Goal: Task Accomplishment & Management: Manage account settings

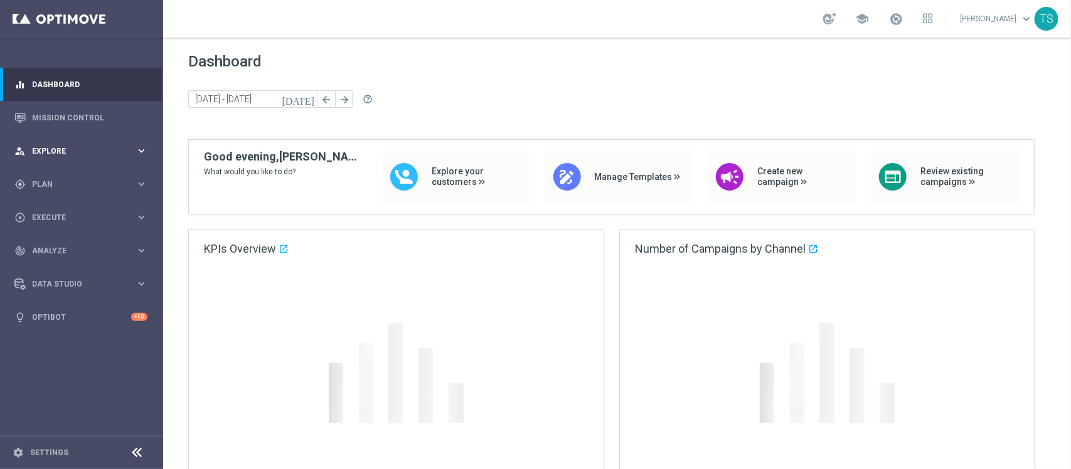
click at [100, 157] on div "person_search Explore keyboard_arrow_right" at bounding box center [81, 150] width 162 height 33
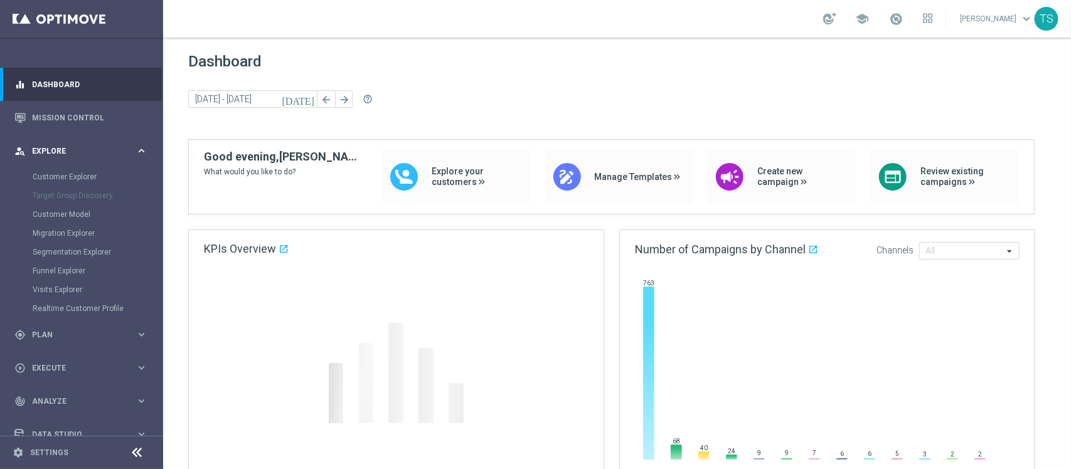
click at [100, 157] on div "person_search Explore keyboard_arrow_right" at bounding box center [81, 150] width 162 height 33
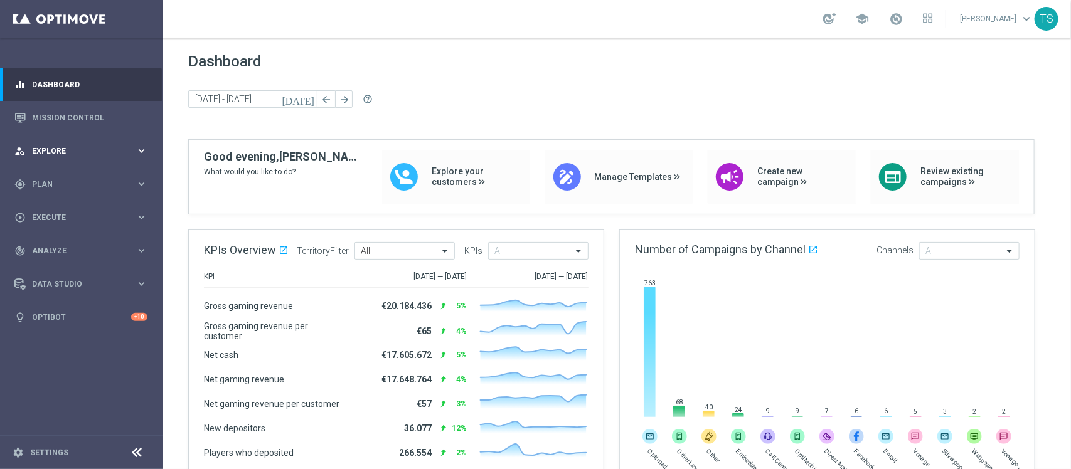
click at [85, 158] on div "person_search Explore keyboard_arrow_right" at bounding box center [81, 150] width 162 height 33
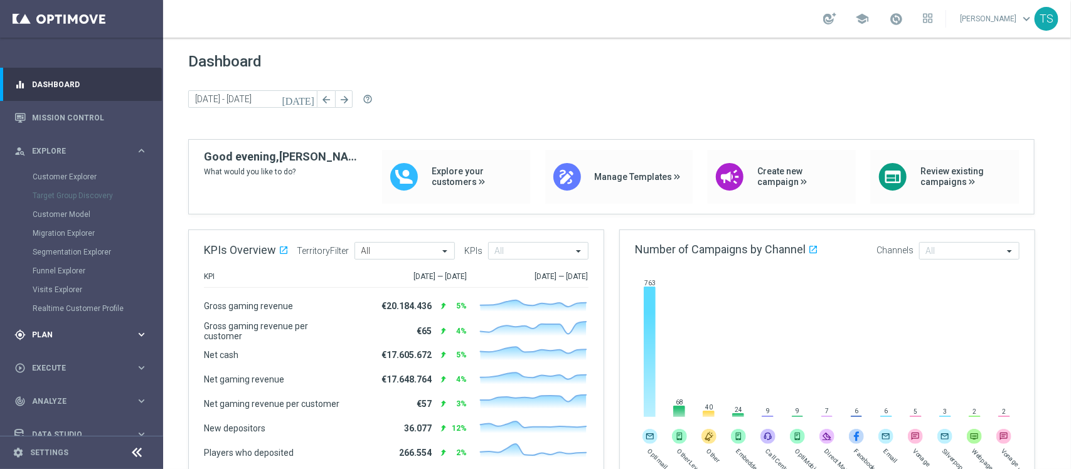
click at [58, 323] on div "gps_fixed Plan keyboard_arrow_right" at bounding box center [81, 334] width 162 height 33
click at [65, 248] on span "Templates" at bounding box center [78, 248] width 90 height 8
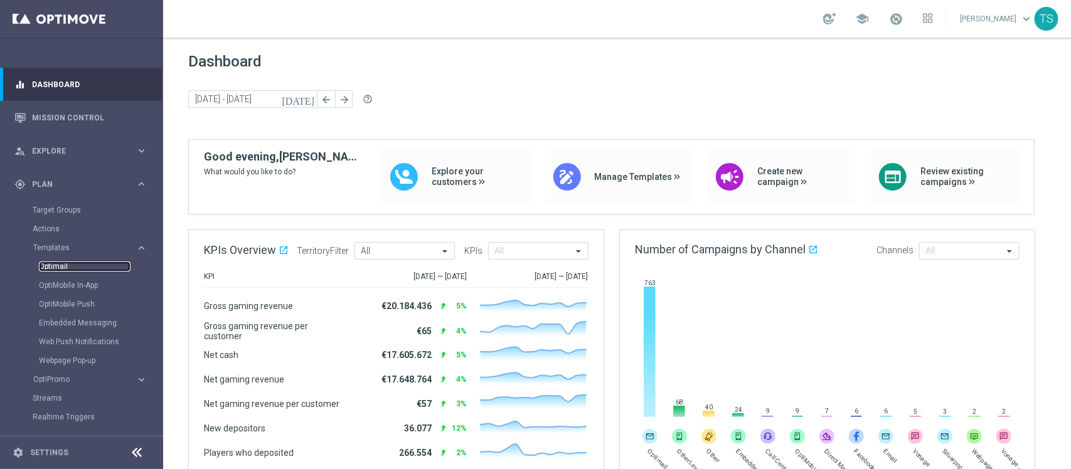
click at [67, 262] on link "Optimail" at bounding box center [85, 267] width 92 height 10
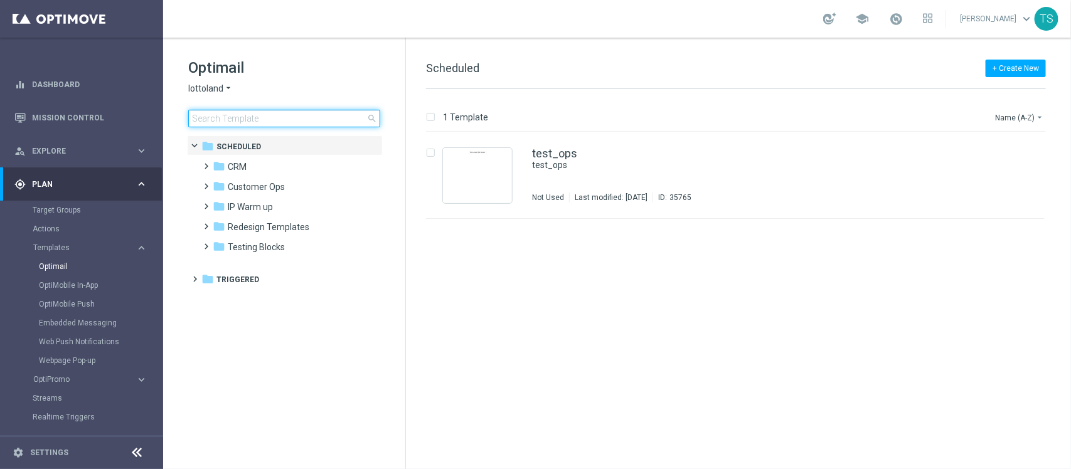
click at [257, 112] on input at bounding box center [284, 119] width 192 height 18
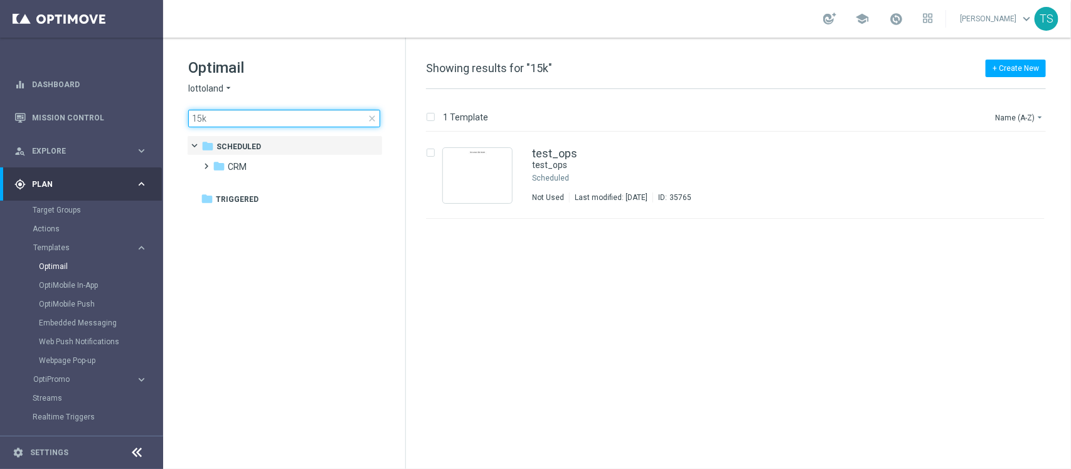
type input "15k"
click at [226, 95] on div "Optimail lottoland arrow_drop_down × lottoland 15k close" at bounding box center [296, 93] width 217 height 70
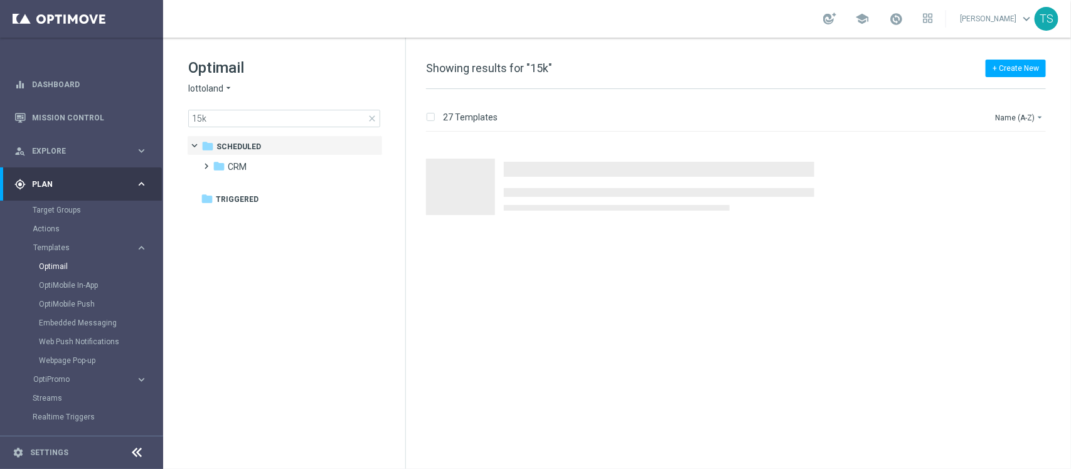
click at [223, 92] on icon "arrow_drop_down" at bounding box center [228, 89] width 10 height 12
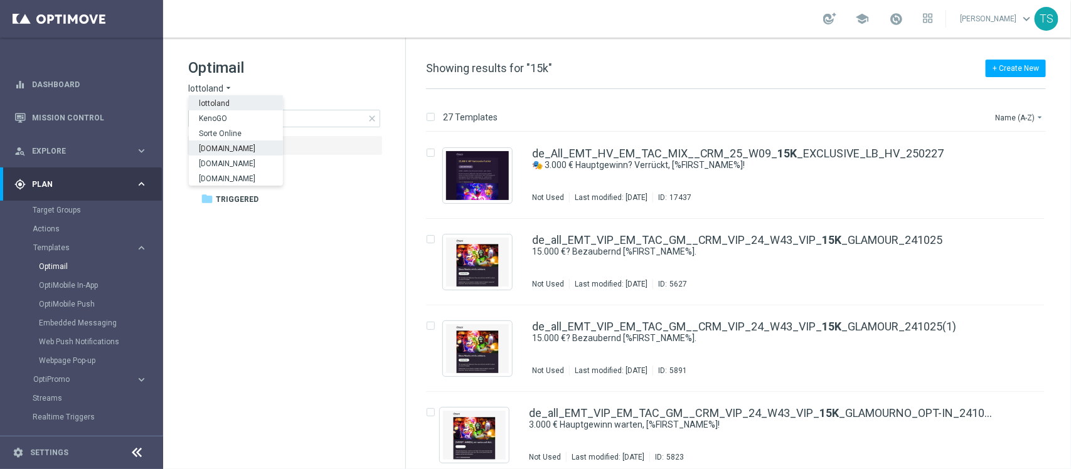
click at [0, 0] on span "[DOMAIN_NAME]" at bounding box center [0, 0] width 0 height 0
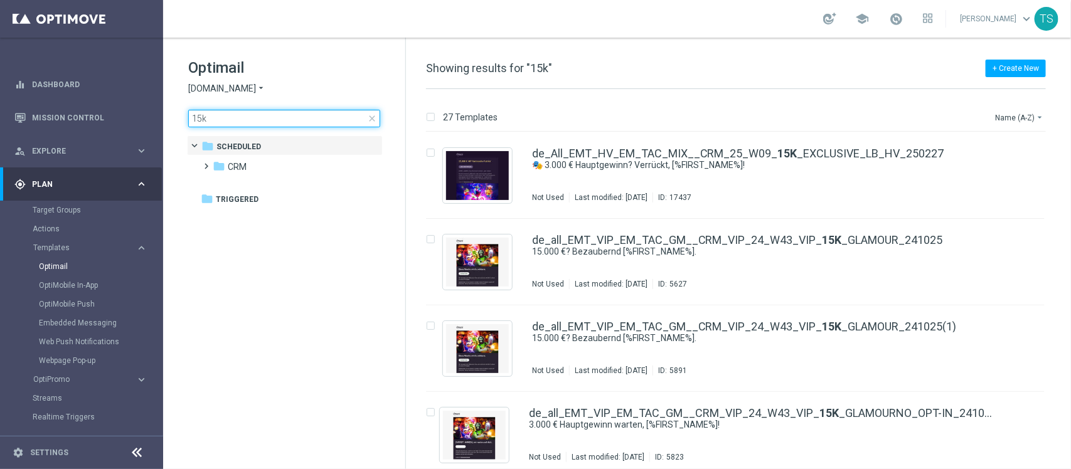
click at [255, 121] on input "15k" at bounding box center [284, 119] width 192 height 18
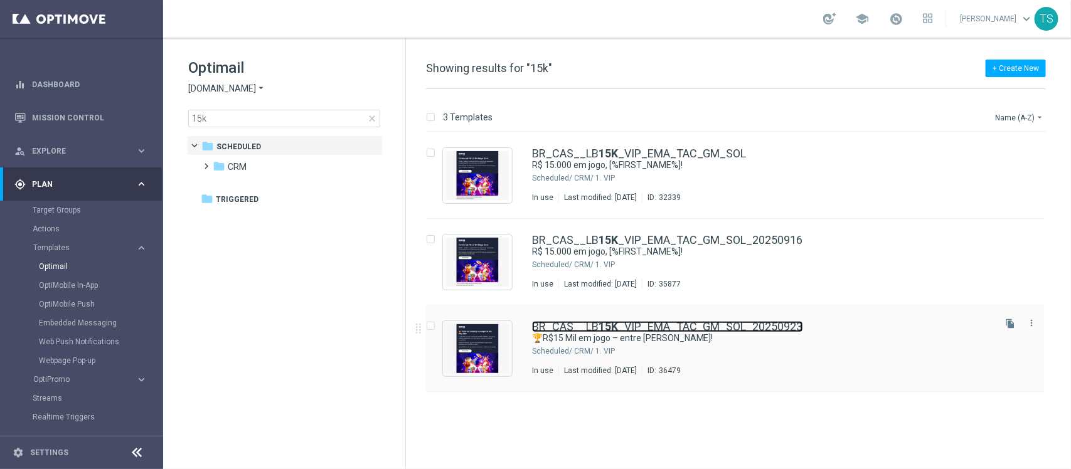
click at [667, 327] on link "BR_CAS__LB 15K _VIP_EMA_TAC_GM_SOL_20250923" at bounding box center [667, 326] width 271 height 11
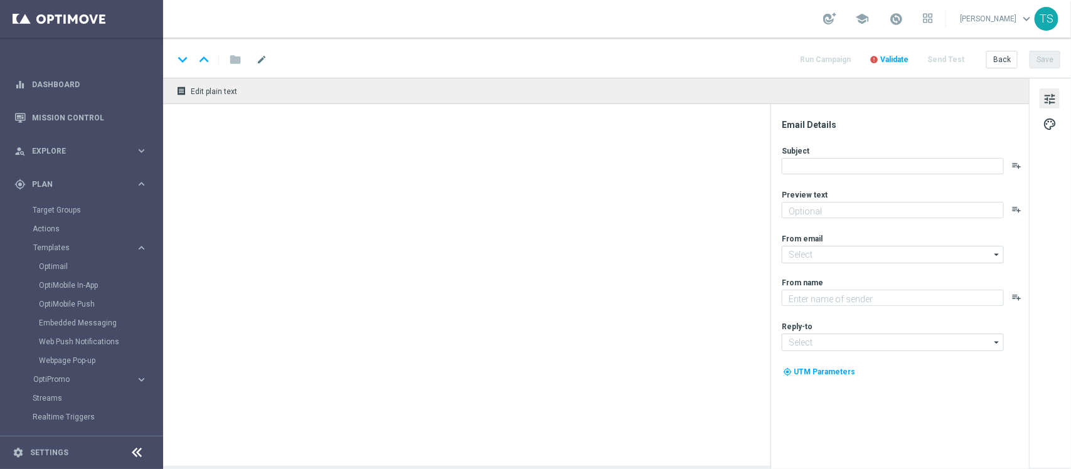
type textarea "Rodadas a partir de R$2 podem render até R$1.000 em bônus no Torneio de R$15 Mi…"
type input "[EMAIL_ADDRESS][DOMAIN_NAME]"
type textarea "[DOMAIN_NAME]"
type input "[EMAIL_ADDRESS][DOMAIN_NAME]"
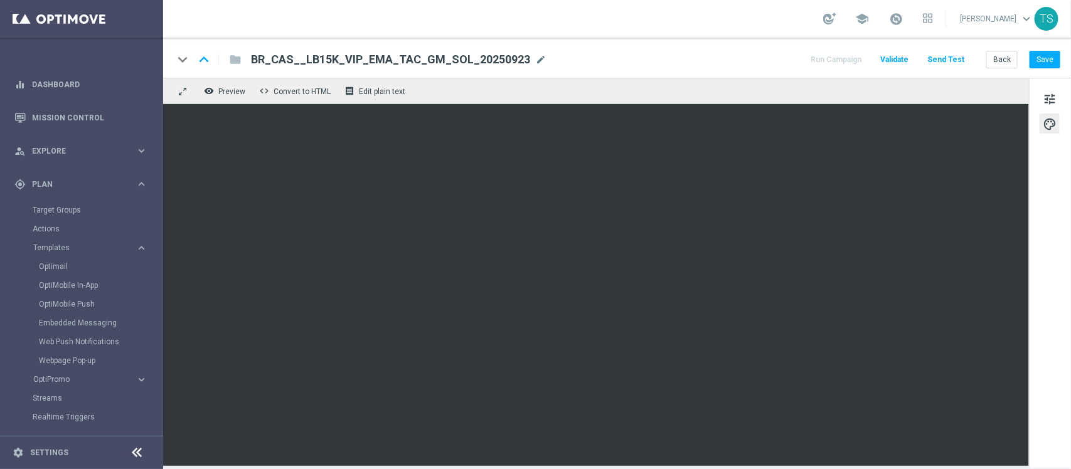
drag, startPoint x: 657, startPoint y: 465, endPoint x: 1064, endPoint y: 205, distance: 482.7
drag, startPoint x: 1064, startPoint y: 205, endPoint x: 218, endPoint y: 94, distance: 853.6
click at [218, 94] on span "Preview" at bounding box center [231, 91] width 27 height 9
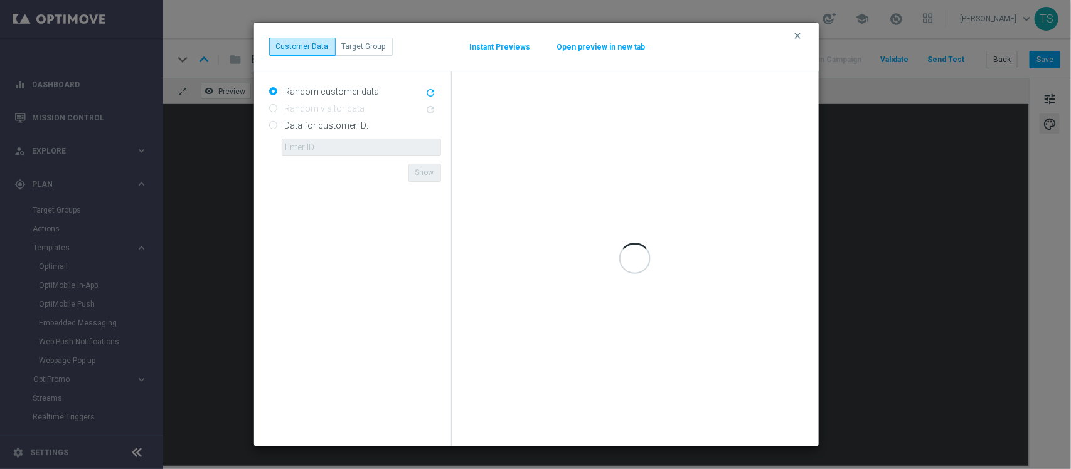
click at [218, 94] on modal-container "clear Customer Data Target Group Instant Previews Open preview in new tab Rando…" at bounding box center [535, 234] width 1071 height 469
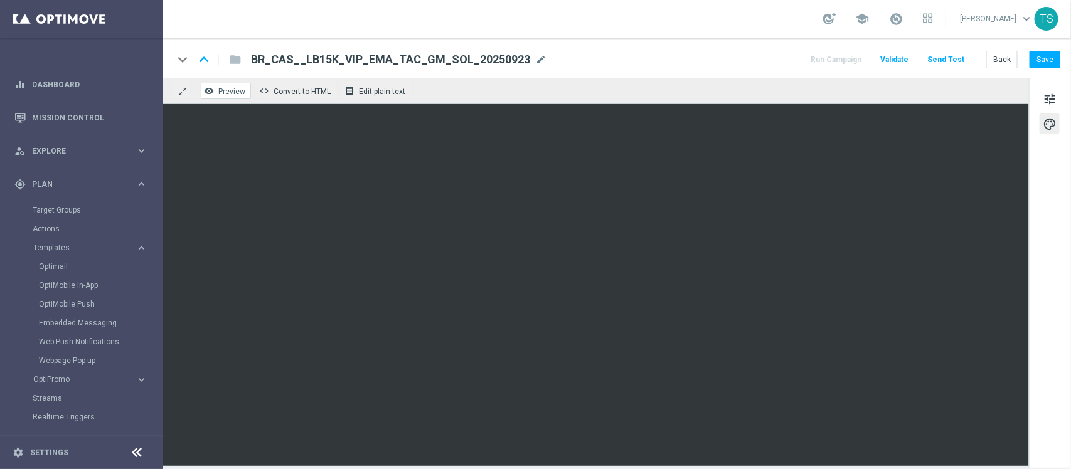
click at [218, 94] on span "Preview" at bounding box center [231, 91] width 27 height 9
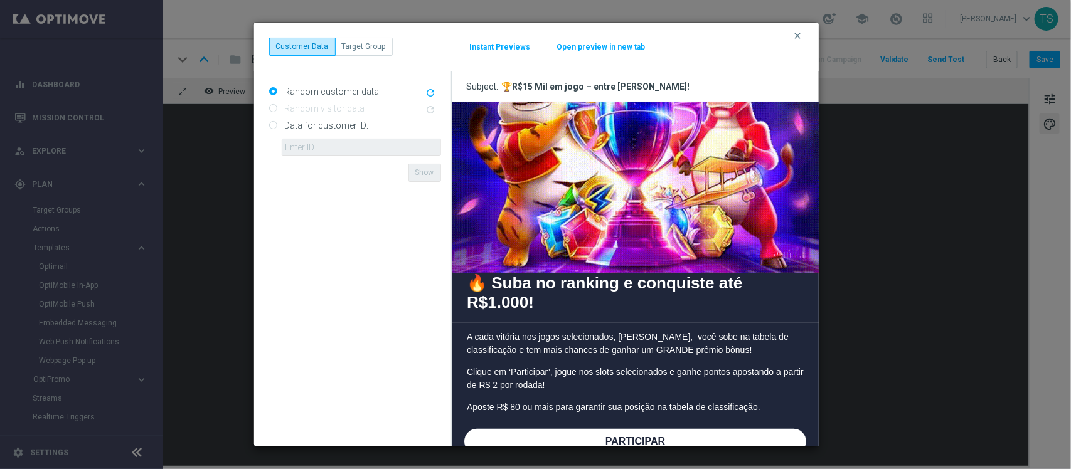
scroll to position [49, 0]
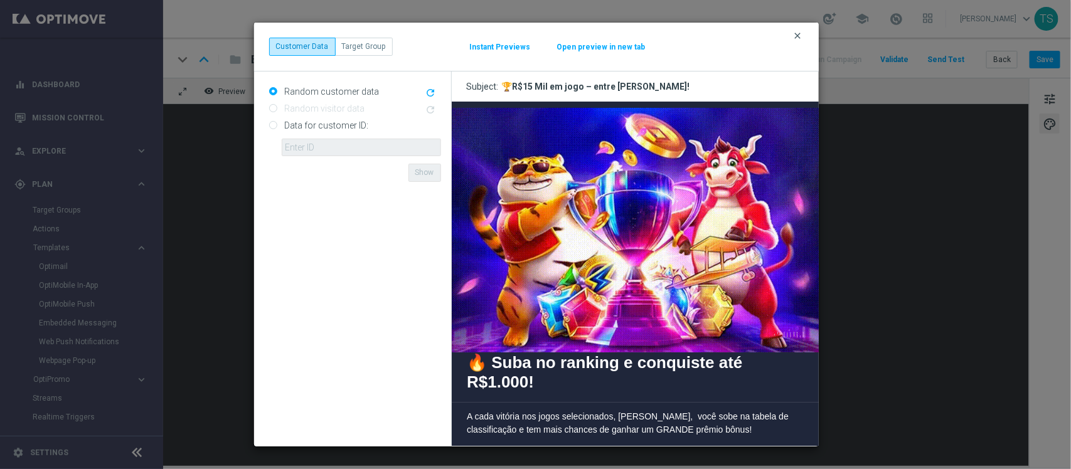
click at [800, 36] on icon "clear" at bounding box center [798, 36] width 10 height 10
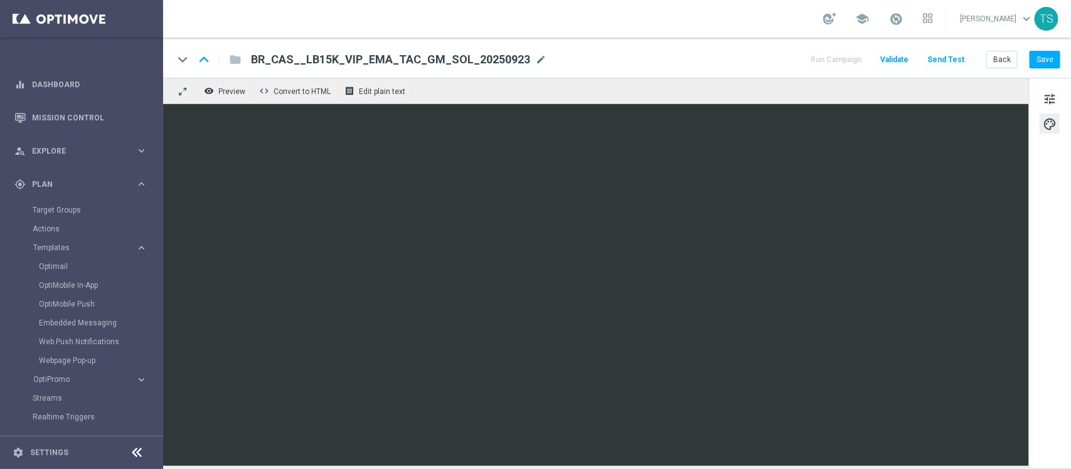
click at [948, 63] on button "Send Test" at bounding box center [945, 59] width 41 height 17
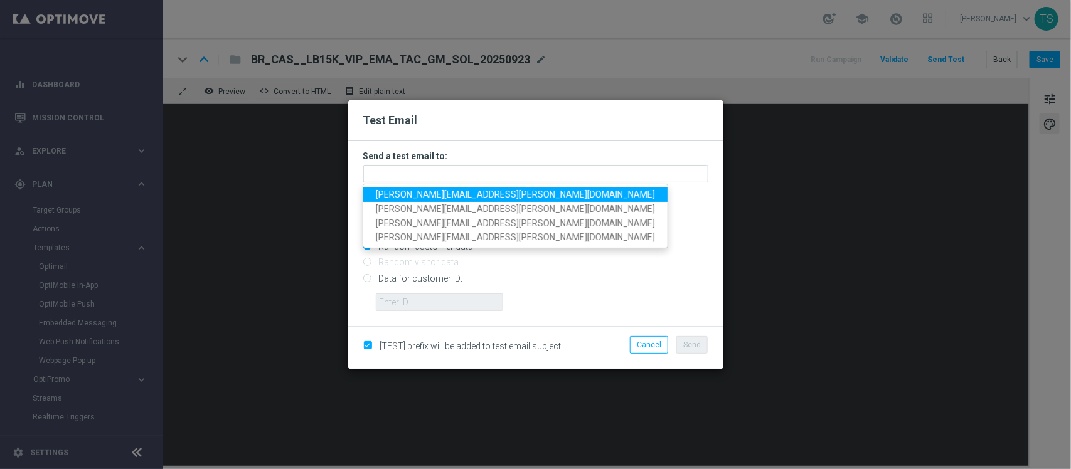
drag, startPoint x: 499, startPoint y: 171, endPoint x: 434, endPoint y: 193, distance: 68.6
click at [434, 193] on span "stephani.goncalves@sorteonline.com.br" at bounding box center [515, 194] width 279 height 10
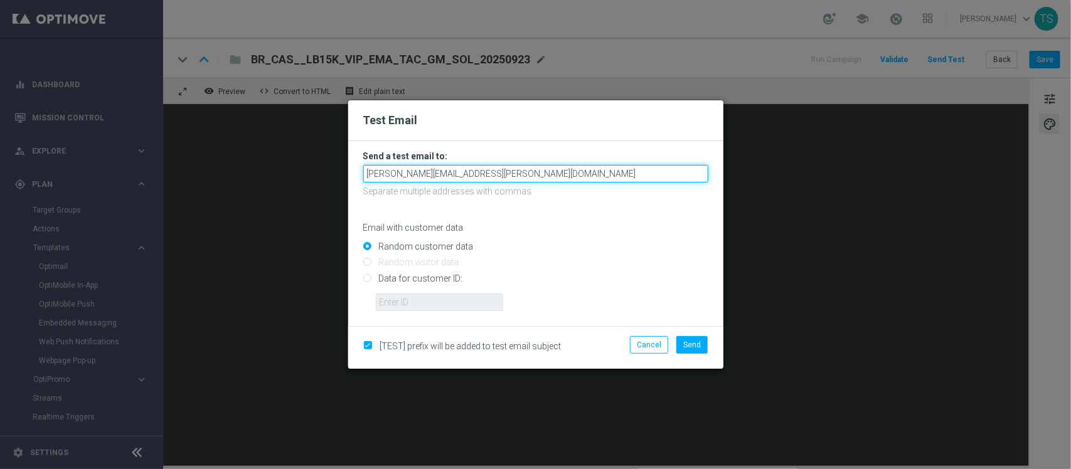
click at [558, 178] on input "stephani.goncalves@sorteonline.com.br" at bounding box center [535, 174] width 345 height 18
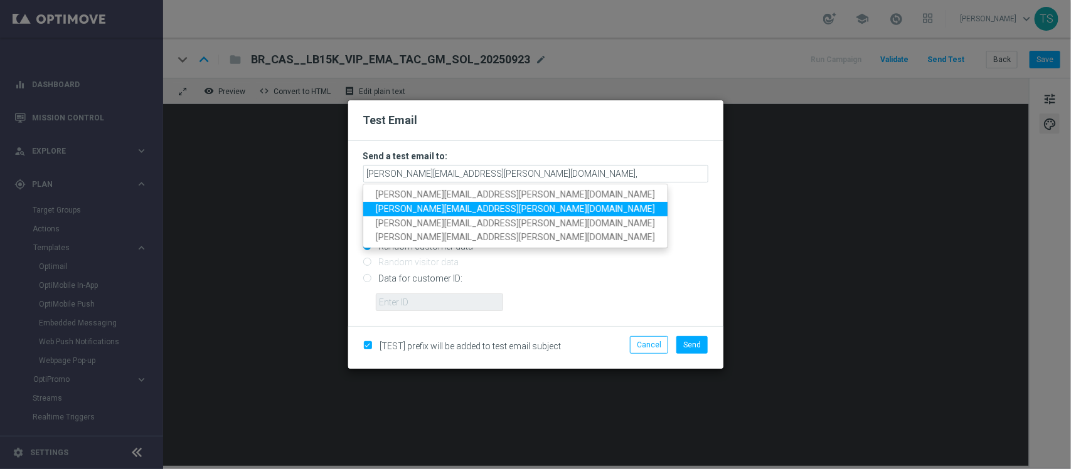
click at [506, 206] on span "jose.guimaraes@sorteonline.com.br" at bounding box center [515, 209] width 279 height 10
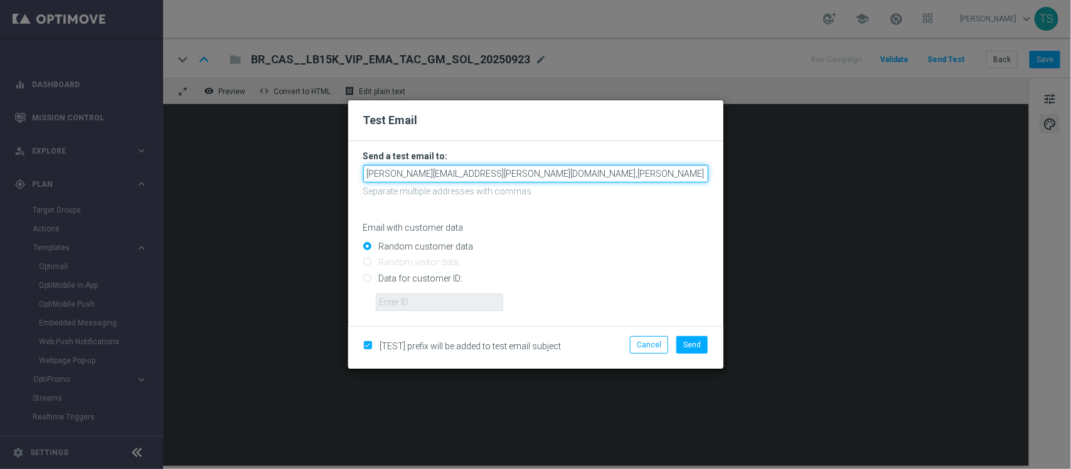
click at [671, 178] on input "stephani.goncalves@sorteonline.com.br,jose.guimaraes@sorteonline.com.br" at bounding box center [535, 174] width 345 height 18
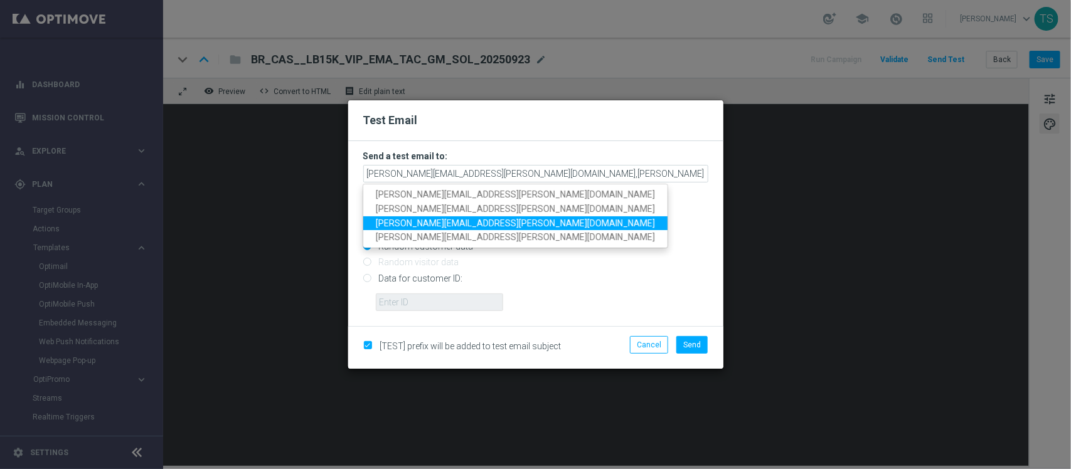
click at [489, 223] on span "wagner.lopes@sorteonline.com.br" at bounding box center [515, 223] width 279 height 10
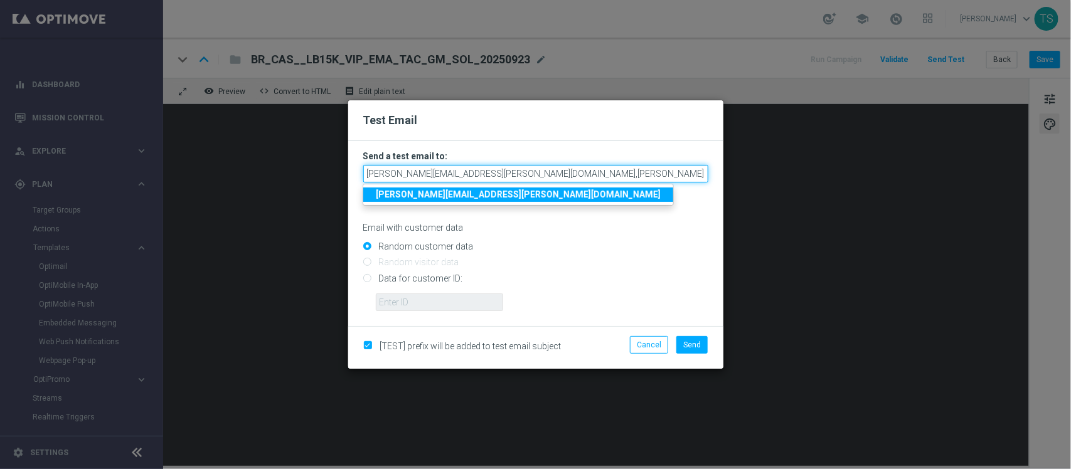
scroll to position [0, 89]
drag, startPoint x: 641, startPoint y: 178, endPoint x: 921, endPoint y: 180, distance: 280.4
click at [921, 180] on modal-container "Test Email Send a test email to: stephani.goncalves@sorteonline.com.br,jose.gui…" at bounding box center [535, 234] width 1071 height 469
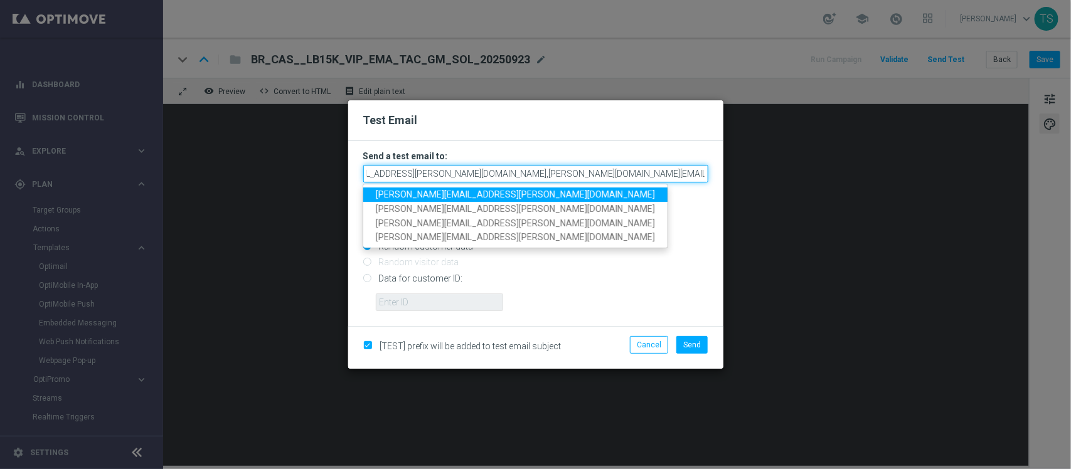
scroll to position [0, 91]
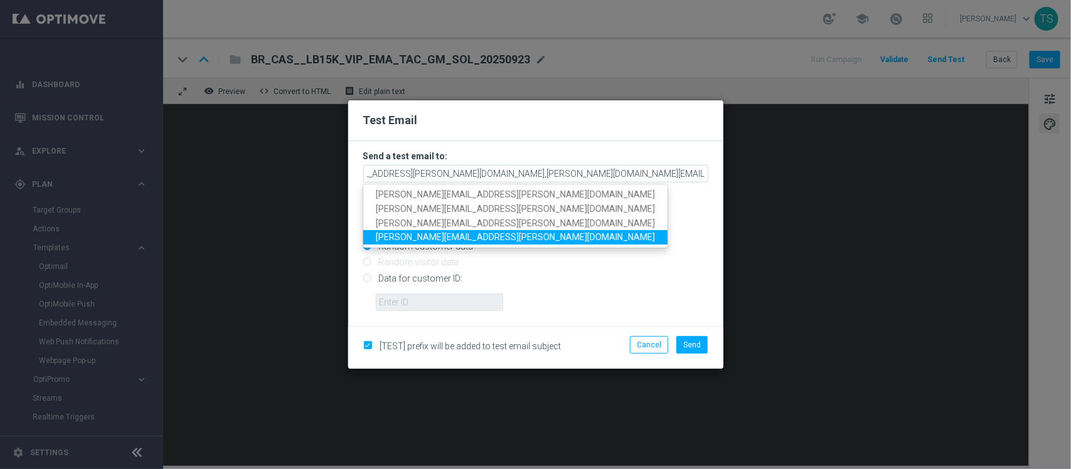
click at [477, 235] on span "thomas.silva@sorteonline.com.br" at bounding box center [515, 237] width 279 height 10
type input "stephani.goncalves@sorteonline.com.br,jose.guimaraes@sorteonline.com.br,wagner.…"
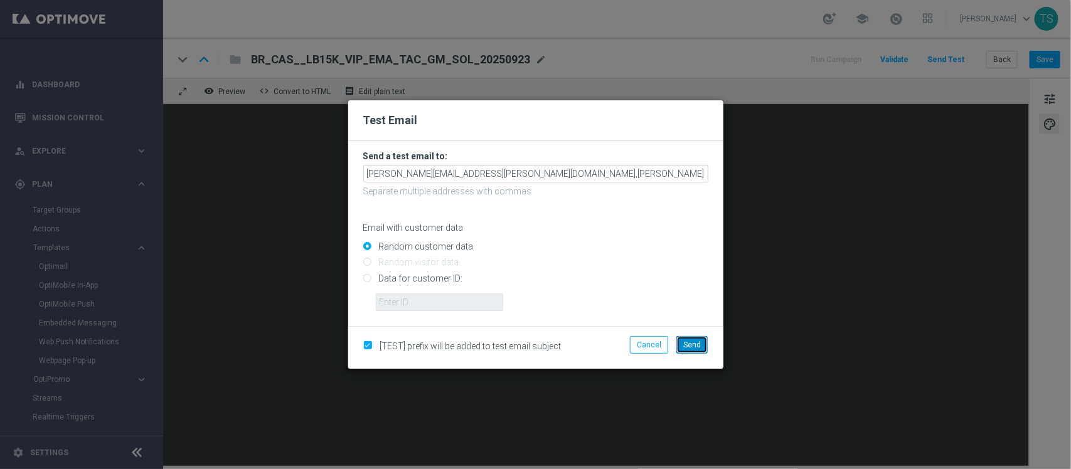
click at [687, 346] on span "Send" at bounding box center [692, 345] width 18 height 9
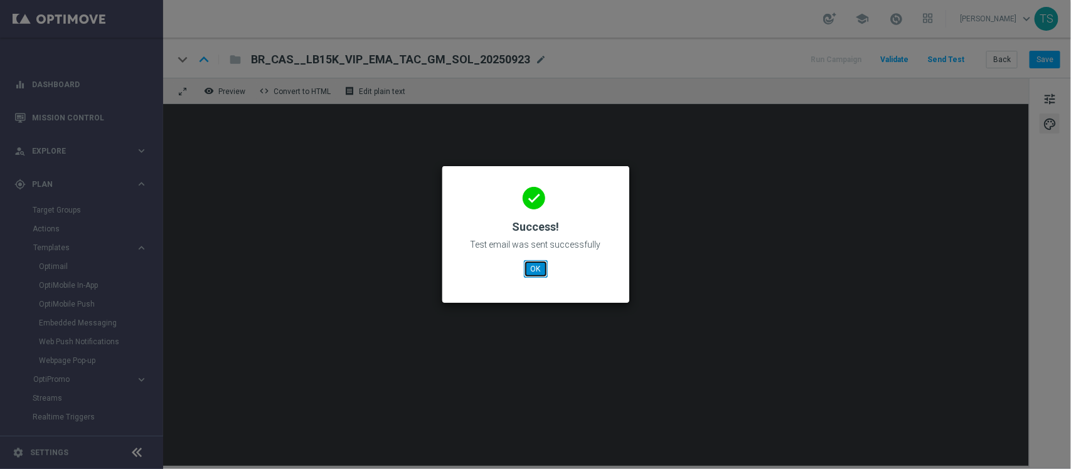
click at [535, 265] on button "OK" at bounding box center [536, 269] width 24 height 18
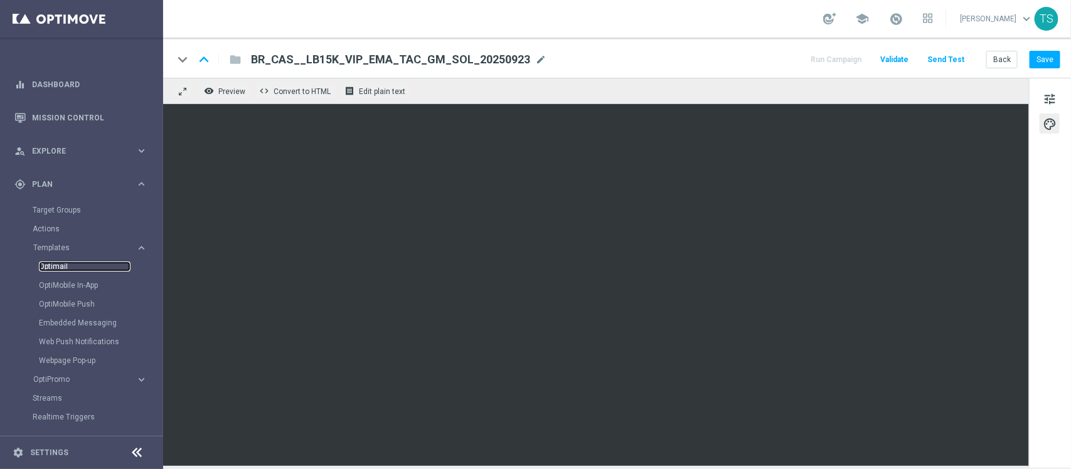
click at [60, 265] on link "Optimail" at bounding box center [85, 267] width 92 height 10
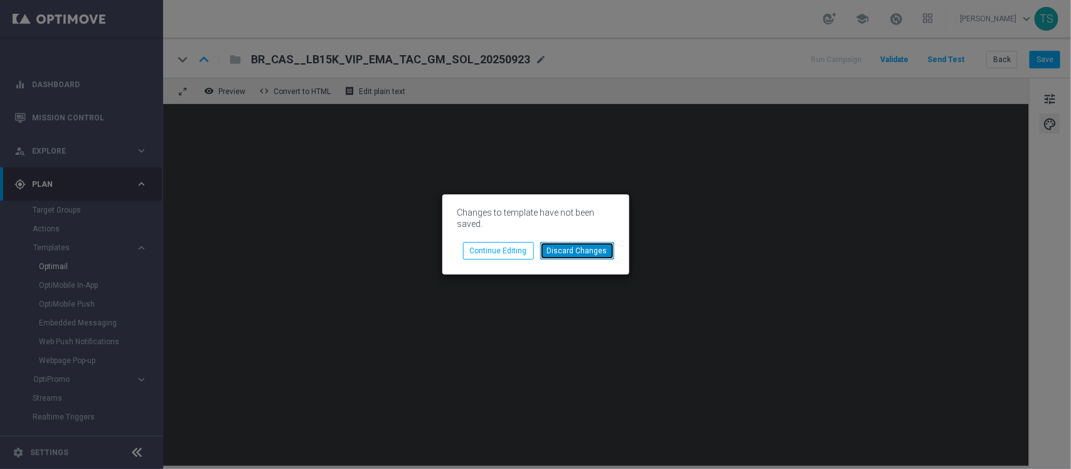
click at [566, 252] on button "Discard Changes" at bounding box center [577, 251] width 74 height 18
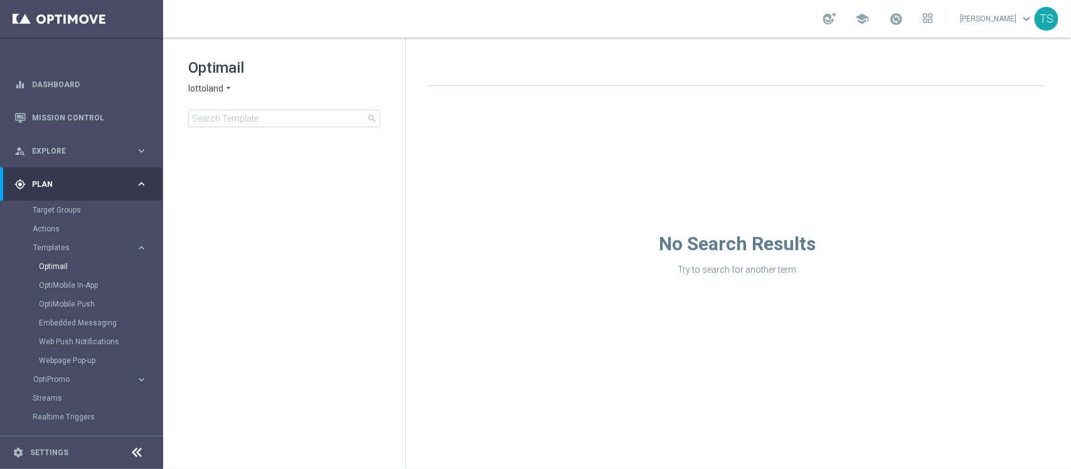
click at [211, 92] on span "lottoland" at bounding box center [205, 89] width 35 height 12
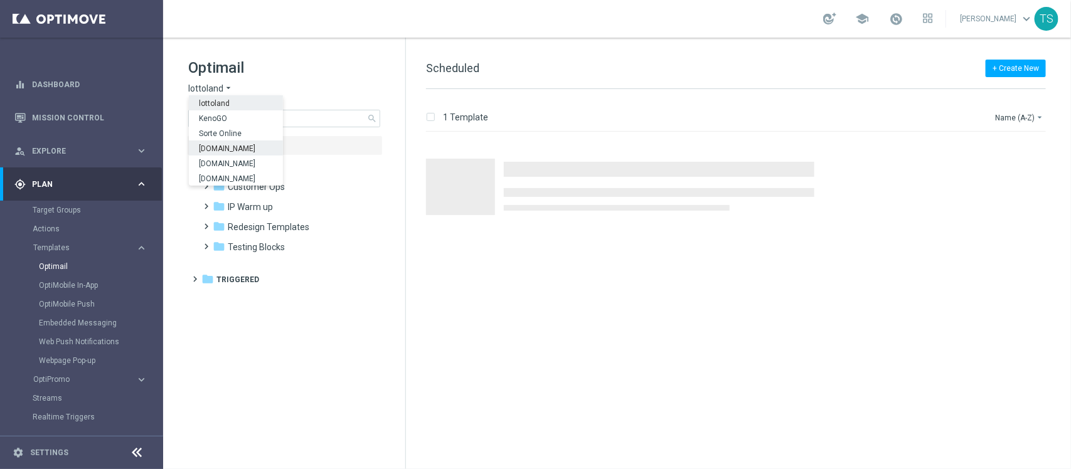
click at [0, 0] on span "[DOMAIN_NAME]" at bounding box center [0, 0] width 0 height 0
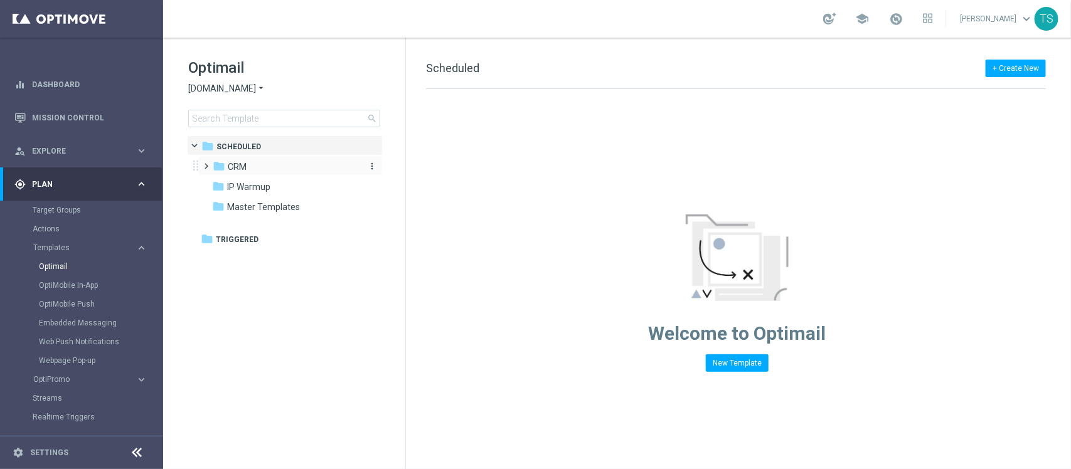
click at [254, 168] on div "folder CRM" at bounding box center [285, 167] width 144 height 14
click at [256, 228] on span "3. ALL" at bounding box center [252, 226] width 24 height 11
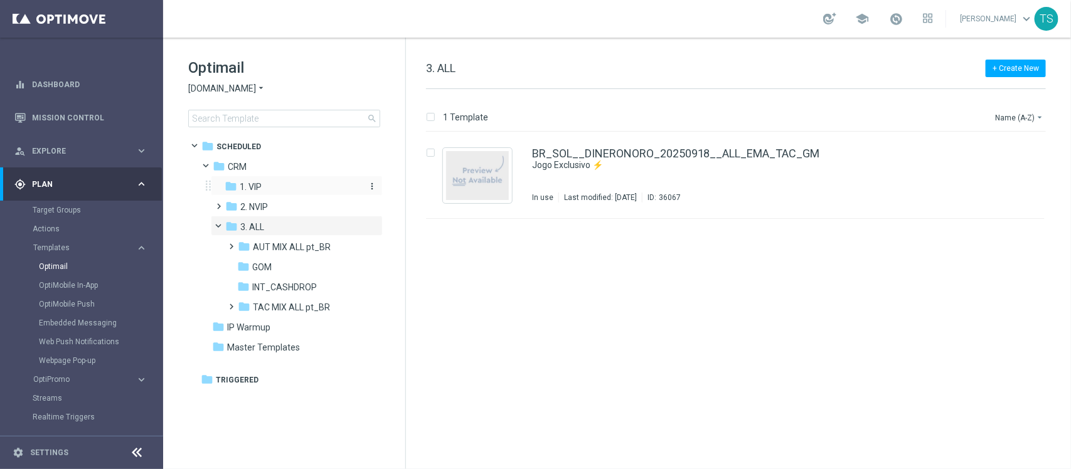
click at [257, 190] on span "1. VIP" at bounding box center [251, 186] width 22 height 11
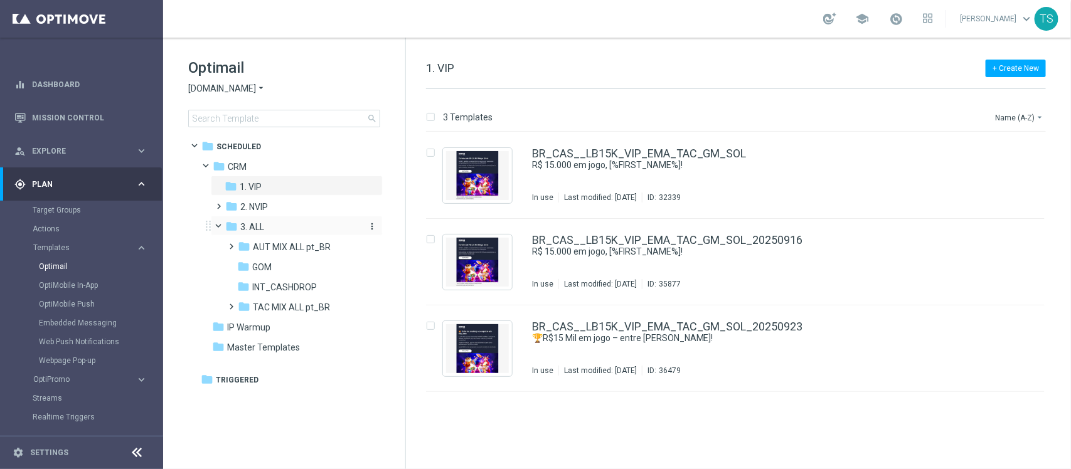
click at [257, 231] on span "3. ALL" at bounding box center [252, 226] width 24 height 11
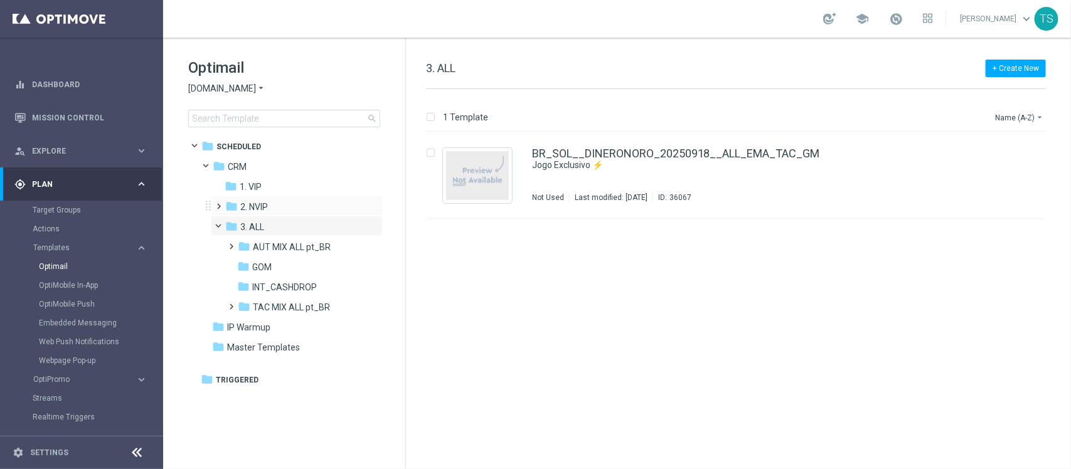
click at [217, 203] on span at bounding box center [217, 200] width 6 height 5
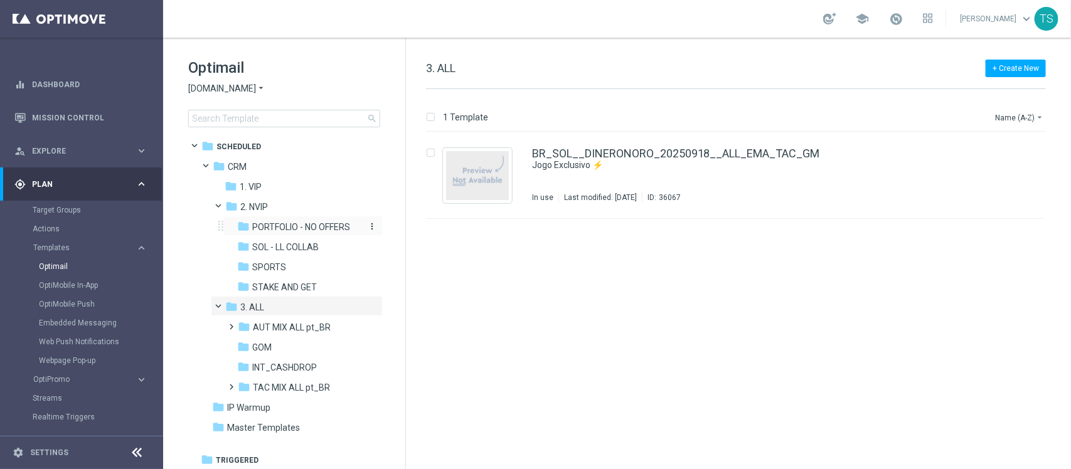
click at [284, 226] on span "PORTFOLIO - NO OFFERS" at bounding box center [301, 226] width 98 height 11
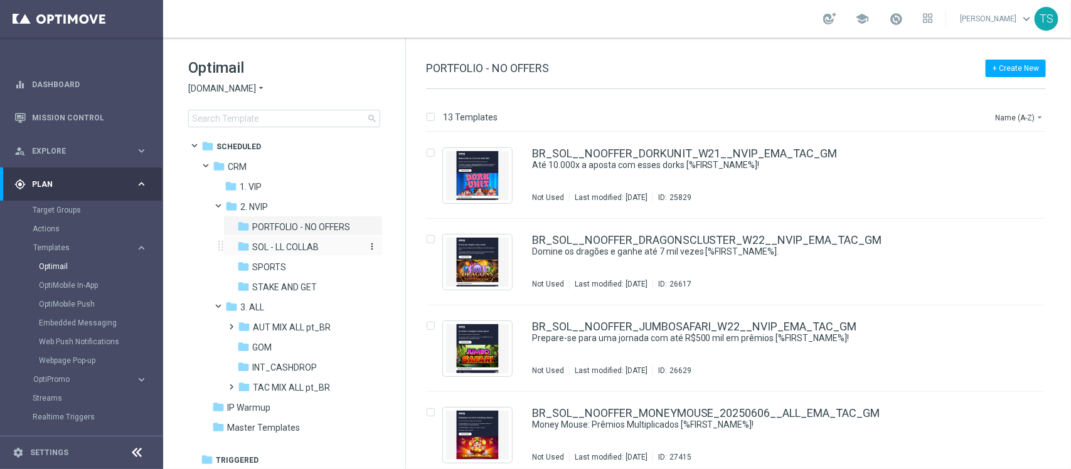
click at [299, 247] on span "SOL - LL COLLAB" at bounding box center [285, 247] width 66 height 11
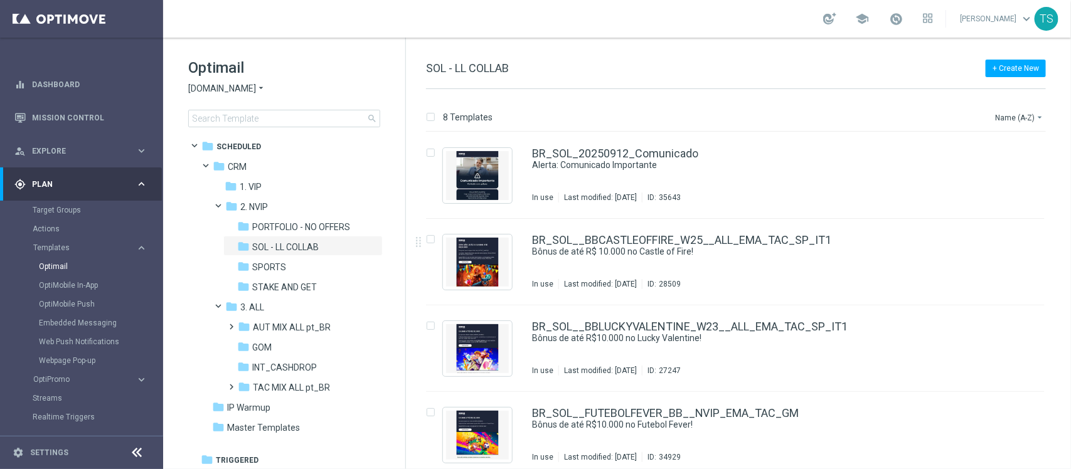
drag, startPoint x: 1070, startPoint y: 167, endPoint x: 1070, endPoint y: 180, distance: 13.2
click at [1070, 180] on div "8 Templates Name (A-Z) arrow_drop_down Drag here to set row groups Drag here to…" at bounding box center [738, 279] width 665 height 380
drag, startPoint x: 1070, startPoint y: 180, endPoint x: 1065, endPoint y: 208, distance: 28.6
click at [1066, 212] on div "8 Templates Name (A-Z) arrow_drop_down Drag here to set row groups Drag here to…" at bounding box center [738, 279] width 665 height 380
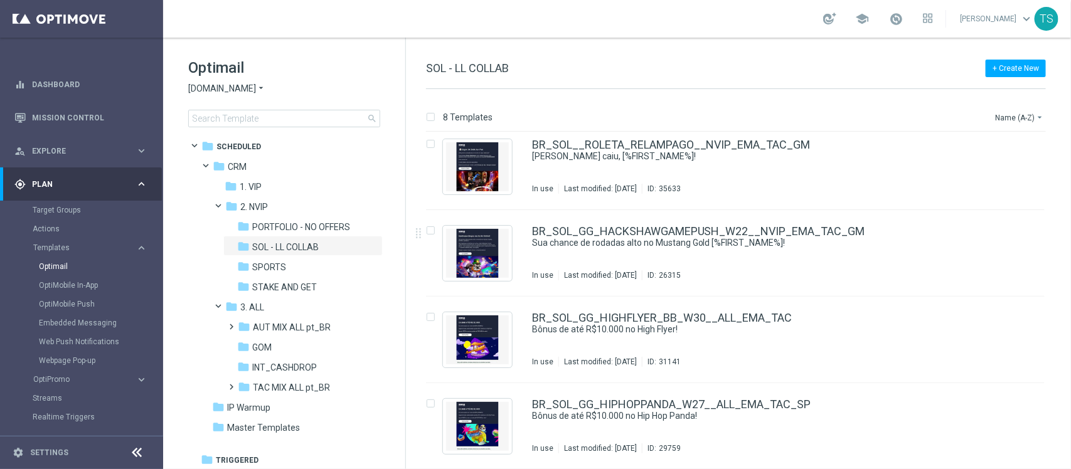
scroll to position [1, 0]
click at [306, 223] on span "PORTFOLIO - NO OFFERS" at bounding box center [301, 225] width 98 height 11
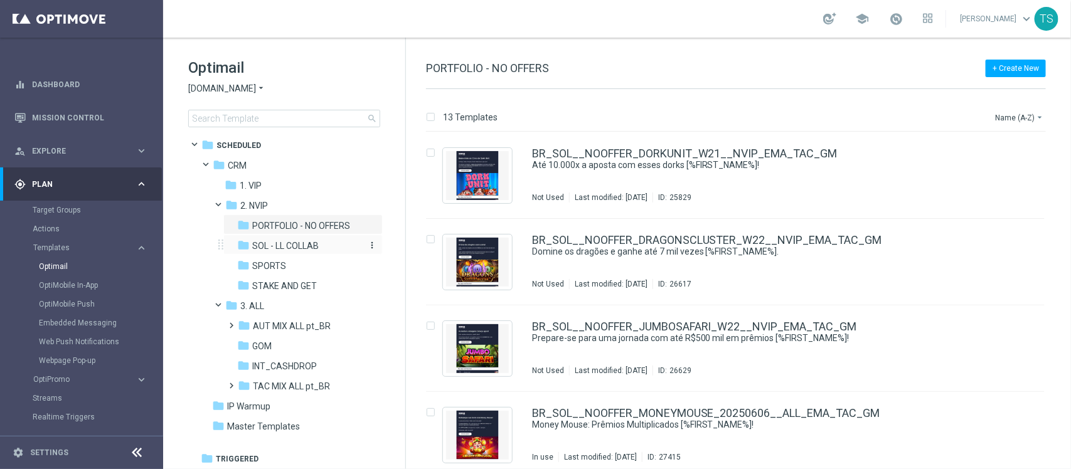
click at [302, 240] on span "SOL - LL COLLAB" at bounding box center [285, 245] width 66 height 11
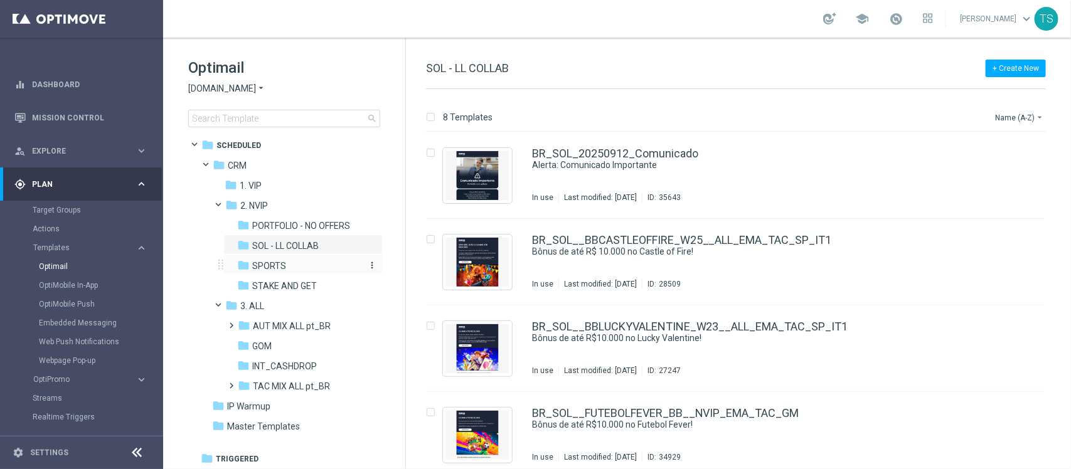
click at [293, 265] on div "folder SPORTS" at bounding box center [299, 266] width 124 height 14
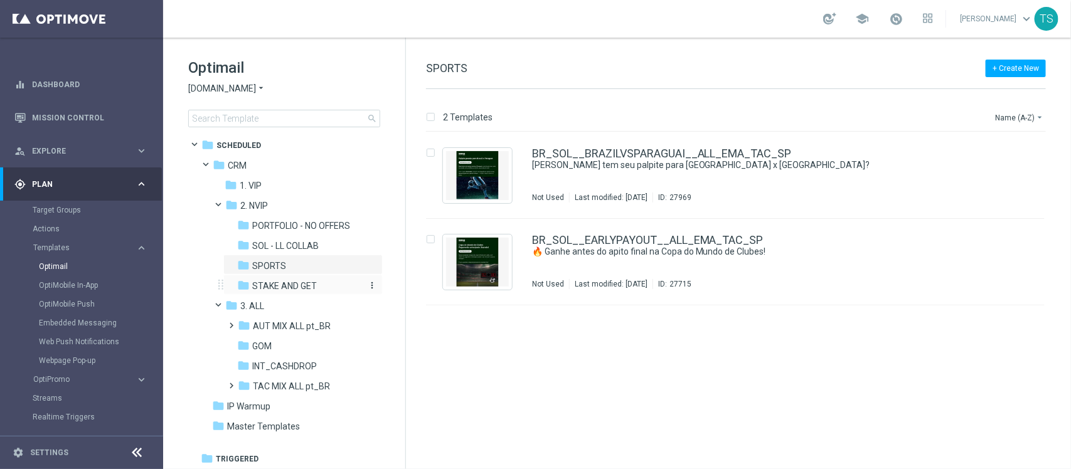
click at [292, 285] on span "STAKE AND GET" at bounding box center [284, 285] width 65 height 11
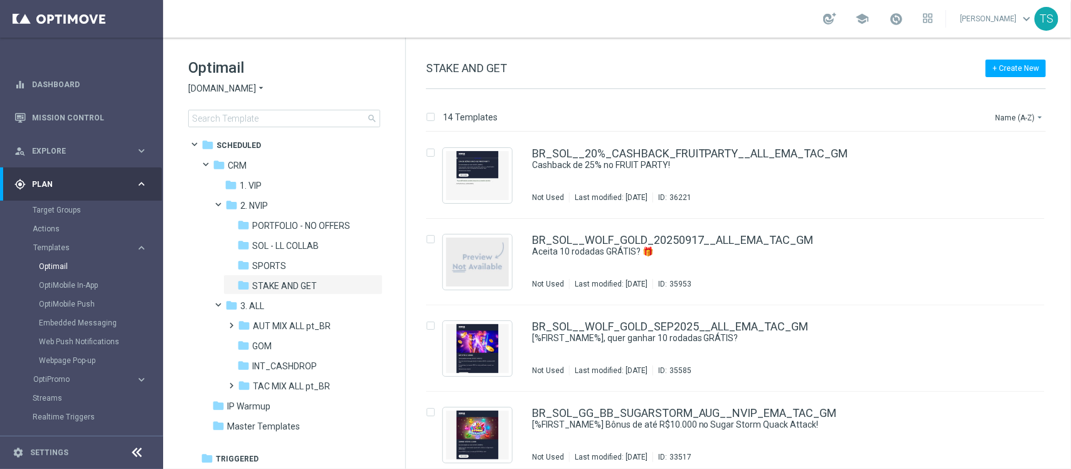
drag, startPoint x: 396, startPoint y: 249, endPoint x: 398, endPoint y: 275, distance: 25.8
click at [394, 279] on tree-viewport "folder Scheduled more_vert folder CRM more_vert" at bounding box center [295, 299] width 217 height 331
click at [277, 325] on span "AUT MIX ALL pt_BR" at bounding box center [292, 326] width 78 height 11
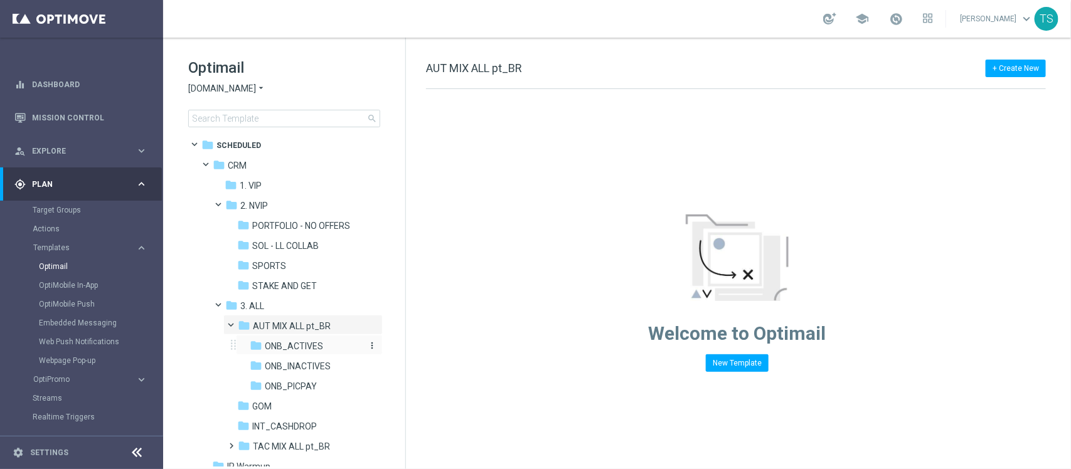
click at [307, 346] on span "ONB_ACTIVES" at bounding box center [294, 346] width 58 height 11
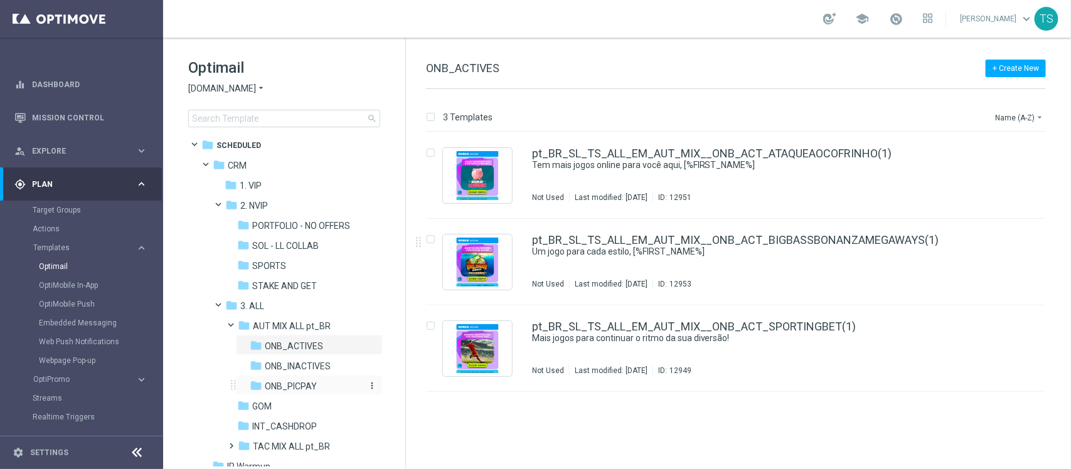
click at [305, 386] on span "ONB_PICPAY" at bounding box center [291, 386] width 52 height 11
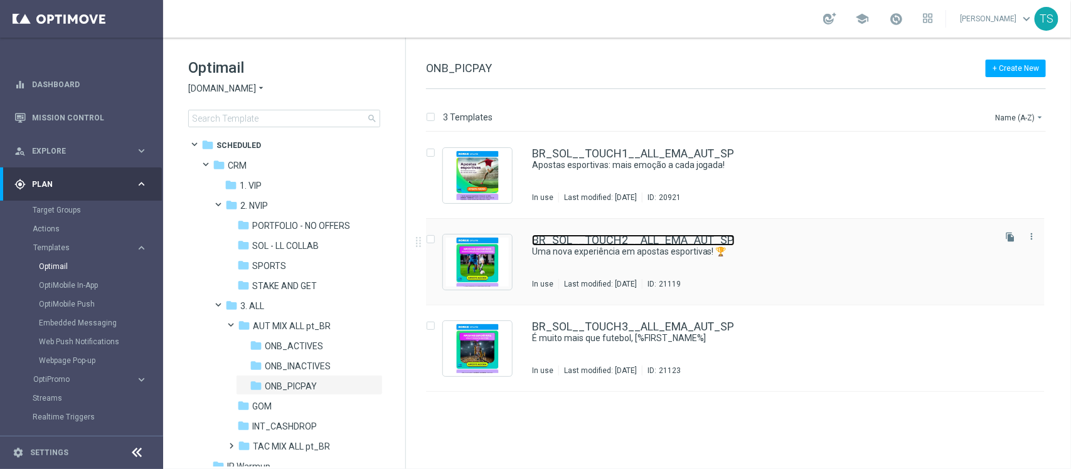
click at [652, 242] on link "BR_SOL__TOUCH2__ALL_EMA_AUT_SP" at bounding box center [633, 240] width 203 height 11
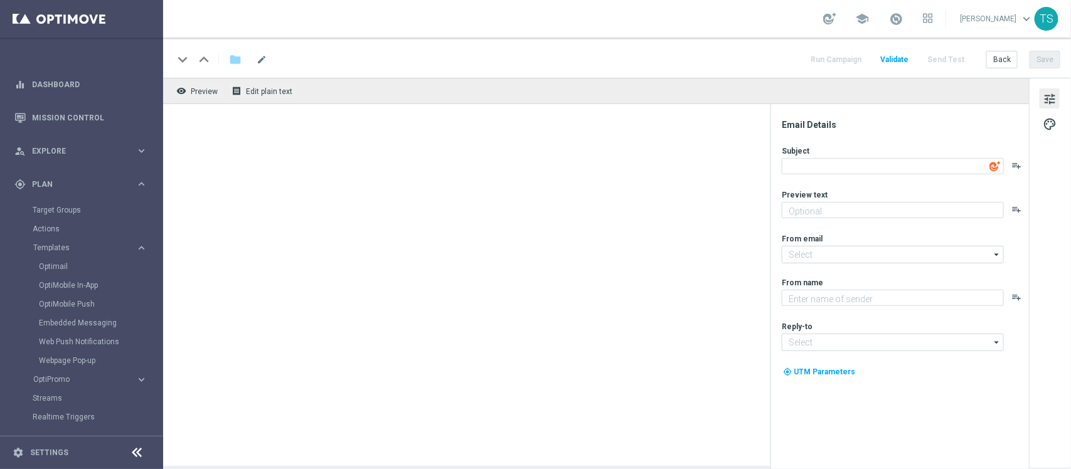
type textarea "Uma nova experiência em apostas esportivas! 🏆"
type textarea "Tente a sorte e sinta a emoção de cada partida, [%FIRST_NAME%]!"
type input "[EMAIL_ADDRESS][DOMAIN_NAME]"
type textarea "[DOMAIN_NAME]"
type input "[EMAIL_ADDRESS][DOMAIN_NAME]"
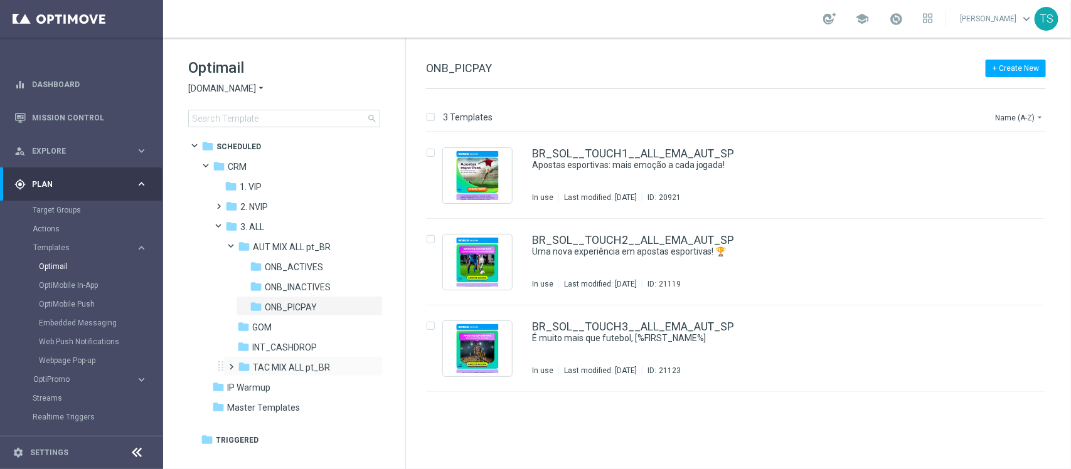
click at [228, 364] on span at bounding box center [229, 361] width 6 height 5
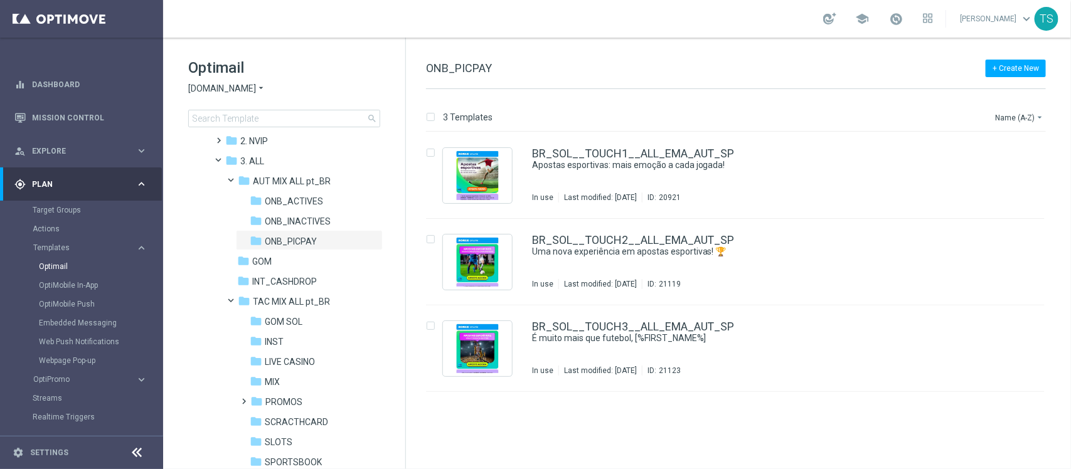
scroll to position [71, 0]
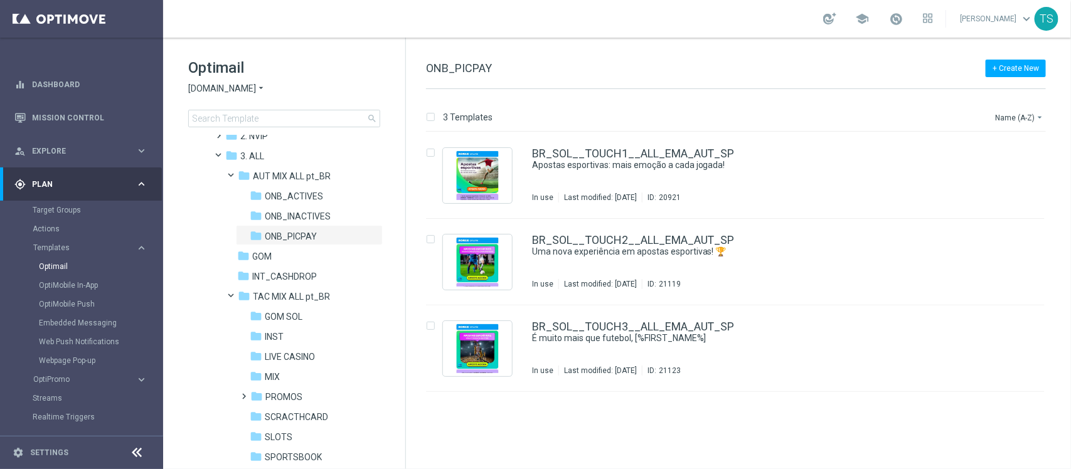
drag, startPoint x: 405, startPoint y: 353, endPoint x: 396, endPoint y: 387, distance: 35.5
click at [396, 387] on div "Optimail Sorteonline.bet.br arrow_drop_down × Sorteonline.bet.br search folder …" at bounding box center [284, 254] width 243 height 432
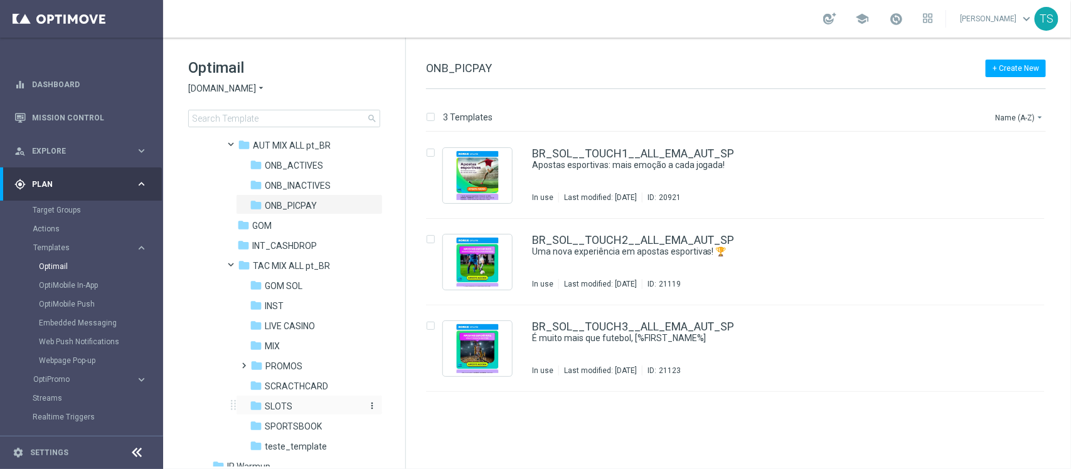
click at [307, 400] on div "folder SLOTS" at bounding box center [306, 407] width 113 height 14
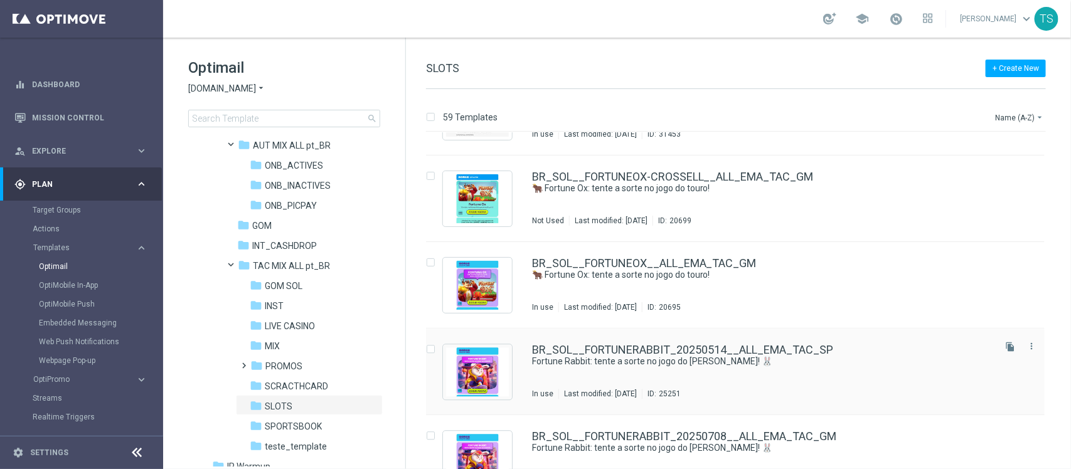
scroll to position [1353, 0]
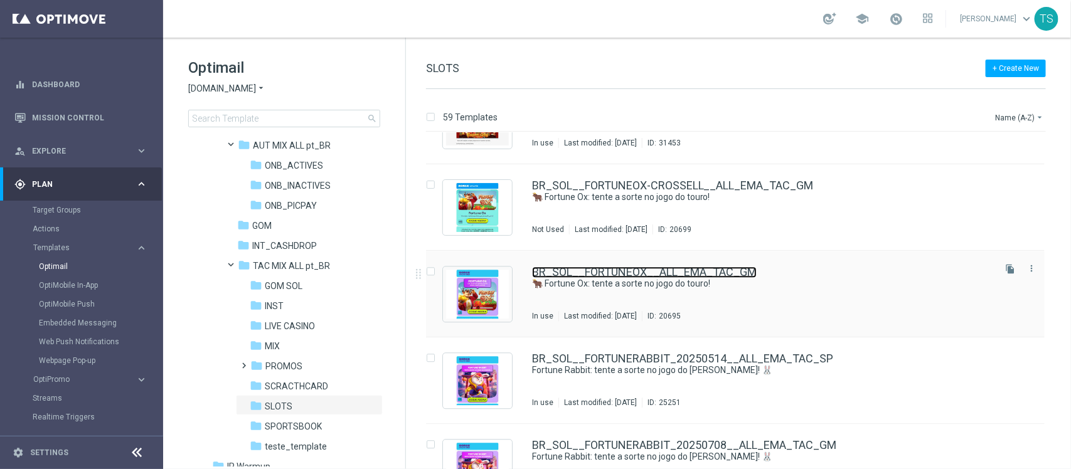
click at [602, 274] on link "BR_SOL__FORTUNEOX__ALL_EMA_TAC_GM" at bounding box center [644, 272] width 225 height 11
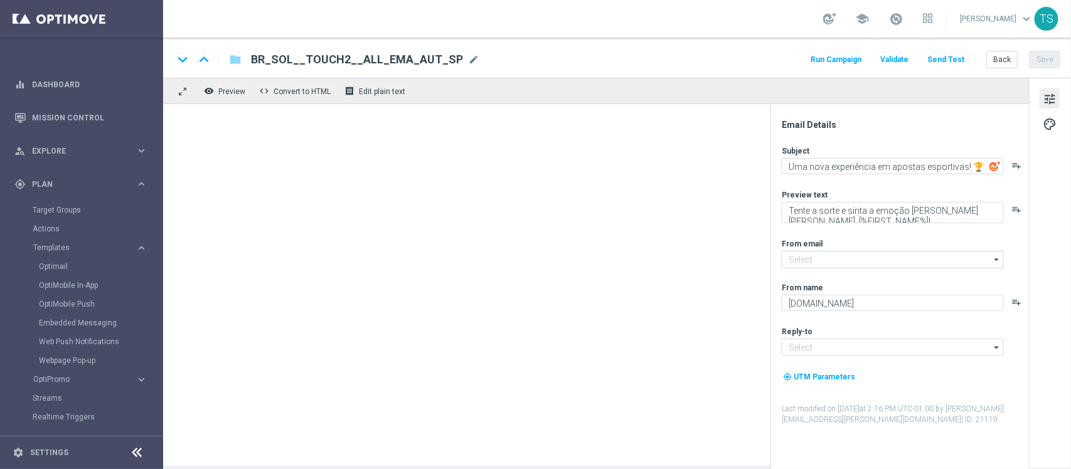
type input "[EMAIL_ADDRESS][DOMAIN_NAME]"
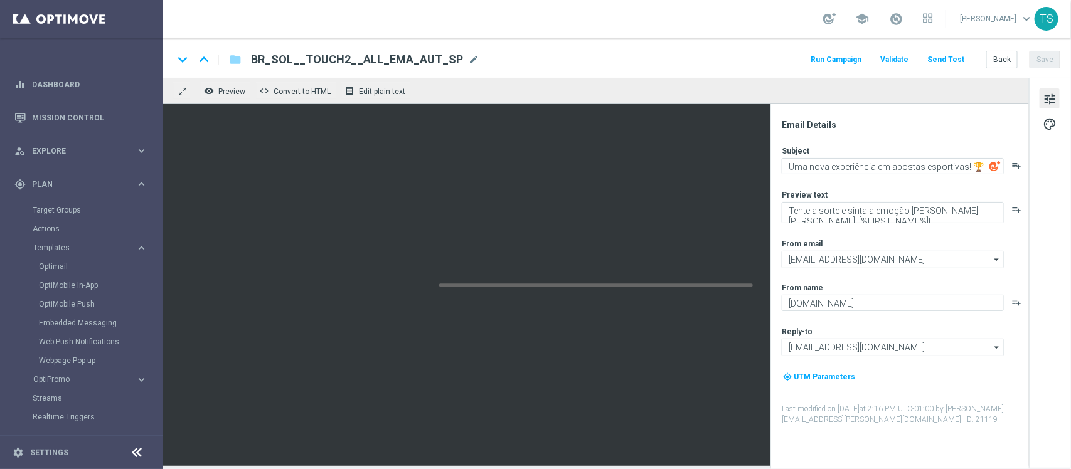
type textarea "🐂 Fortune Ox: tente a sorte no jogo do touro!"
type textarea "Conheça este slot imperdível da PG Soft, [%FIRST_NAME%]!"
type textarea "Sorte Online [PERSON_NAME]"
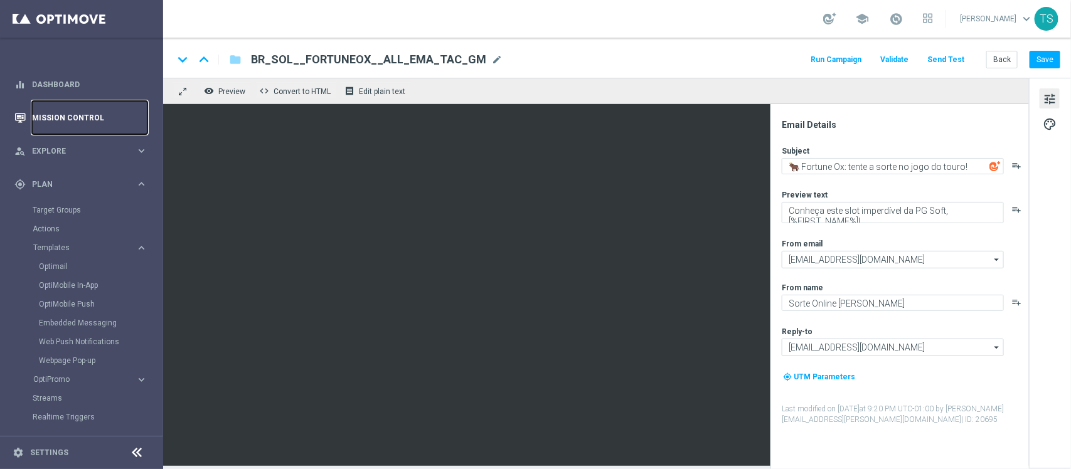
click at [55, 117] on link "Mission Control" at bounding box center [89, 117] width 115 height 33
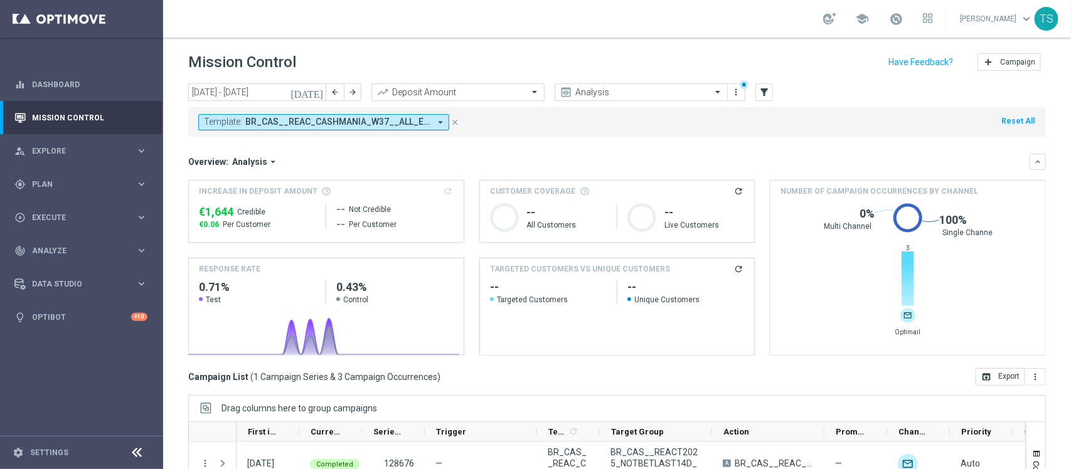
click at [459, 119] on button "close" at bounding box center [454, 122] width 11 height 14
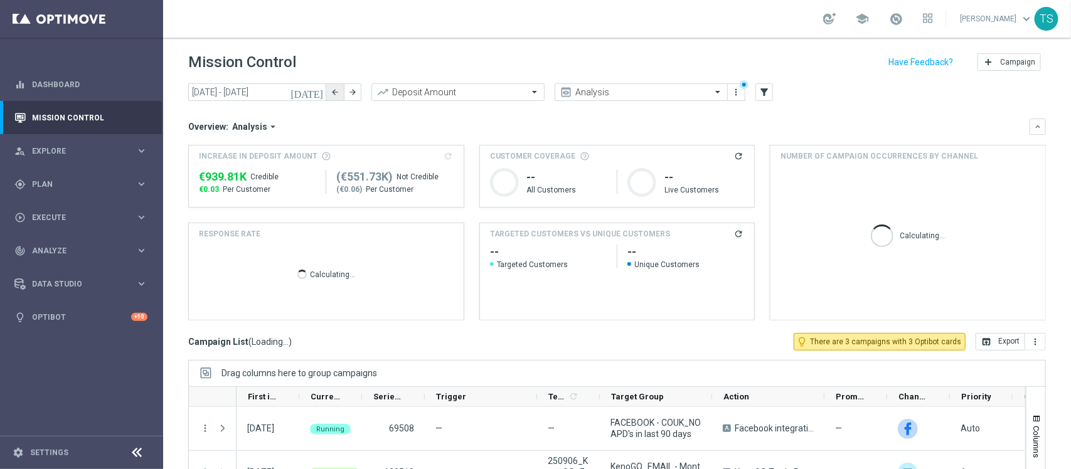
click at [452, 115] on icon "close" at bounding box center [454, 110] width 9 height 9
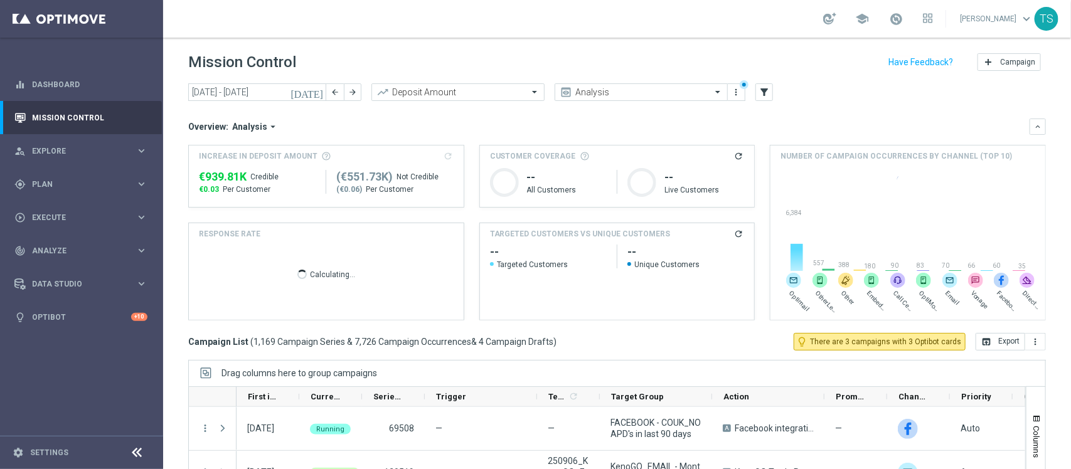
click at [323, 92] on icon "[DATE]" at bounding box center [307, 92] width 34 height 11
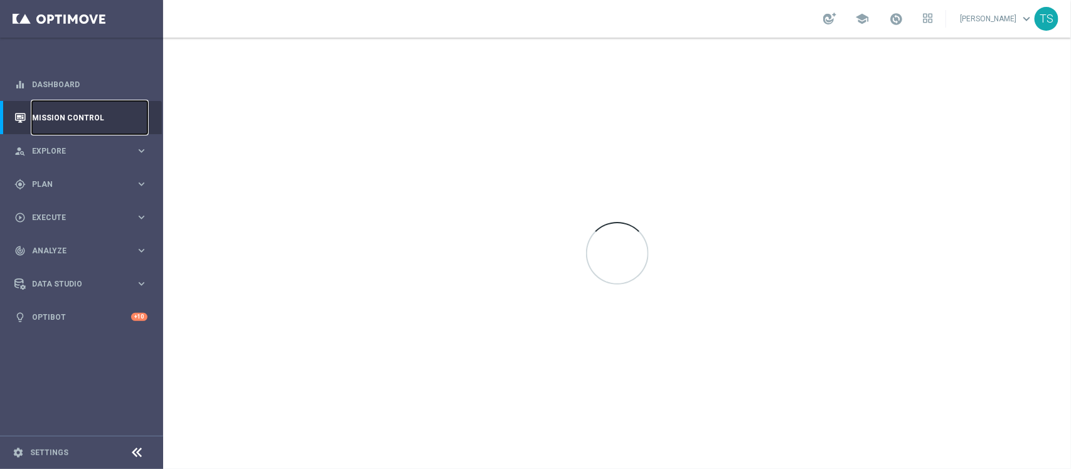
click at [60, 110] on link "Mission Control" at bounding box center [89, 117] width 115 height 33
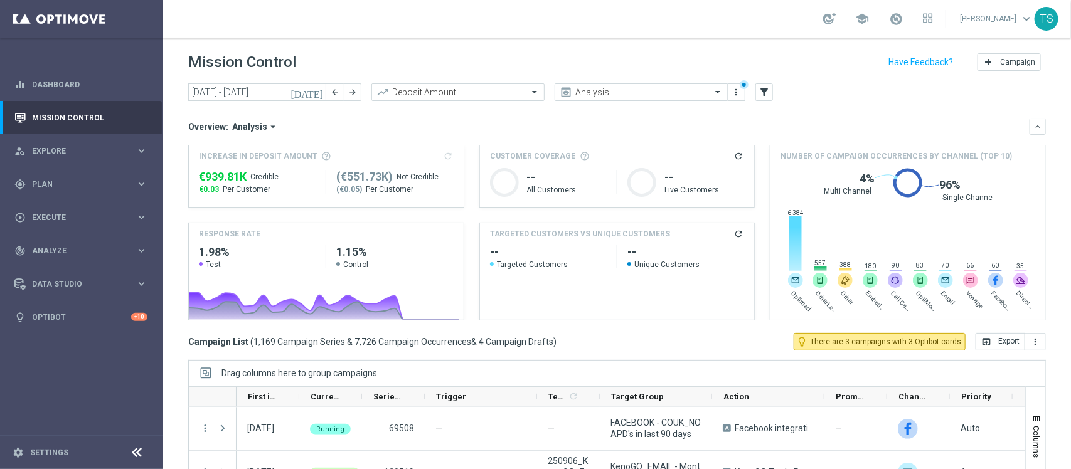
click at [319, 92] on icon "[DATE]" at bounding box center [307, 92] width 34 height 11
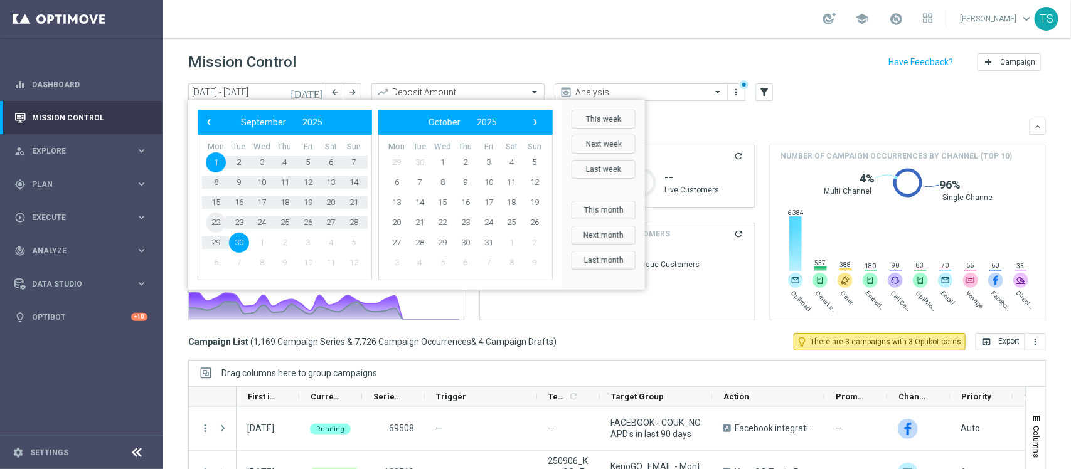
click at [215, 223] on span "22" at bounding box center [216, 223] width 20 height 20
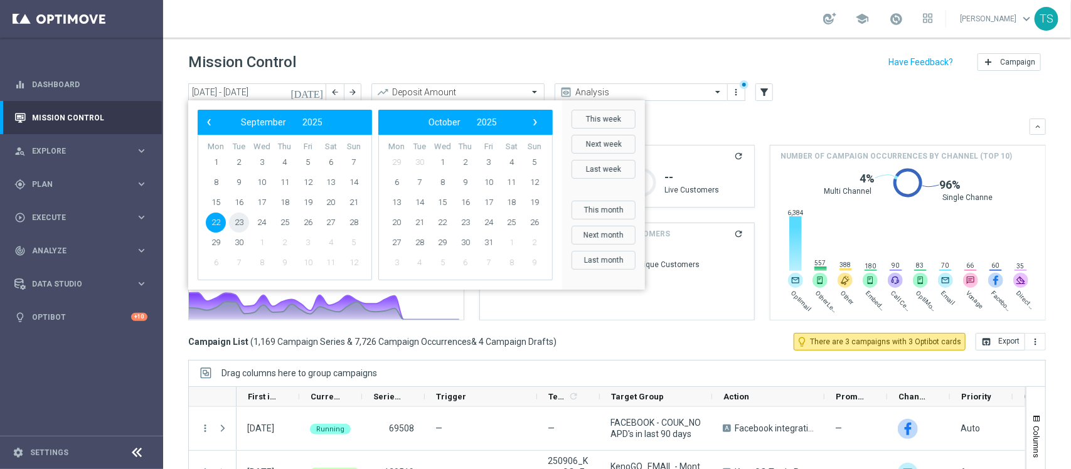
click at [240, 225] on span "23" at bounding box center [239, 223] width 20 height 20
type input "22 Sep 2025 - 23 Sep 2025"
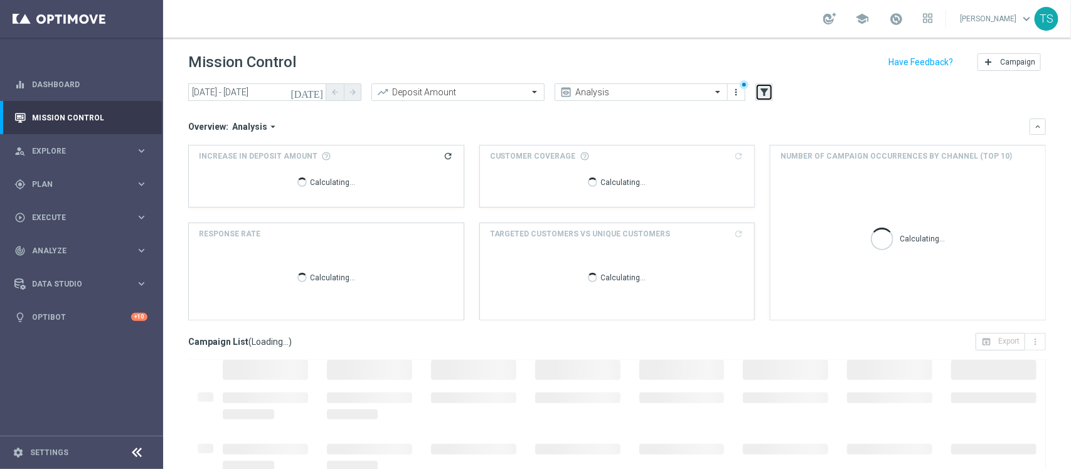
click at [765, 94] on icon "filter_alt" at bounding box center [763, 92] width 11 height 11
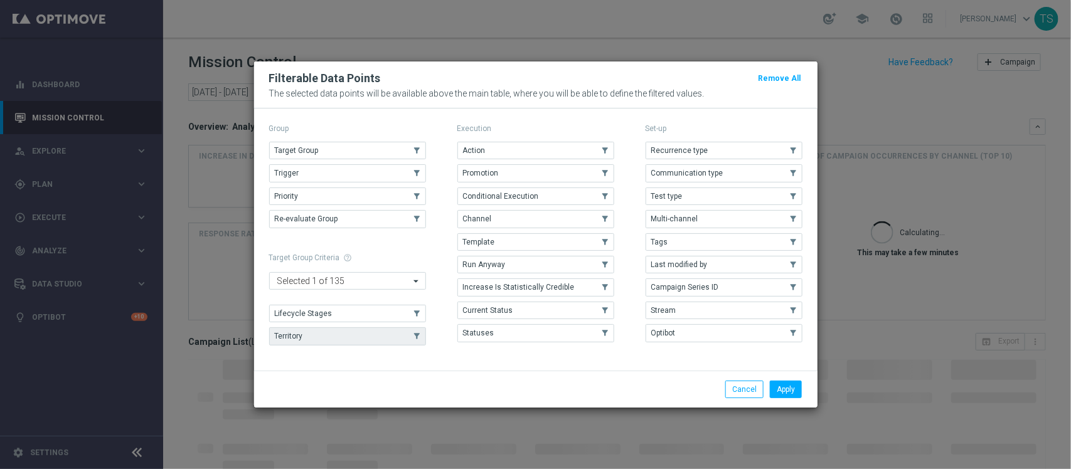
click at [314, 331] on button "Territory" at bounding box center [347, 336] width 157 height 18
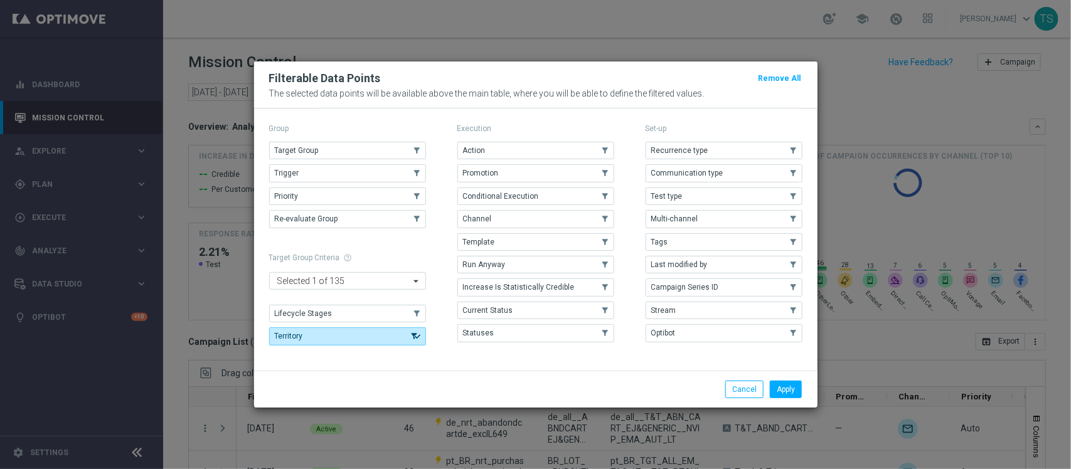
click at [804, 386] on li "Apply" at bounding box center [786, 390] width 38 height 18
click at [792, 390] on button "Apply" at bounding box center [786, 390] width 32 height 18
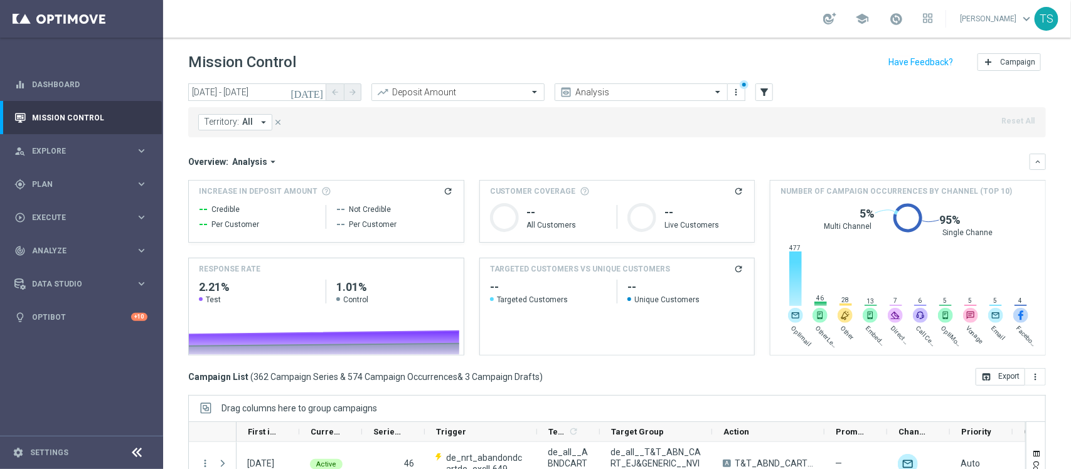
click at [248, 121] on span "All" at bounding box center [247, 122] width 11 height 11
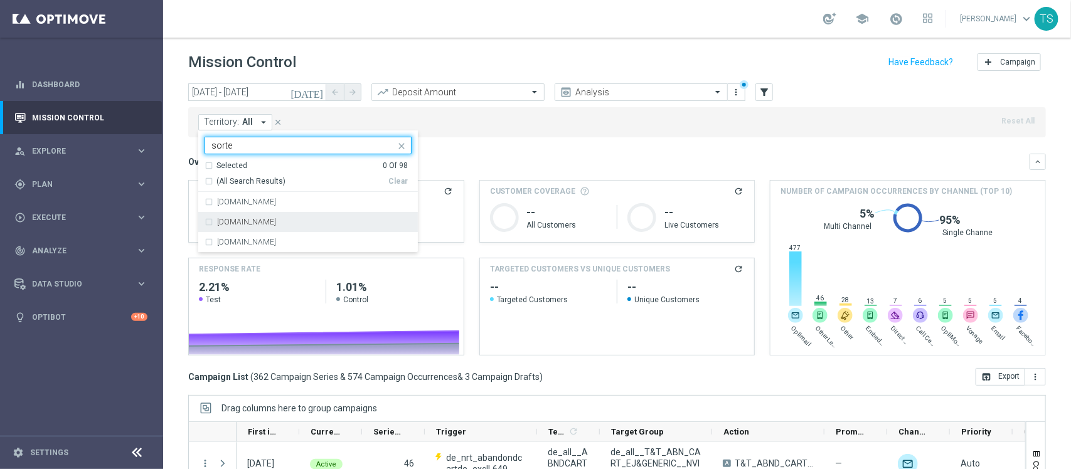
click at [299, 218] on div "www.sorteonline.bet.br" at bounding box center [314, 222] width 194 height 8
type input "sorte"
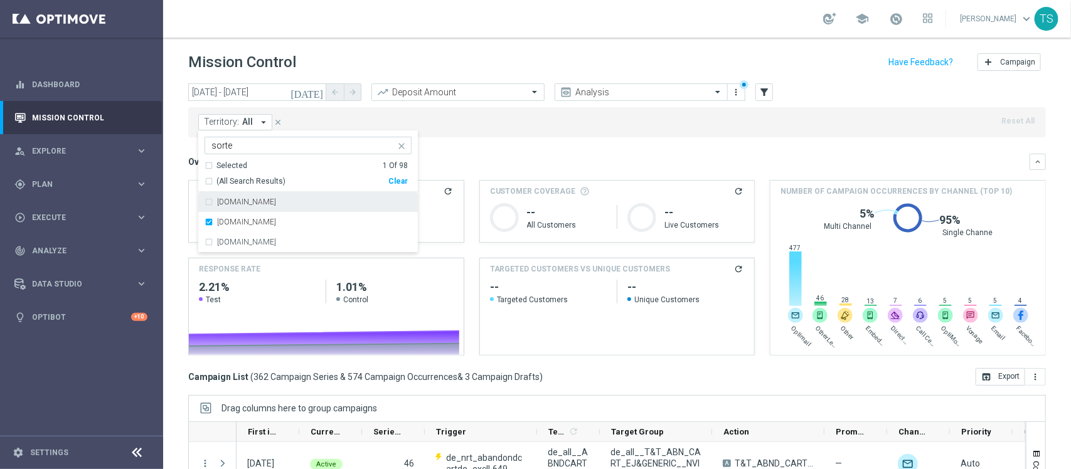
click at [565, 142] on mini-dashboard "Overview: Analysis arrow_drop_down keyboard_arrow_down Increase In Deposit Amou…" at bounding box center [617, 252] width 858 height 231
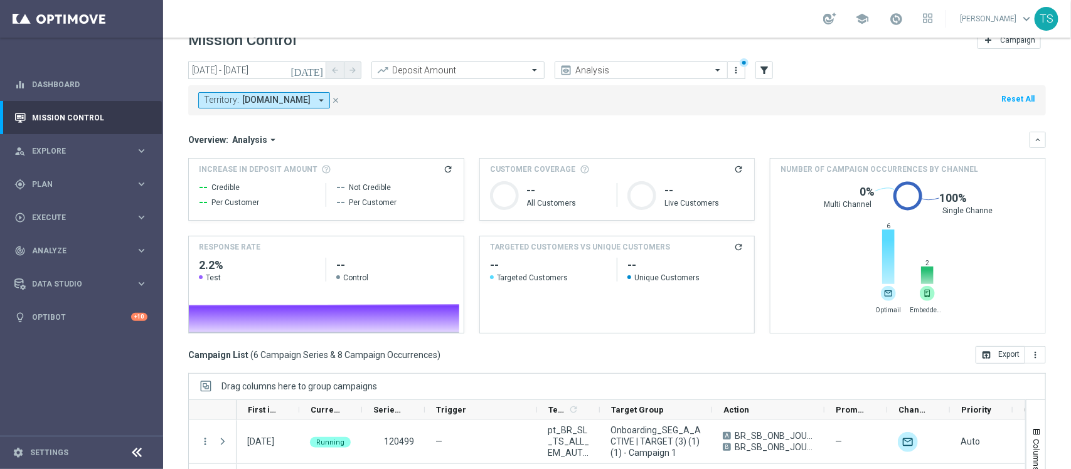
scroll to position [158, 0]
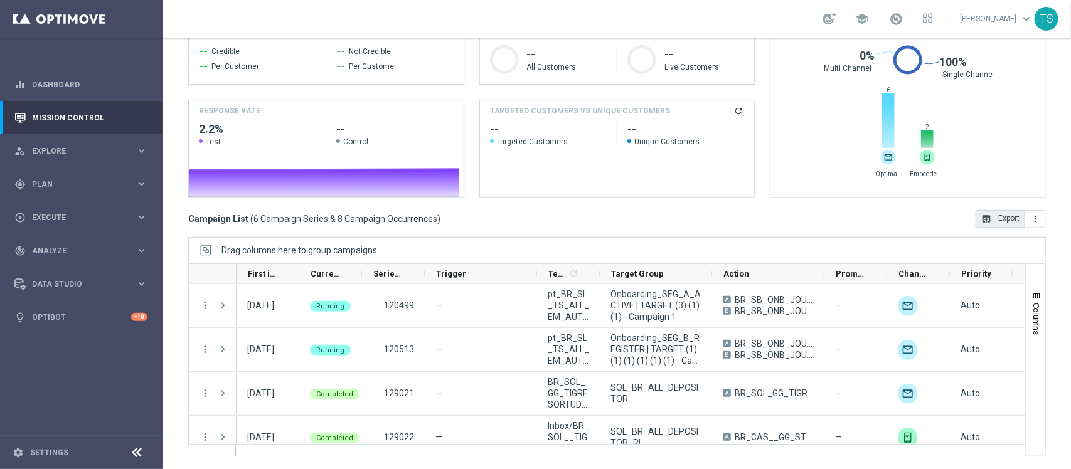
click at [984, 215] on button "open_in_browser Export" at bounding box center [1001, 219] width 50 height 18
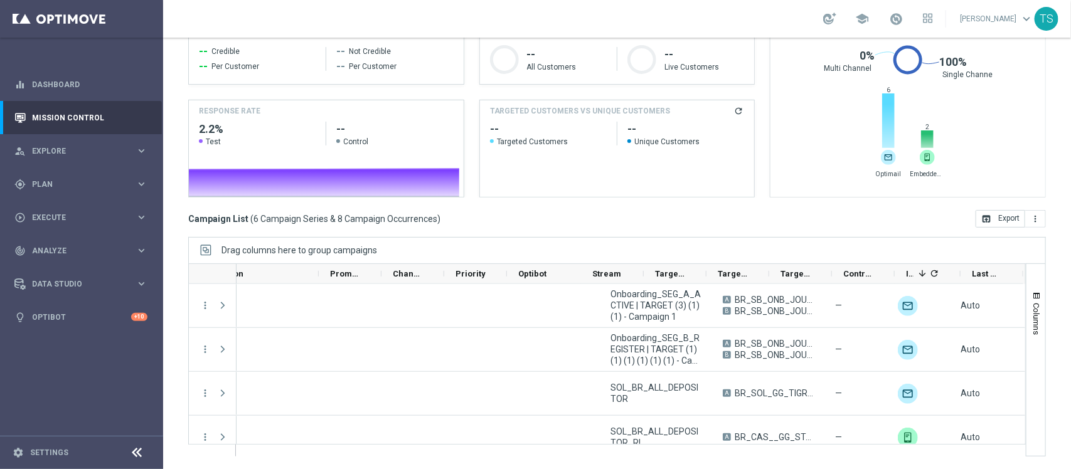
scroll to position [0, 526]
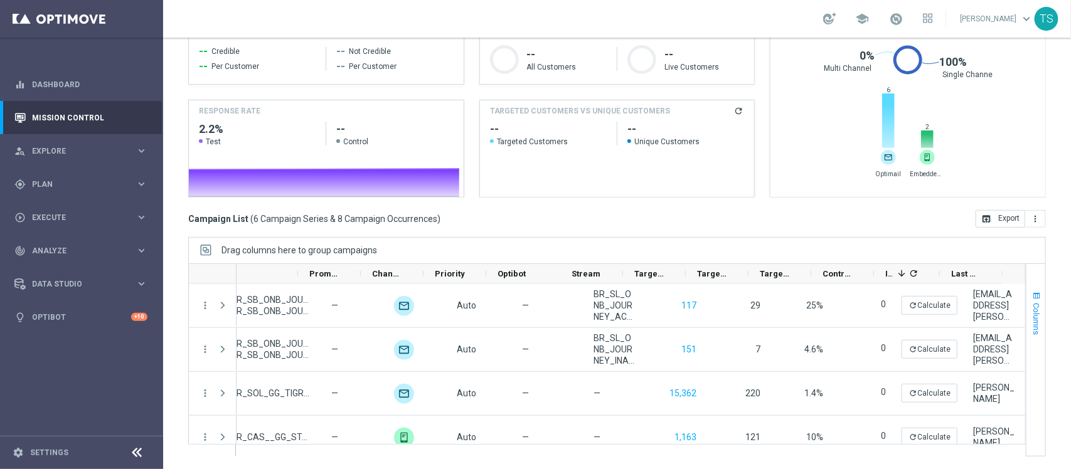
click at [1031, 296] on span "button" at bounding box center [1036, 296] width 10 height 10
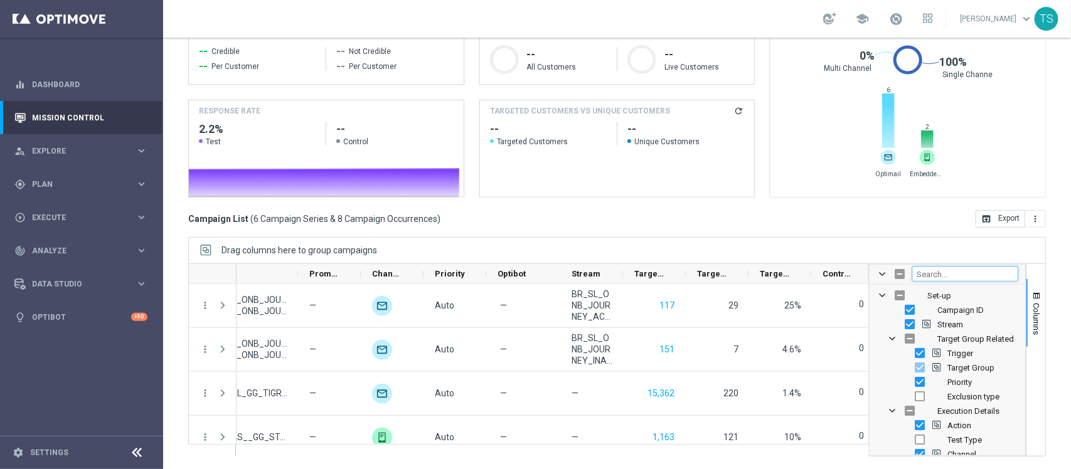
click at [947, 270] on input "Filter Columns Input" at bounding box center [965, 274] width 106 height 15
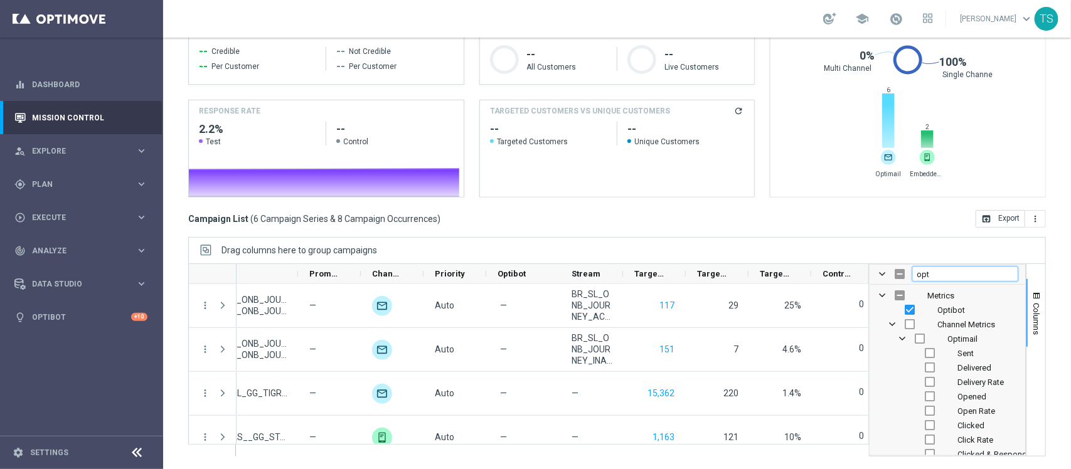
type input "opt"
click at [915, 336] on input "Press SPACE to toggle visibility (hidden)" at bounding box center [920, 339] width 10 height 10
checkbox input "true"
checkbox input "false"
checkbox input "true"
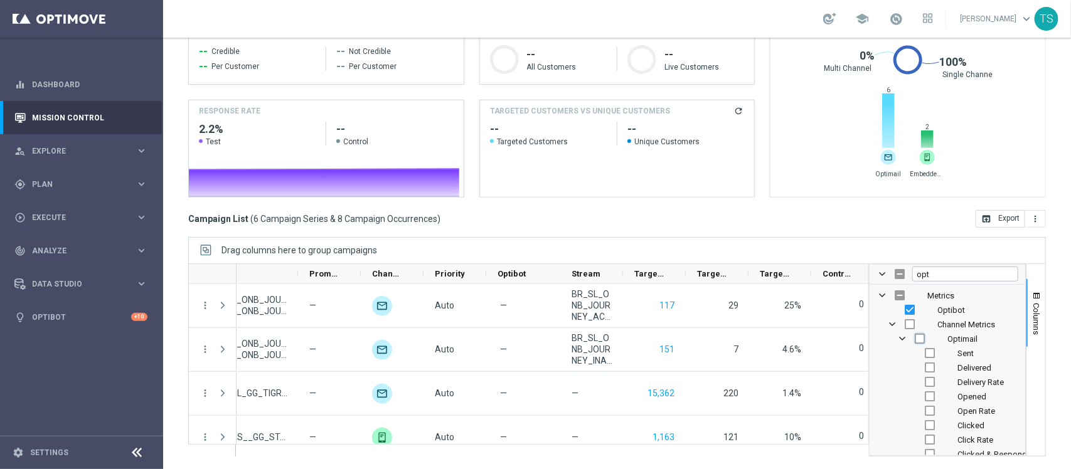
checkbox input "true"
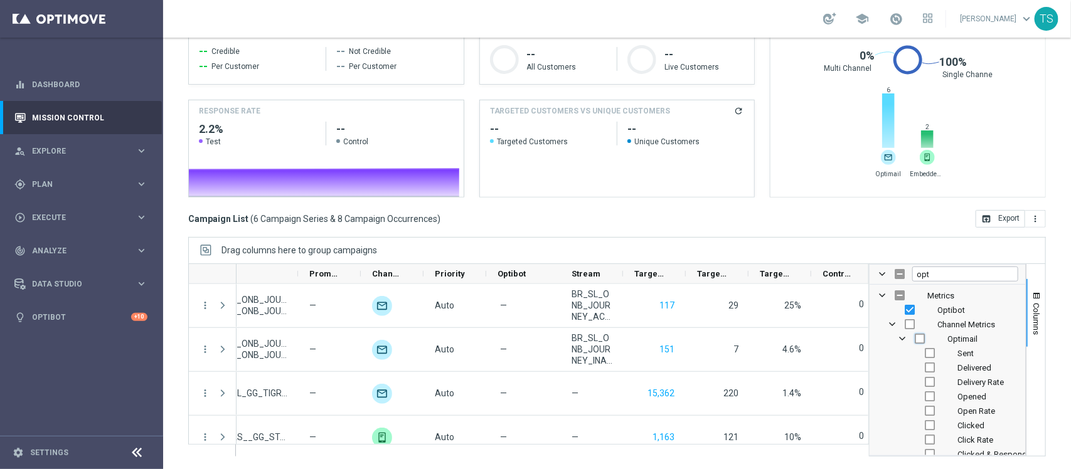
checkbox input "true"
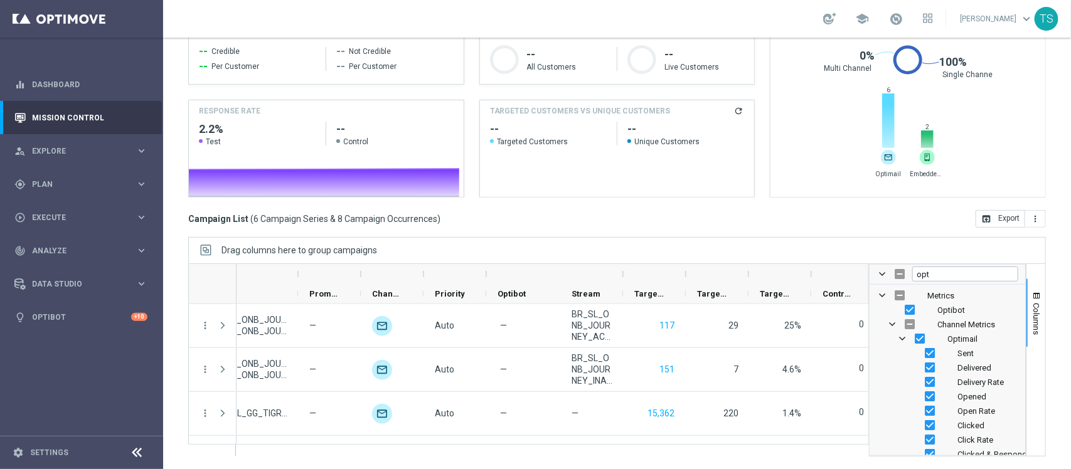
click at [984, 252] on div "Drag columns here to group campaigns" at bounding box center [617, 250] width 858 height 26
click at [1055, 282] on div "today 22 Sep 2025 - 23 Sep 2025 arrow_back arrow_forward Deposit Amount trendin…" at bounding box center [617, 112] width 908 height 375
click at [1002, 220] on button "open_in_browser Export" at bounding box center [1001, 219] width 50 height 18
click at [867, 246] on div "Drag columns here to group campaigns" at bounding box center [617, 250] width 858 height 26
click at [880, 248] on div "Drag columns here to group campaigns" at bounding box center [617, 250] width 858 height 26
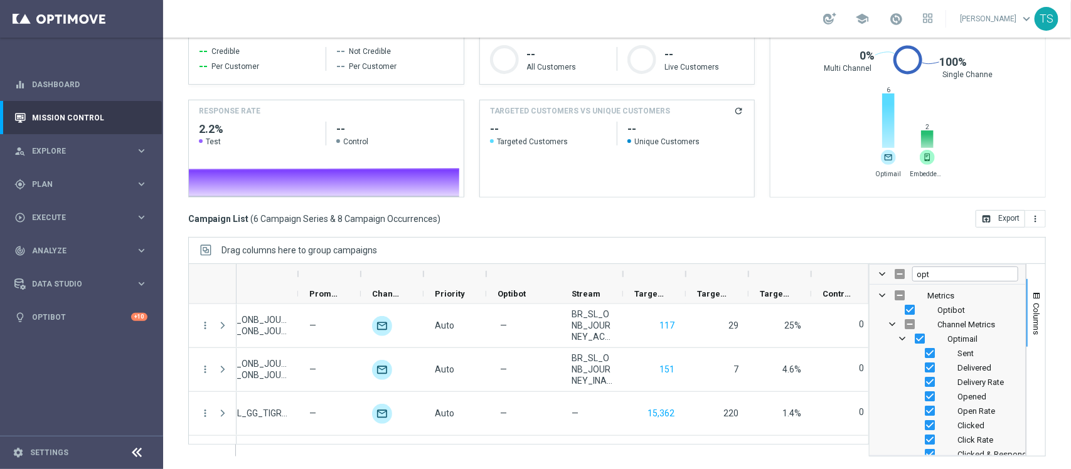
click at [1033, 299] on div "Columns opt Metrics Optibot Channel Metrics Optimail" at bounding box center [957, 359] width 177 height 193
click at [1031, 299] on span "button" at bounding box center [1036, 296] width 10 height 10
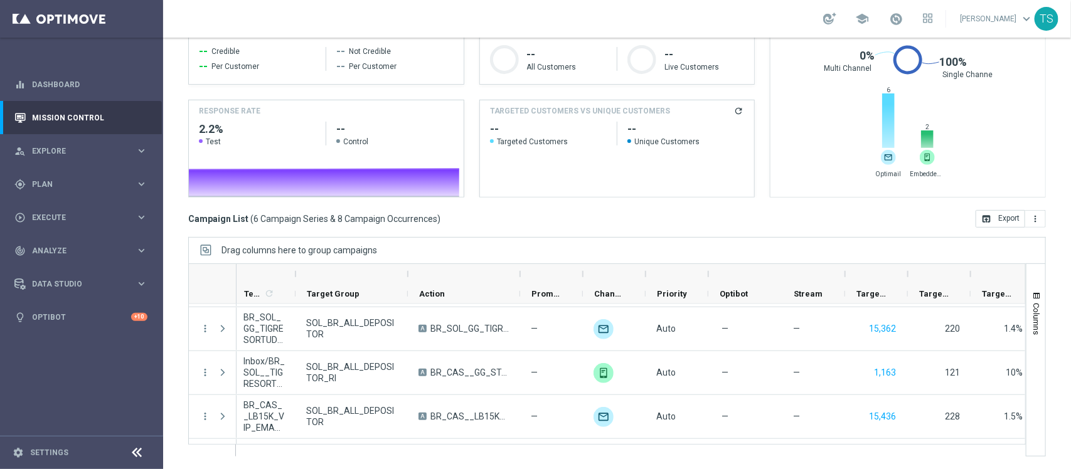
scroll to position [0, 0]
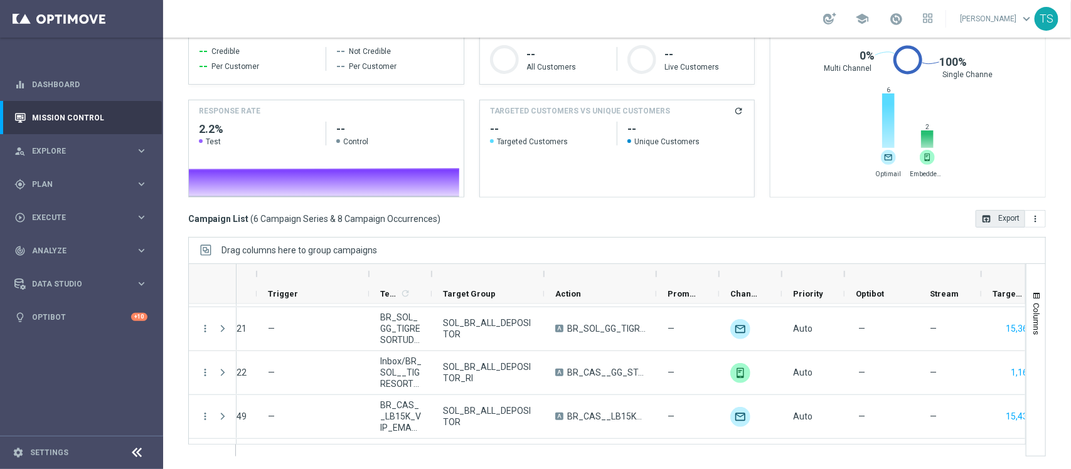
click at [997, 220] on button "open_in_browser Export" at bounding box center [1001, 219] width 50 height 18
click at [88, 179] on div "gps_fixed Plan" at bounding box center [74, 184] width 121 height 11
click at [58, 331] on span "Execute" at bounding box center [84, 330] width 104 height 8
click at [73, 289] on span "Analyze" at bounding box center [84, 289] width 104 height 8
click at [86, 408] on span "BI Studio" at bounding box center [78, 409] width 90 height 8
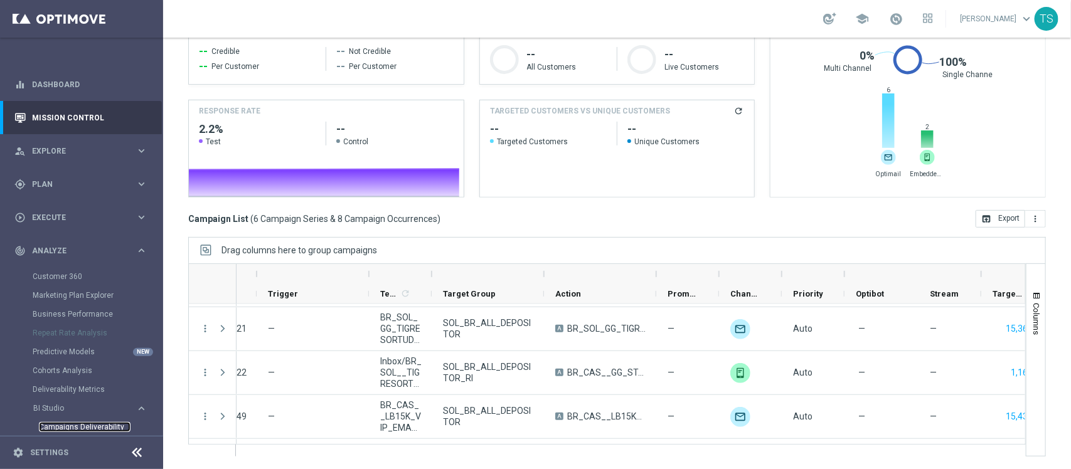
click at [67, 422] on link "Campaigns Deliverability" at bounding box center [85, 427] width 92 height 10
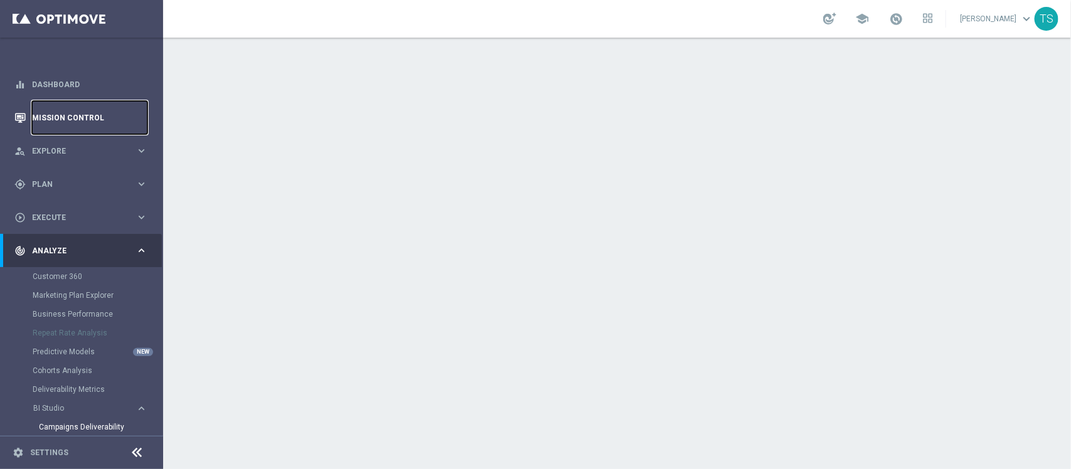
click at [70, 121] on link "Mission Control" at bounding box center [89, 117] width 115 height 33
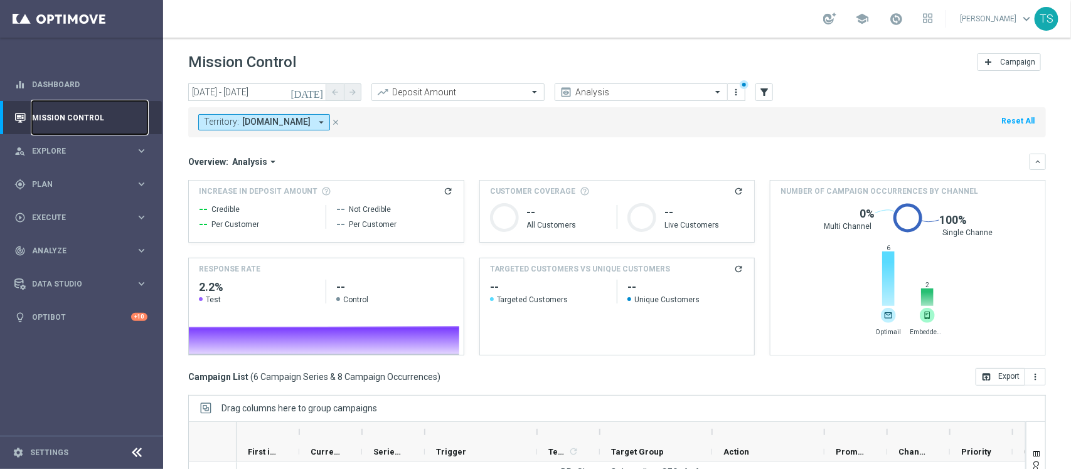
scroll to position [158, 0]
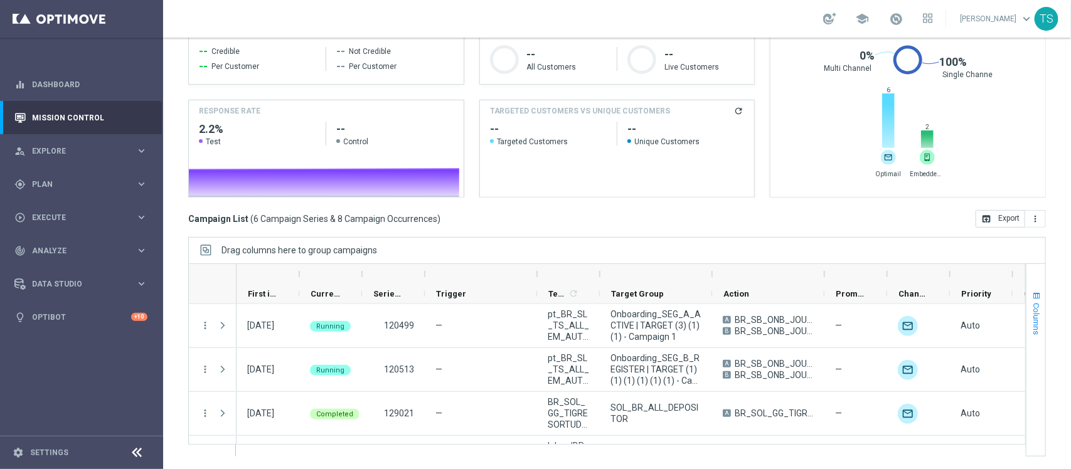
click at [1031, 292] on span "button" at bounding box center [1036, 296] width 10 height 10
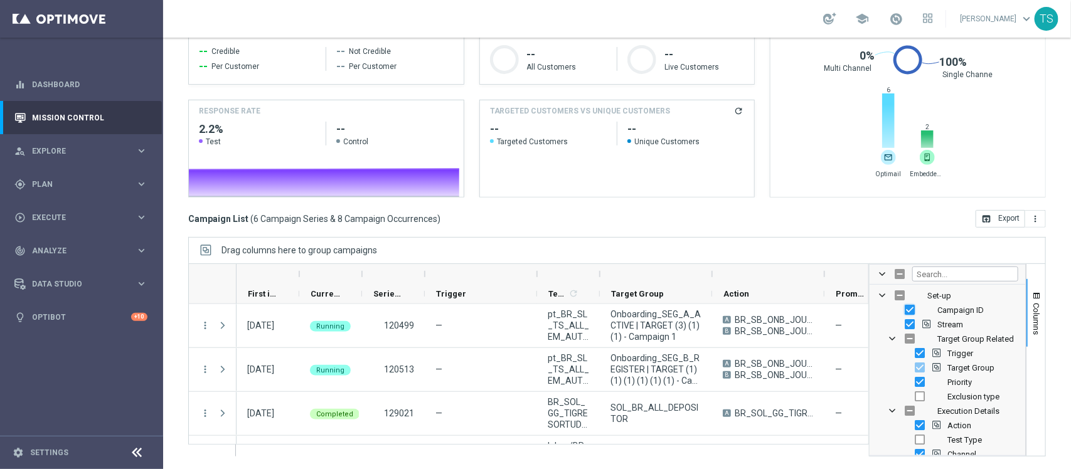
drag, startPoint x: 898, startPoint y: 308, endPoint x: 894, endPoint y: 318, distance: 11.0
click at [905, 309] on input "Press SPACE to toggle visibility (visible)" at bounding box center [910, 310] width 10 height 10
checkbox input "false"
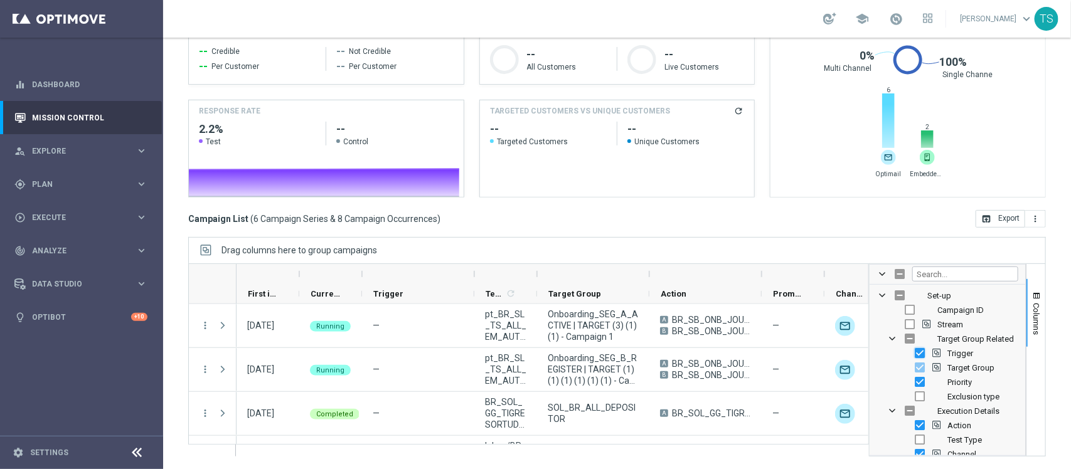
click at [915, 351] on input "Press SPACE to toggle visibility (visible)" at bounding box center [920, 353] width 10 height 10
checkbox input "false"
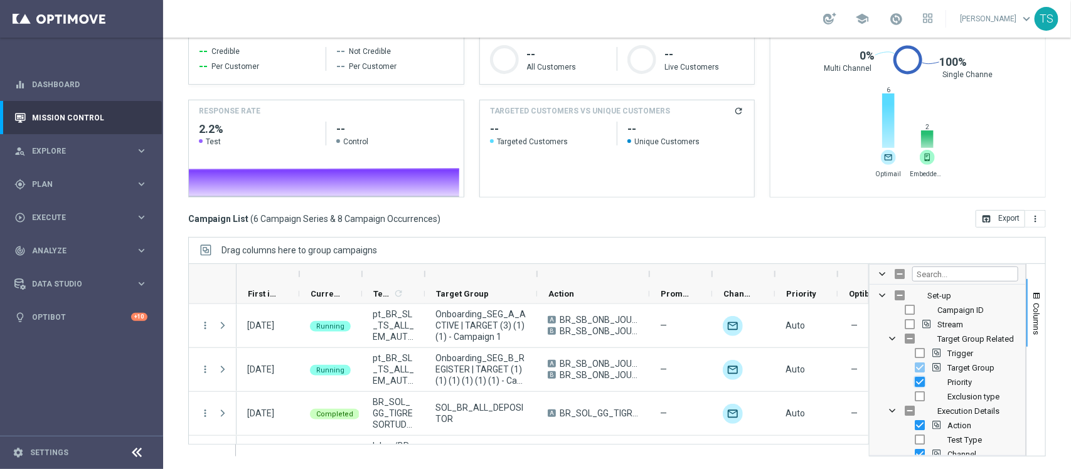
click at [915, 386] on input "Press SPACE to toggle visibility (visible)" at bounding box center [920, 382] width 10 height 10
checkbox input "false"
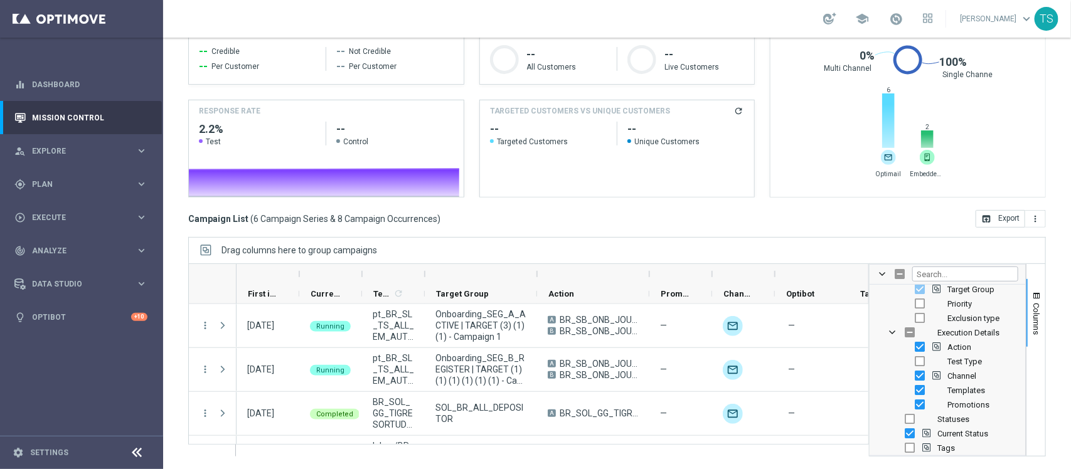
scroll to position [110, 0]
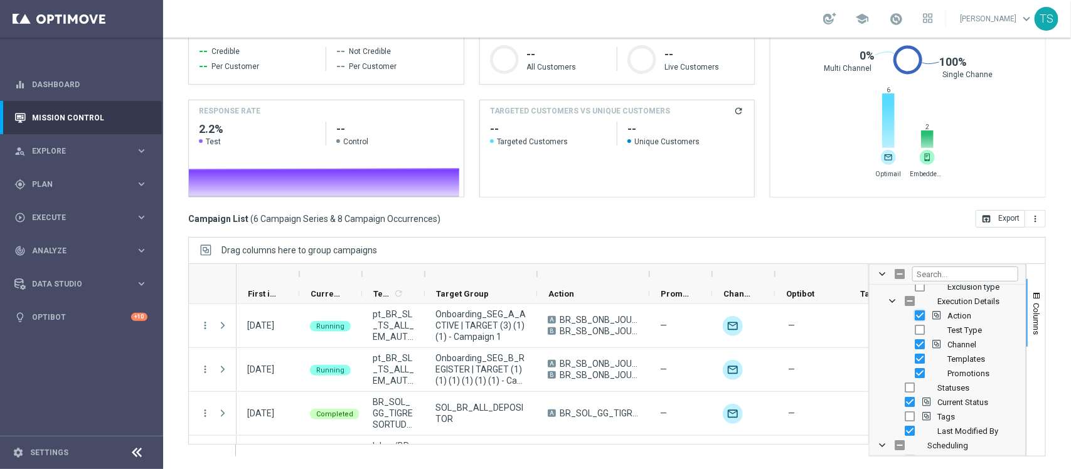
click at [915, 318] on input "Press SPACE to toggle visibility (visible)" at bounding box center [920, 316] width 10 height 10
checkbox input "false"
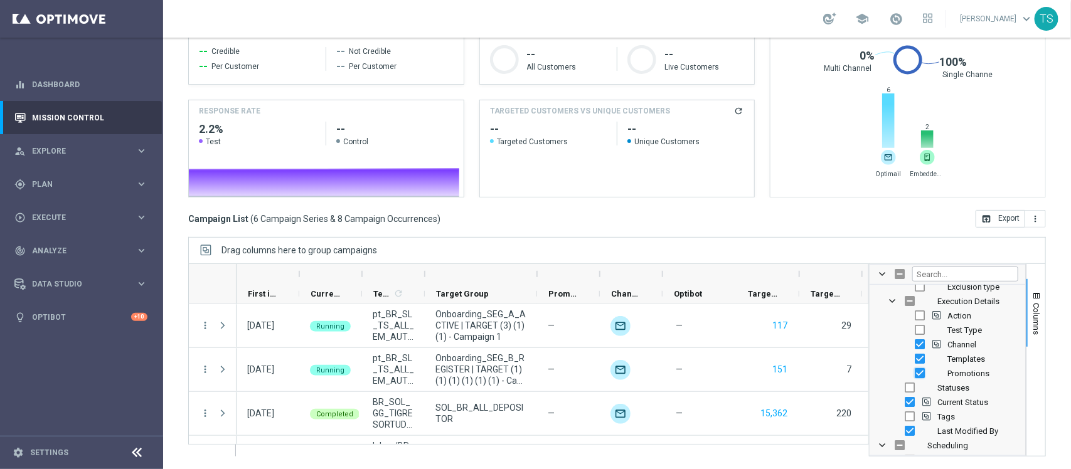
click at [915, 373] on input "Press SPACE to toggle visibility (visible)" at bounding box center [920, 373] width 10 height 10
checkbox input "false"
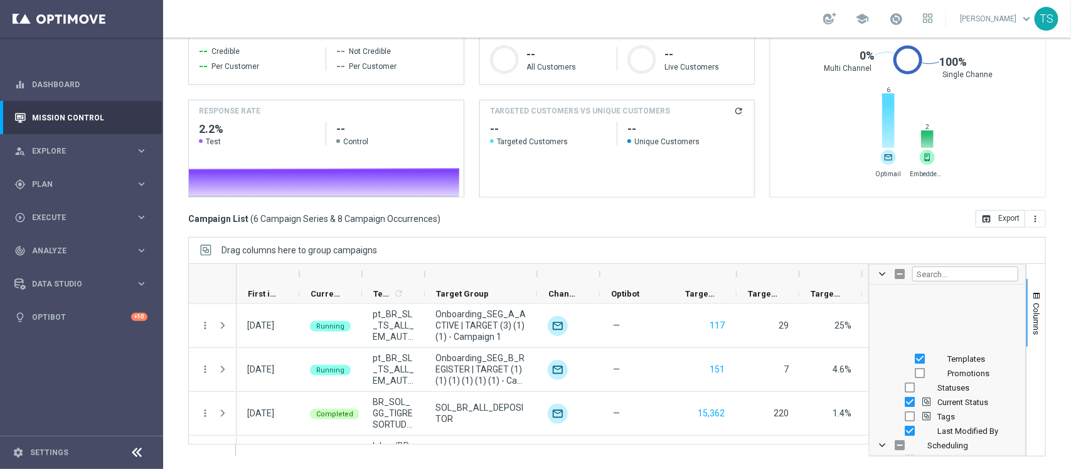
scroll to position [173, 0]
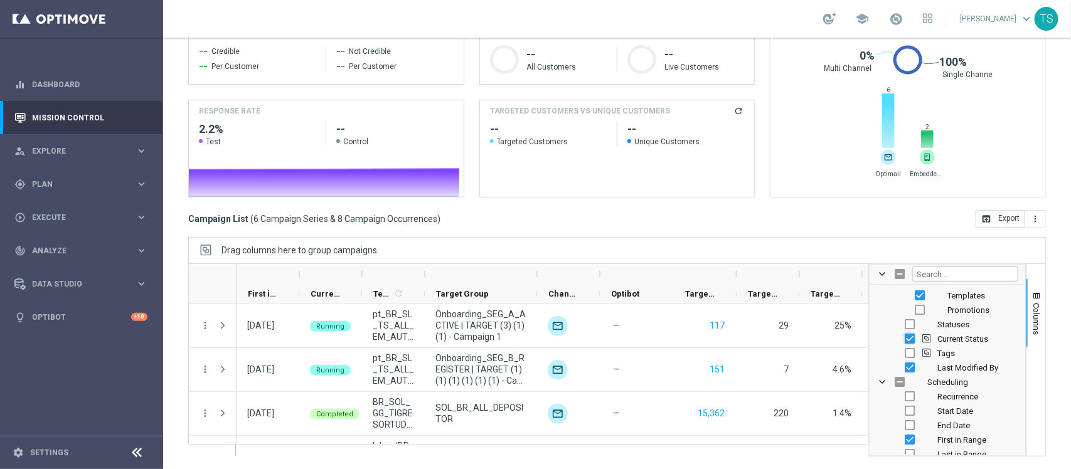
click at [905, 337] on input "Press SPACE to toggle visibility (visible)" at bounding box center [910, 339] width 10 height 10
checkbox input "false"
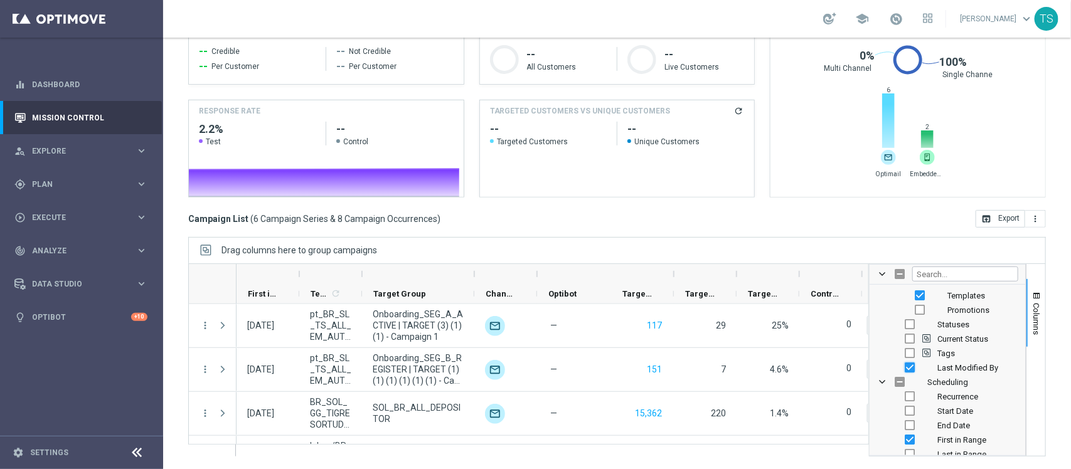
click at [905, 369] on input "Press SPACE to toggle visibility (visible)" at bounding box center [910, 368] width 10 height 10
checkbox input "false"
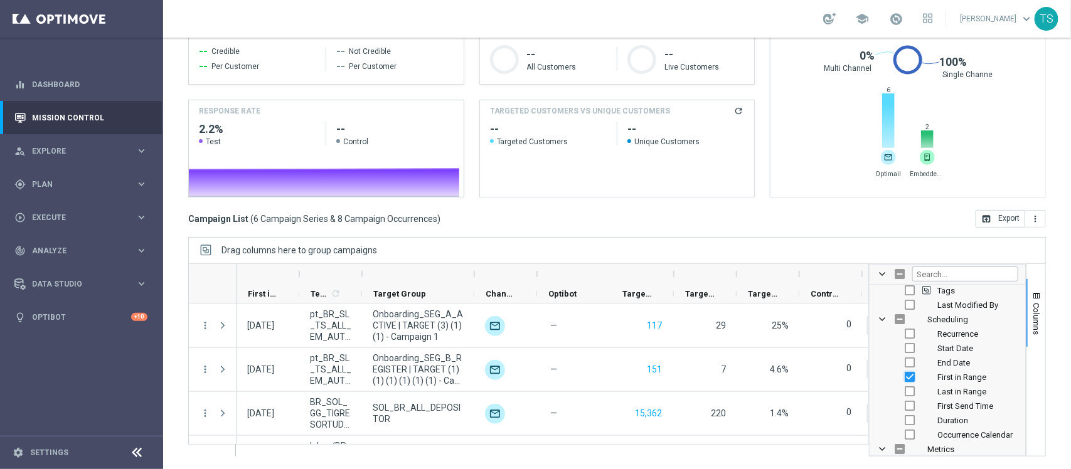
click at [905, 378] on input "Press SPACE to toggle visibility (visible)" at bounding box center [910, 377] width 10 height 10
checkbox input "false"
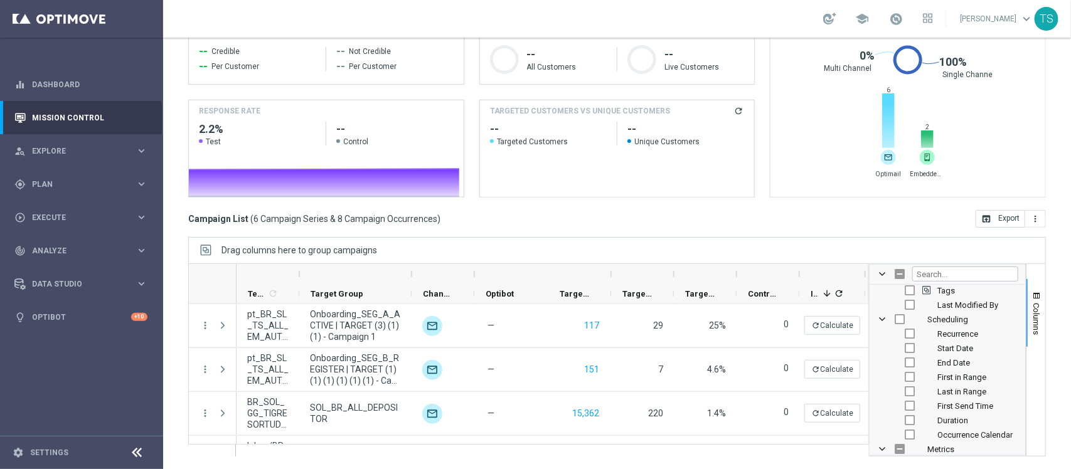
click at [905, 346] on input "Press SPACE to toggle visibility (hidden)" at bounding box center [910, 348] width 10 height 10
checkbox input "true"
checkbox input "false"
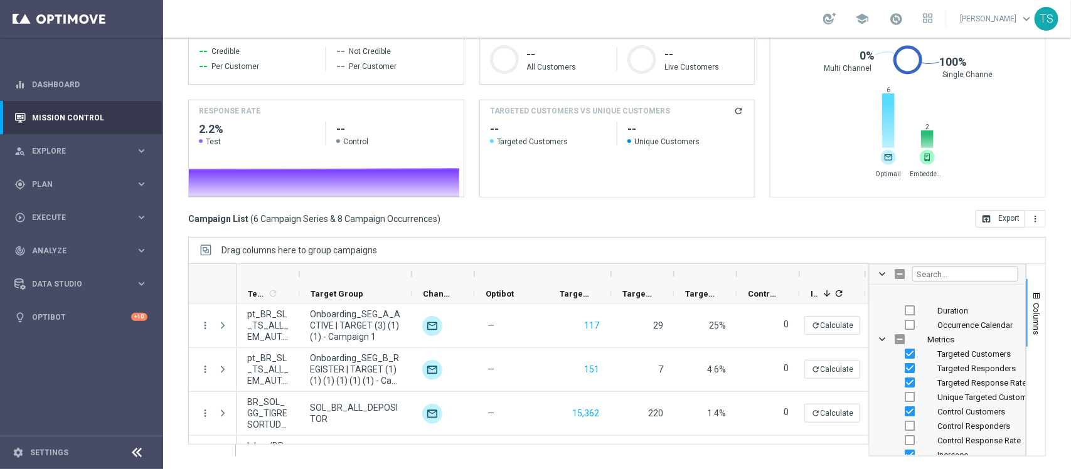
scroll to position [361, 0]
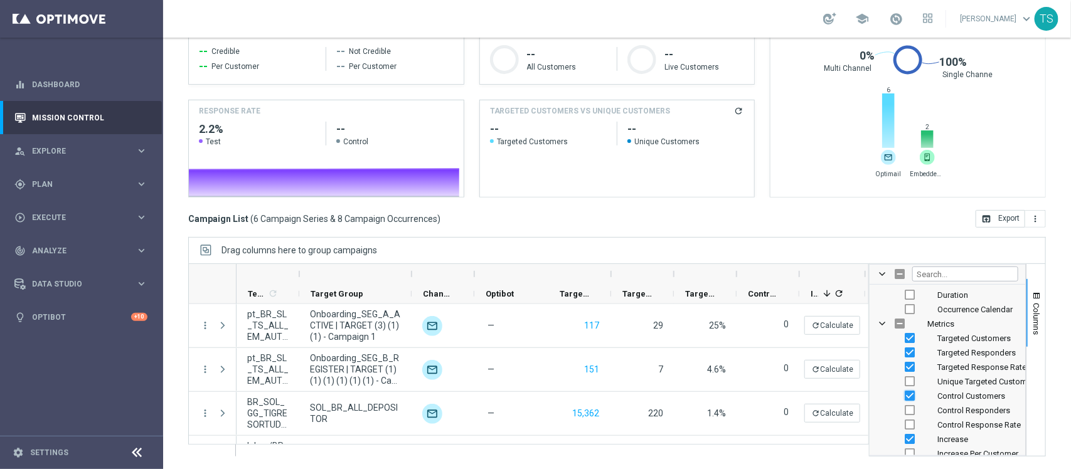
click at [905, 396] on input "Press SPACE to toggle visibility (visible)" at bounding box center [910, 396] width 10 height 10
checkbox input "false"
click at [905, 440] on input "Press SPACE to toggle visibility (visible)" at bounding box center [910, 439] width 10 height 10
checkbox input "false"
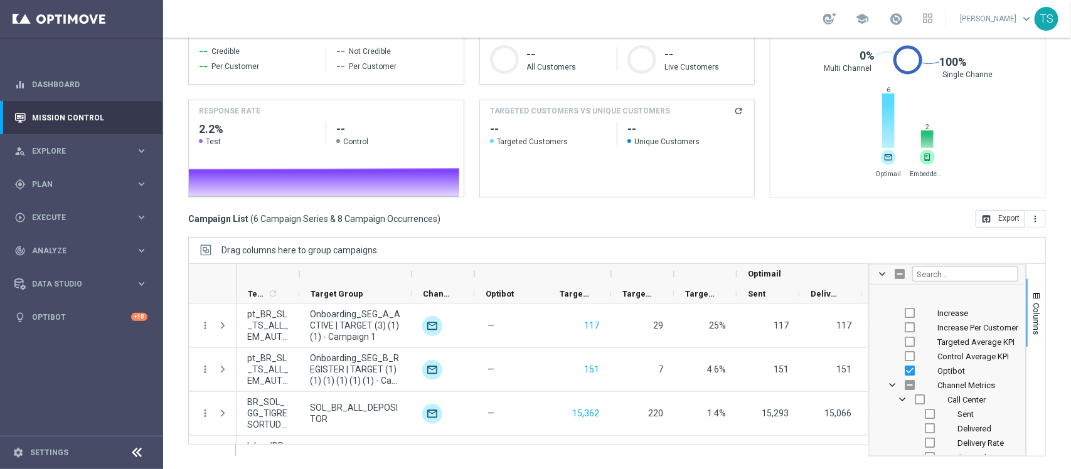
scroll to position [535, 0]
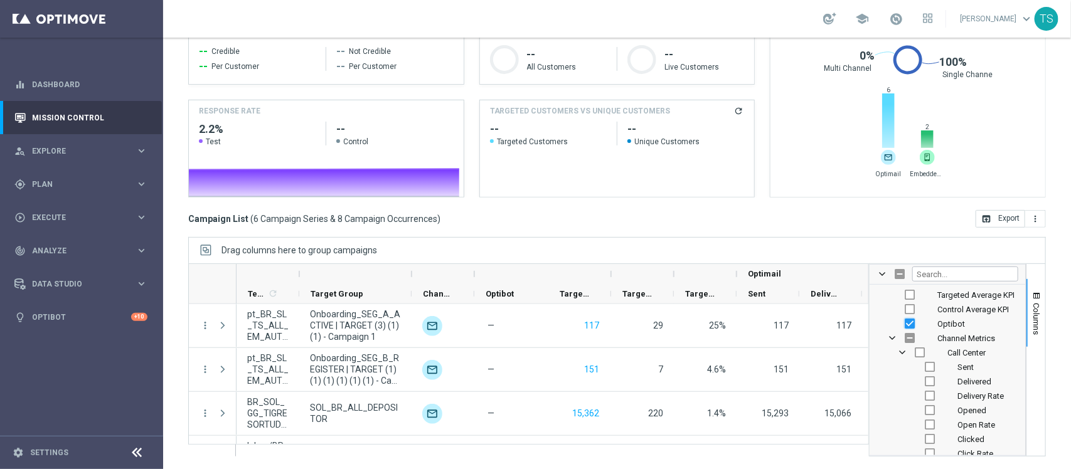
click at [905, 324] on input "Press SPACE to toggle visibility (visible)" at bounding box center [910, 324] width 10 height 10
checkbox input "false"
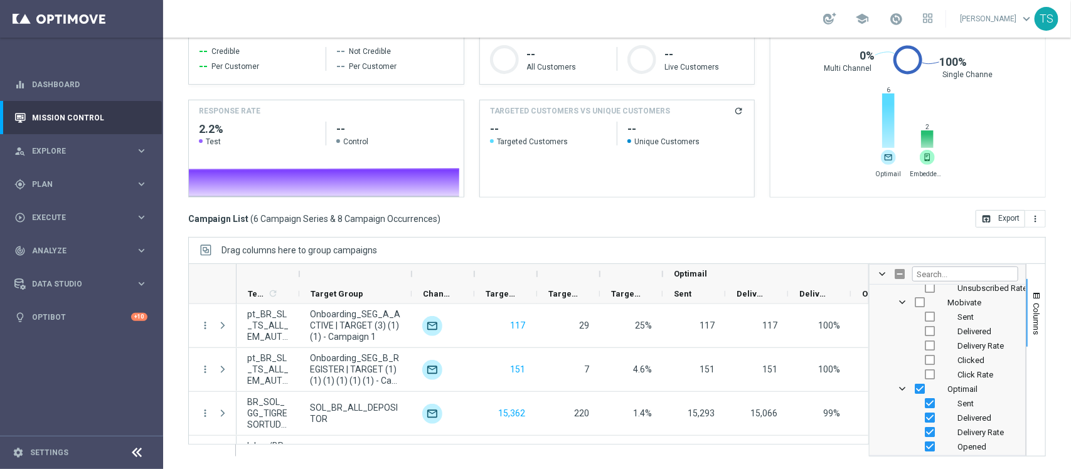
scroll to position [1336, 0]
click at [843, 246] on div "Drag columns here to group campaigns" at bounding box center [617, 250] width 858 height 26
click at [715, 274] on div "Optimail" at bounding box center [1008, 274] width 668 height 20
click at [1031, 299] on span "button" at bounding box center [1036, 296] width 10 height 10
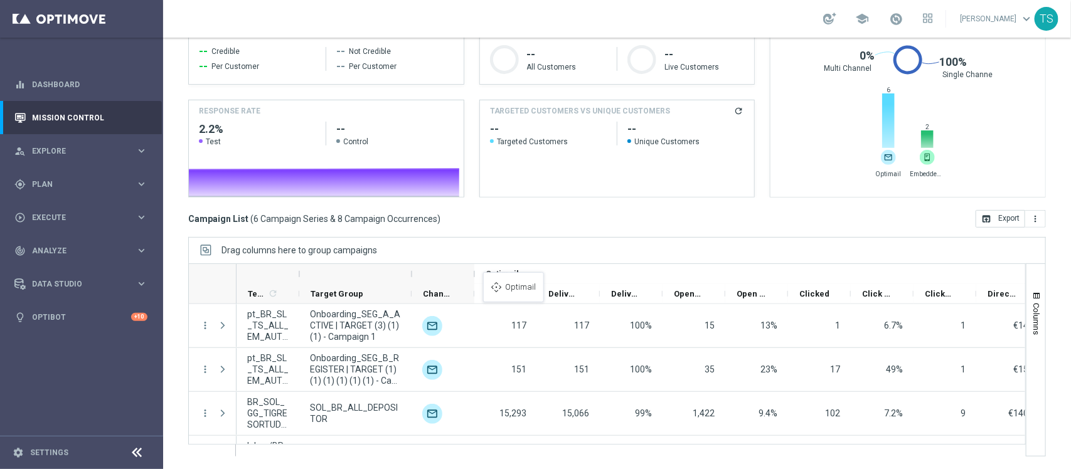
drag, startPoint x: 723, startPoint y: 274, endPoint x: 489, endPoint y: 280, distance: 233.4
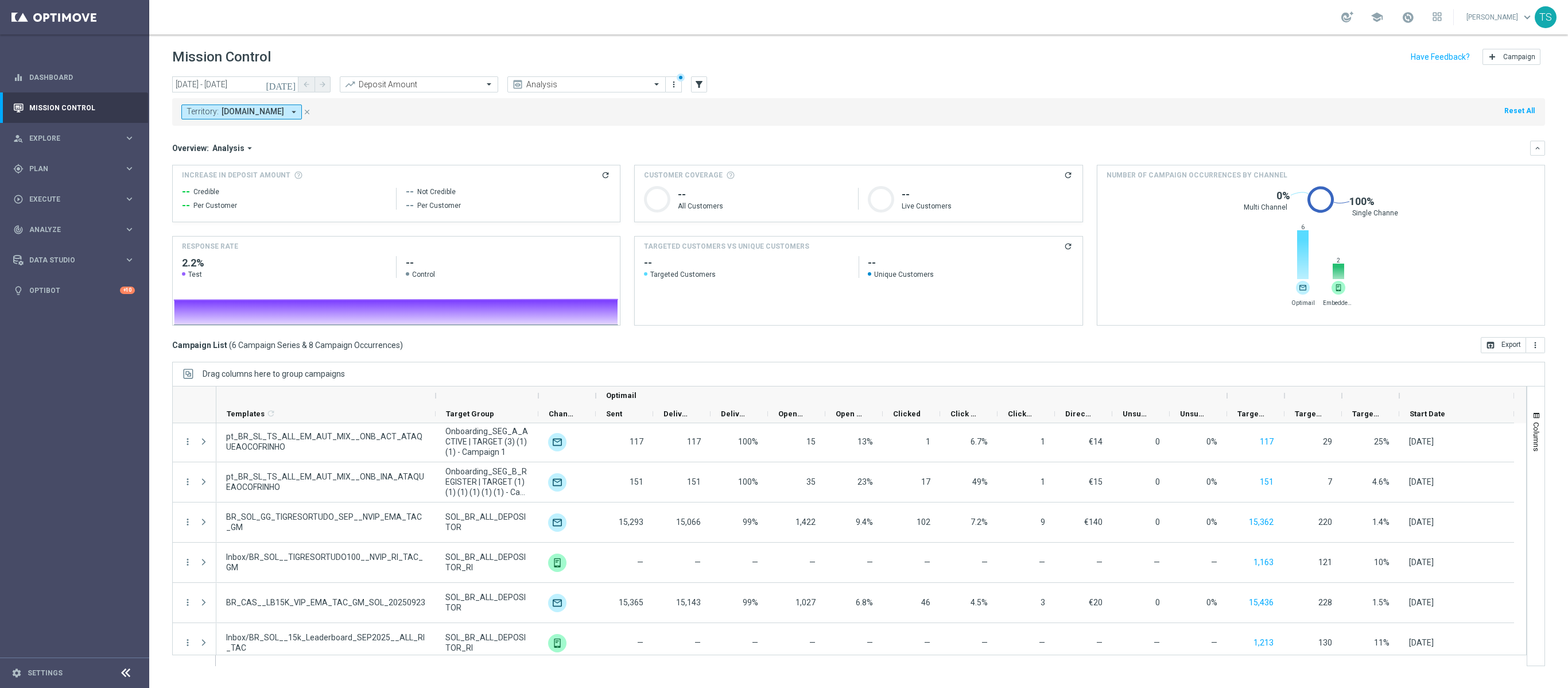
scroll to position [13, 0]
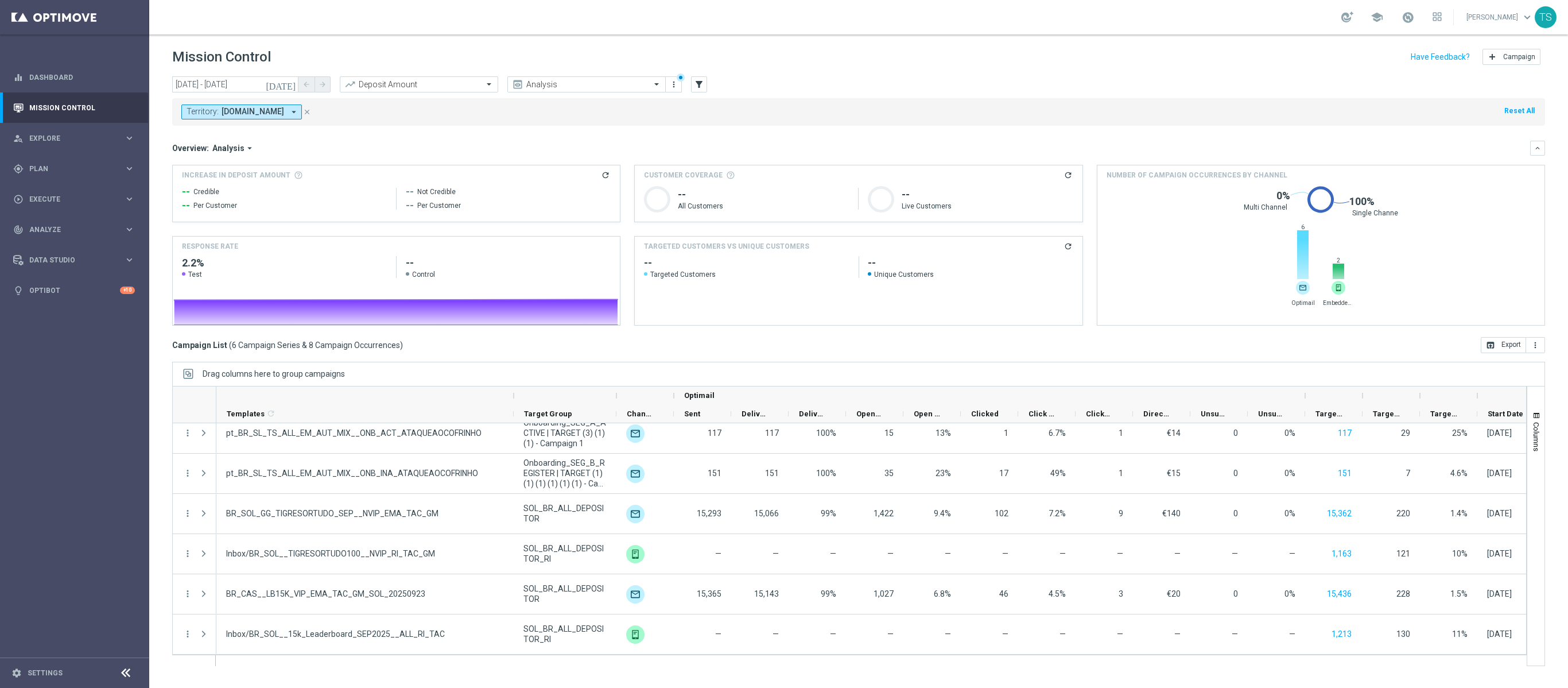
drag, startPoint x: 272, startPoint y: 396, endPoint x: 512, endPoint y: 401, distance: 240.1
click at [512, 401] on div at bounding box center [513, 395] width 5 height 18
click at [979, 412] on button "Columns" at bounding box center [1535, 431] width 17 height 62
click at [979, 401] on input "Filter Columns Input" at bounding box center [1471, 395] width 97 height 14
type input "a"
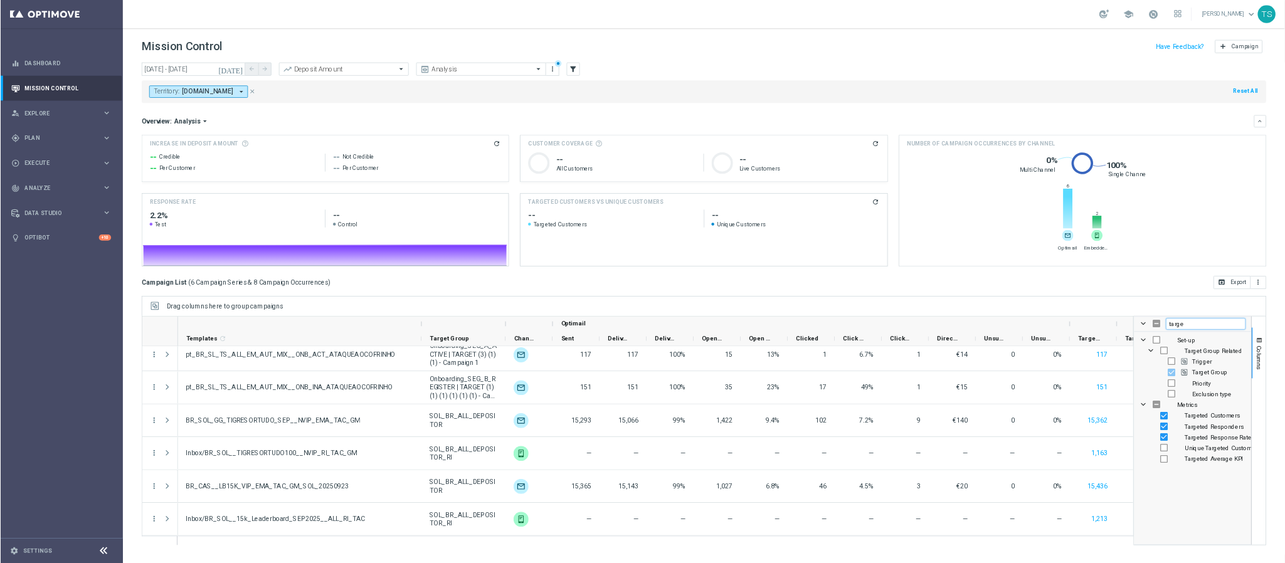
scroll to position [0, 0]
type input "targe"
checkbox input "false"
click at [1070, 414] on div "Drag columns here to group campaigns" at bounding box center [938, 408] width 1501 height 26
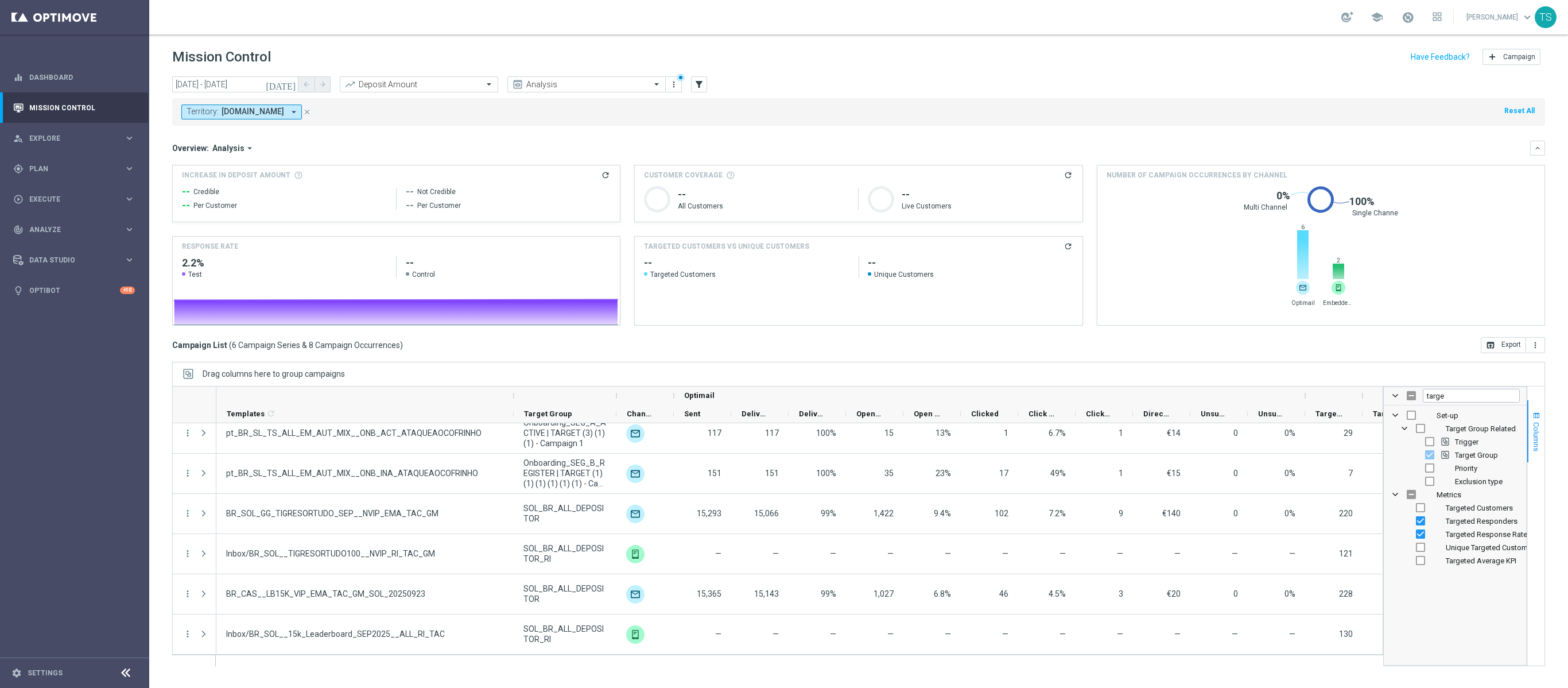
click at [979, 425] on span "Columns" at bounding box center [1536, 436] width 9 height 29
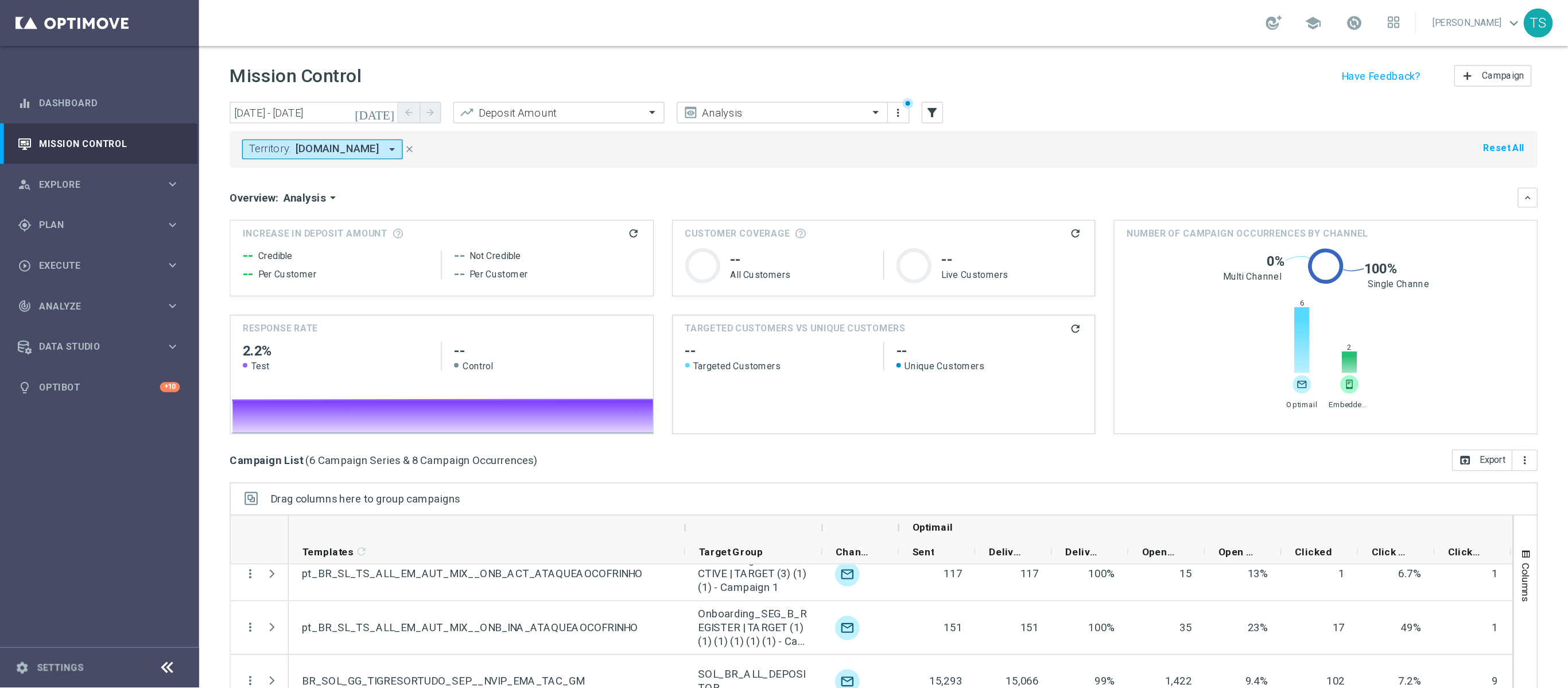
scroll to position [13, 0]
click at [979, 419] on button "Columns" at bounding box center [1144, 431] width 17 height 62
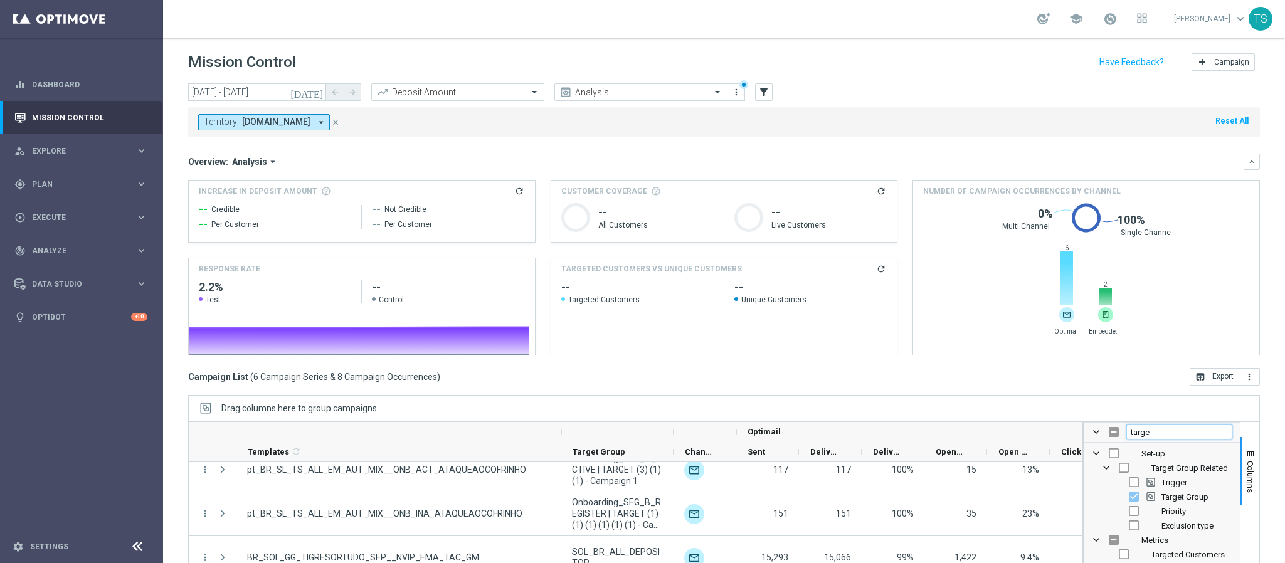
click at [1070, 440] on input "targe" at bounding box center [1180, 432] width 106 height 15
drag, startPoint x: 1184, startPoint y: 437, endPoint x: 947, endPoint y: 452, distance: 238.2
click at [930, 454] on div "Optimail" at bounding box center [724, 518] width 1072 height 193
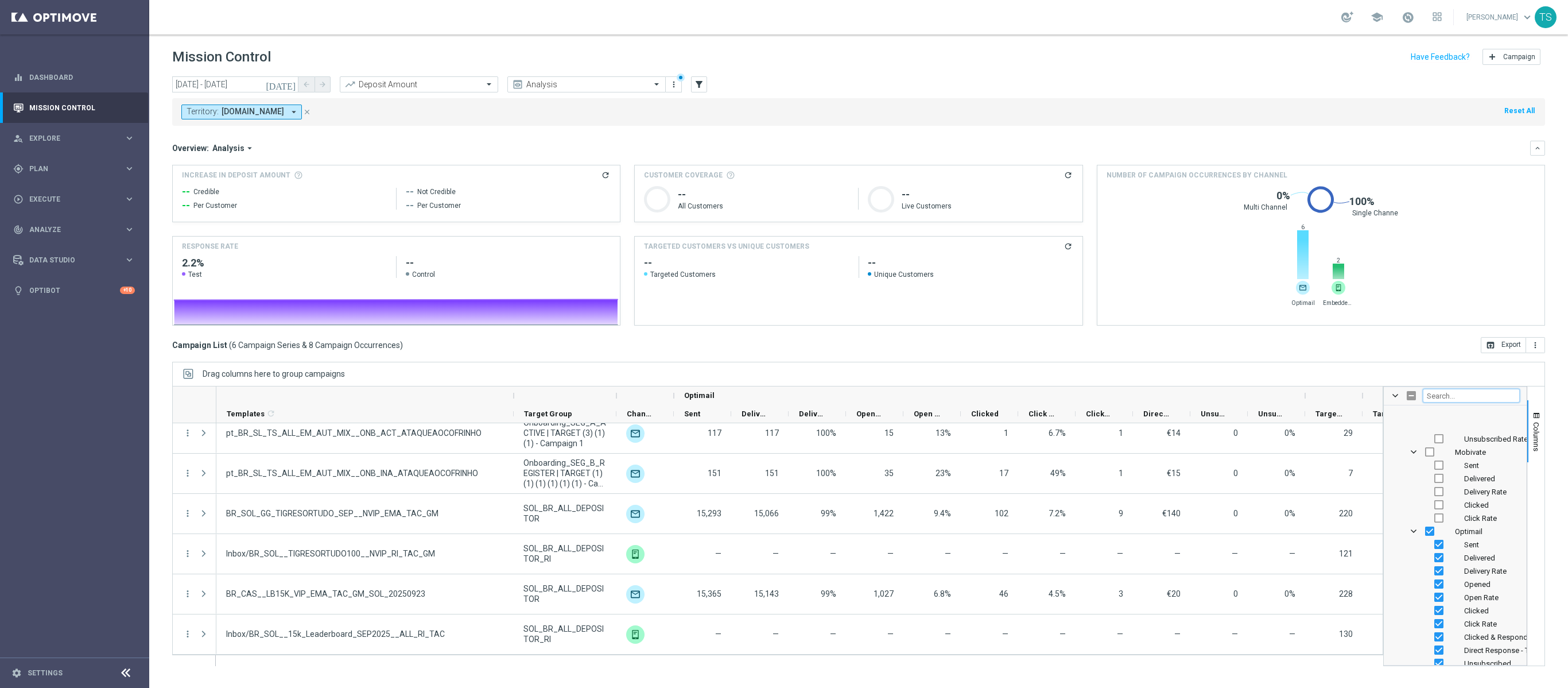
scroll to position [1245, 0]
click at [979, 429] on input "Press SPACE to toggle visibility (visible)" at bounding box center [1439, 608] width 9 height 9
checkbox input "false"
click at [979, 429] on input "Press SPACE to toggle visibility (visible)" at bounding box center [1439, 596] width 9 height 9
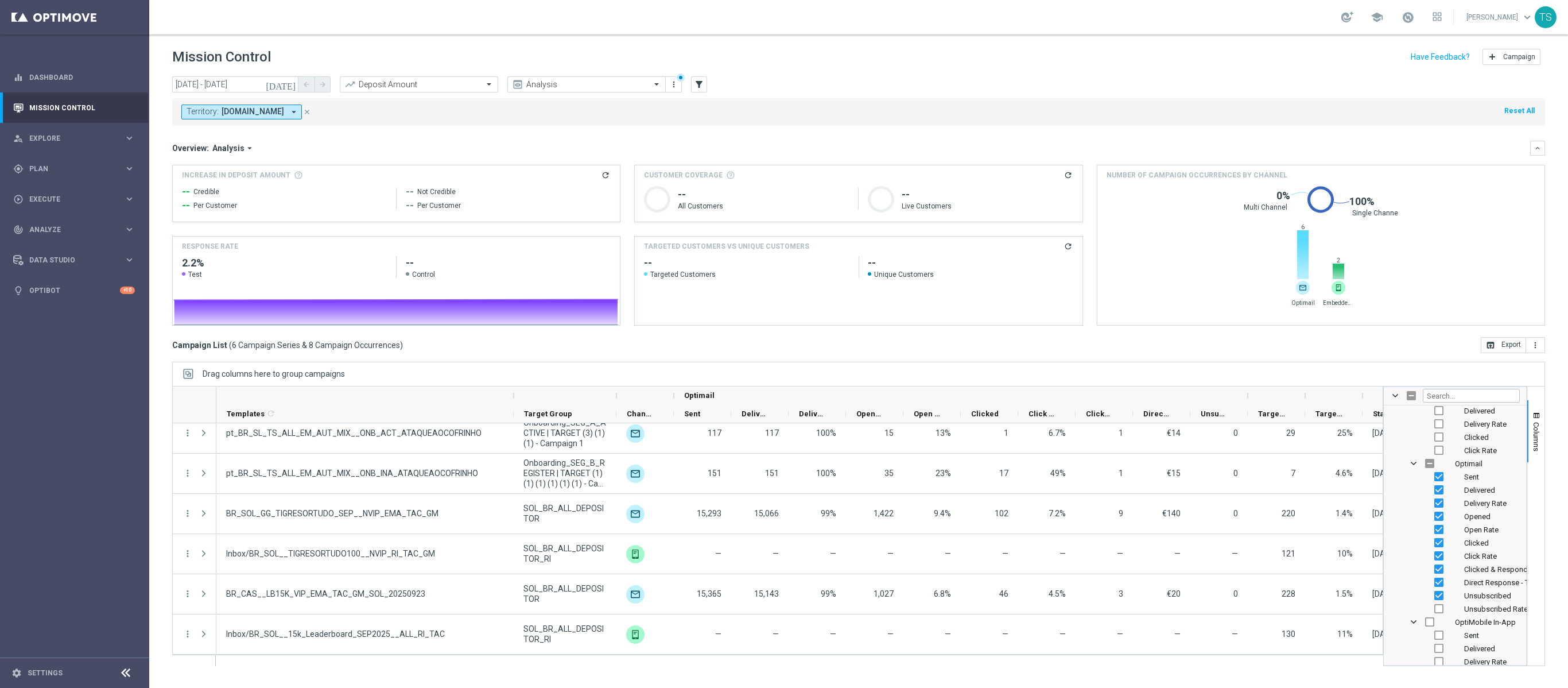
checkbox input "false"
click at [979, 429] on div "Direct Response - Total KPI" at bounding box center [1464, 582] width 113 height 13
click at [979, 429] on input "Press SPACE to toggle visibility (visible)" at bounding box center [1439, 582] width 9 height 9
checkbox input "false"
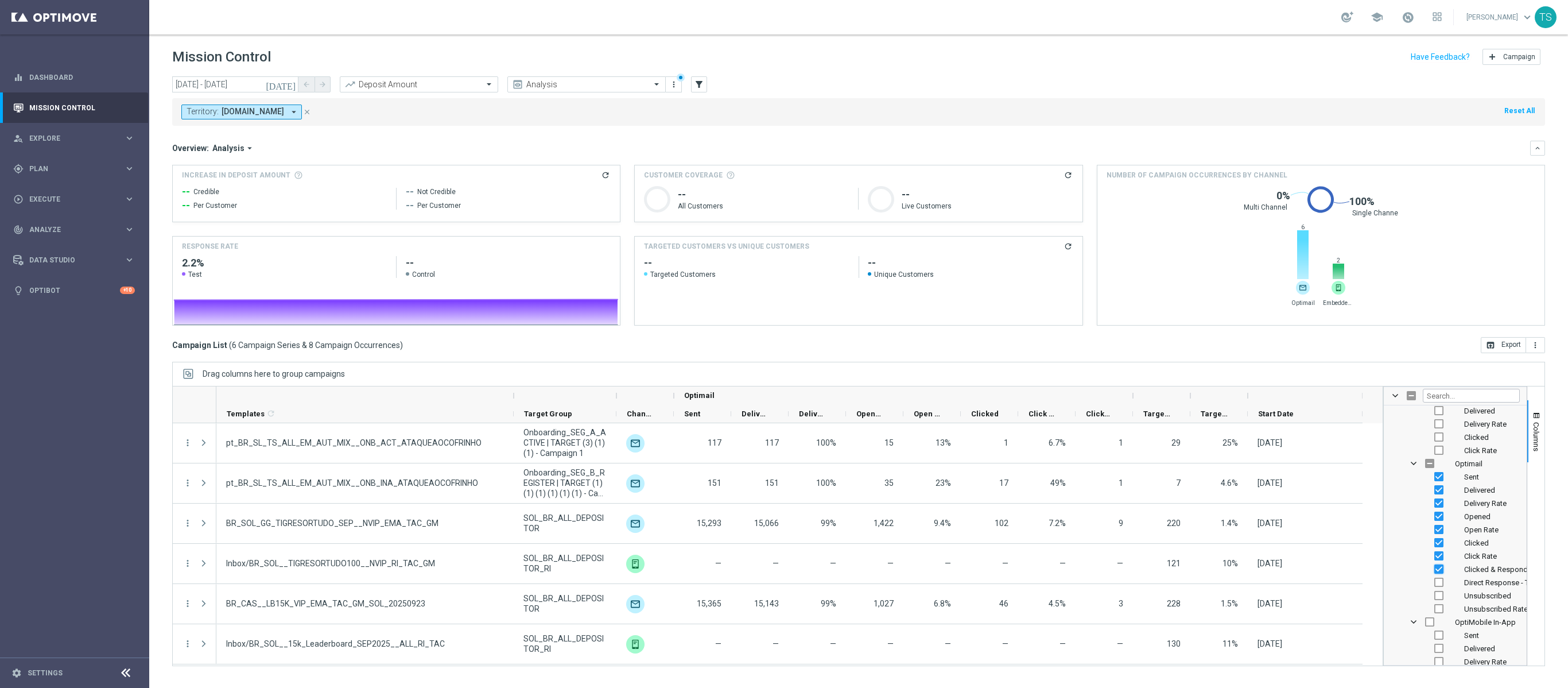
click at [979, 429] on input "Press SPACE to toggle visibility (visible)" at bounding box center [1439, 569] width 9 height 9
checkbox input "false"
click at [979, 424] on span "Columns" at bounding box center [1536, 436] width 9 height 29
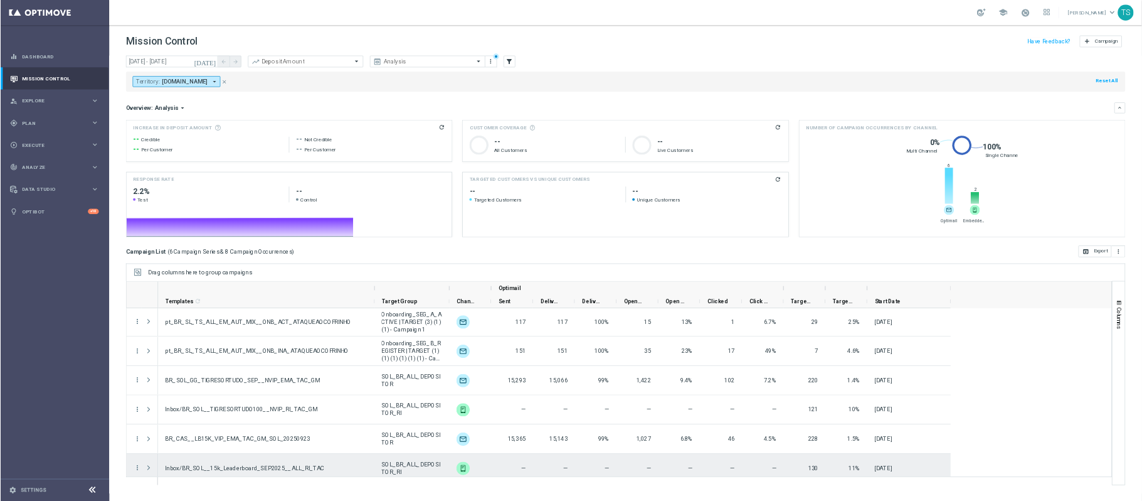
scroll to position [0, 0]
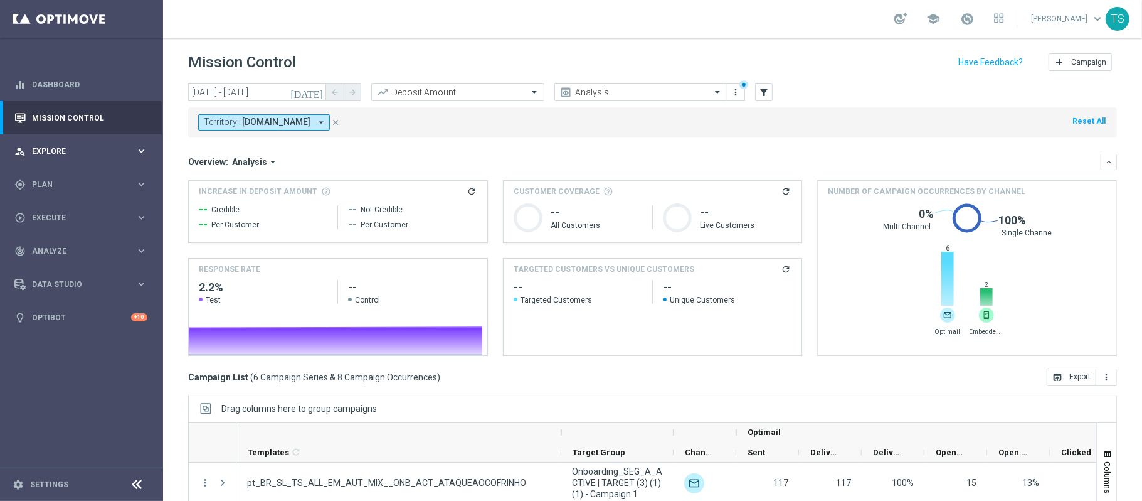
click at [73, 149] on span "Explore" at bounding box center [84, 151] width 104 height 8
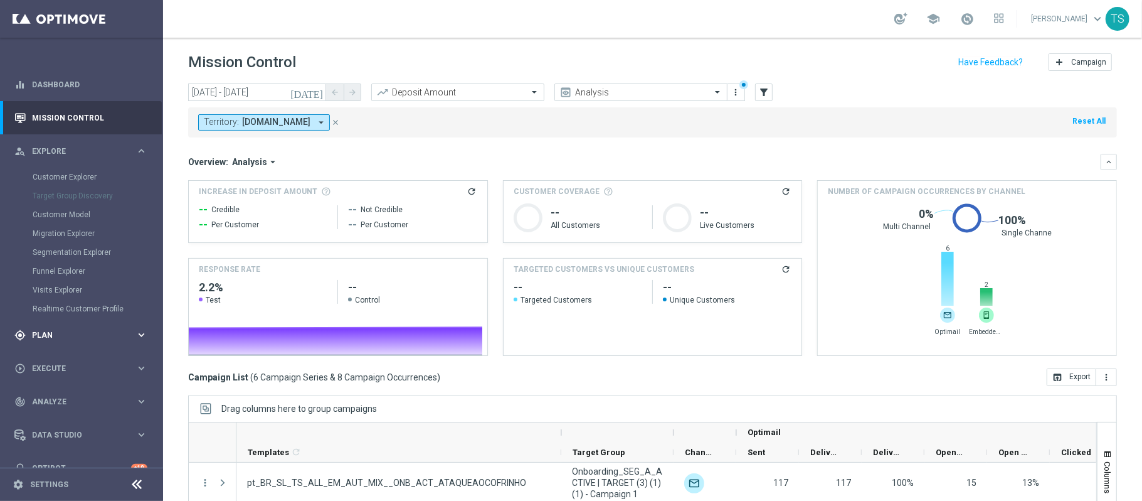
click at [58, 337] on span "Plan" at bounding box center [84, 335] width 104 height 8
click at [70, 267] on span "OptiPromo" at bounding box center [78, 267] width 90 height 8
click at [66, 242] on accordion "Templates keyboard_arrow_right Optimail OptiMobile In-App OptiMobile Push Embed…" at bounding box center [97, 247] width 129 height 19
click at [63, 248] on span "Templates" at bounding box center [78, 248] width 90 height 8
click at [63, 266] on link "Optimail" at bounding box center [85, 267] width 92 height 10
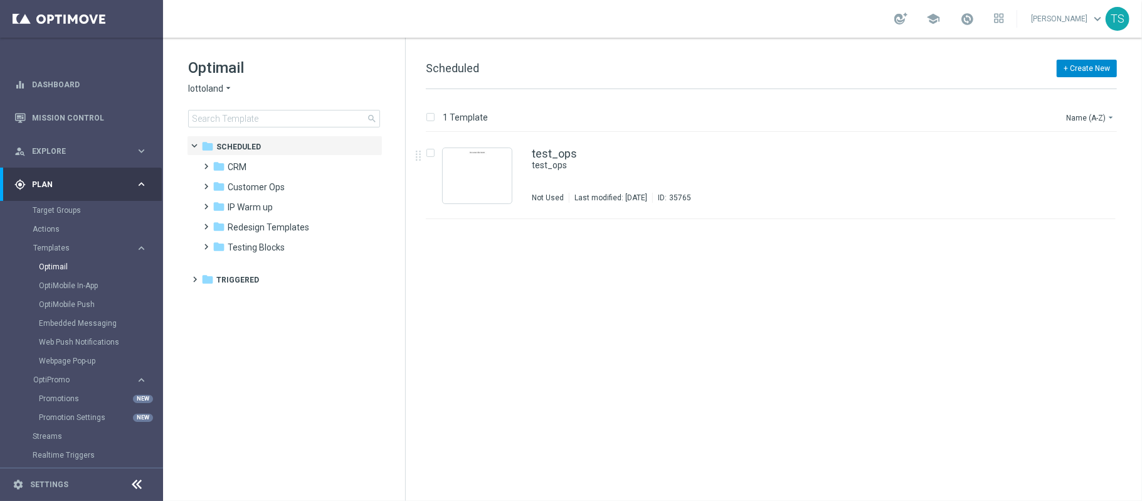
click at [1065, 72] on button "+ Create New" at bounding box center [1087, 69] width 60 height 18
click at [207, 163] on span at bounding box center [204, 160] width 6 height 5
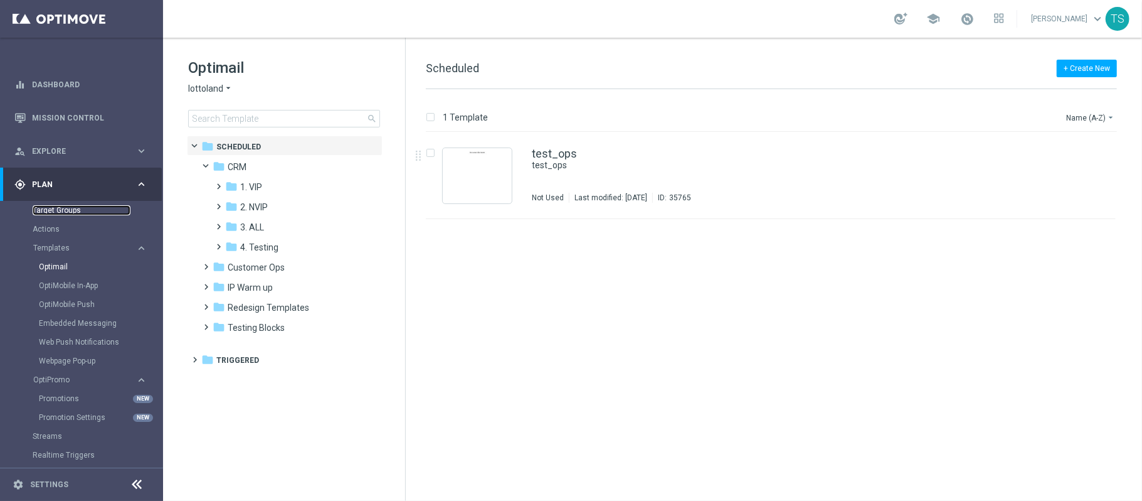
click at [61, 209] on link "Target Groups" at bounding box center [82, 210] width 98 height 10
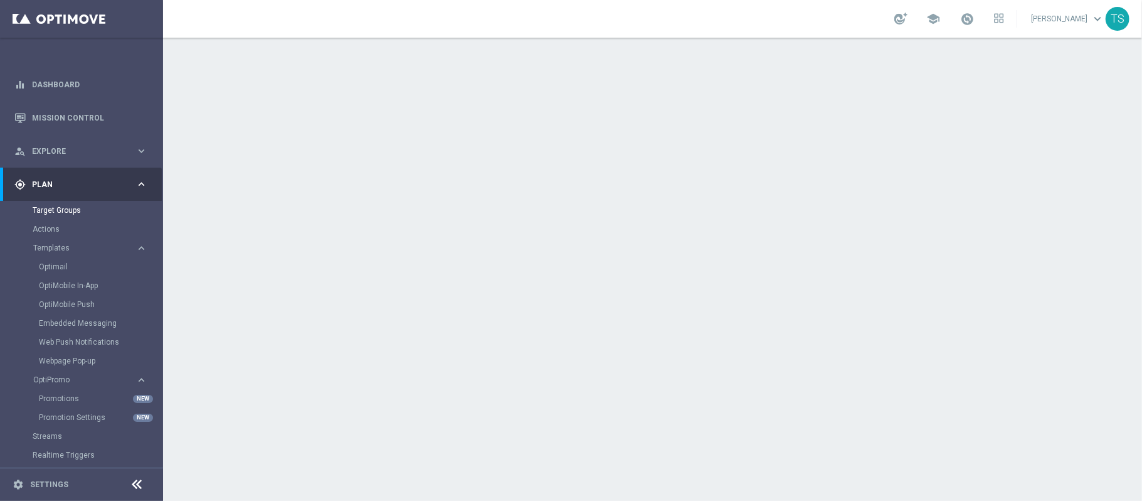
click at [947, 159] on div at bounding box center [652, 269] width 979 height 463
click at [88, 213] on link "Target Groups" at bounding box center [82, 210] width 98 height 10
click at [87, 213] on link "Target Groups" at bounding box center [82, 210] width 98 height 10
click at [55, 229] on link "Actions" at bounding box center [82, 229] width 98 height 10
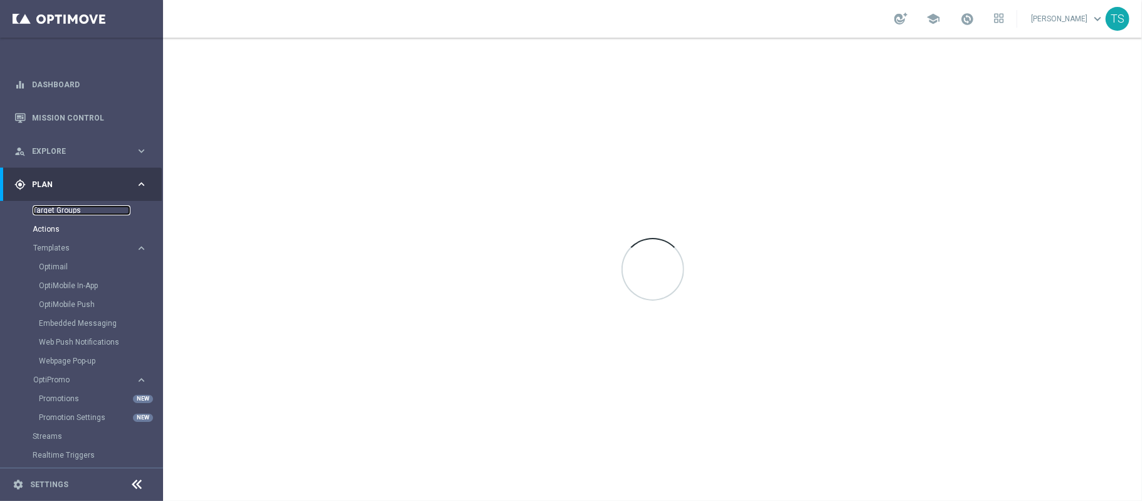
click at [72, 211] on link "Target Groups" at bounding box center [82, 210] width 98 height 10
click at [101, 87] on link "Dashboard" at bounding box center [89, 84] width 115 height 33
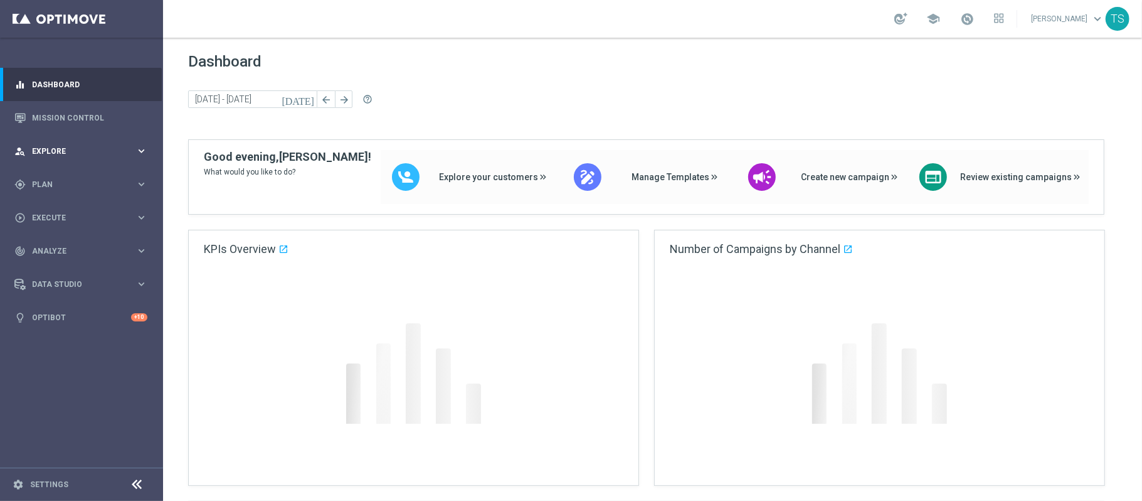
click at [69, 141] on div "person_search Explore keyboard_arrow_right" at bounding box center [81, 150] width 162 height 33
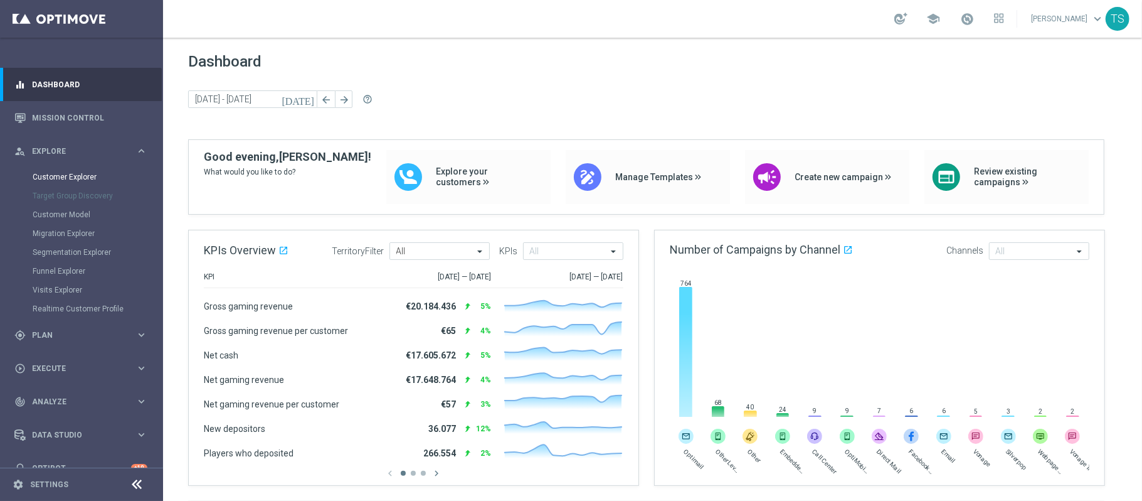
click at [74, 168] on div "Customer Explorer" at bounding box center [97, 177] width 129 height 19
click at [72, 178] on link "Customer Explorer" at bounding box center [82, 177] width 98 height 10
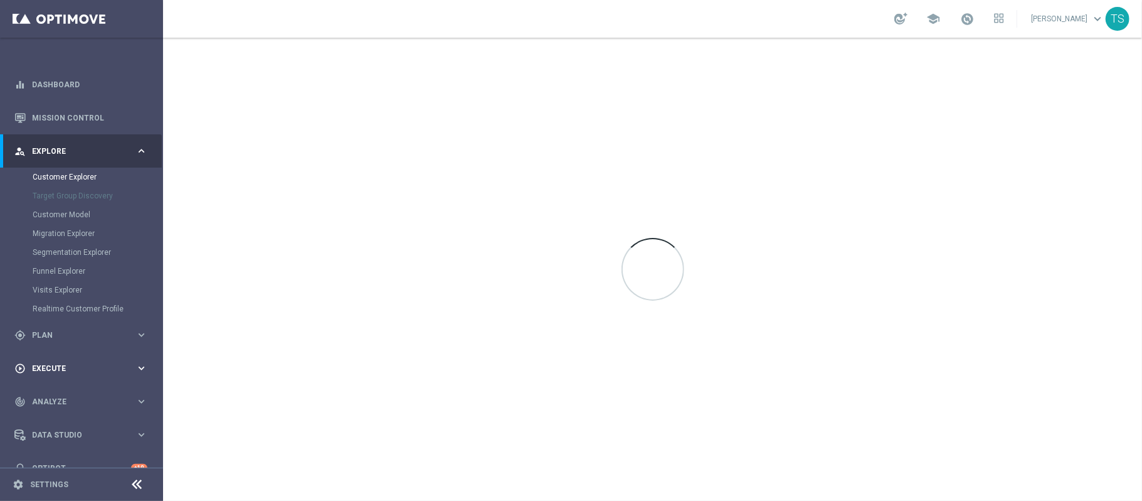
click at [51, 334] on span "Plan" at bounding box center [84, 335] width 104 height 8
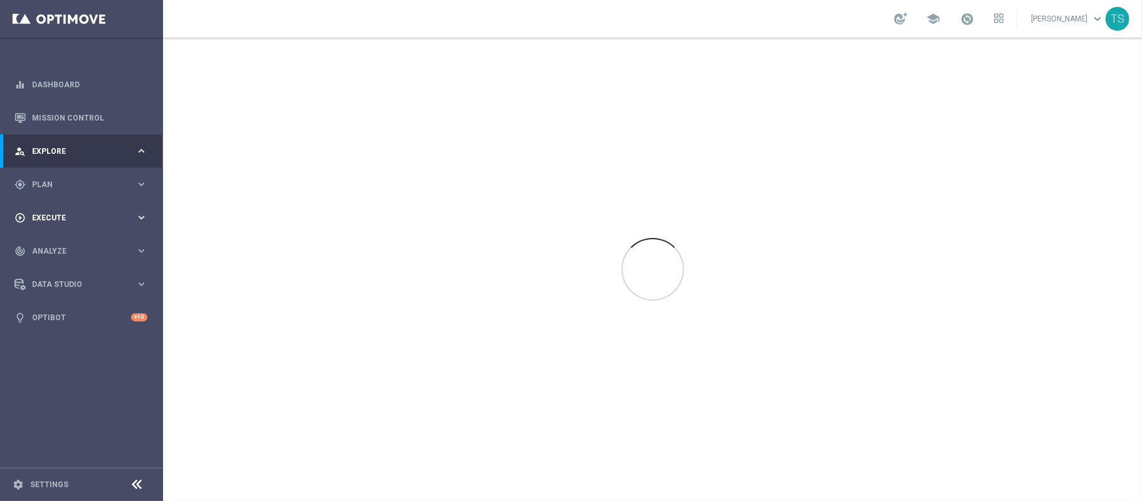
click at [48, 201] on div "gps_fixed Plan keyboard_arrow_right" at bounding box center [81, 184] width 162 height 33
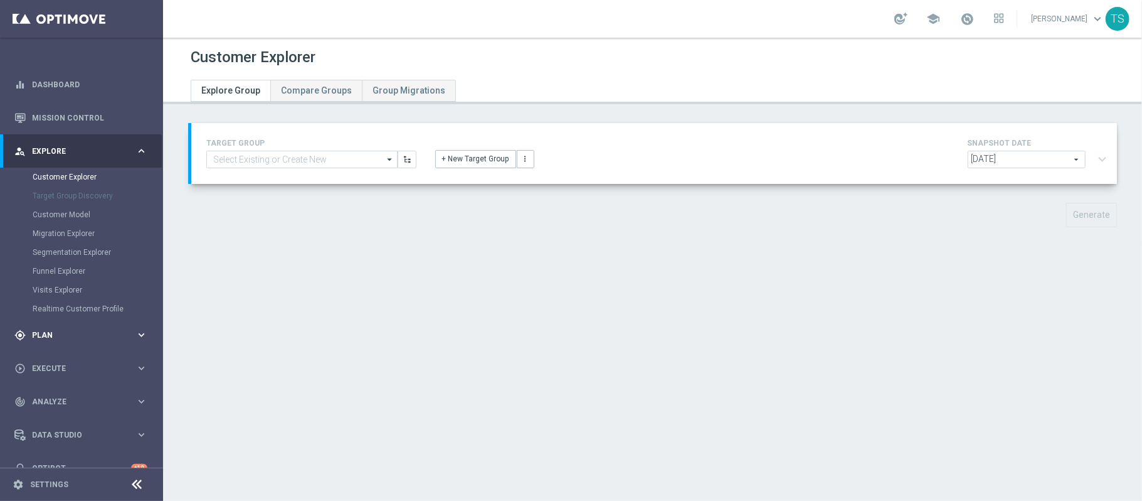
click at [56, 329] on div "gps_fixed Plan" at bounding box center [74, 334] width 121 height 11
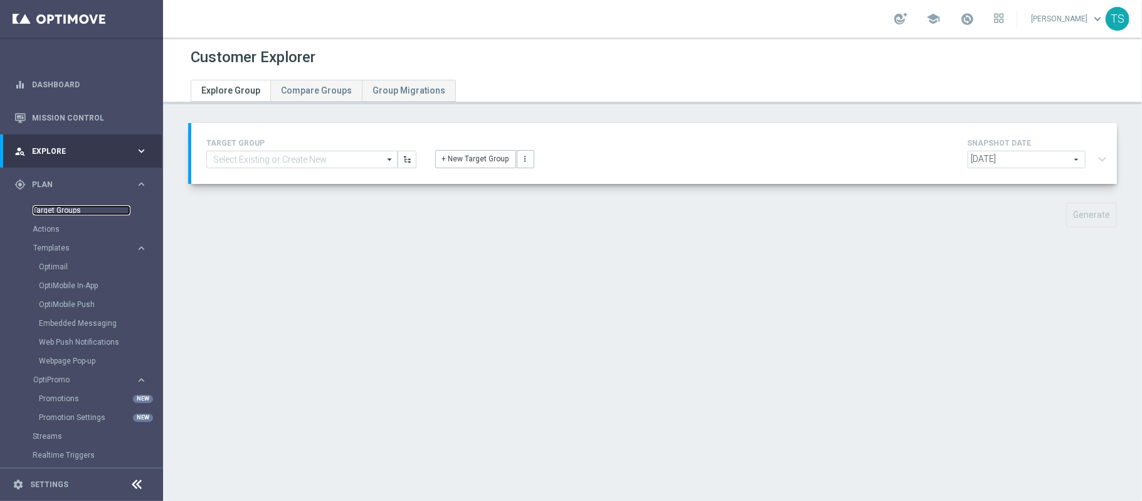
click at [61, 214] on link "Target Groups" at bounding box center [82, 210] width 98 height 10
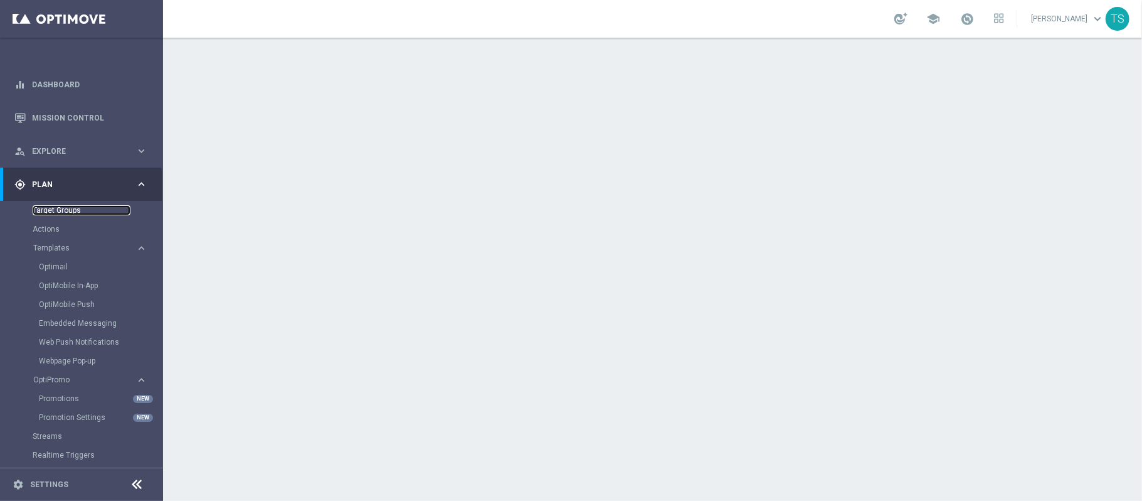
click at [72, 211] on link "Target Groups" at bounding box center [82, 210] width 98 height 10
click at [63, 84] on link "Dashboard" at bounding box center [89, 84] width 115 height 33
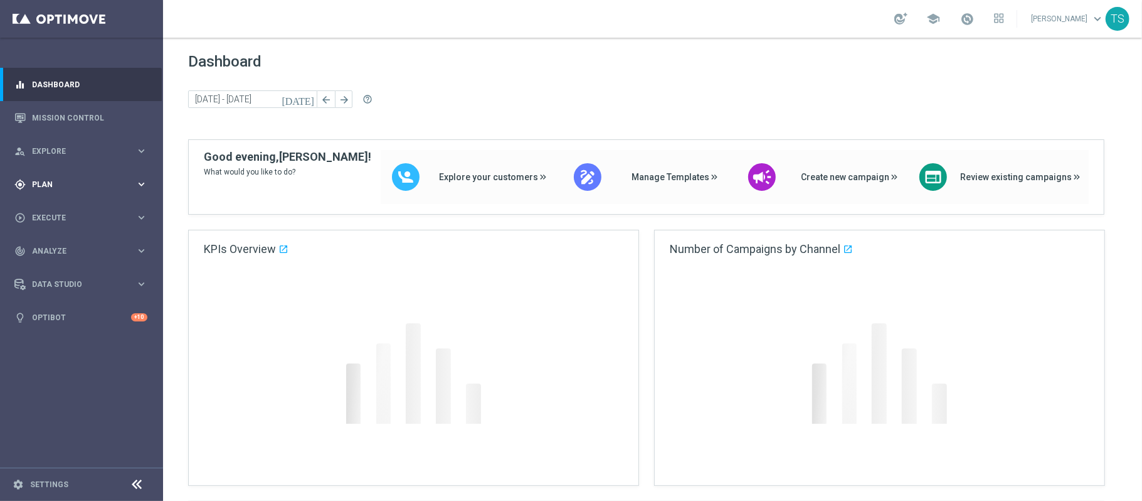
click at [58, 179] on div "gps_fixed Plan" at bounding box center [74, 184] width 121 height 11
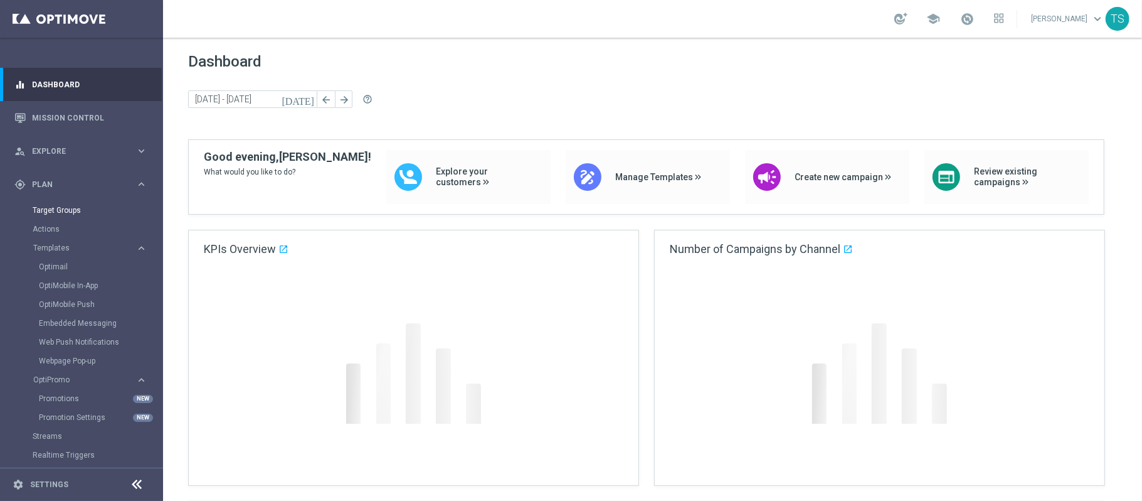
click at [58, 201] on div "Target Groups" at bounding box center [97, 210] width 129 height 19
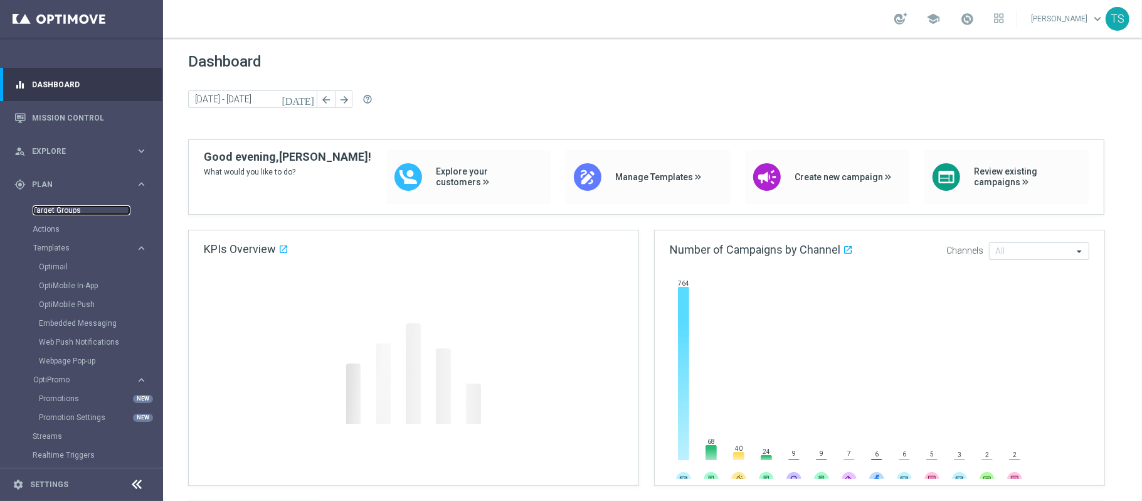
click at [61, 214] on link "Target Groups" at bounding box center [82, 210] width 98 height 10
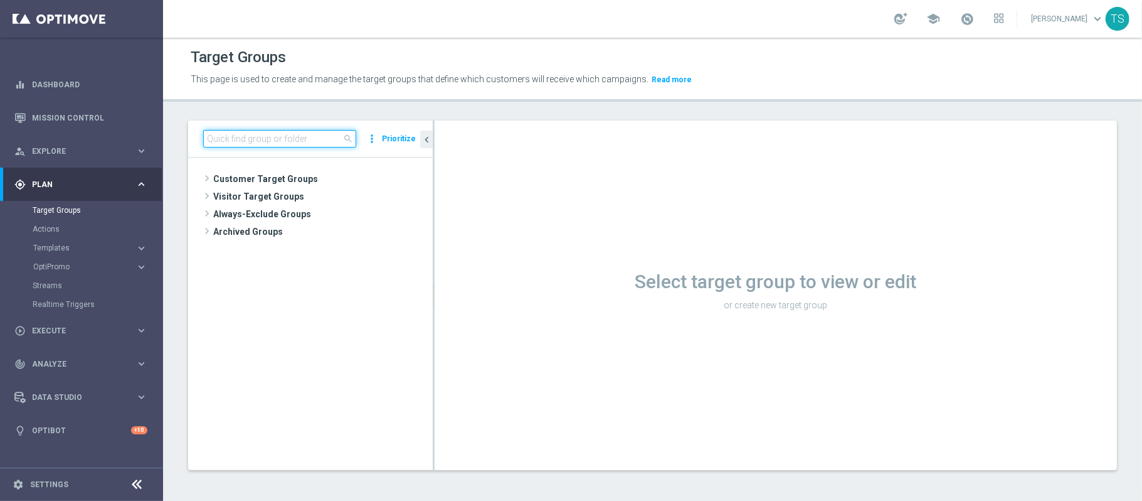
click at [279, 136] on input at bounding box center [279, 139] width 153 height 18
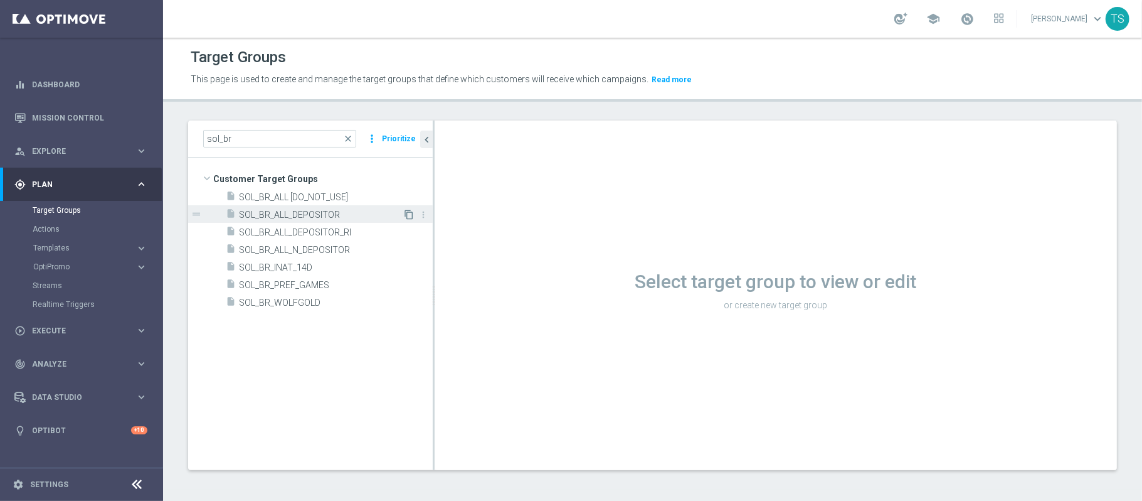
click at [408, 216] on icon "content_copy" at bounding box center [409, 215] width 10 height 10
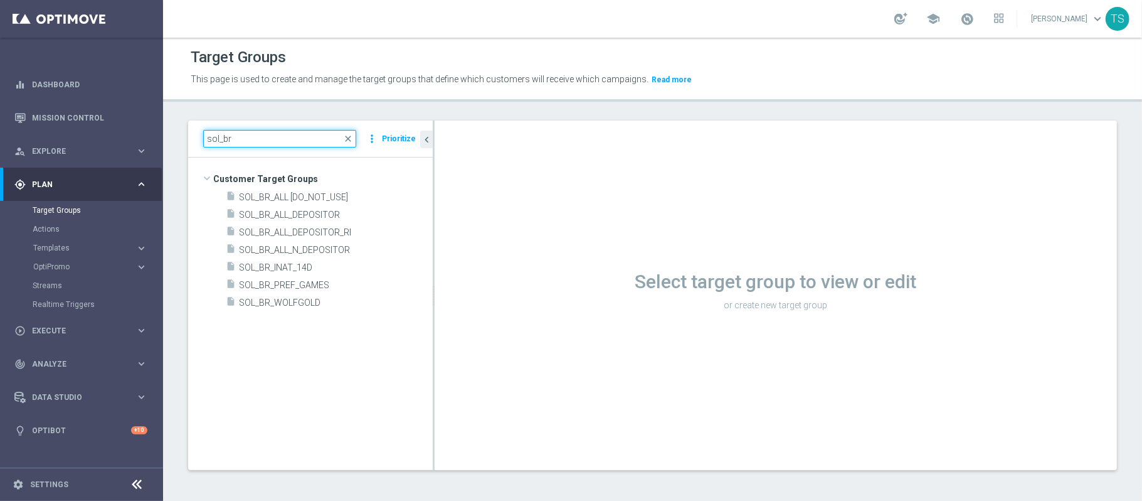
click at [287, 141] on input "sol_br" at bounding box center [279, 139] width 153 height 18
type input "SOL_BR"
click at [316, 204] on div "insert_drive_file SOL_BR_ALL [DO_NOT_USE]" at bounding box center [314, 197] width 177 height 18
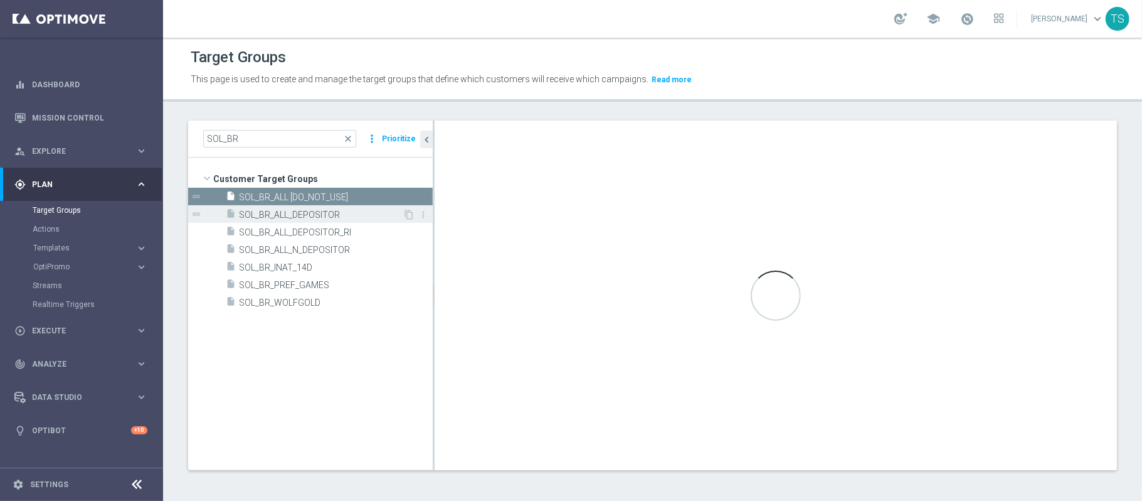
click at [319, 215] on span "SOL_BR_ALL_DEPOSITOR" at bounding box center [321, 215] width 164 height 11
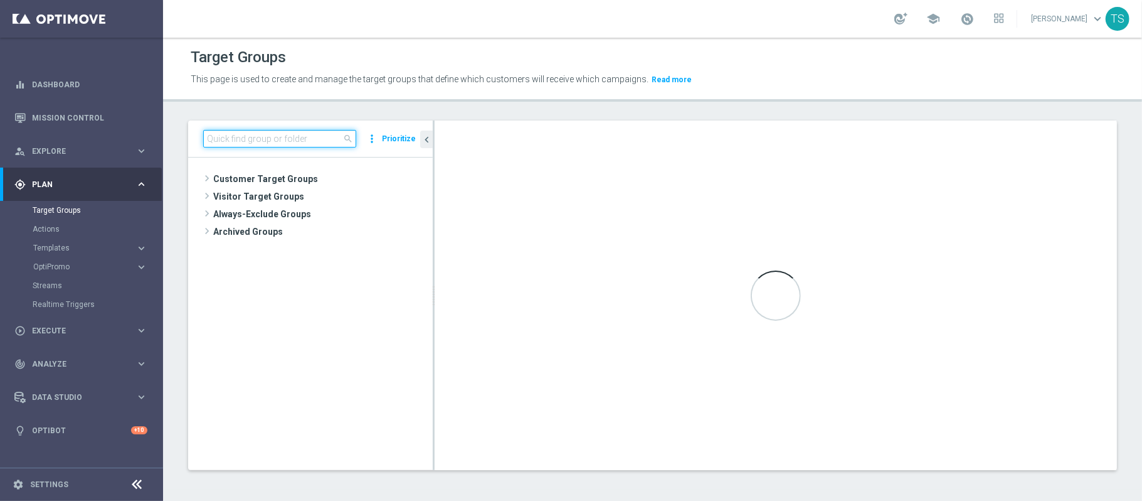
click at [269, 134] on input at bounding box center [279, 139] width 153 height 18
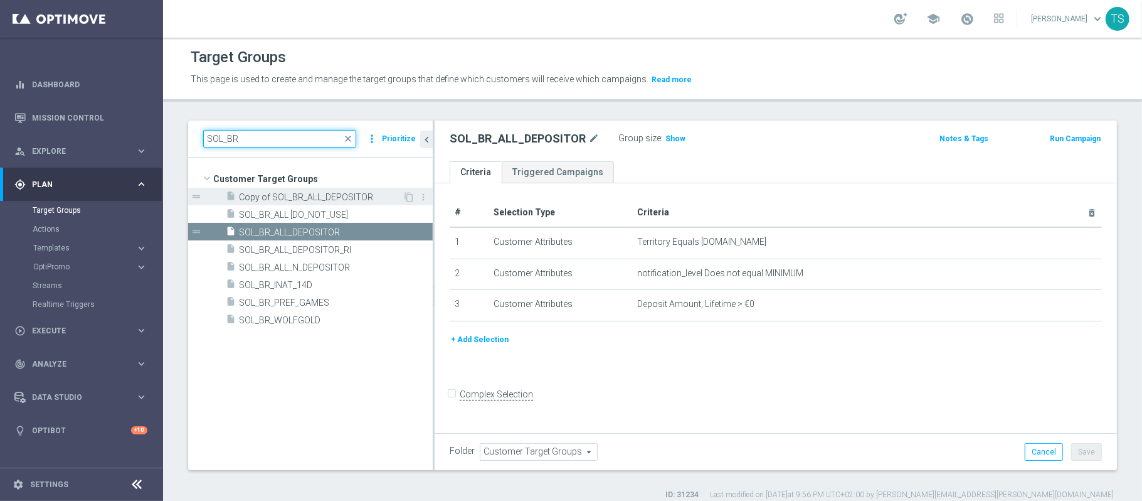
type input "SOL_BR"
click at [319, 194] on span "Copy of SOL_BR_ALL_DEPOSITOR" at bounding box center [321, 197] width 164 height 11
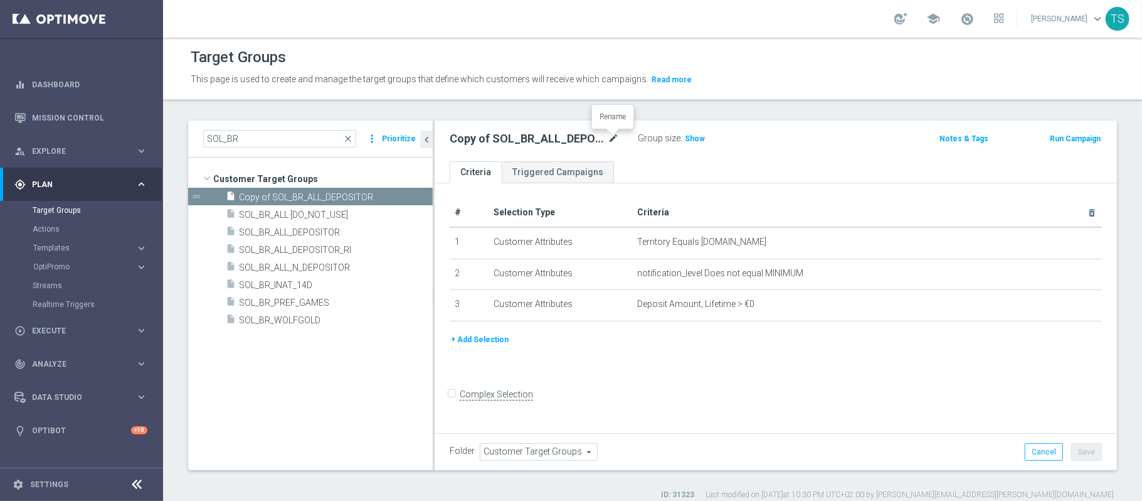
click at [611, 137] on icon "mode_edit" at bounding box center [613, 138] width 11 height 15
click at [510, 141] on input "Copy of SOL_BR_ALL_DEPOSITOR" at bounding box center [534, 140] width 169 height 18
drag, startPoint x: 485, startPoint y: 141, endPoint x: 381, endPoint y: 146, distance: 103.7
click at [384, 146] on as-split "SOL_BR close more_vert Prioritize Customer Target Groups library_add create_new…" at bounding box center [652, 294] width 929 height 349
type input "SOL_BR_ALL_ENGAGED_120"
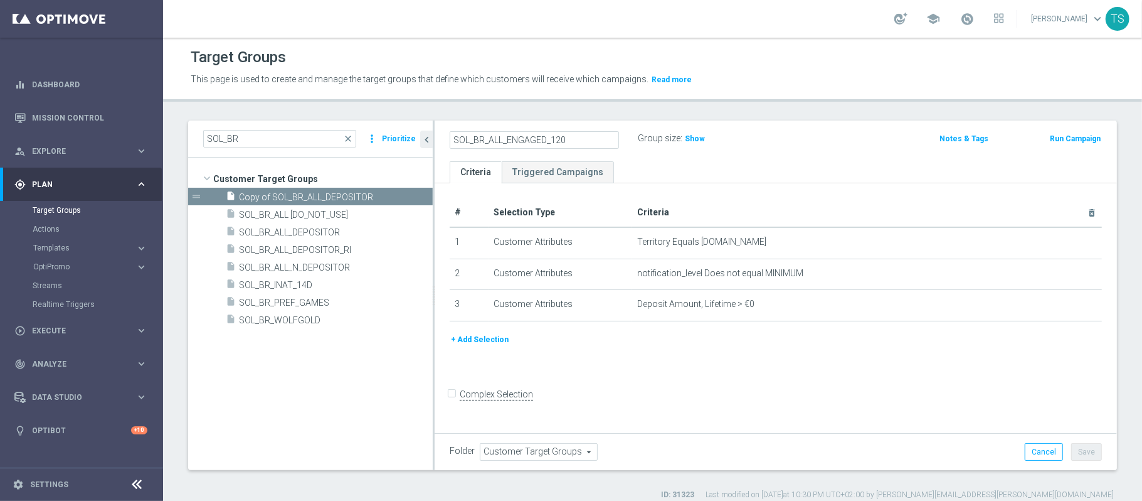
click at [475, 346] on button "+ Add Selection" at bounding box center [480, 339] width 60 height 14
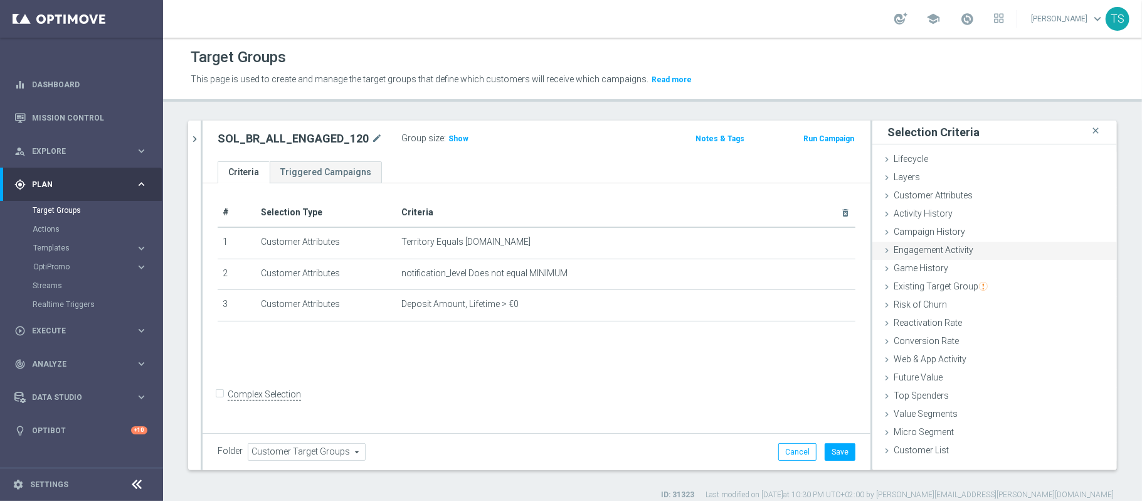
click at [929, 257] on div "Engagement Activity done" at bounding box center [995, 251] width 245 height 19
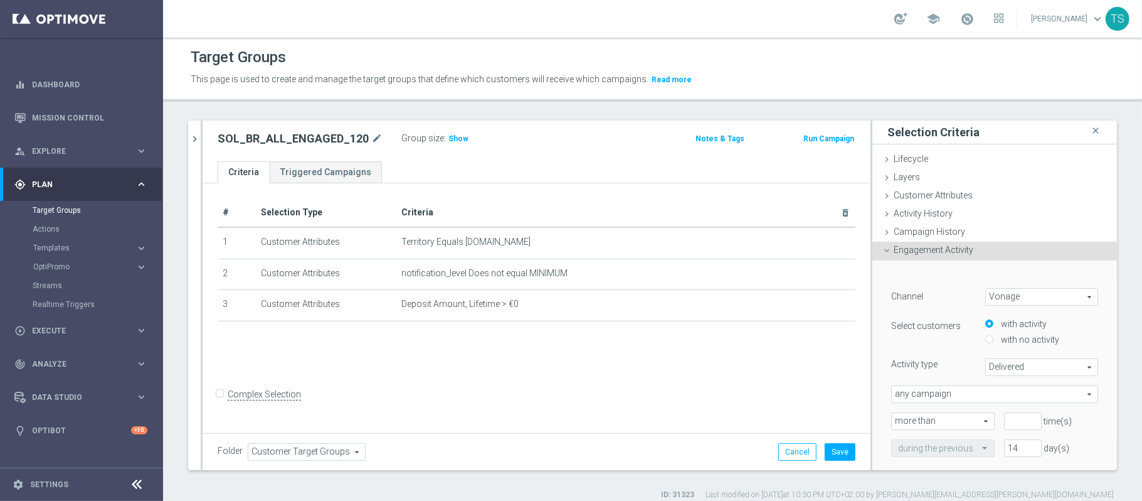
click at [1006, 292] on span "Vonage" at bounding box center [1042, 297] width 112 height 16
click at [1011, 344] on span "Optimail" at bounding box center [1041, 348] width 99 height 10
type input "Optimail"
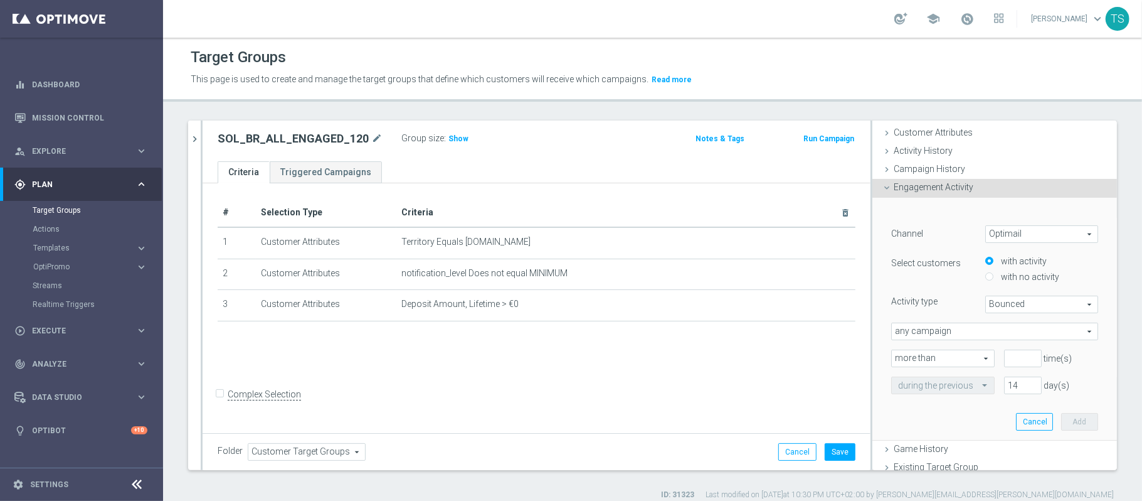
scroll to position [61, 0]
drag, startPoint x: 1039, startPoint y: 281, endPoint x: 1044, endPoint y: 297, distance: 17.1
click at [1044, 297] on div "Channel Optimail Optimail arrow_drop_down search Select customers with activity…" at bounding box center [994, 311] width 207 height 169
click at [1022, 307] on span "Bounced" at bounding box center [1042, 306] width 112 height 16
click at [1012, 388] on span "Opened" at bounding box center [1041, 390] width 99 height 10
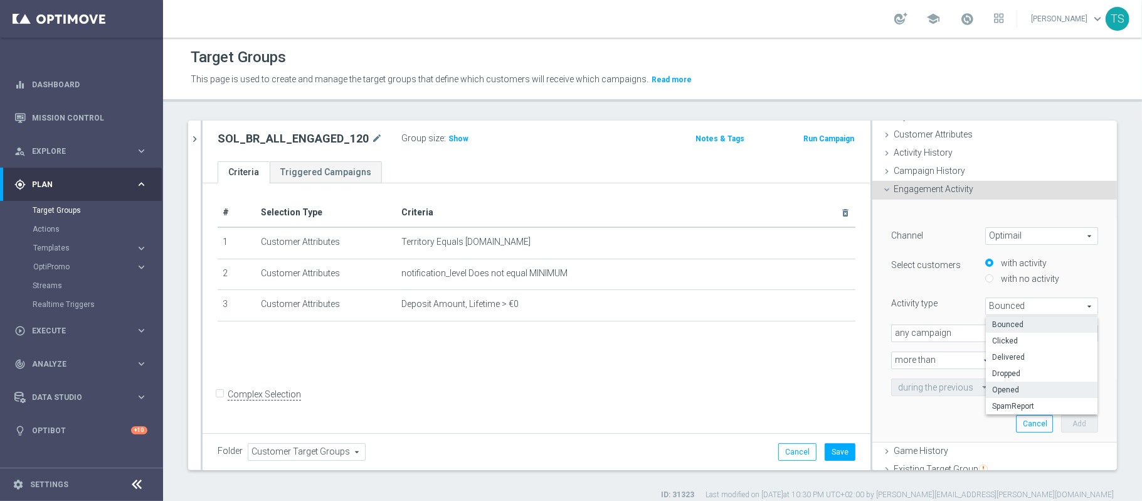
type input "Opened"
type input "1"
click at [1009, 359] on input "1" at bounding box center [1023, 360] width 38 height 18
click at [902, 389] on div "during the previous 14 day(s)" at bounding box center [995, 387] width 226 height 18
type input "120"
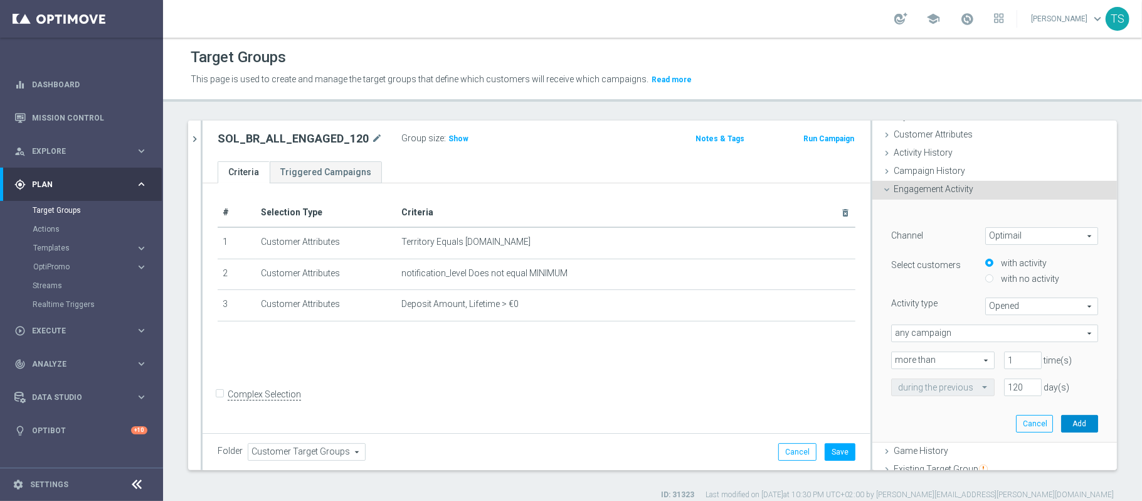
click at [1061, 425] on button "Add" at bounding box center [1079, 424] width 37 height 18
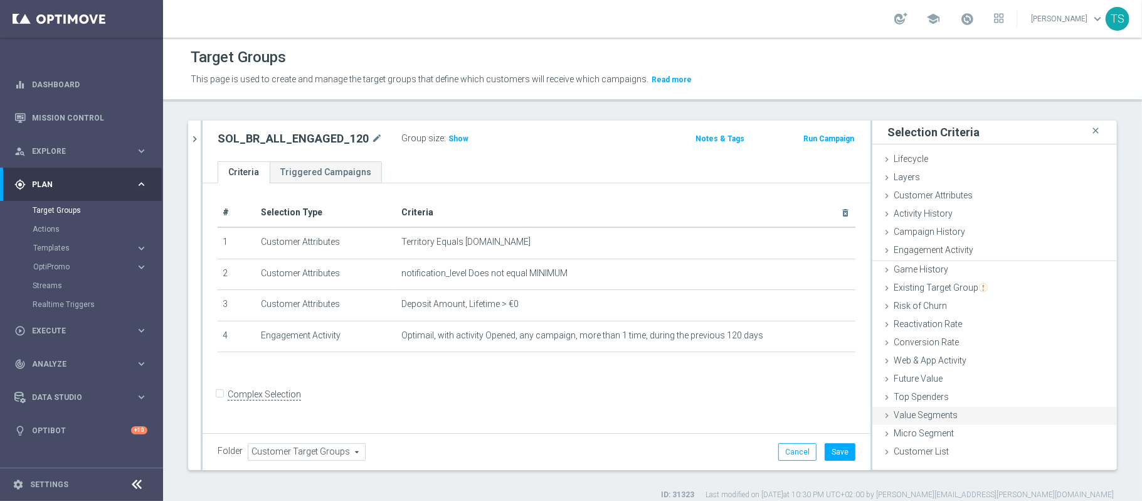
scroll to position [0, 0]
click at [468, 142] on div "Group size : Show" at bounding box center [464, 137] width 125 height 15
click at [460, 142] on h3 "Show" at bounding box center [458, 139] width 23 height 14
click at [836, 449] on button "Save" at bounding box center [840, 452] width 31 height 18
click at [71, 248] on span "Templates" at bounding box center [78, 248] width 90 height 8
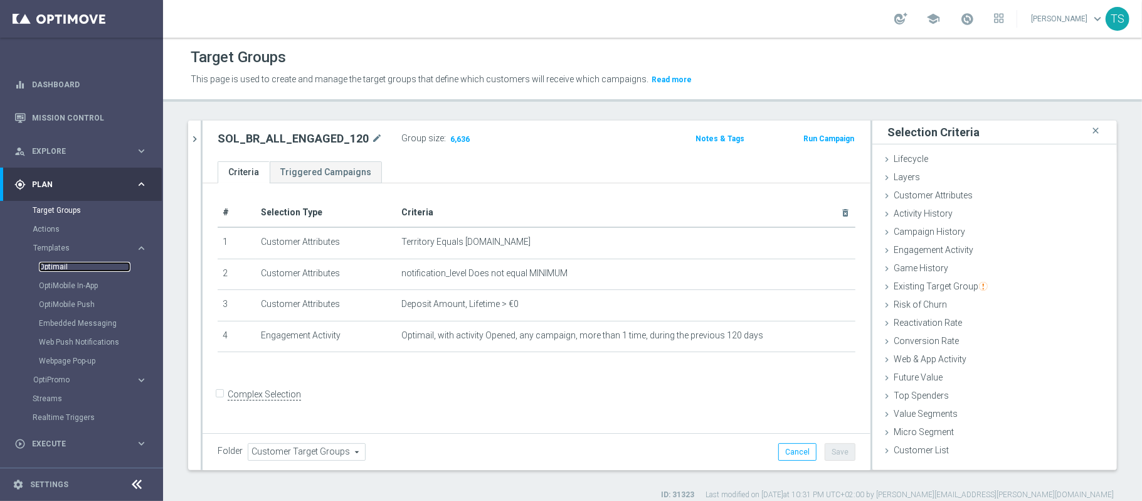
click at [65, 266] on link "Optimail" at bounding box center [85, 267] width 92 height 10
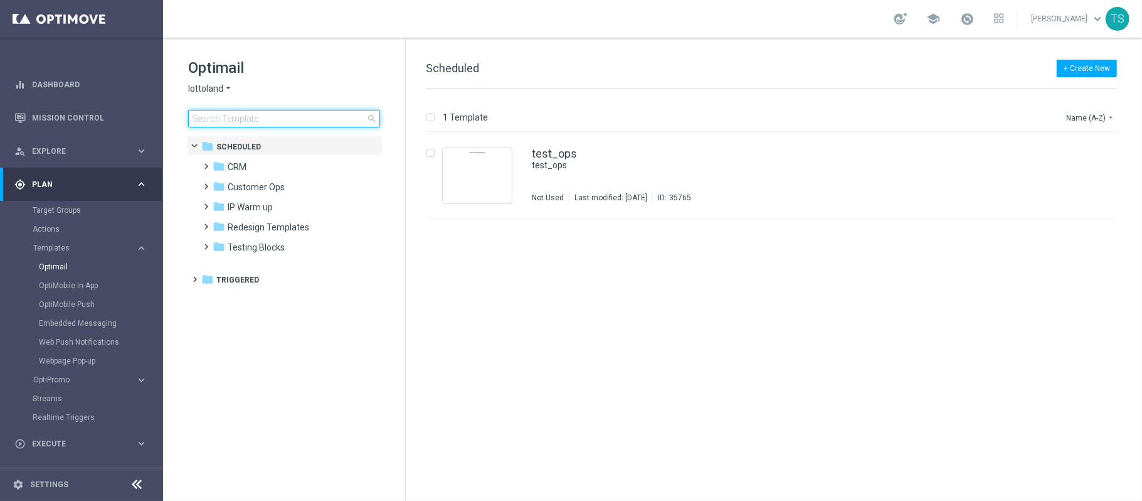
click at [297, 114] on input at bounding box center [284, 119] width 192 height 18
click at [221, 85] on span "lottoland" at bounding box center [205, 89] width 35 height 12
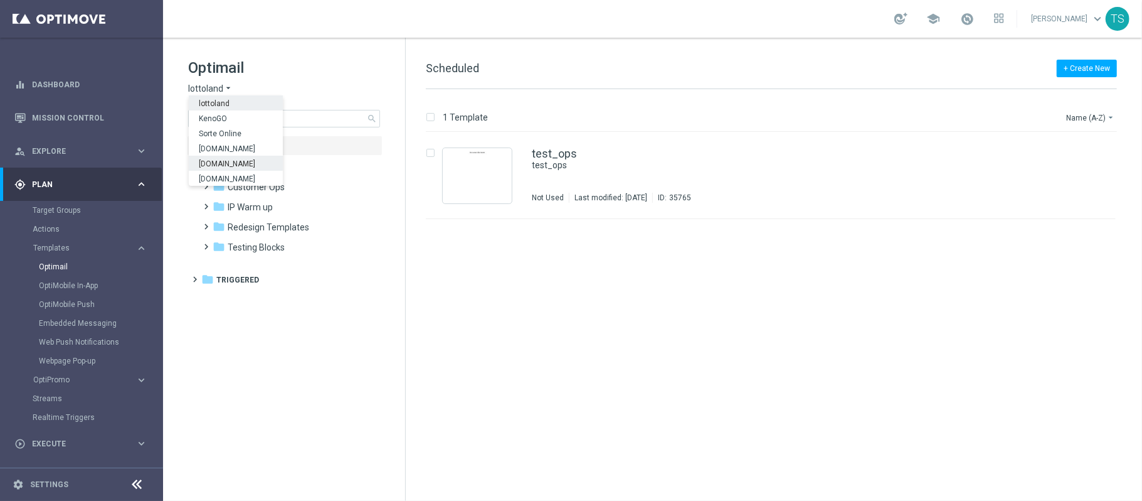
click at [254, 163] on div "[DOMAIN_NAME]" at bounding box center [236, 163] width 94 height 15
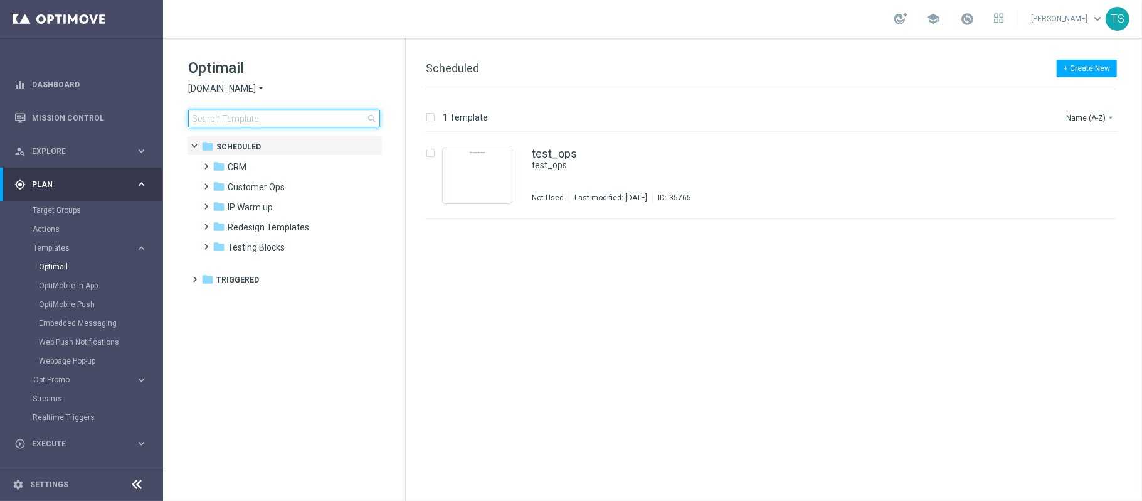
click at [312, 119] on input at bounding box center [284, 119] width 192 height 18
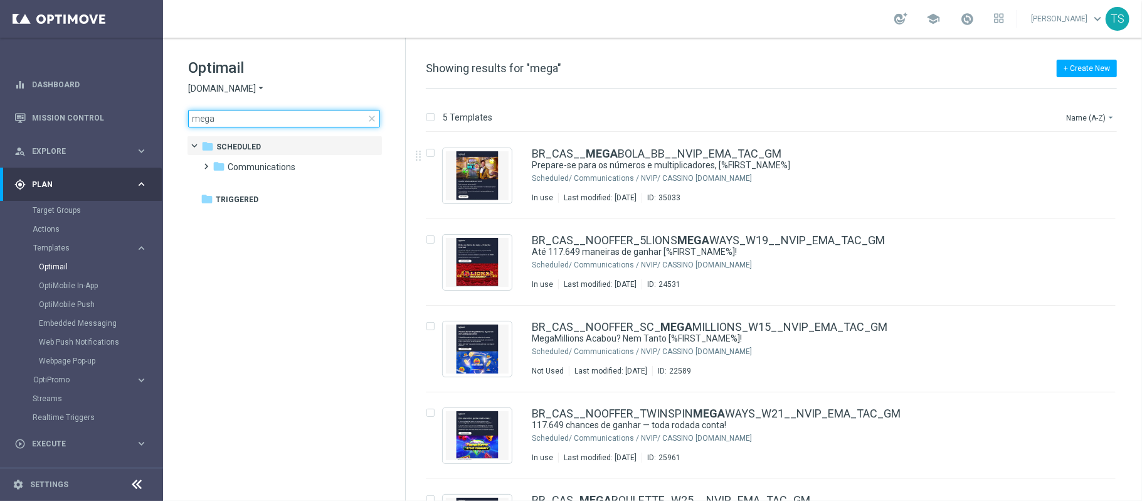
type input "mega"
click at [249, 92] on span "[DOMAIN_NAME]" at bounding box center [222, 89] width 68 height 12
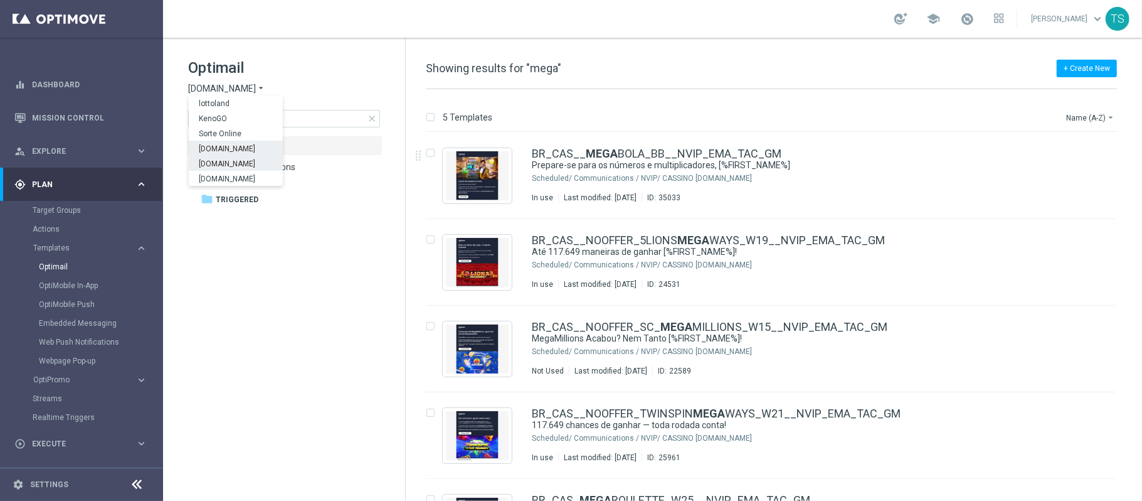
click at [0, 0] on span "[DOMAIN_NAME]" at bounding box center [0, 0] width 0 height 0
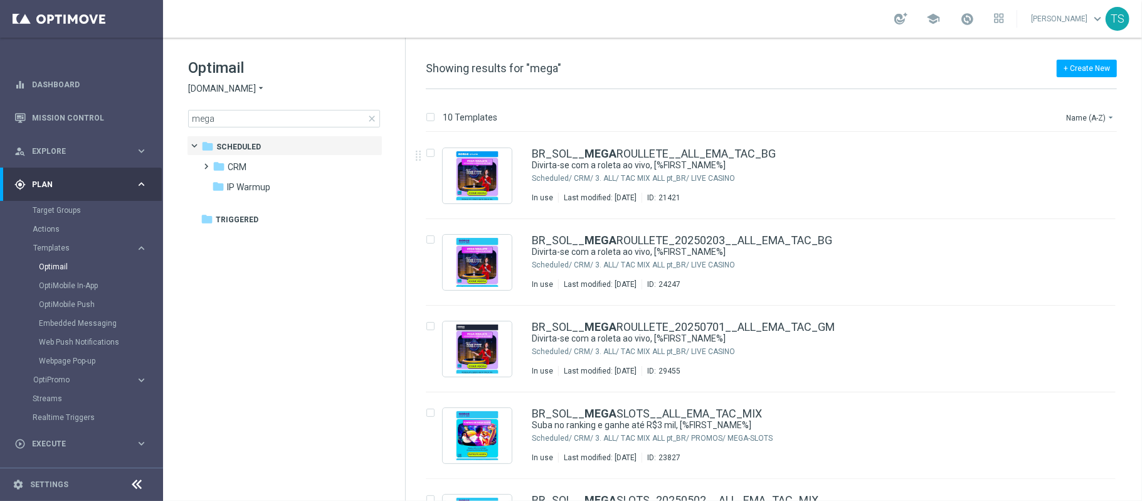
click at [237, 88] on span "[DOMAIN_NAME]" at bounding box center [222, 89] width 68 height 12
click at [257, 164] on div "[DOMAIN_NAME]" at bounding box center [236, 163] width 94 height 15
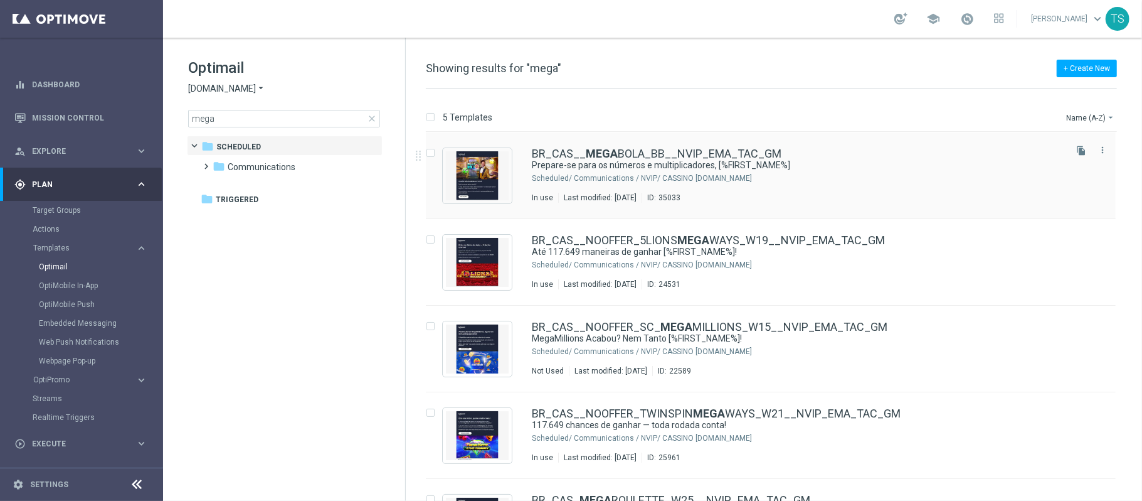
click at [899, 173] on div "Communications / NVIP/ CASSINO bet.br" at bounding box center [818, 178] width 489 height 10
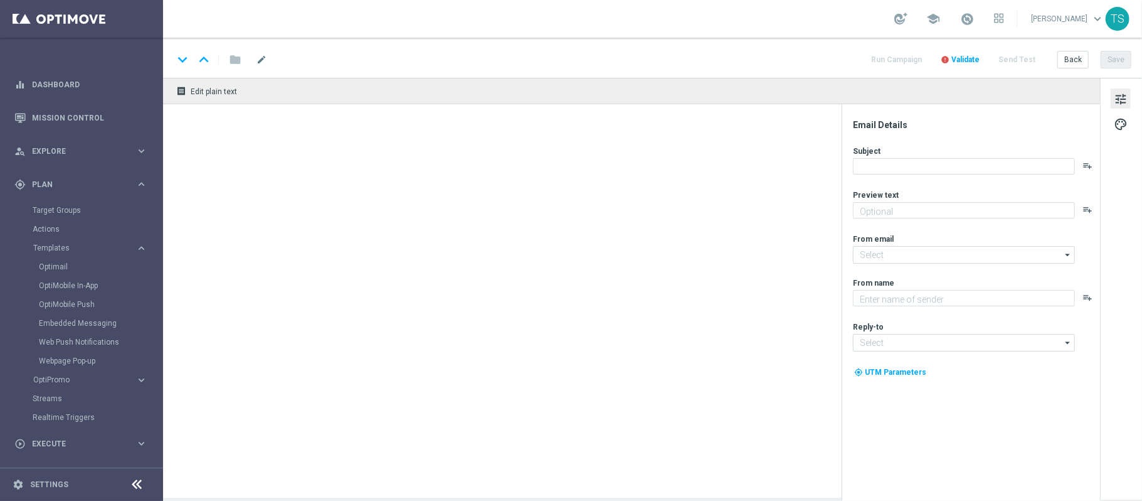
type textarea "Ação de loteria ao vivo que nunca para!"
type textarea "Lottoland"
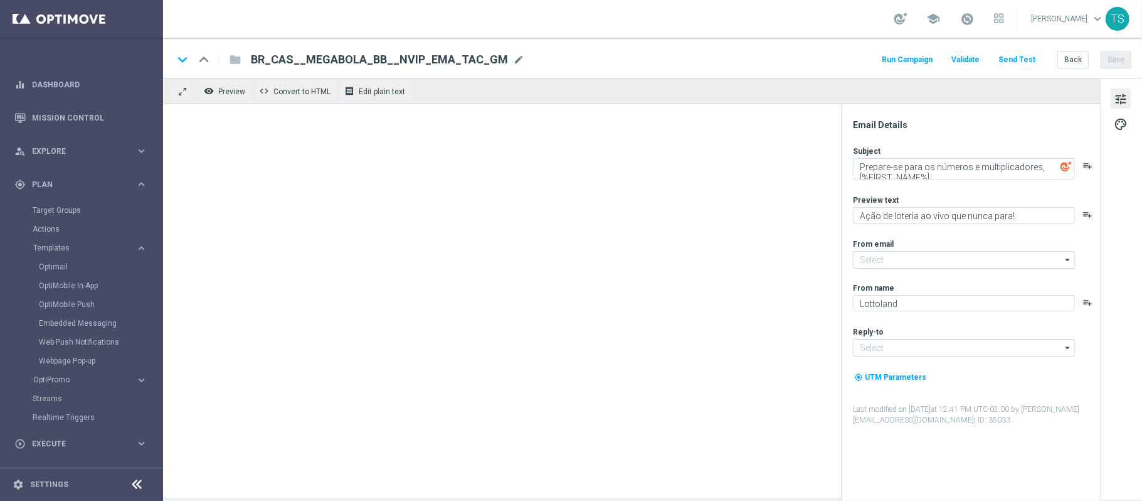
type input "mail@crm.lottoland.bet.br"
type input "contato@lottoland.bet.br"
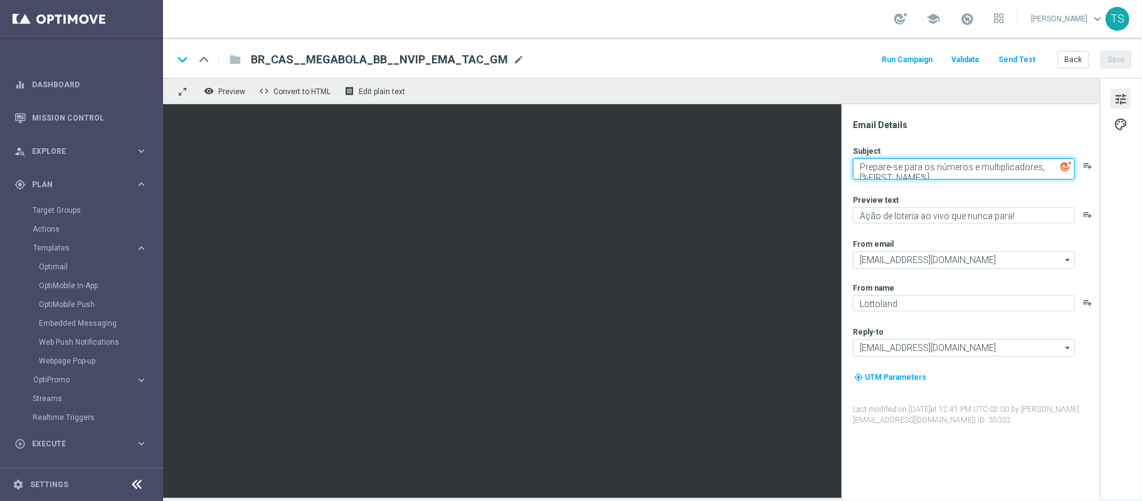
drag, startPoint x: 859, startPoint y: 168, endPoint x: 957, endPoint y: 184, distance: 99.1
click at [957, 184] on div "Subject Prepare-se para os números e multiplicadores, [%FIRST_NAME%] playlist_a…" at bounding box center [976, 286] width 246 height 280
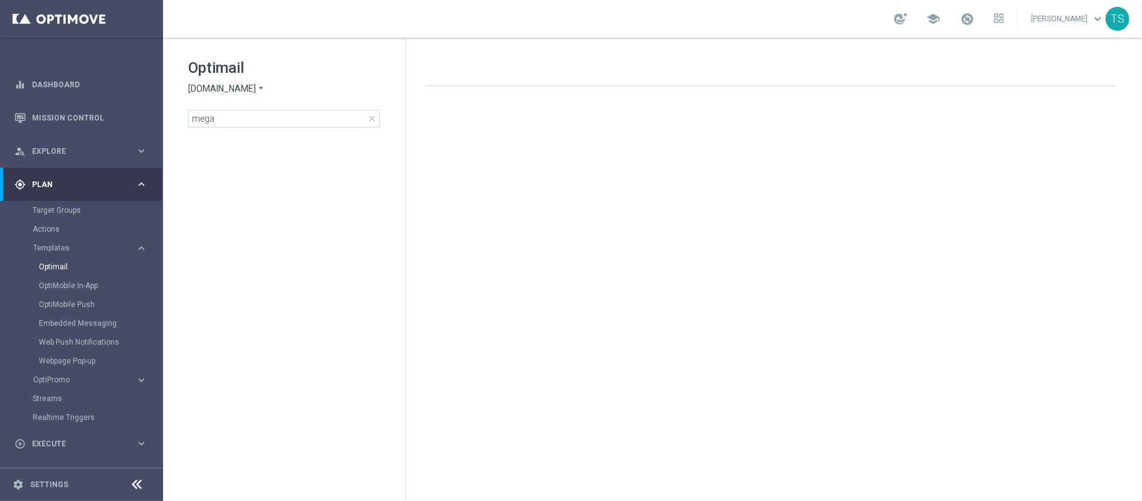
click at [222, 87] on span "[DOMAIN_NAME]" at bounding box center [222, 89] width 68 height 12
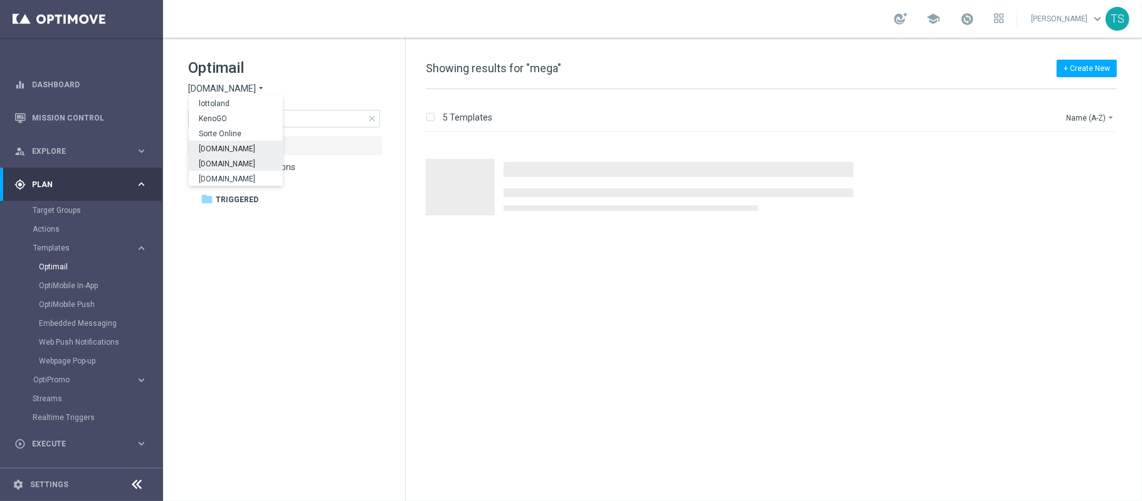
click at [0, 0] on span "[DOMAIN_NAME]" at bounding box center [0, 0] width 0 height 0
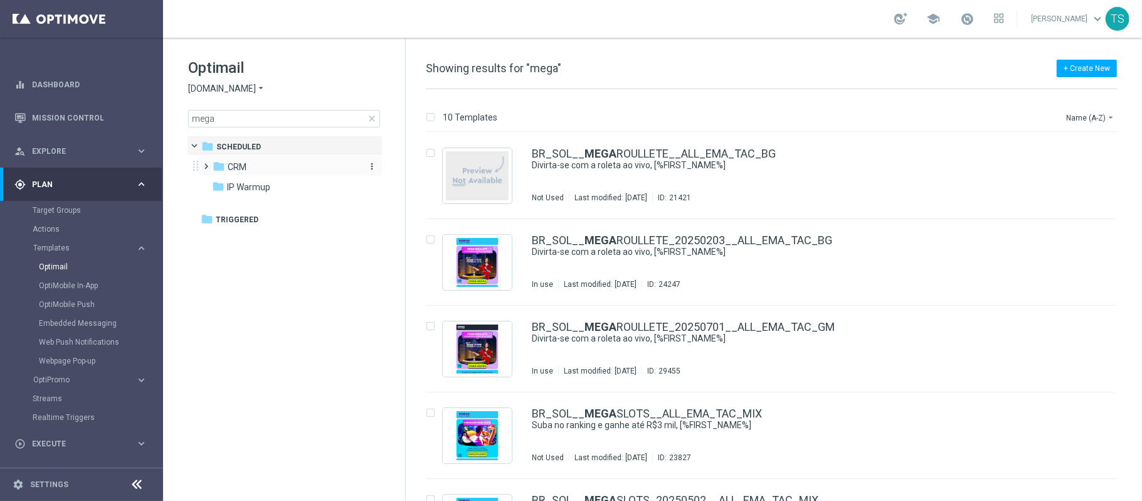
click at [238, 169] on span "CRM" at bounding box center [237, 166] width 19 height 11
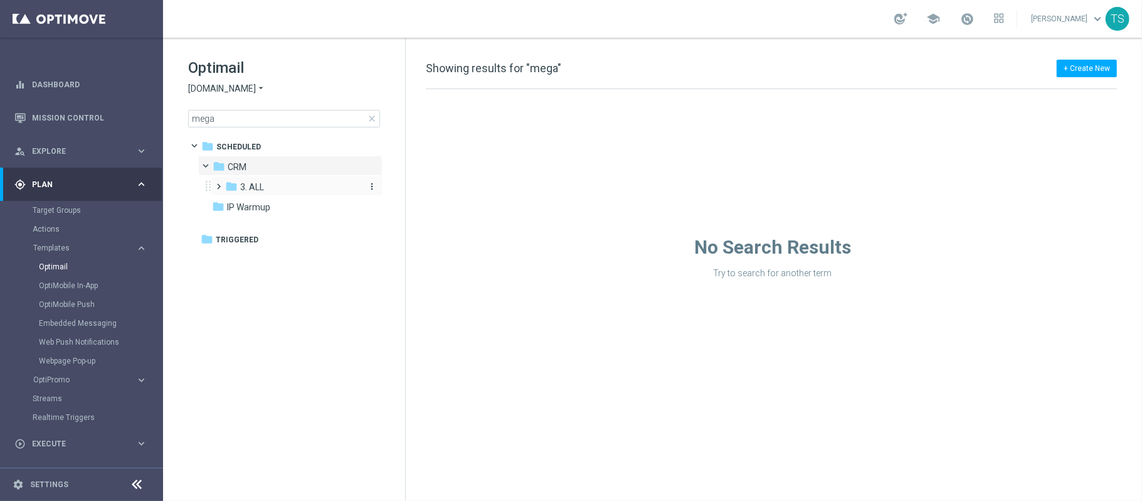
click at [252, 186] on span "3. ALL" at bounding box center [252, 186] width 24 height 11
click at [271, 225] on span "TAC MIX ALL pt_BR" at bounding box center [291, 226] width 77 height 11
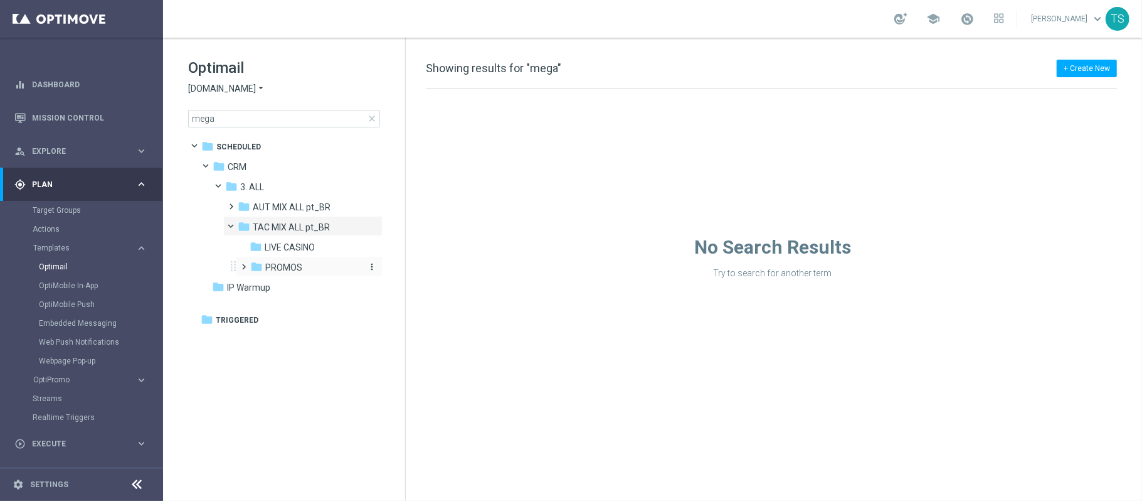
click at [282, 261] on div "folder PROMOS" at bounding box center [306, 267] width 112 height 14
click at [305, 290] on span "MEGA -SLOTS" at bounding box center [305, 287] width 56 height 11
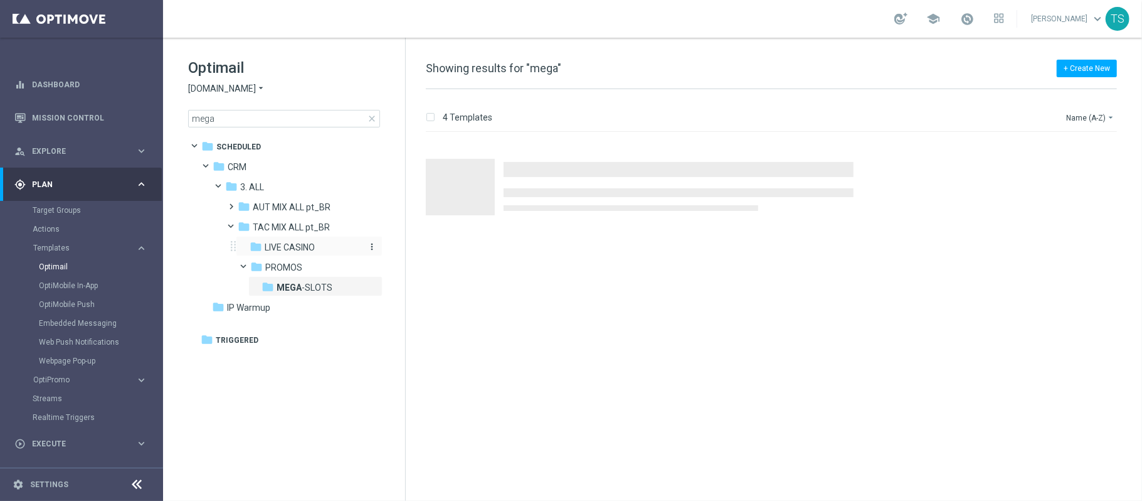
click at [299, 248] on span "LIVE CASINO" at bounding box center [290, 247] width 50 height 11
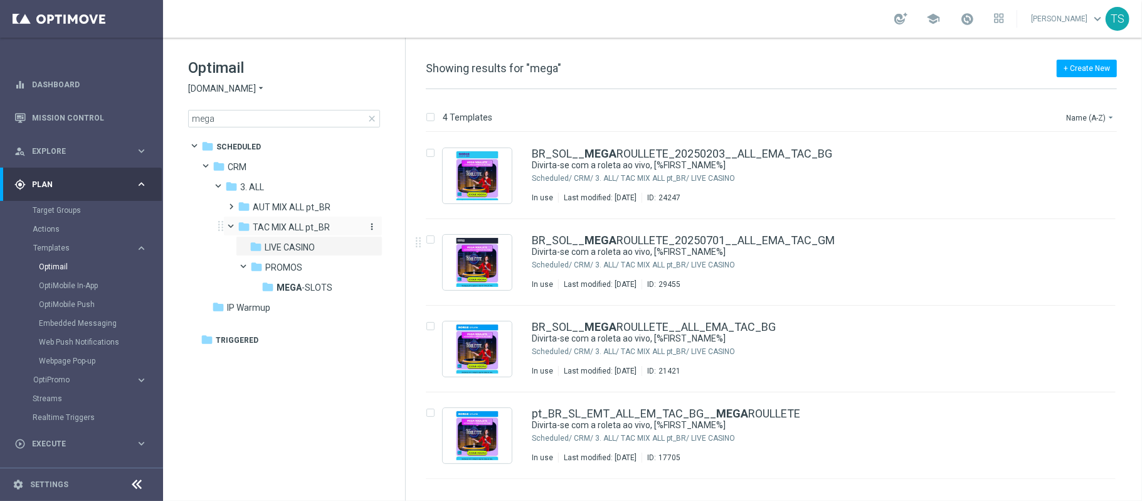
click at [334, 221] on div "folder TAC MIX ALL pt_BR" at bounding box center [299, 227] width 123 height 14
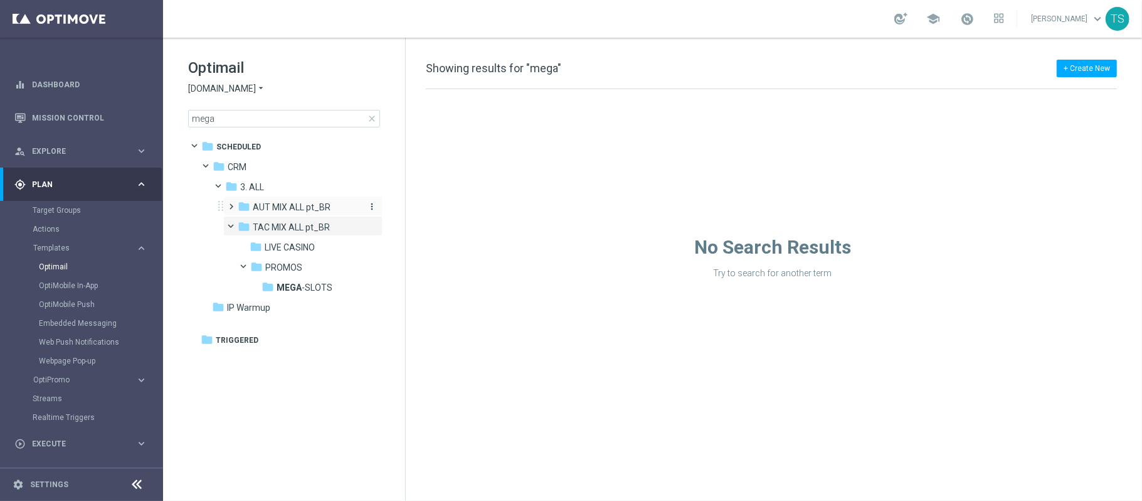
click at [321, 209] on span "AUT MIX ALL pt_BR" at bounding box center [292, 206] width 78 height 11
click at [310, 234] on div "folder ONB_ACTIVES" at bounding box center [306, 227] width 113 height 14
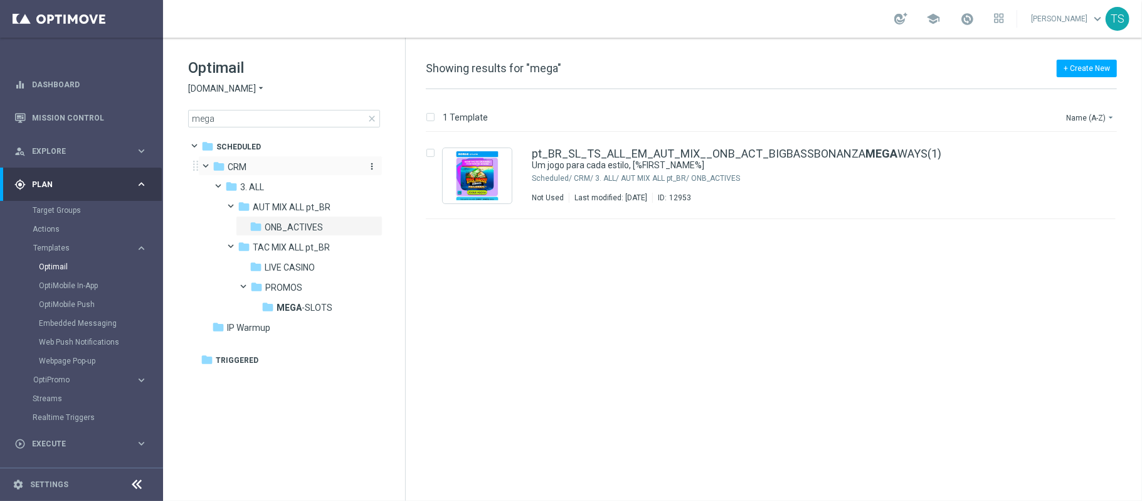
click at [257, 163] on div "folder CRM" at bounding box center [285, 167] width 144 height 14
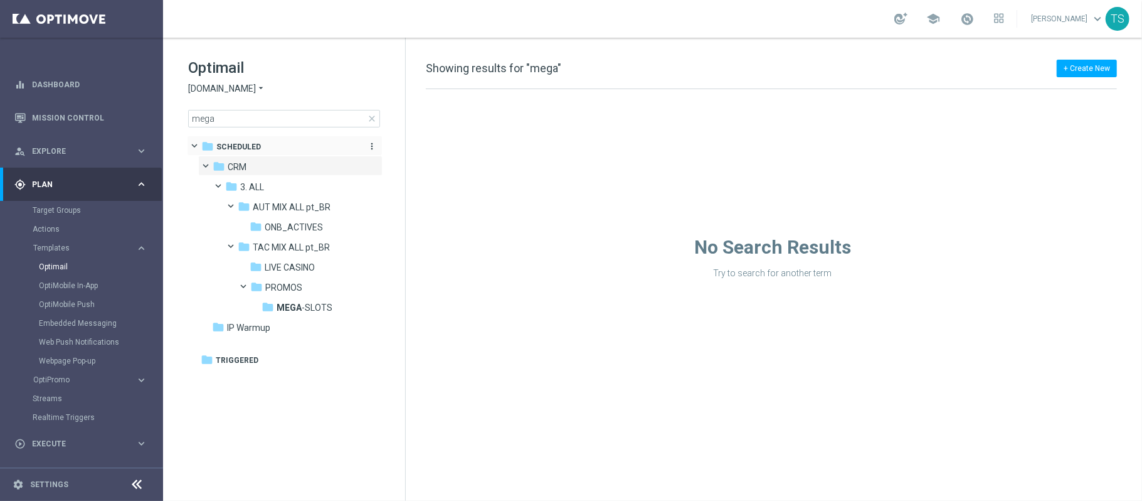
click at [233, 146] on span "Scheduled" at bounding box center [238, 146] width 45 height 11
drag, startPoint x: 130, startPoint y: 108, endPoint x: 4, endPoint y: 98, distance: 127.1
click at [78, 107] on main "equalizer Dashboard Mission Control" at bounding box center [571, 250] width 1142 height 501
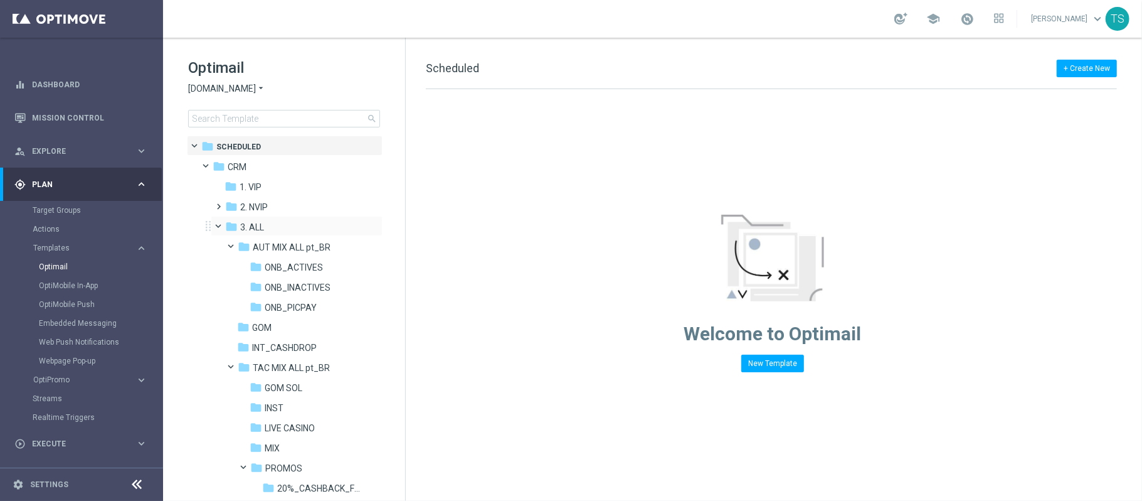
click at [271, 216] on div "folder 1. VIP more_vert folder 2. NVIP more_vert" at bounding box center [292, 407] width 179 height 462
click at [285, 211] on div "folder 2. NVIP" at bounding box center [292, 207] width 134 height 14
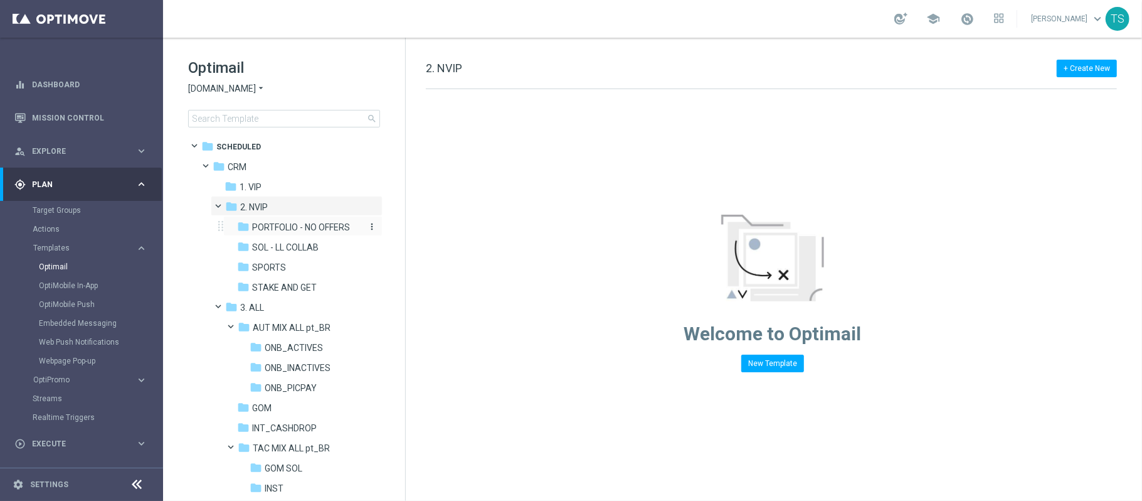
click at [299, 230] on span "PORTFOLIO - NO OFFERS" at bounding box center [301, 226] width 98 height 11
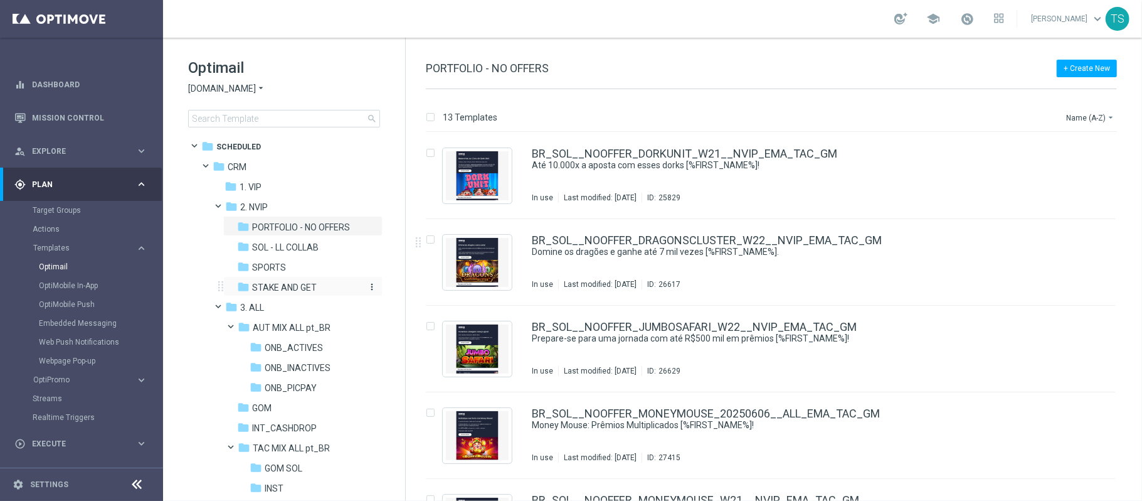
click at [285, 284] on span "STAKE AND GET" at bounding box center [284, 287] width 65 height 11
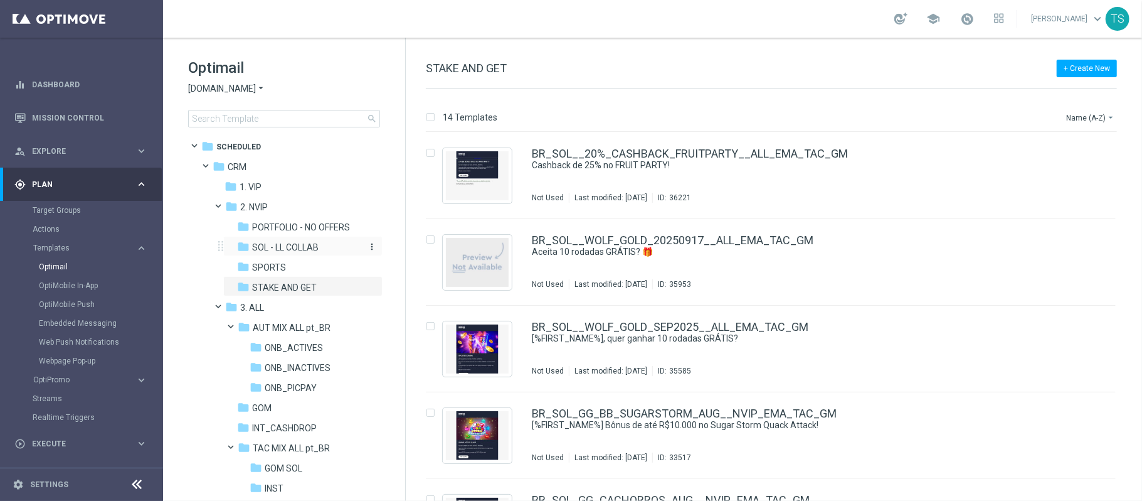
click at [300, 252] on span "SOL - LL COLLAB" at bounding box center [285, 247] width 66 height 11
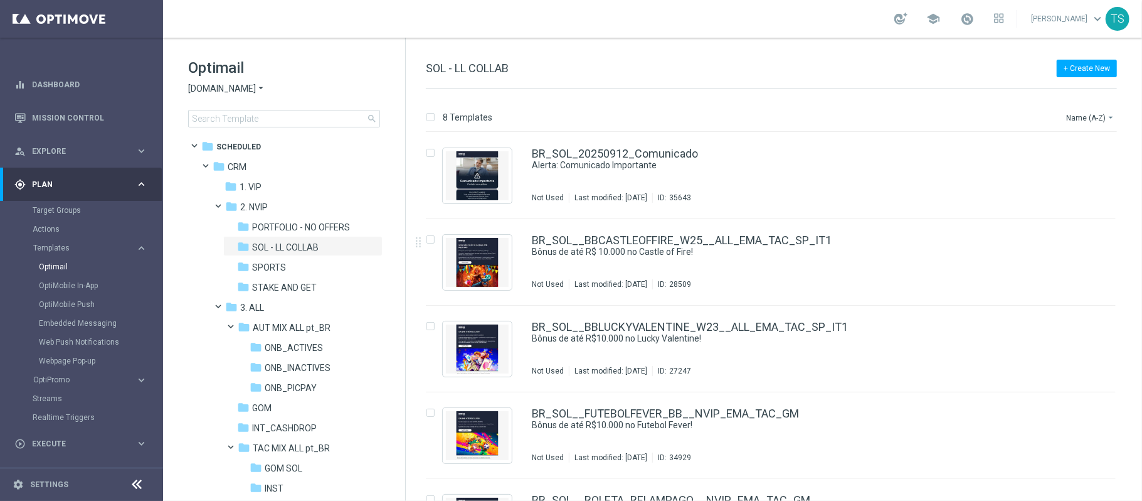
drag, startPoint x: 400, startPoint y: 245, endPoint x: 399, endPoint y: 256, distance: 11.3
click at [399, 256] on tree-viewport "folder Scheduled more_vert folder CRM more_vert" at bounding box center [295, 317] width 217 height 363
drag, startPoint x: 399, startPoint y: 256, endPoint x: 398, endPoint y: 266, distance: 10.1
click at [398, 266] on tree-viewport "folder Scheduled more_vert folder CRM more_vert" at bounding box center [295, 317] width 217 height 363
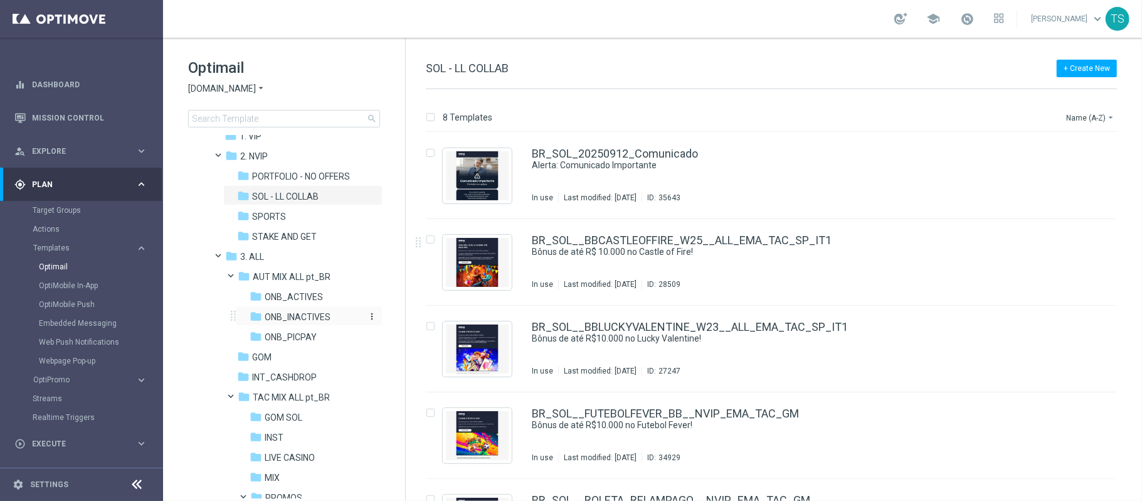
scroll to position [56, 0]
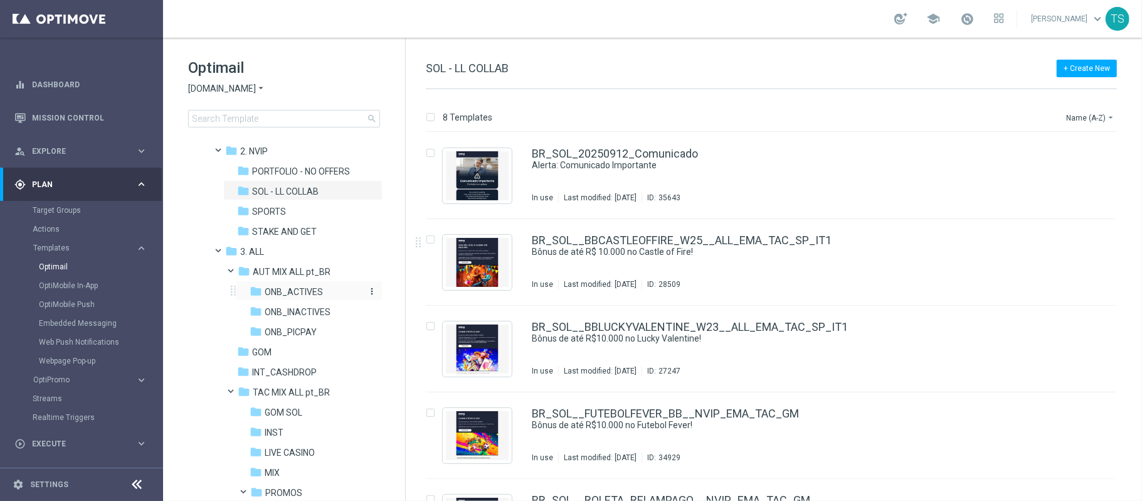
click at [312, 286] on span "ONB_ACTIVES" at bounding box center [294, 291] width 58 height 11
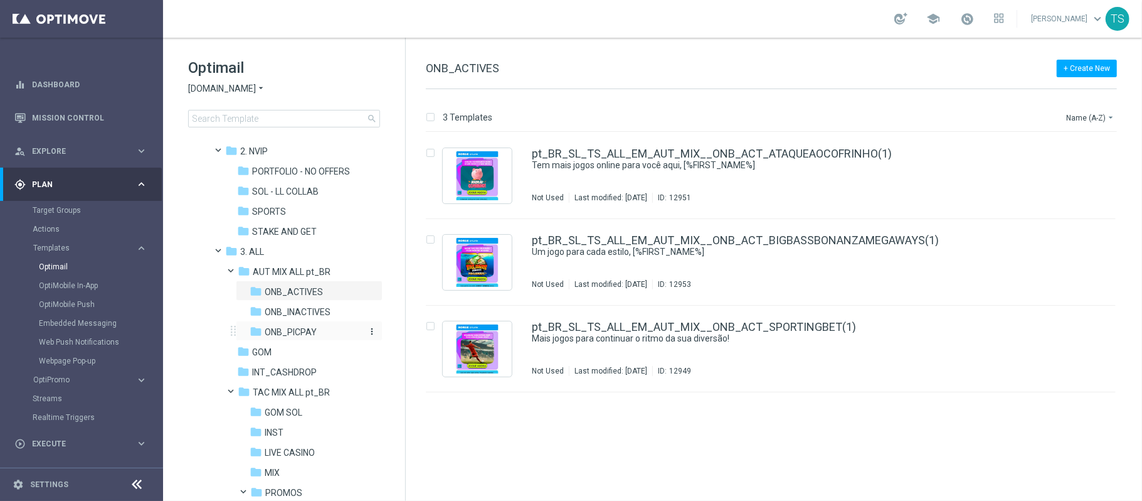
click at [302, 325] on div "folder ONB_PICPAY" at bounding box center [306, 332] width 113 height 14
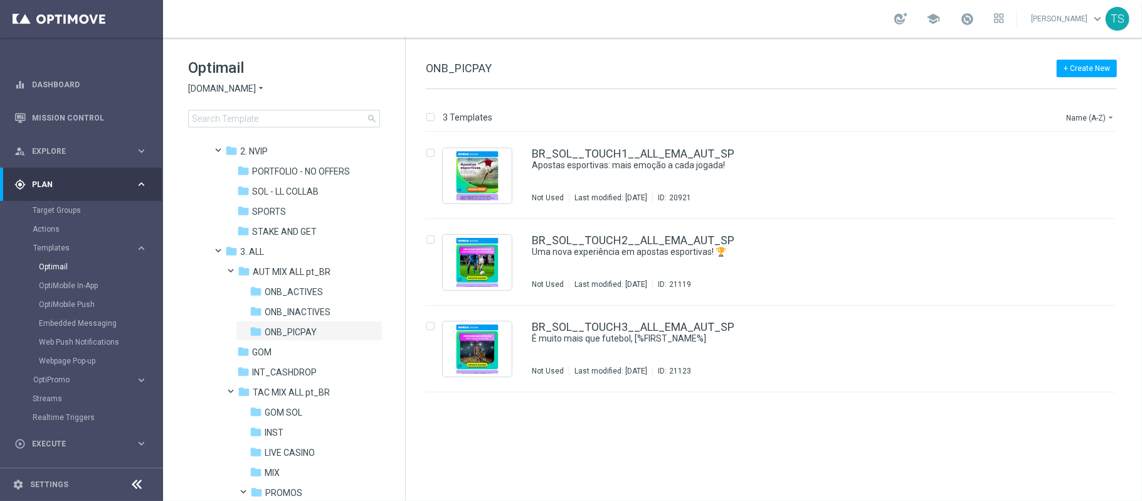
scroll to position [139, 0]
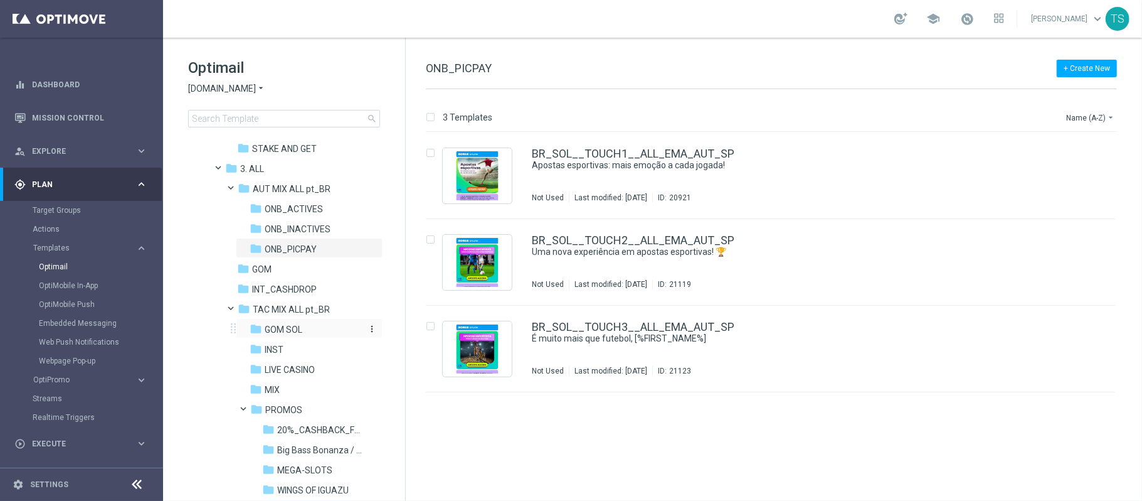
click at [292, 332] on span "GOM SOL" at bounding box center [284, 329] width 38 height 11
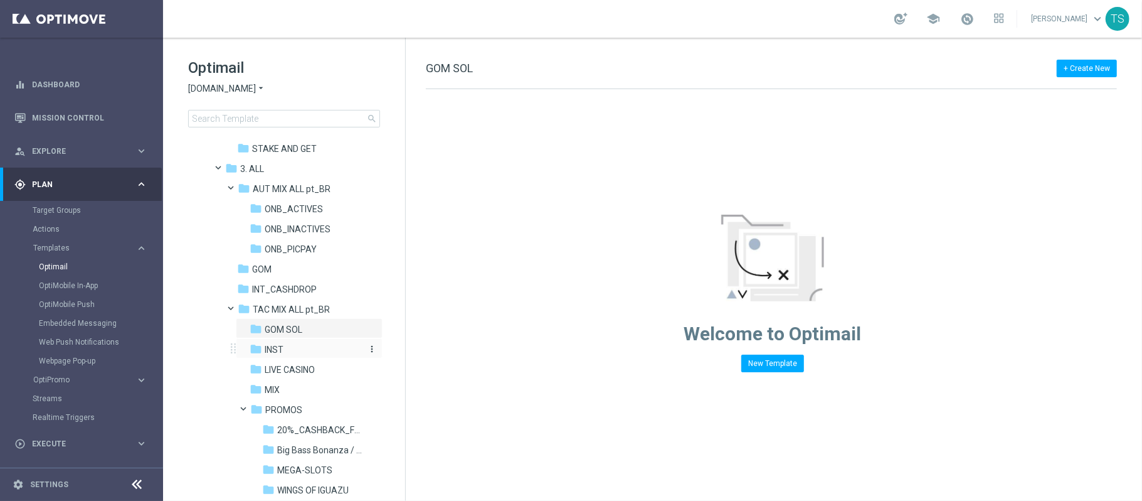
click at [286, 350] on div "folder INST" at bounding box center [306, 350] width 113 height 14
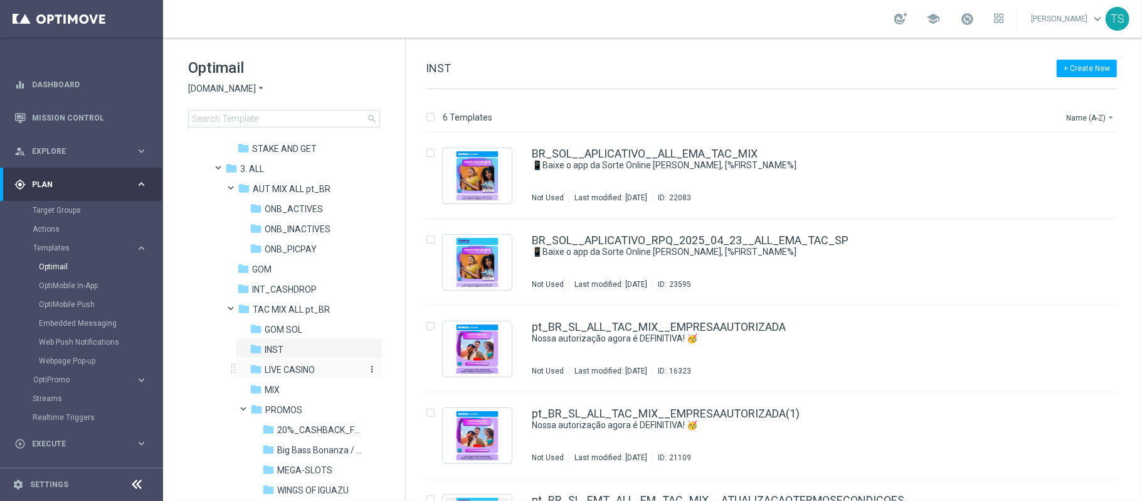
click at [304, 367] on span "LIVE CASINO" at bounding box center [290, 369] width 50 height 11
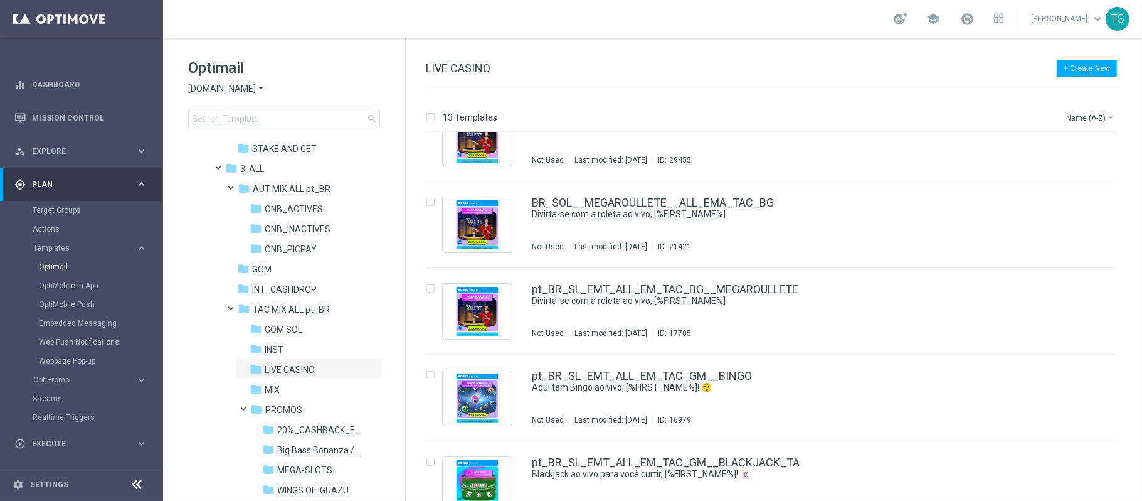
scroll to position [222, 0]
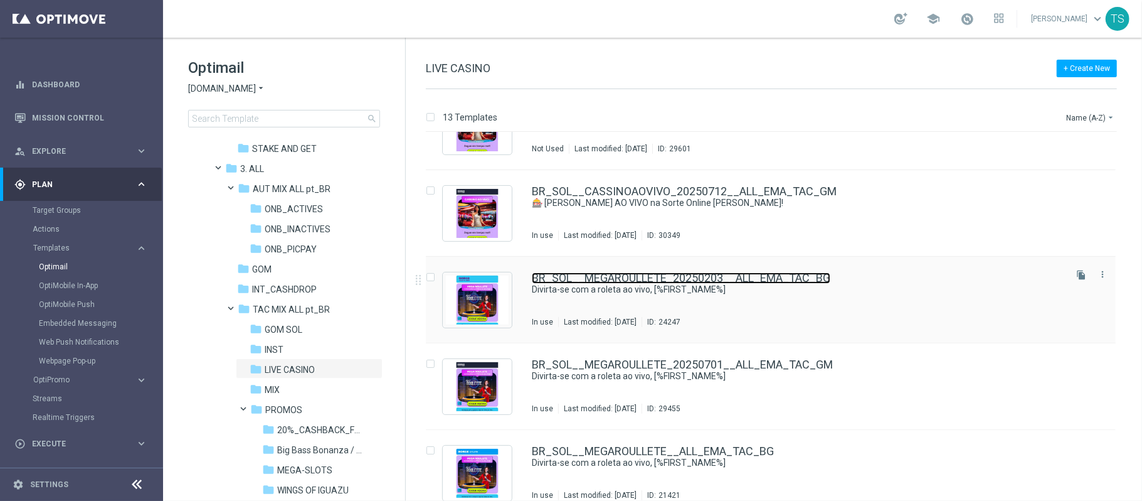
click at [744, 281] on link "BR_SOL__MEGAROULLETE_20250203__ALL_EMA_TAC_BG" at bounding box center [681, 277] width 299 height 11
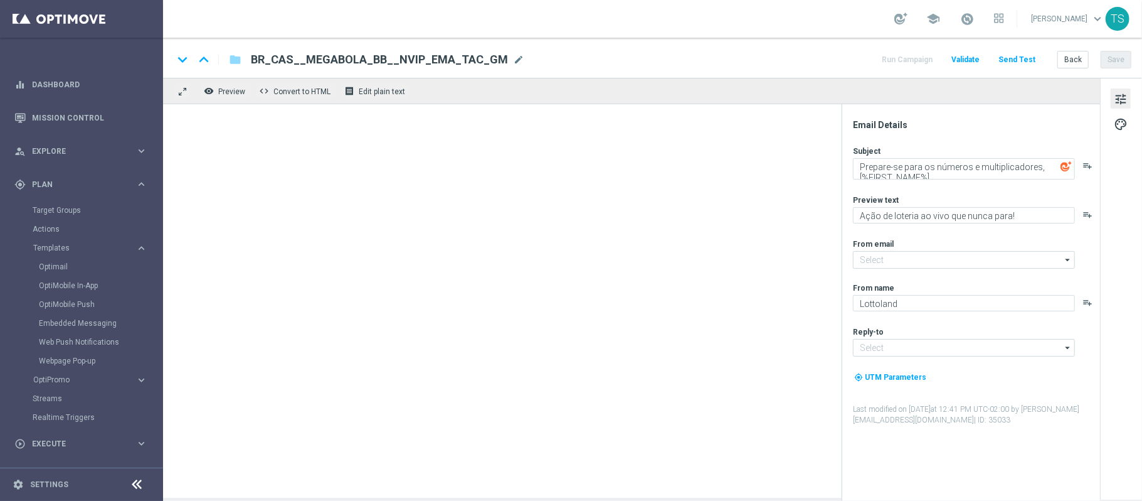
type input "mail@crm.lottoland.bet.br"
type input "contato@lottoland.bet.br"
type textarea "Divirta-se com a roleta ao vivo, [%FIRST_NAME%]"
type textarea "O clássico jogo agora a poucos cliques de você"
type textarea "Sorte Online [PERSON_NAME]"
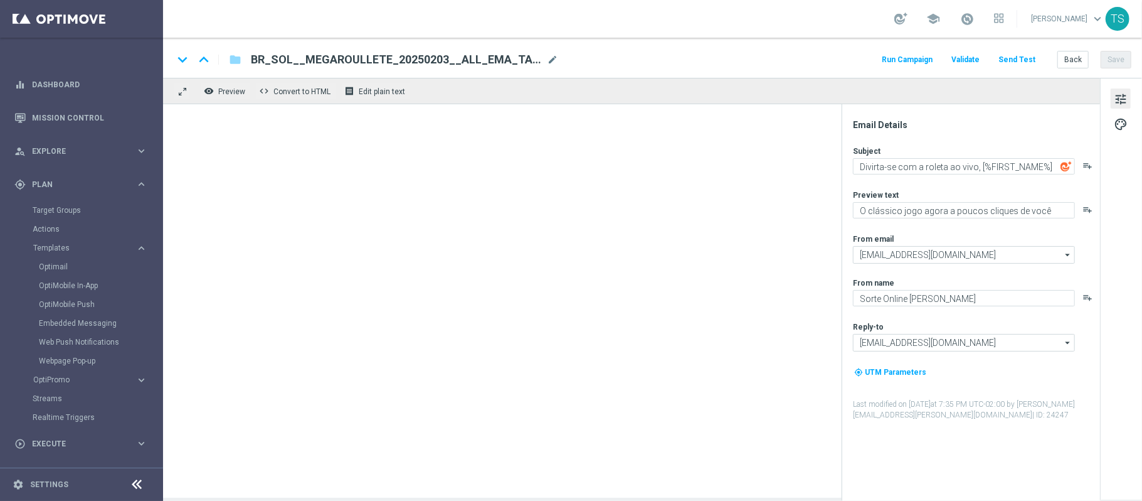
type input "[EMAIL_ADDRESS][DOMAIN_NAME]"
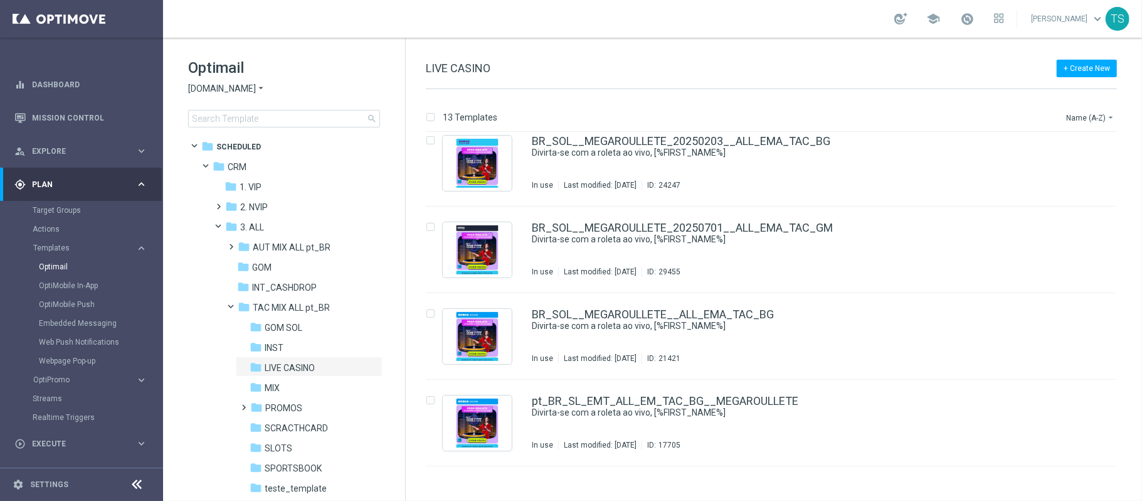
scroll to position [302, 0]
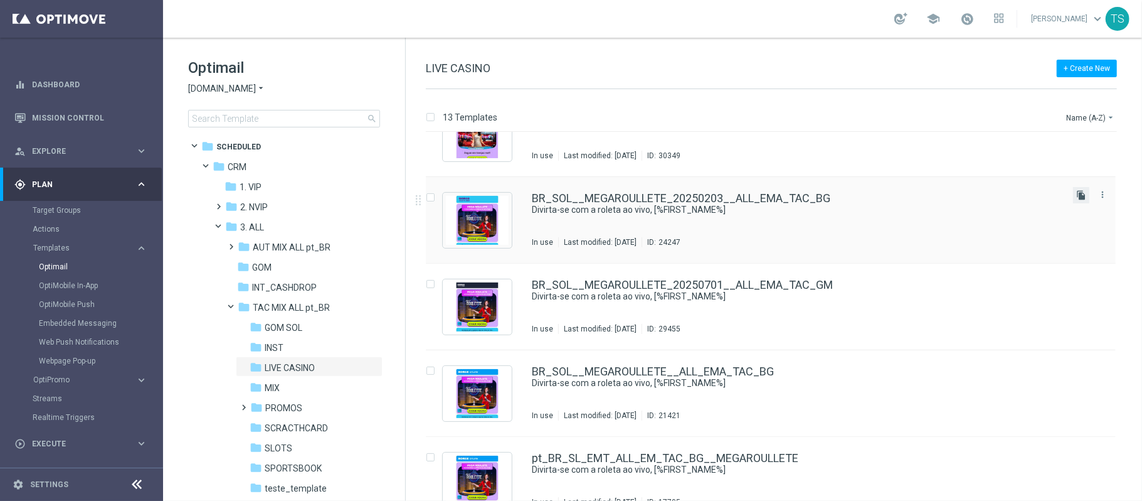
click at [1077, 194] on icon "file_copy" at bounding box center [1082, 195] width 10 height 10
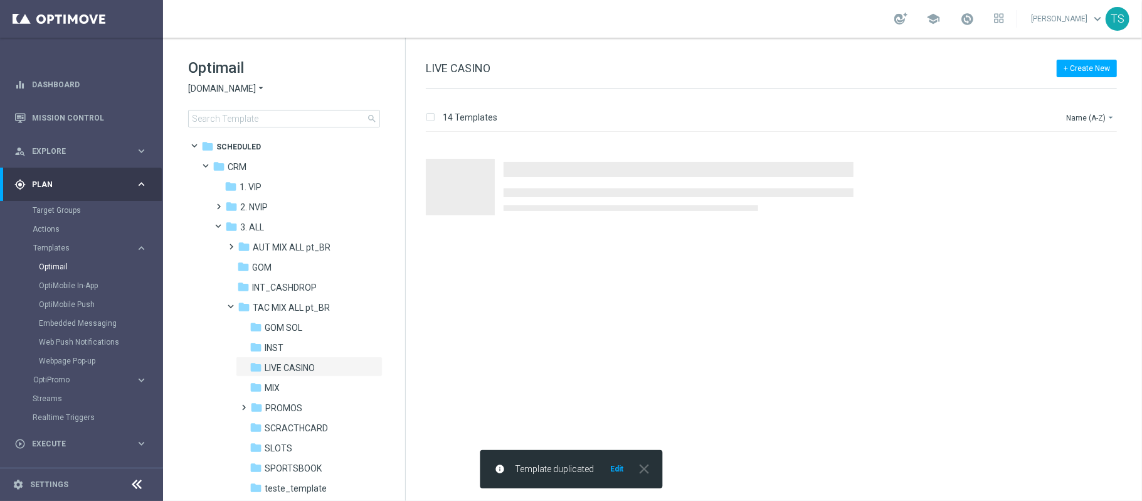
scroll to position [0, 0]
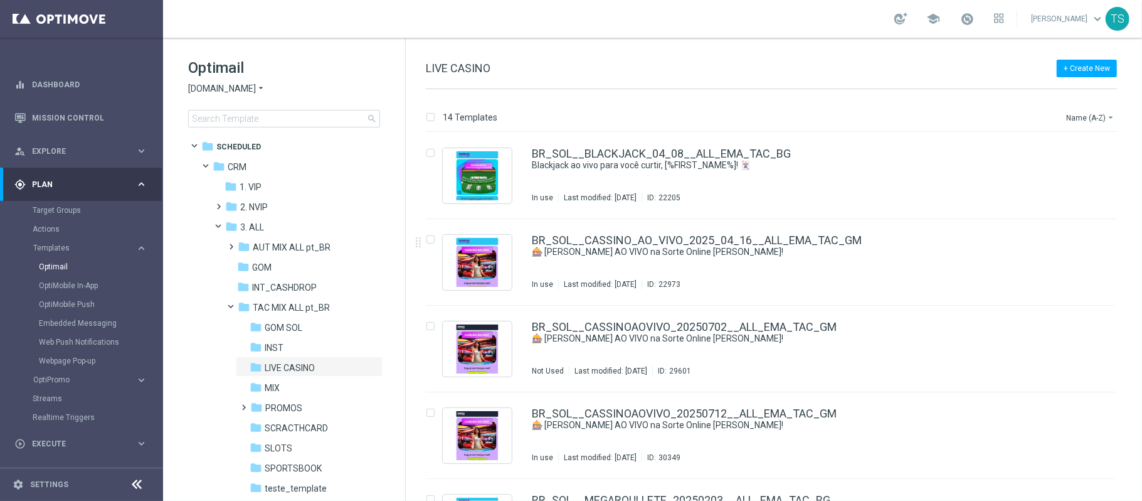
drag, startPoint x: 1141, startPoint y: 194, endPoint x: 1142, endPoint y: 227, distance: 33.3
click at [1138, 232] on div "14 Templates Name (A-Z) arrow_drop_down Drag here to set row groups Drag here t…" at bounding box center [774, 295] width 737 height 412
drag, startPoint x: 1140, startPoint y: 210, endPoint x: 1142, endPoint y: 226, distance: 17.0
click at [1142, 230] on div "14 Templates Name (A-Z) arrow_drop_down Drag here to set row groups Drag here t…" at bounding box center [774, 295] width 737 height 412
drag, startPoint x: 1139, startPoint y: 216, endPoint x: 1135, endPoint y: 233, distance: 17.5
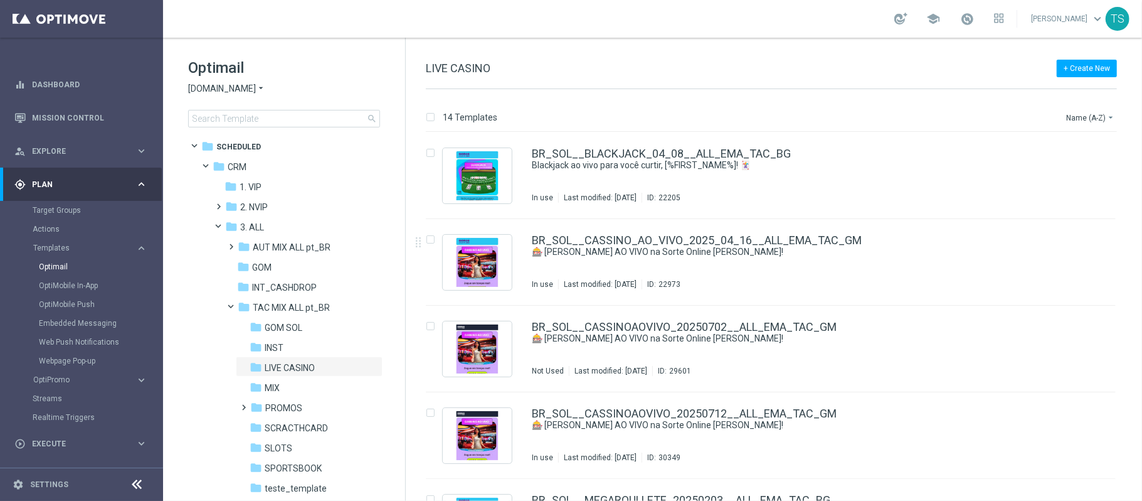
click at [1134, 246] on div "insert_drive_file BR_SOL__BLACKJACK_04_08__ALL_EMA_TAC_BG Blackjack ao vivo par…" at bounding box center [776, 316] width 726 height 368
click at [1085, 223] on div "BR_SOL__CASSINO_AO_VIVO_2025_04_16__ALL_EMA_TAC_GM 🎰 Cassino AO VIVO na Sorte O…" at bounding box center [771, 262] width 690 height 87
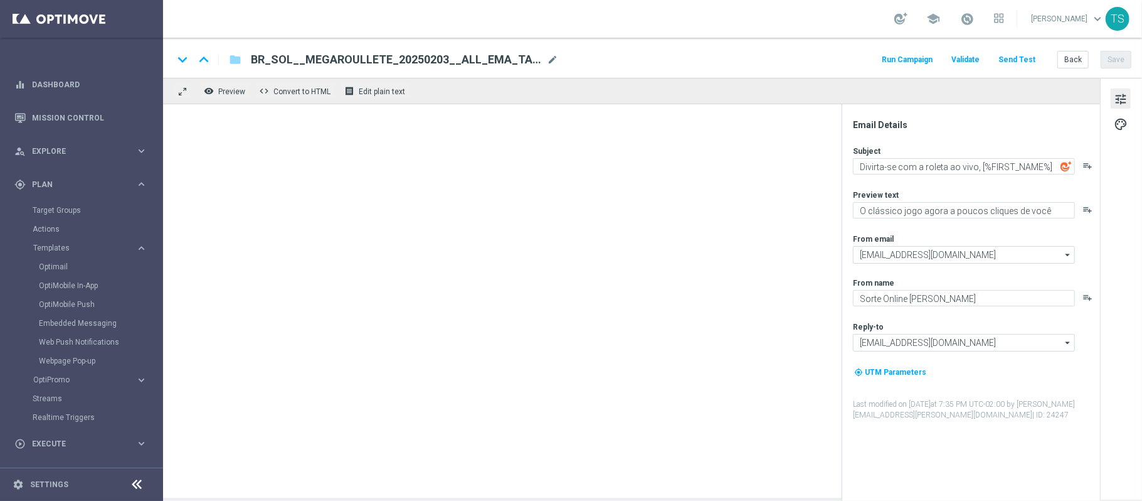
type textarea "🎰 Cassino AO VIVO na Sorte Online Betz!"
type textarea "Jogue em tempo real com muito mais emoção,[%FIRST_NAME%]!"
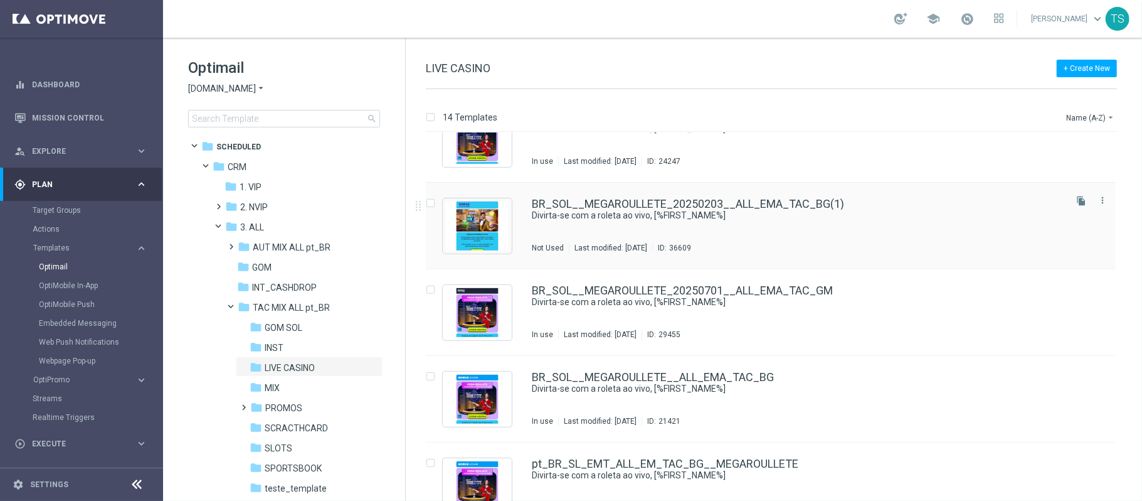
scroll to position [375, 0]
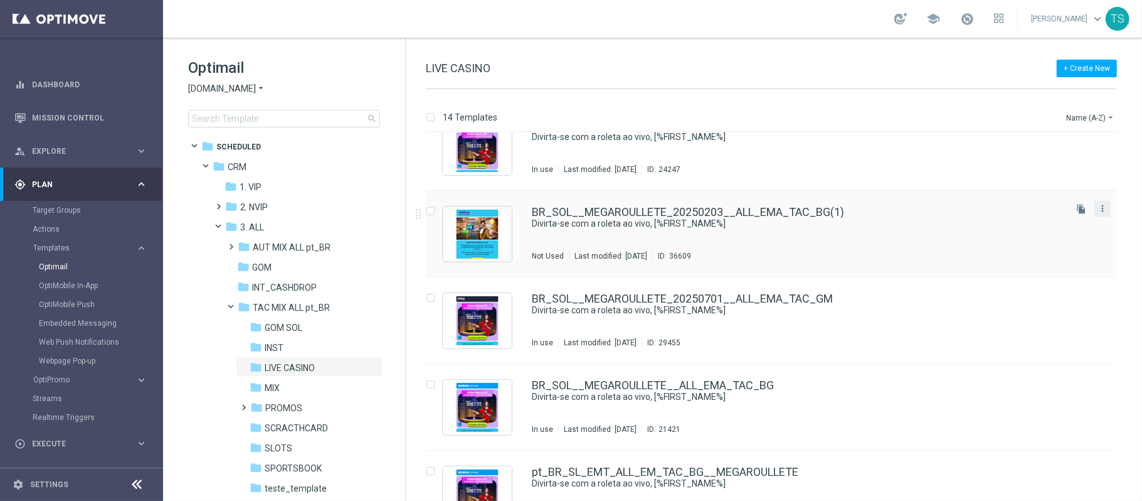
click at [1098, 212] on icon "more_vert" at bounding box center [1103, 208] width 10 height 10
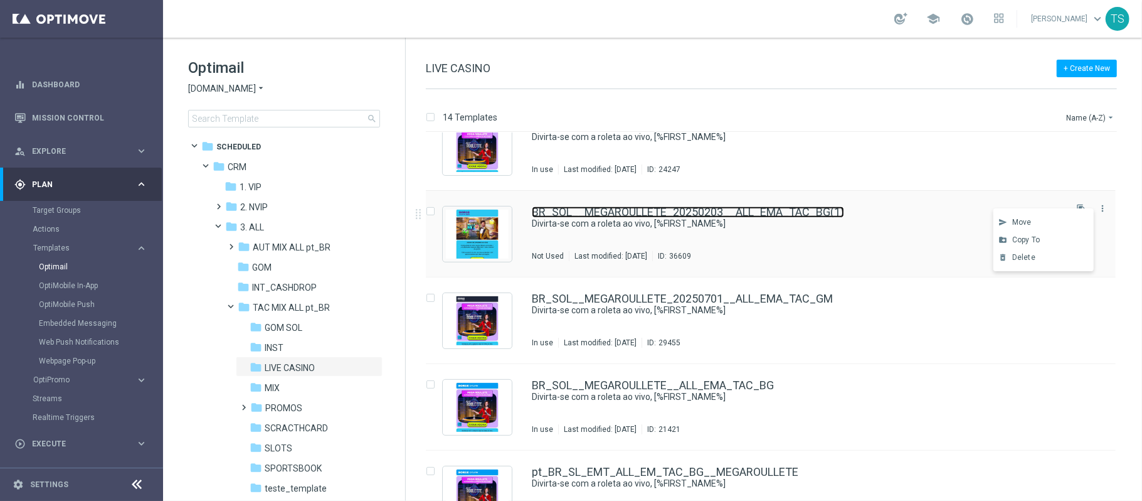
click at [814, 211] on link "BR_SOL__MEGAROULLETE_20250203__ALL_EMA_TAC_BG(1)" at bounding box center [688, 211] width 312 height 11
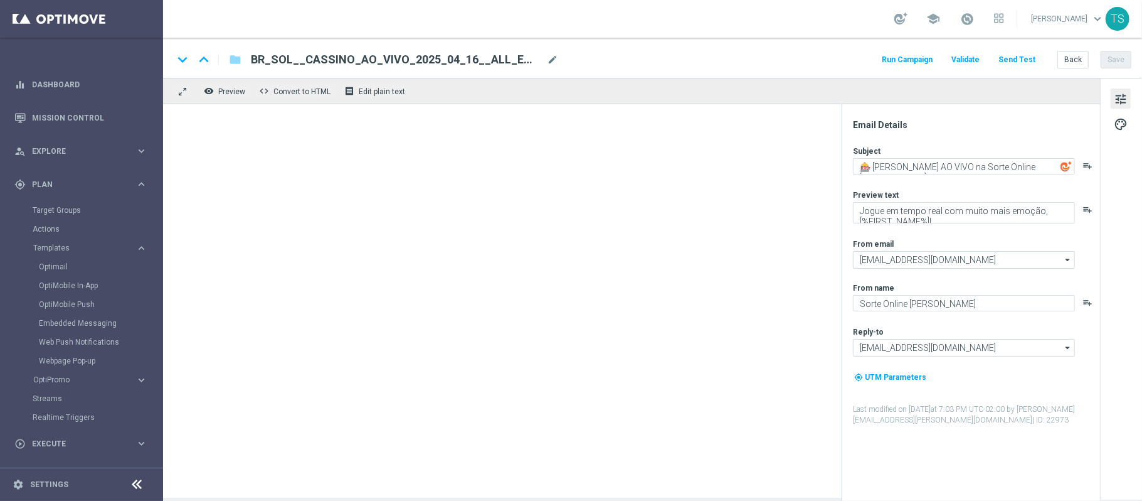
type input "BR_SOL__MEGAROULLETE_20250203__ALL_EMA_TAC_BG(1)"
type textarea "Divirta-se com a roleta ao vivo, [%FIRST_NAME%]"
type textarea "O clássico jogo agora a poucos cliques de você"
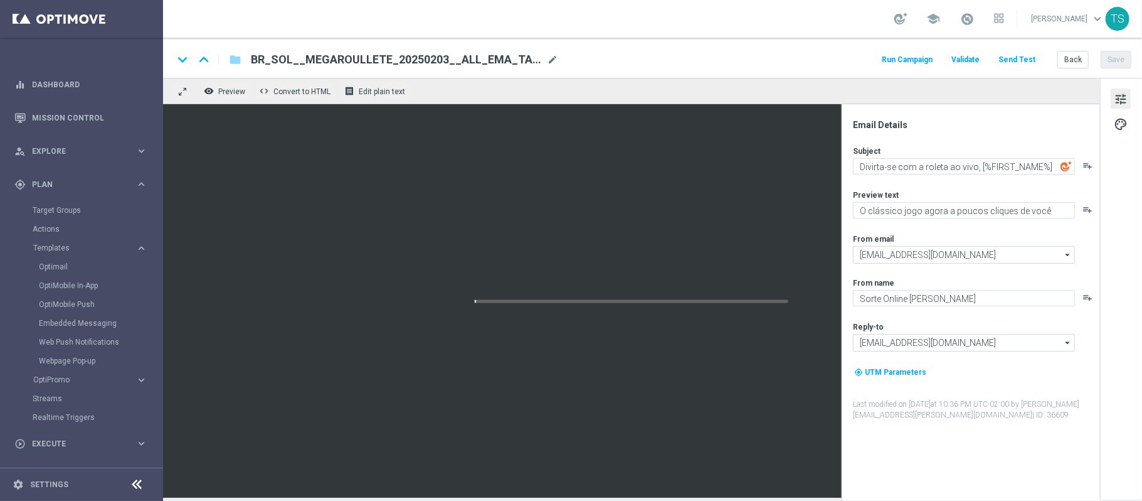
click at [462, 56] on span "BR_SOL__MEGAROULLETE_20250203__ALL_EMA_TAC_BG(1)" at bounding box center [396, 59] width 291 height 15
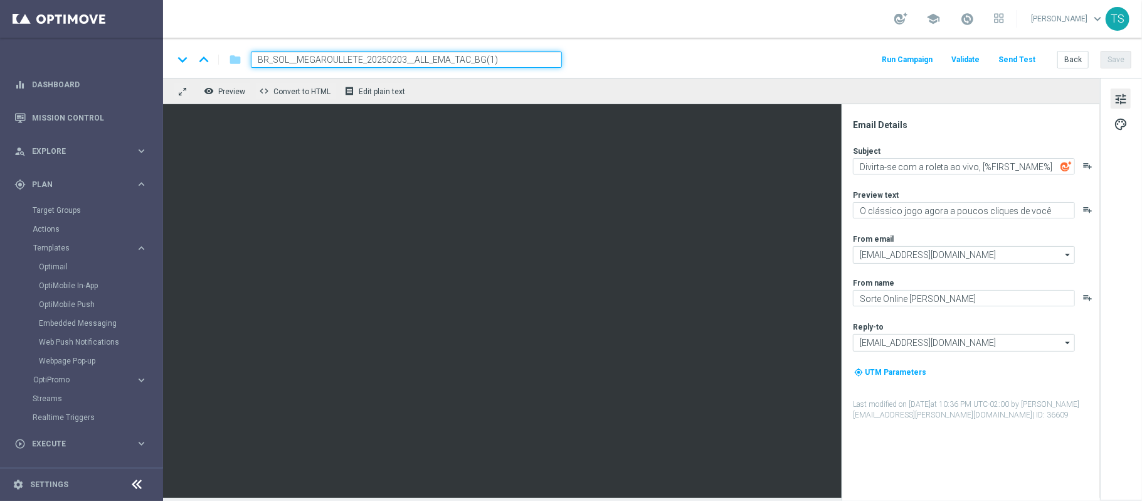
click at [391, 56] on input "BR_SOL__MEGAROULLETE_20250203__ALL_EMA_TAC_BG(1)" at bounding box center [406, 59] width 311 height 16
click at [348, 56] on input "BR_SOL__MEGAROULLETE_20250924__ALL_EMA_TAC" at bounding box center [406, 59] width 311 height 16
click at [360, 56] on input "BR_SOL__MEGAROULLETE_20250924__ALL_EMA_TAC" at bounding box center [406, 59] width 311 height 16
drag, startPoint x: 360, startPoint y: 56, endPoint x: 299, endPoint y: 53, distance: 61.6
click at [299, 53] on input "BR_SOL__MEGAROULLETE_20250924__ALL_EMA_TAC" at bounding box center [406, 59] width 311 height 16
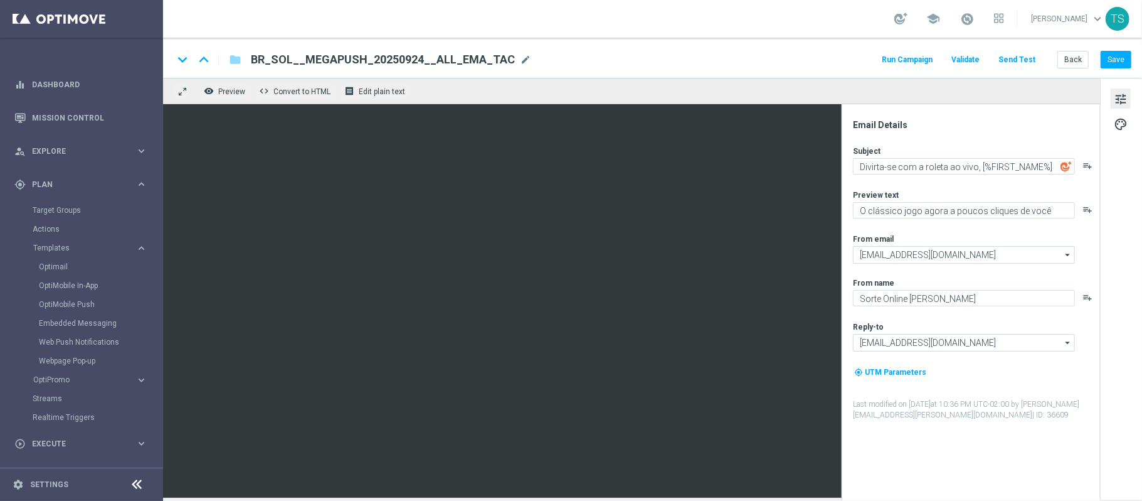
click at [358, 61] on span "BR_SOL__MEGAPUSH_20250924__ALL_EMA_TAC" at bounding box center [383, 59] width 264 height 15
click at [344, 56] on input "BR_SOL__MEGAPUSH_20250924__ALL_EMA_TAC" at bounding box center [406, 59] width 311 height 16
drag, startPoint x: 319, startPoint y: 60, endPoint x: 343, endPoint y: 56, distance: 23.6
click at [343, 56] on input "BR_SOL__MEGAPUSH_20250924__ALL_EMA_TAC" at bounding box center [406, 59] width 311 height 16
type input "BR_SOL__MEGABOLA_20250924__ALL_EMA_TAC"
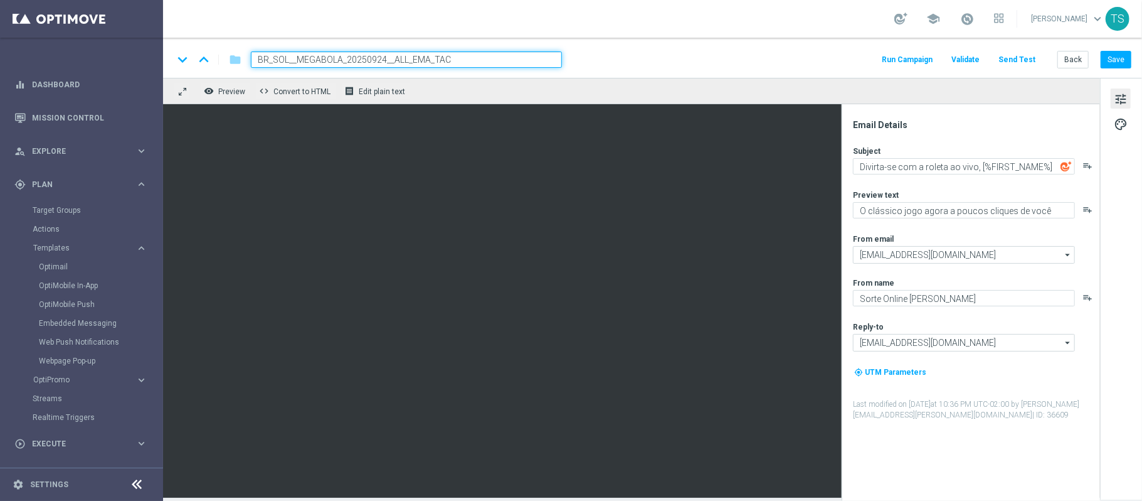
click at [720, 53] on div "keyboard_arrow_down keyboard_arrow_up folder BR_SOL__MEGABOLA_20250924__ALL_EMA…" at bounding box center [652, 59] width 959 height 16
click at [664, 48] on div "keyboard_arrow_down keyboard_arrow_up folder BR_SOL__MEGABOLA_20250924__ALL_EMA…" at bounding box center [652, 58] width 979 height 40
click at [661, 56] on div "keyboard_arrow_down keyboard_arrow_up folder BR_SOL__MEGABOLA_20250924__ALL_EMA…" at bounding box center [652, 59] width 959 height 16
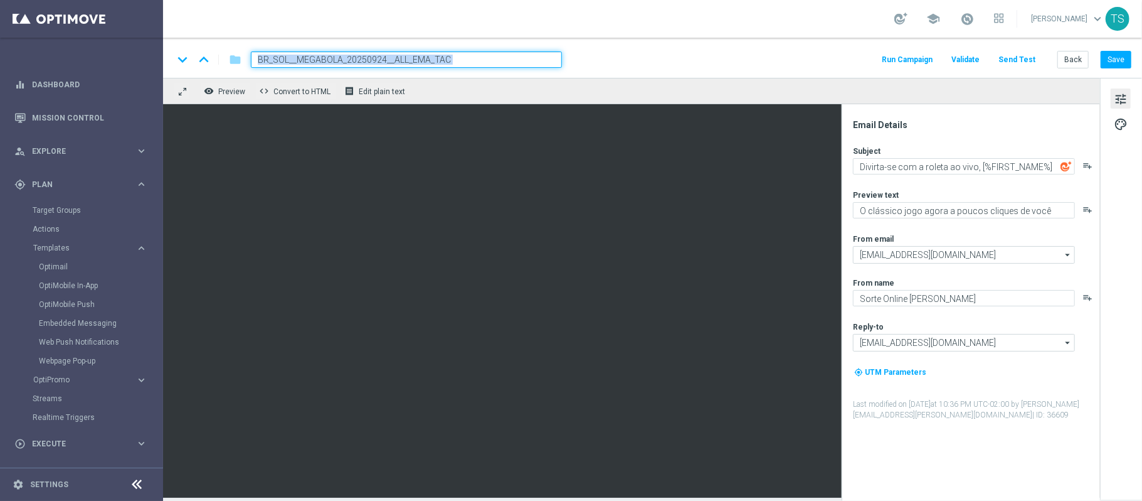
click at [661, 56] on div "keyboard_arrow_down keyboard_arrow_up folder BR_SOL__MEGABOLA_20250924__ALL_EMA…" at bounding box center [652, 59] width 959 height 16
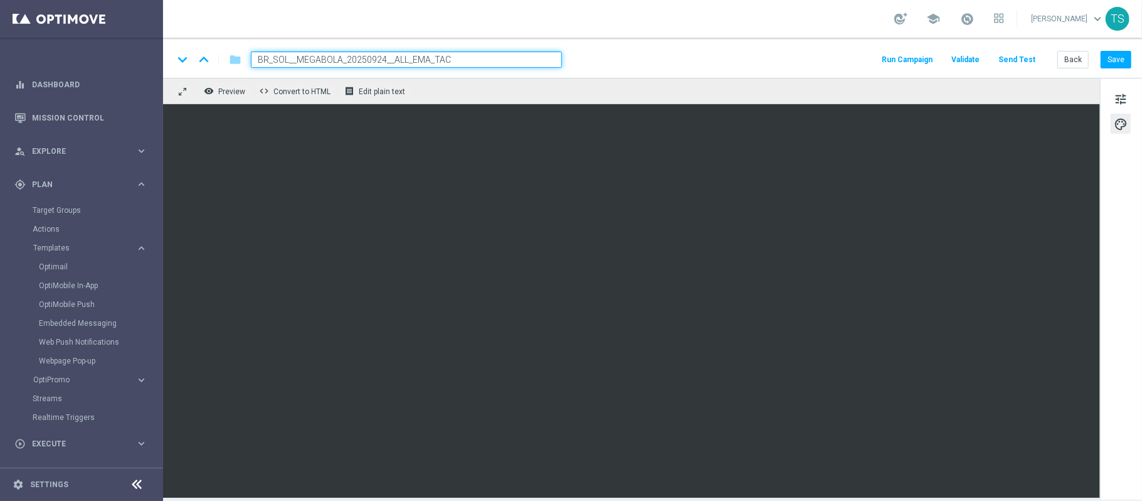
click at [659, 70] on div "keyboard_arrow_down keyboard_arrow_up folder BR_SOL__MEGABOLA_20250924__ALL_EMA…" at bounding box center [652, 58] width 979 height 40
click at [661, 68] on div "keyboard_arrow_down keyboard_arrow_up folder BR_SOL__MEGABOLA_20250924__ALL_EMA…" at bounding box center [652, 58] width 979 height 40
click at [657, 66] on div "keyboard_arrow_down keyboard_arrow_up folder BR_SOL__MEGABOLA_20250924__ALL_EMA…" at bounding box center [652, 59] width 959 height 16
click at [656, 65] on div "keyboard_arrow_down keyboard_arrow_up folder BR_SOL__MEGABOLA_20250924__ALL_EMA…" at bounding box center [652, 59] width 959 height 16
click at [1120, 314] on div "tune palette" at bounding box center [1121, 289] width 42 height 422
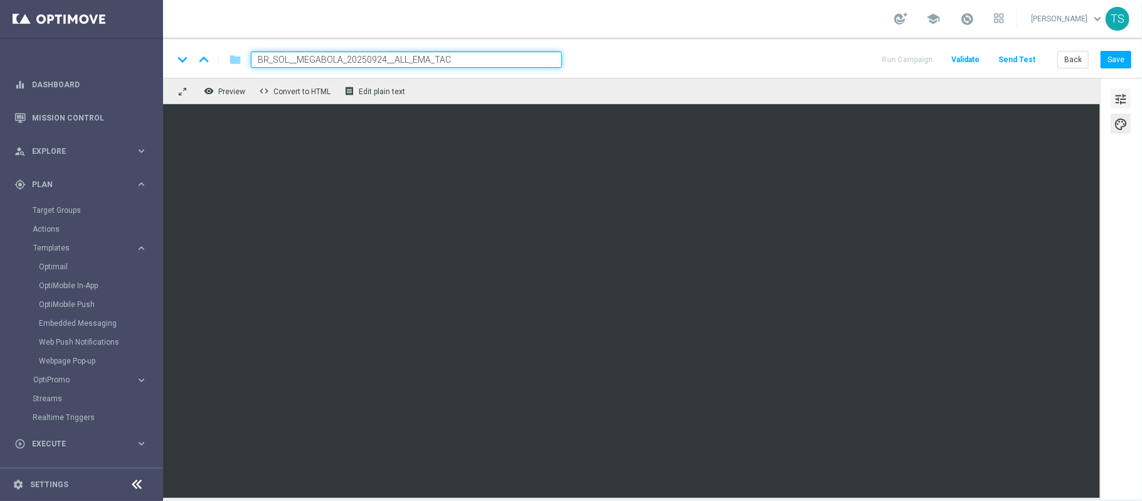
click at [1117, 97] on span "tune" at bounding box center [1121, 99] width 14 height 16
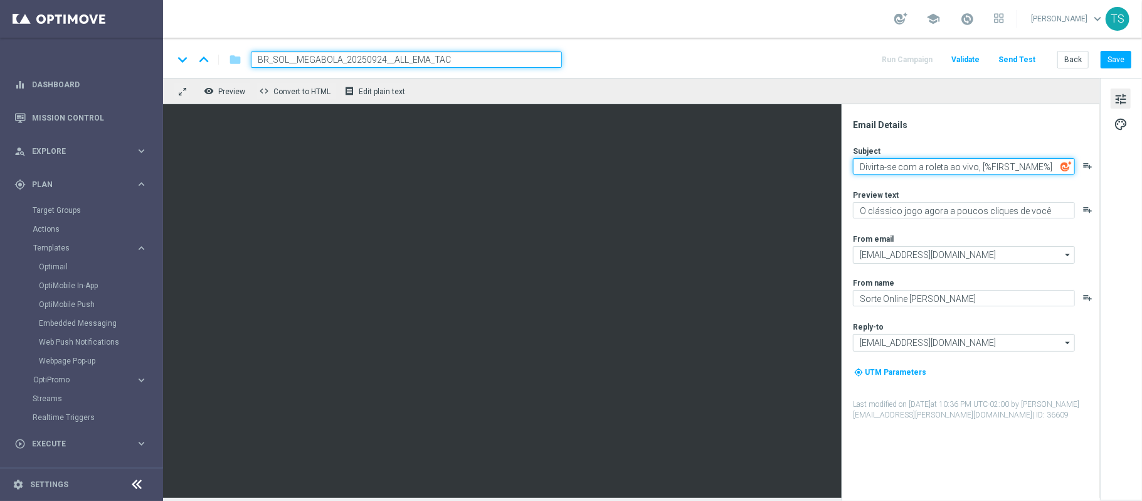
click at [913, 169] on textarea "Divirta-se com a roleta ao vivo, [%FIRST_NAME%]" at bounding box center [964, 166] width 222 height 16
paste textarea "Você está pronto para a emoção?"
drag, startPoint x: 913, startPoint y: 169, endPoint x: 925, endPoint y: 171, distance: 11.4
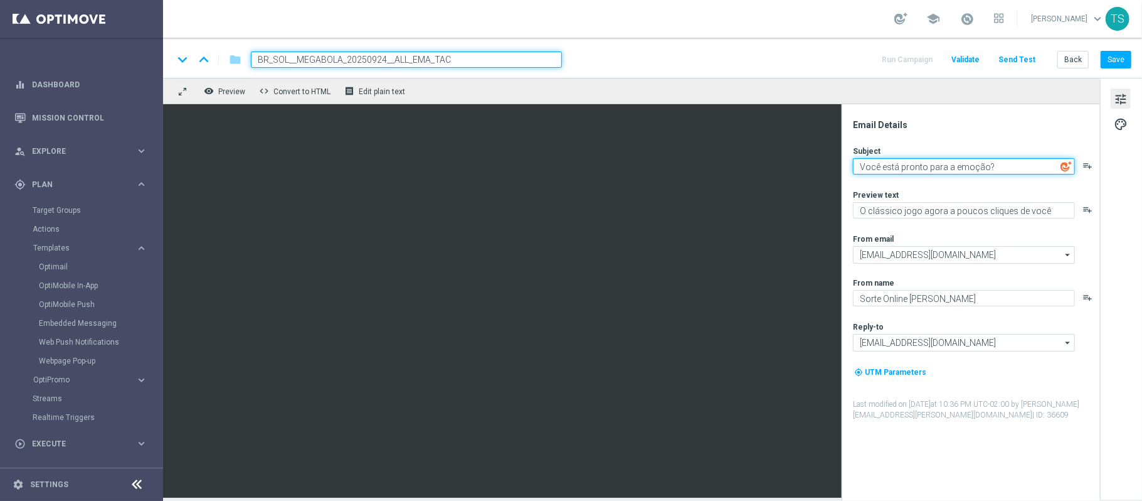
click at [918, 168] on textarea "Você está pronto para a emoção?" at bounding box center [964, 166] width 222 height 16
type textarea "Você está pronto para a emoção?"
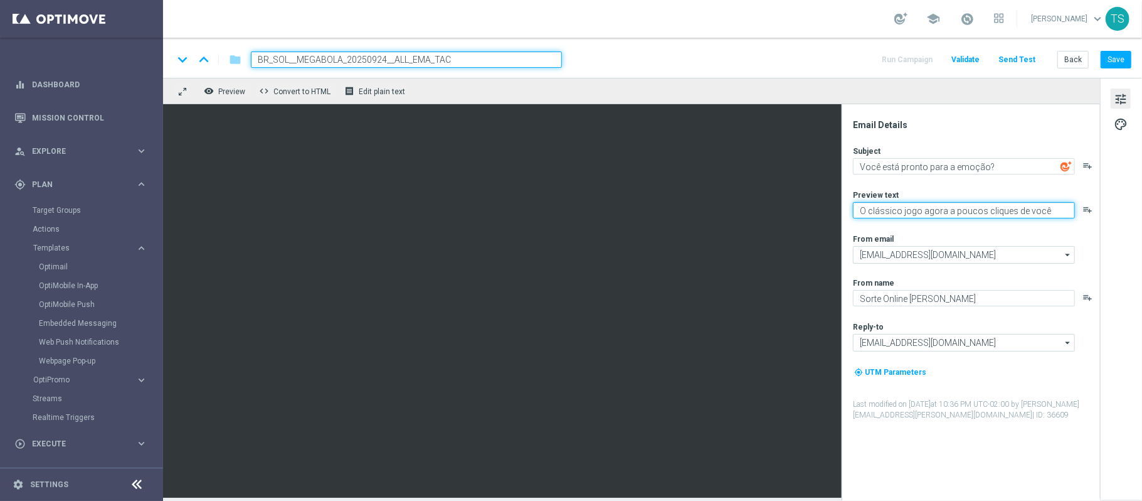
click at [969, 206] on textarea "O clássico jogo agora a poucos cliques de você" at bounding box center [964, 210] width 222 height 16
paste textarea "Prepare-se para os números e multiplicadores, [%FIRST_NAME%]"
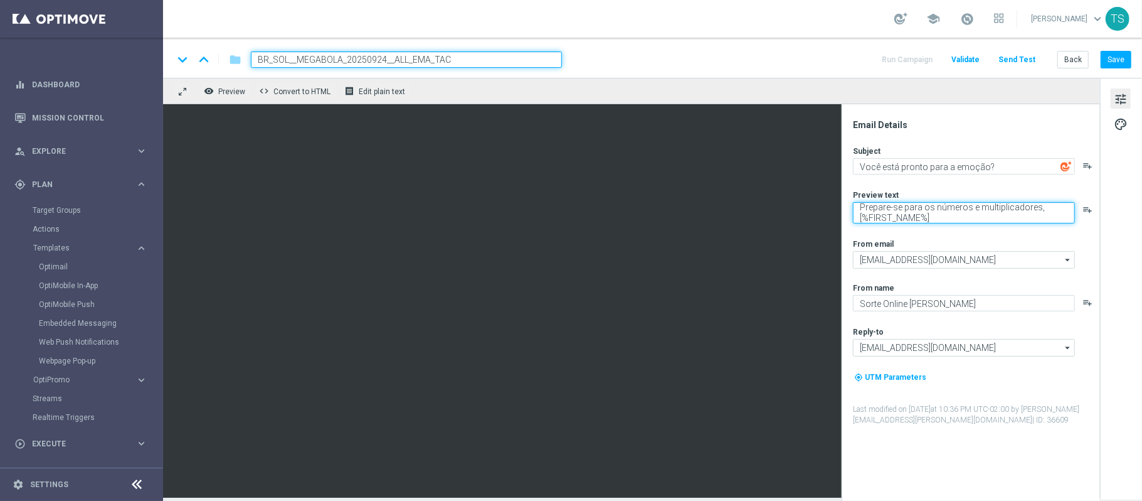
type textarea "Prepare-se para os números e multiplicadores, [%FIRST_NAME%]"
click at [985, 237] on div "Subject Você está pronto para a emoção? playlist_add Preview text Prepare-se pa…" at bounding box center [976, 286] width 246 height 280
click at [1018, 61] on button "Send Test" at bounding box center [1017, 59] width 41 height 17
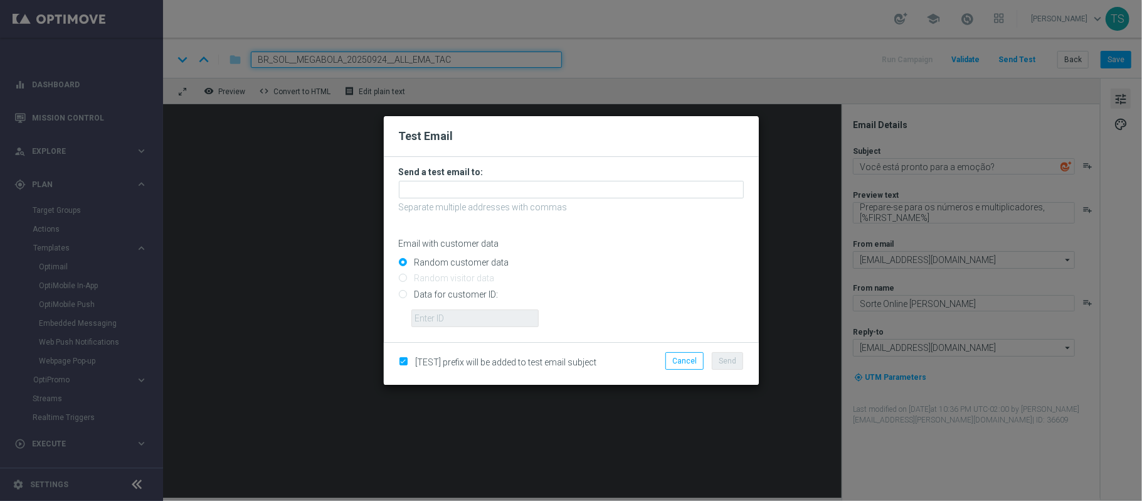
click at [538, 179] on form "Send a test email to: Separate multiple addresses with commas Email with custom…" at bounding box center [571, 246] width 345 height 161
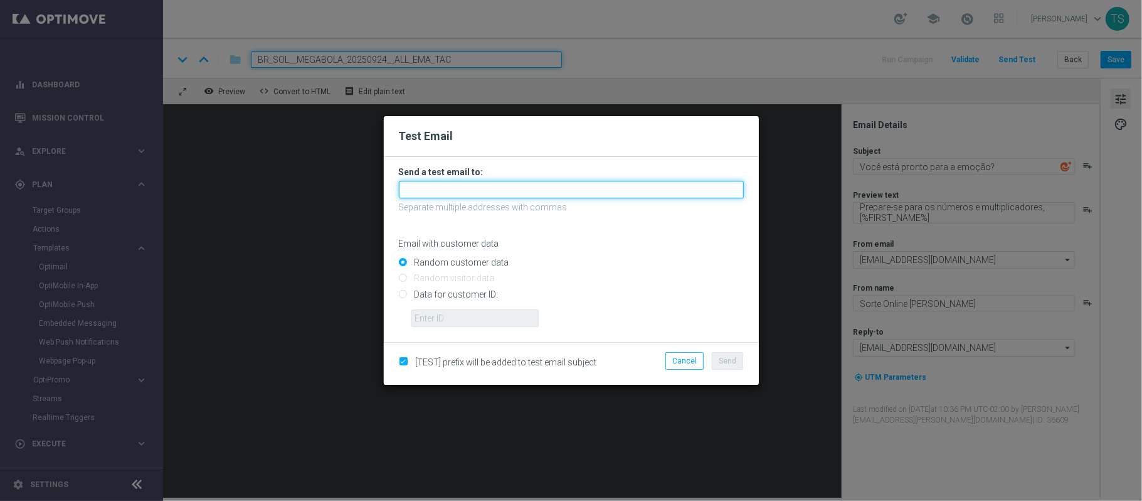
click at [537, 186] on input "text" at bounding box center [571, 190] width 345 height 18
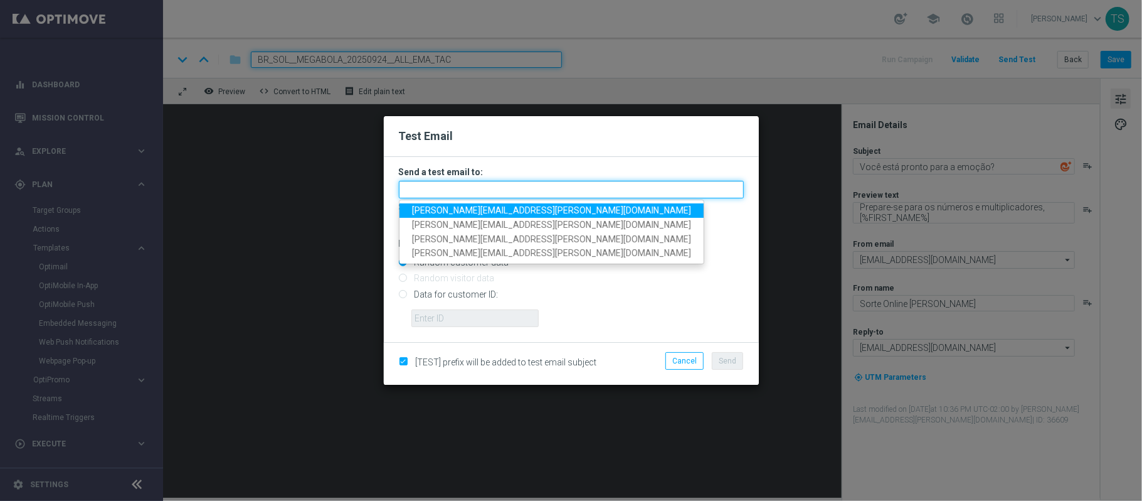
click at [537, 186] on input "text" at bounding box center [571, 190] width 345 height 18
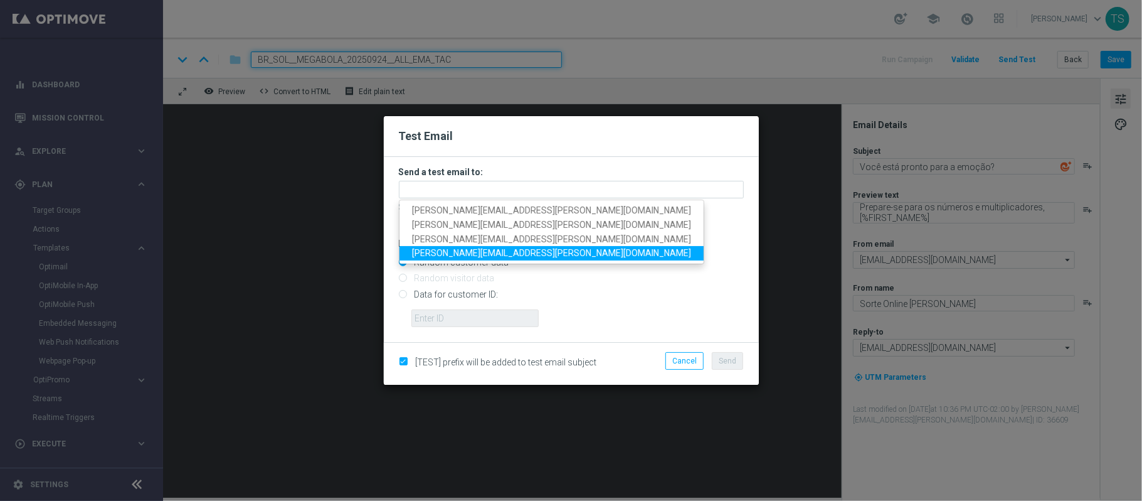
click at [518, 251] on span "thomas.silva@sorteonline.com.br" at bounding box center [551, 253] width 279 height 10
type input "thomas.silva@sorteonline.com.br"
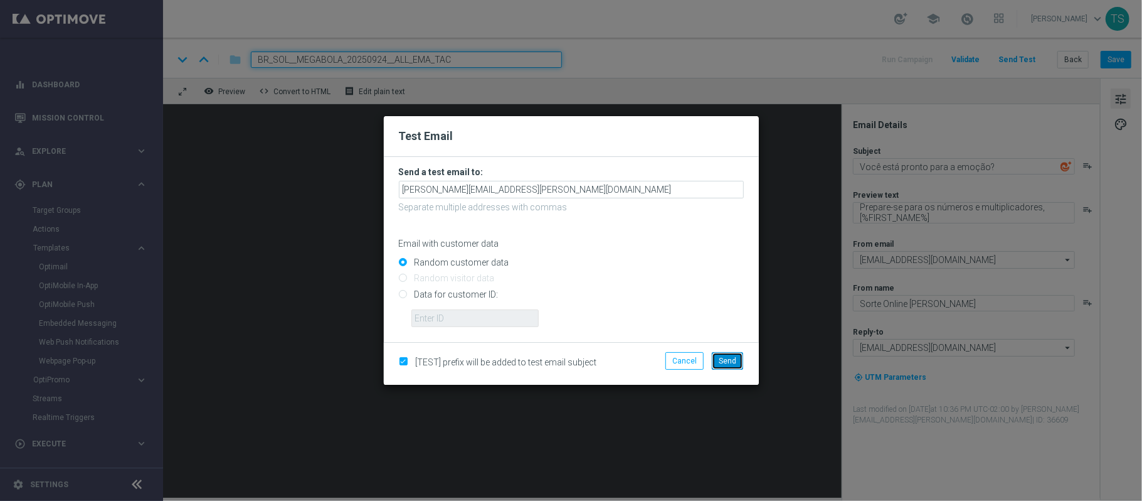
click at [733, 361] on span "Send" at bounding box center [728, 360] width 18 height 9
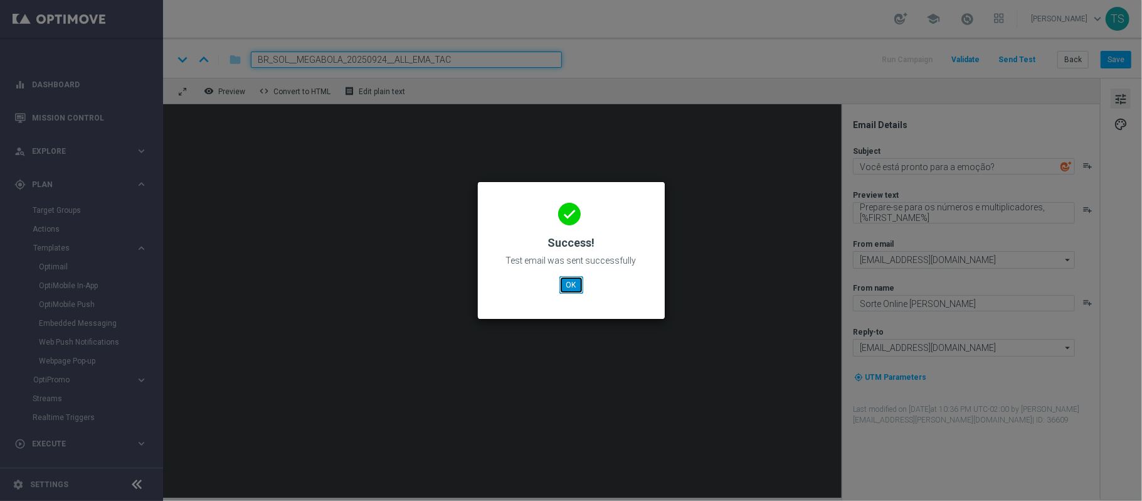
click at [567, 282] on button "OK" at bounding box center [572, 285] width 24 height 18
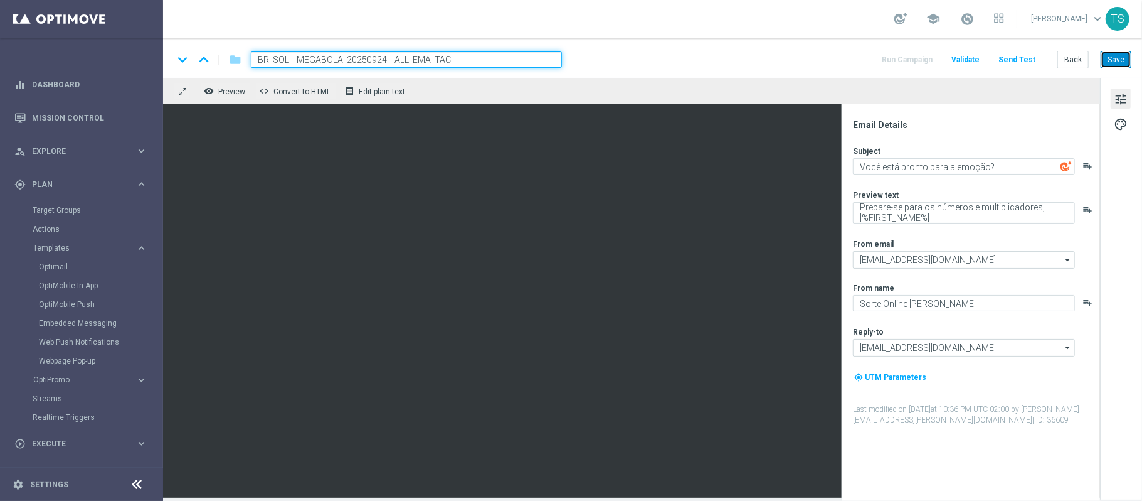
click at [1105, 59] on button "Save" at bounding box center [1116, 60] width 31 height 18
click at [673, 61] on div "keyboard_arrow_down keyboard_arrow_up folder BR_SOL__MEGABOLA_20250924__ALL_EMA…" at bounding box center [652, 59] width 959 height 16
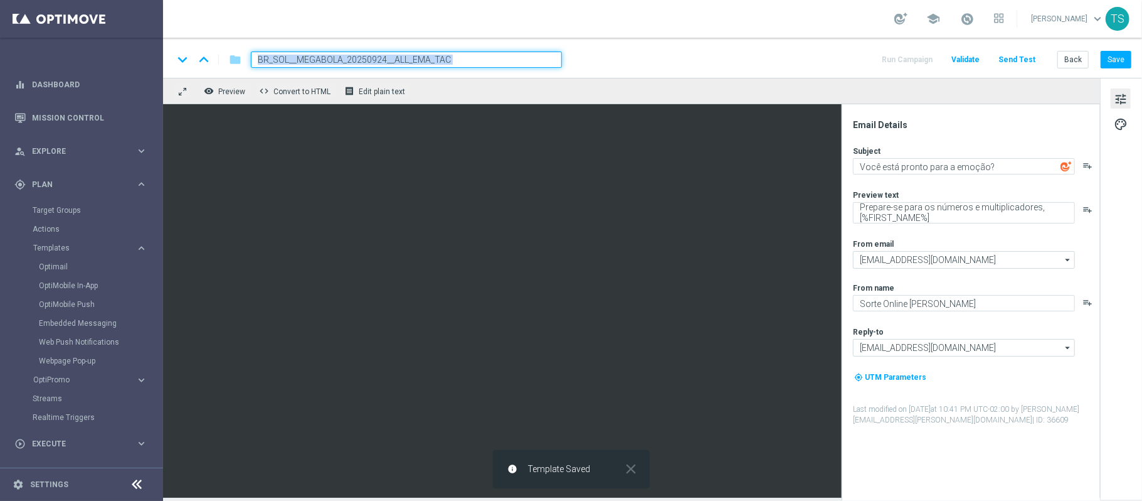
click at [673, 61] on div "keyboard_arrow_down keyboard_arrow_up folder BR_SOL__MEGABOLA_20250924__ALL_EMA…" at bounding box center [652, 59] width 959 height 16
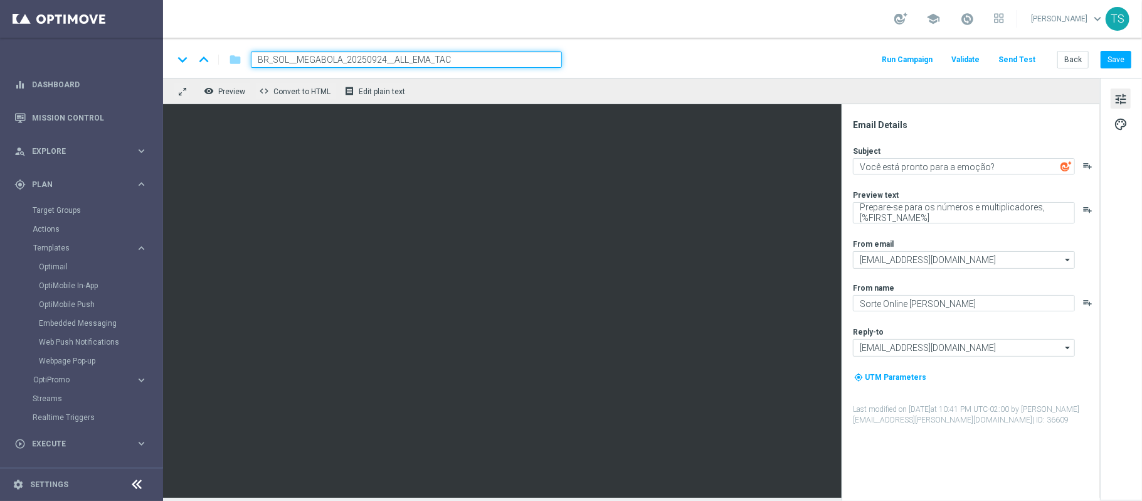
click at [1099, 233] on div "Subject Você está pronto para a emoção? playlist_add Preview text Prepare-se pa…" at bounding box center [976, 286] width 246 height 280
click at [1119, 63] on button "Save" at bounding box center [1116, 60] width 31 height 18
click at [1010, 60] on button "Send Test" at bounding box center [1017, 59] width 41 height 17
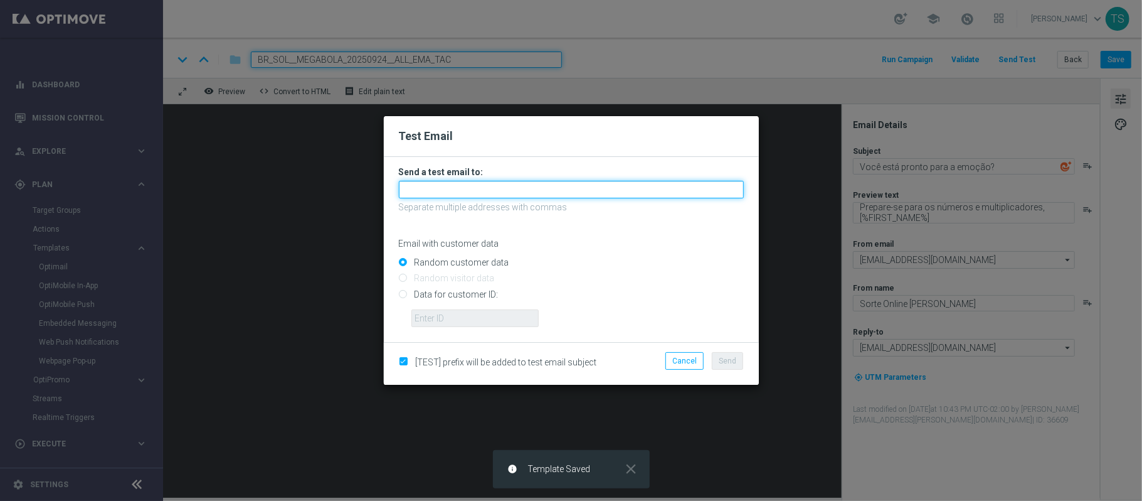
click at [500, 186] on input "text" at bounding box center [571, 190] width 345 height 18
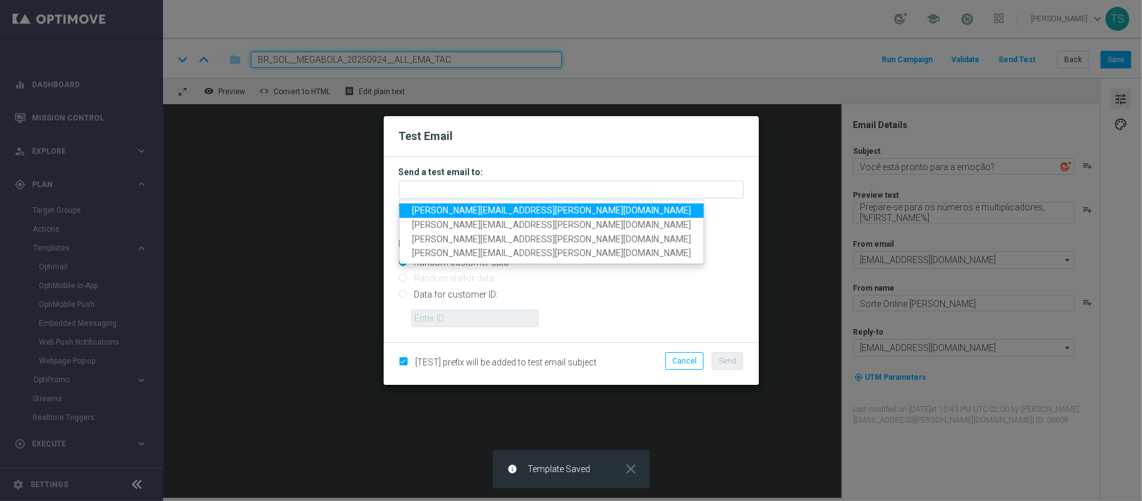
click at [492, 211] on span "thomas.silva@sorteonline.com.br" at bounding box center [551, 210] width 279 height 10
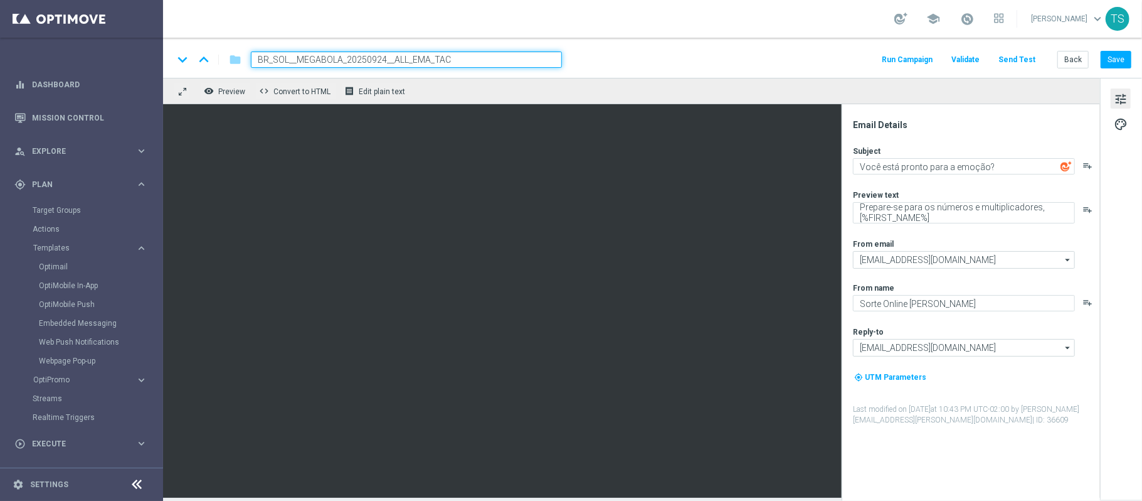
click at [1030, 58] on button "Send Test" at bounding box center [1017, 59] width 41 height 17
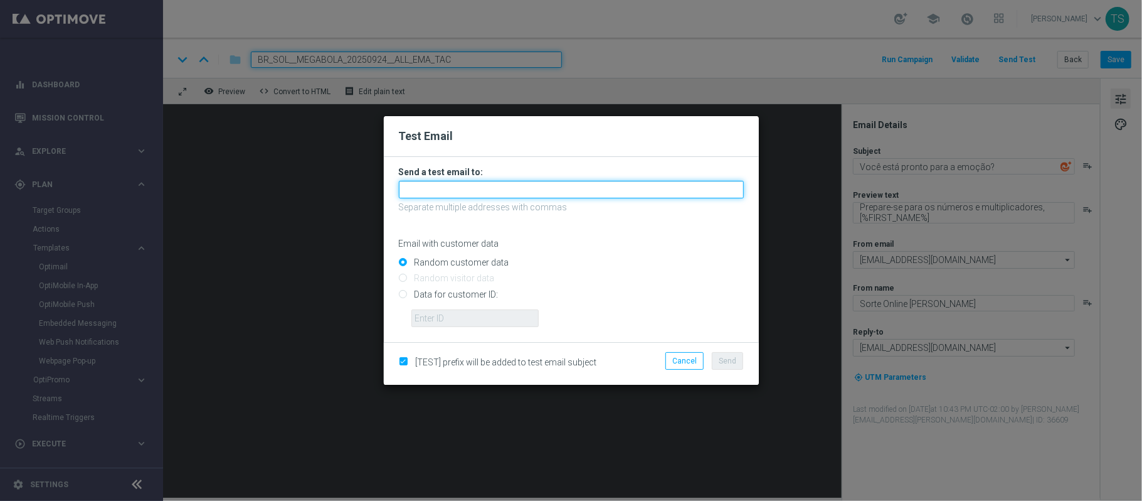
click at [516, 192] on input "text" at bounding box center [571, 190] width 345 height 18
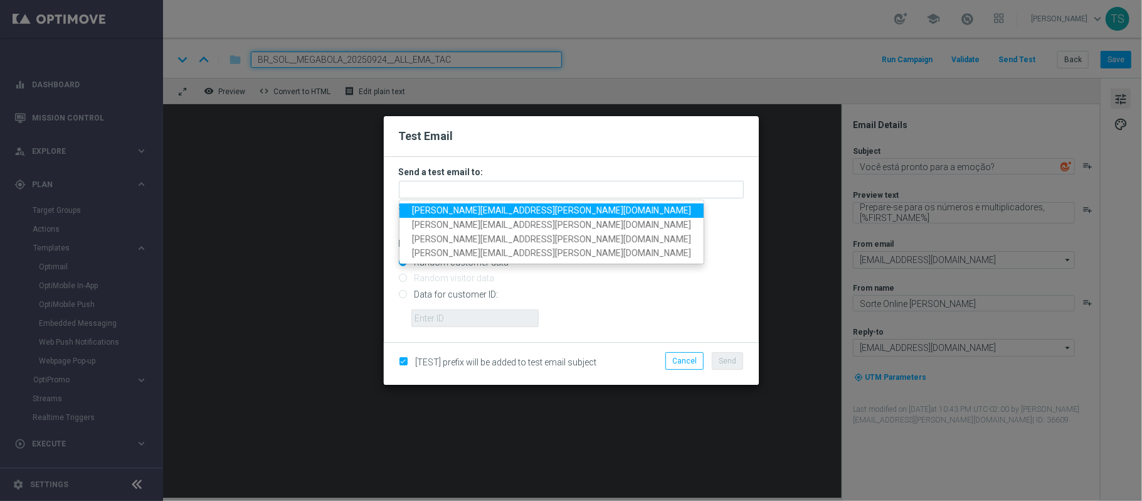
click at [521, 208] on span "thomas.silva@sorteonline.com.br" at bounding box center [551, 210] width 279 height 10
type input "thomas.silva@sorteonline.com.br"
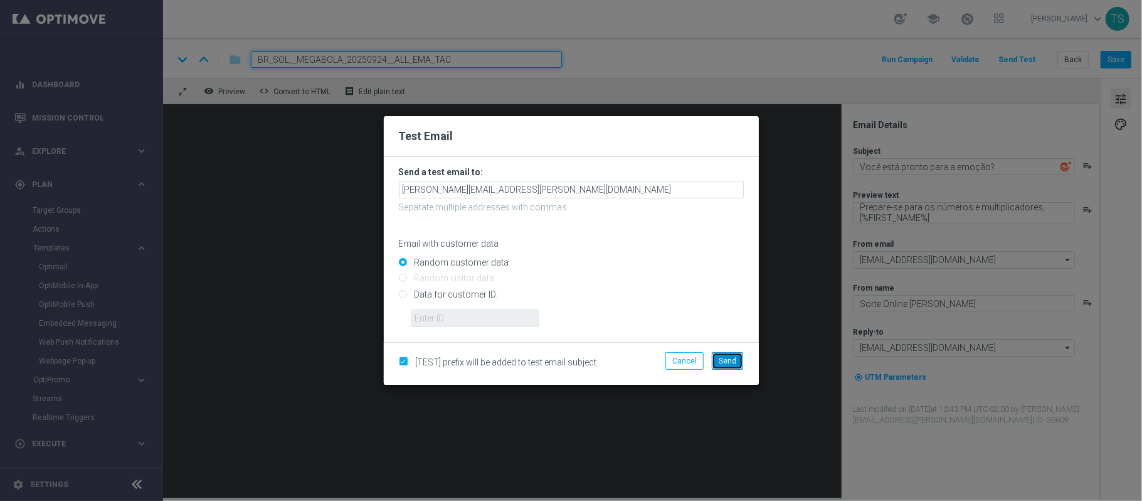
click at [730, 359] on span "Send" at bounding box center [728, 360] width 18 height 9
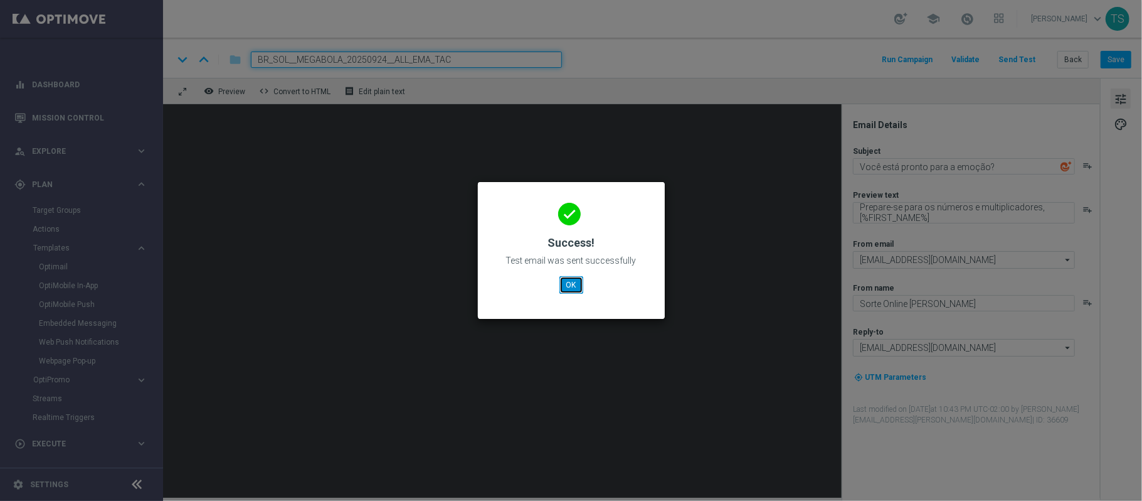
click at [577, 285] on button "OK" at bounding box center [572, 285] width 24 height 18
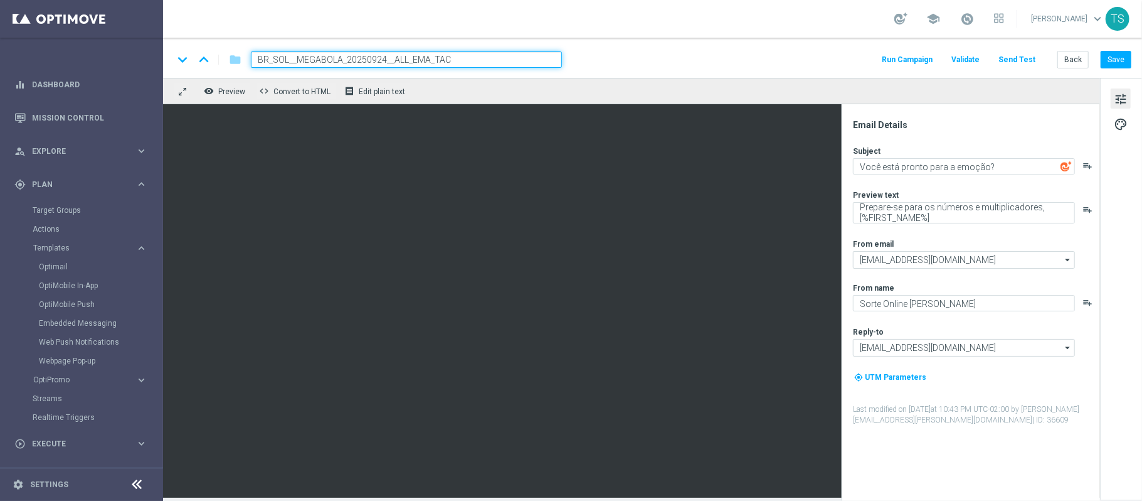
click at [696, 69] on div "keyboard_arrow_down keyboard_arrow_up folder BR_SOL__MEGABOLA_20250924__ALL_EMA…" at bounding box center [652, 58] width 979 height 40
click at [745, 56] on div "keyboard_arrow_down keyboard_arrow_up folder BR_SOL__MEGABOLA_20250924__ALL_EMA…" at bounding box center [652, 59] width 959 height 16
click at [743, 56] on div "keyboard_arrow_down keyboard_arrow_up folder BR_SOL__MEGABOLA_20250924__ALL_EMA…" at bounding box center [652, 59] width 959 height 16
click at [1107, 63] on button "Save" at bounding box center [1116, 60] width 31 height 18
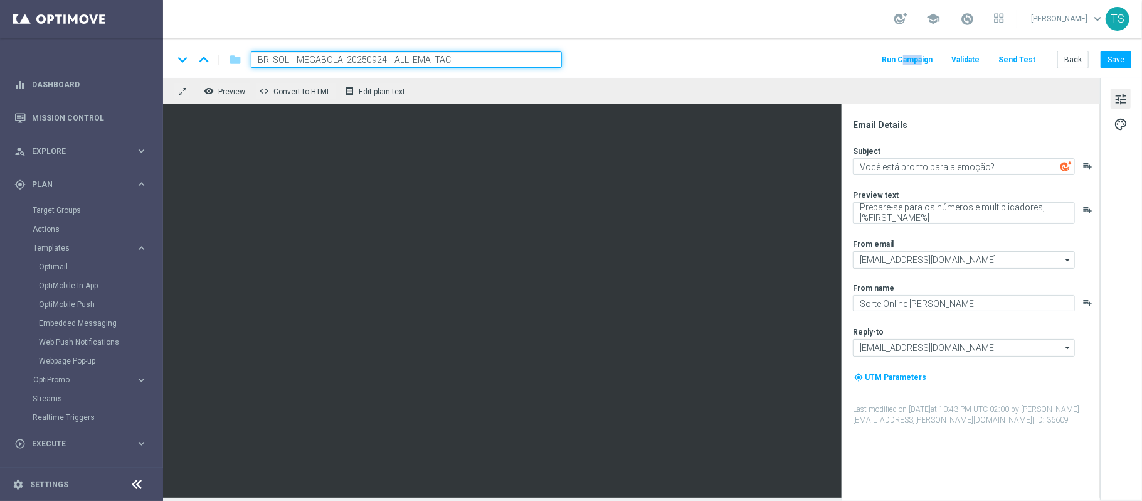
click at [745, 69] on div "keyboard_arrow_down keyboard_arrow_up folder BR_SOL__MEGABOLA_20250924__ALL_EMA…" at bounding box center [652, 58] width 979 height 40
click at [1120, 61] on button "Save" at bounding box center [1116, 60] width 31 height 18
click at [905, 61] on button "Run Campaign" at bounding box center [907, 59] width 55 height 17
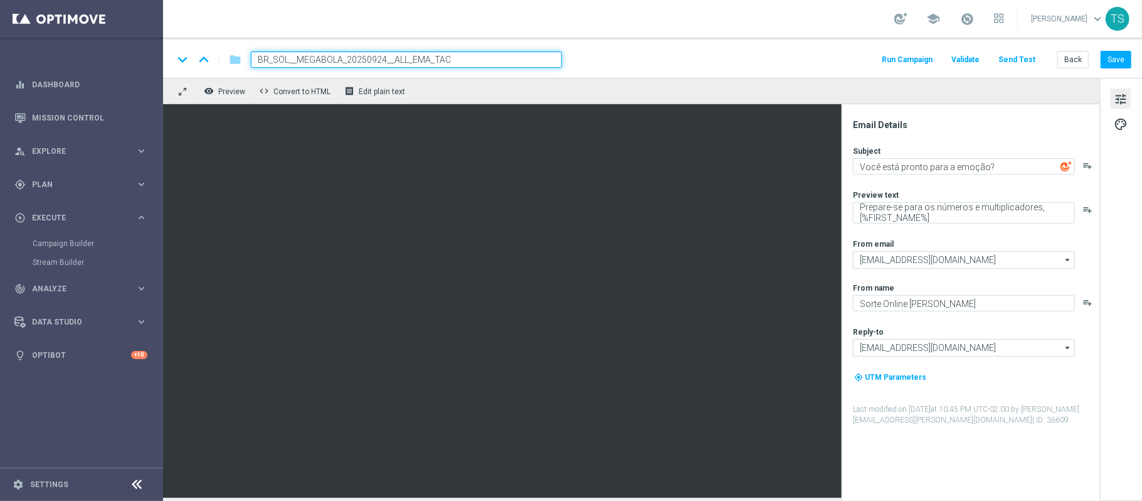
click at [917, 59] on button "Run Campaign" at bounding box center [907, 59] width 55 height 17
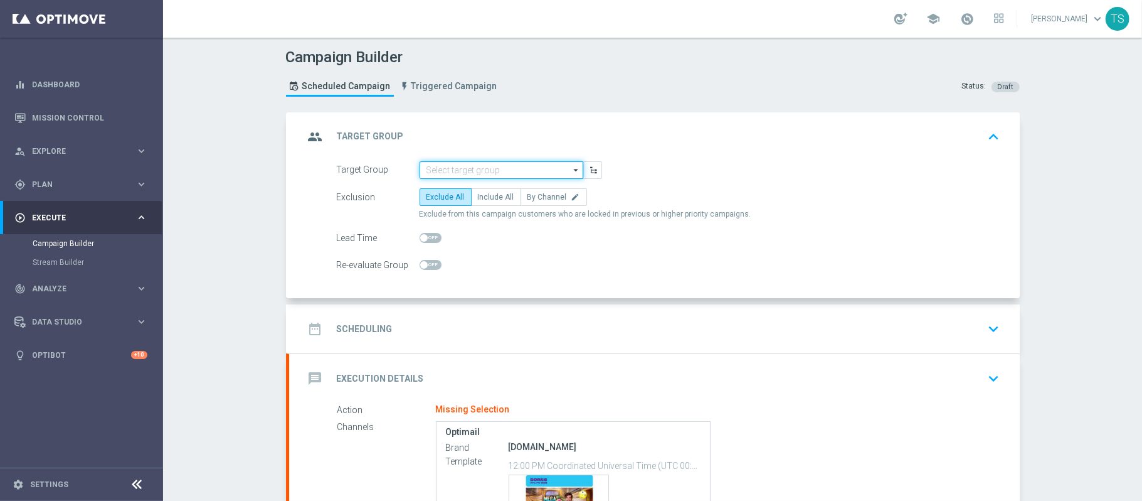
click at [527, 166] on input at bounding box center [502, 170] width 164 height 18
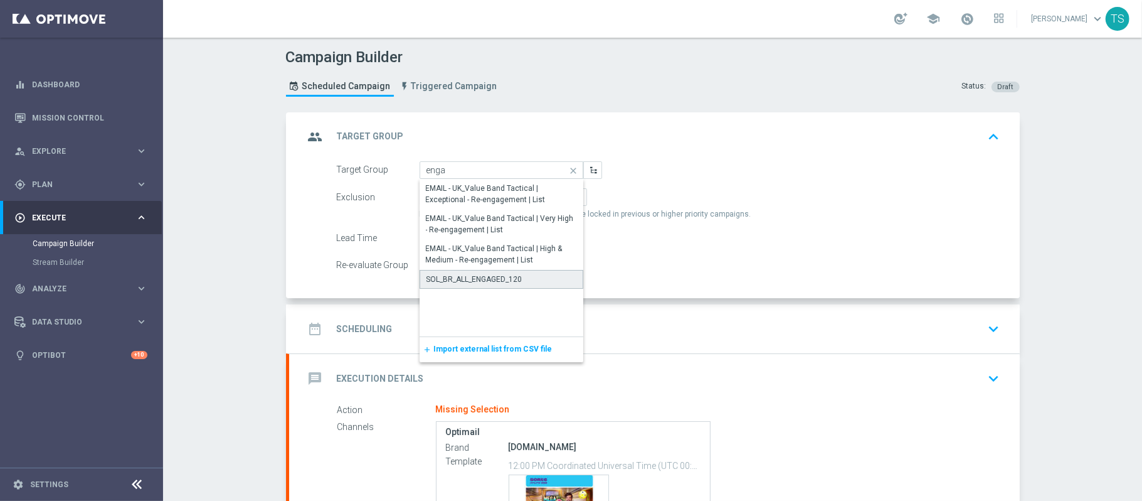
click at [540, 282] on div "SOL_BR_ALL_ENGAGED_120" at bounding box center [502, 279] width 164 height 19
type input "SOL_BR_ALL_ENGAGED_120"
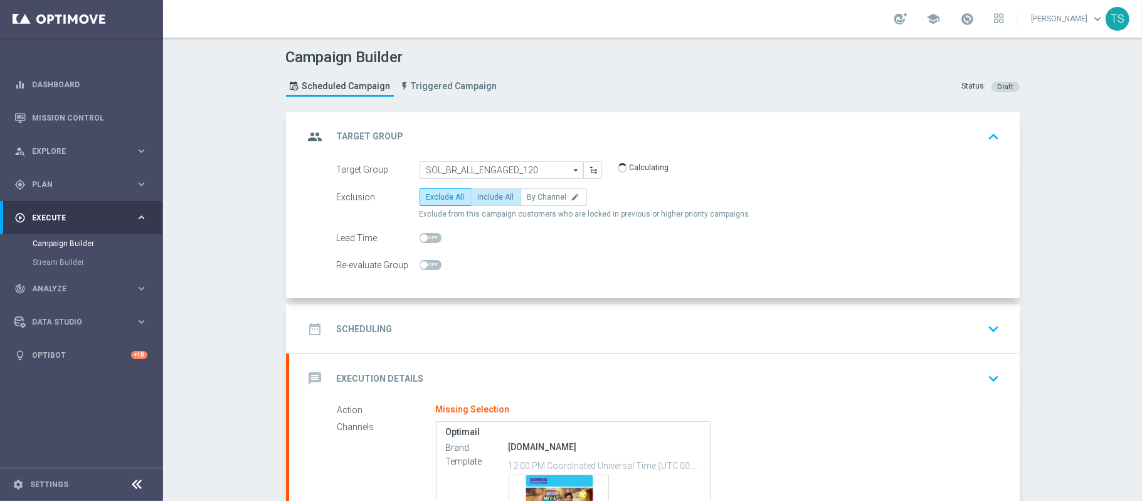
click at [490, 198] on span "Include All" at bounding box center [496, 197] width 36 height 9
click at [486, 198] on input "Include All" at bounding box center [482, 199] width 8 height 8
radio input "true"
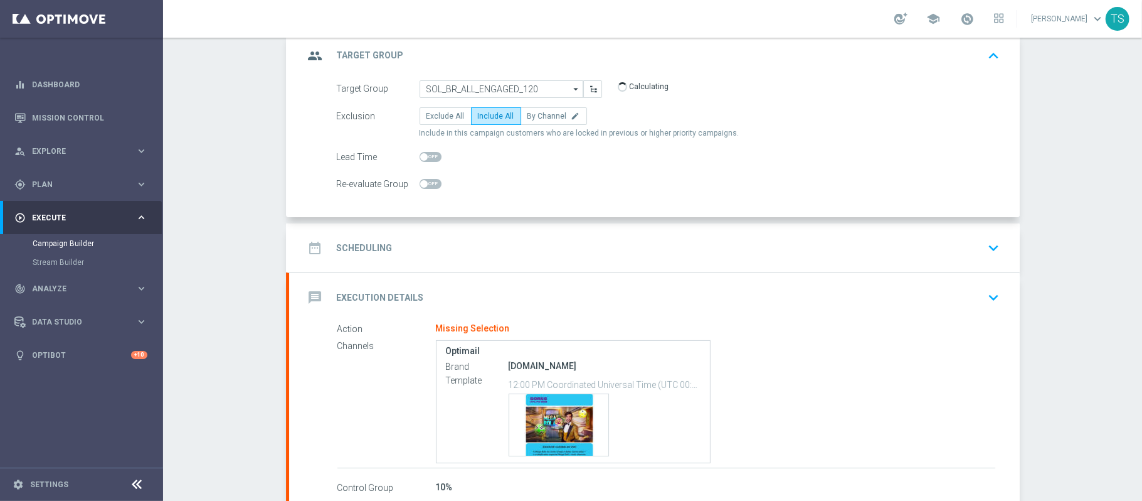
scroll to position [158, 0]
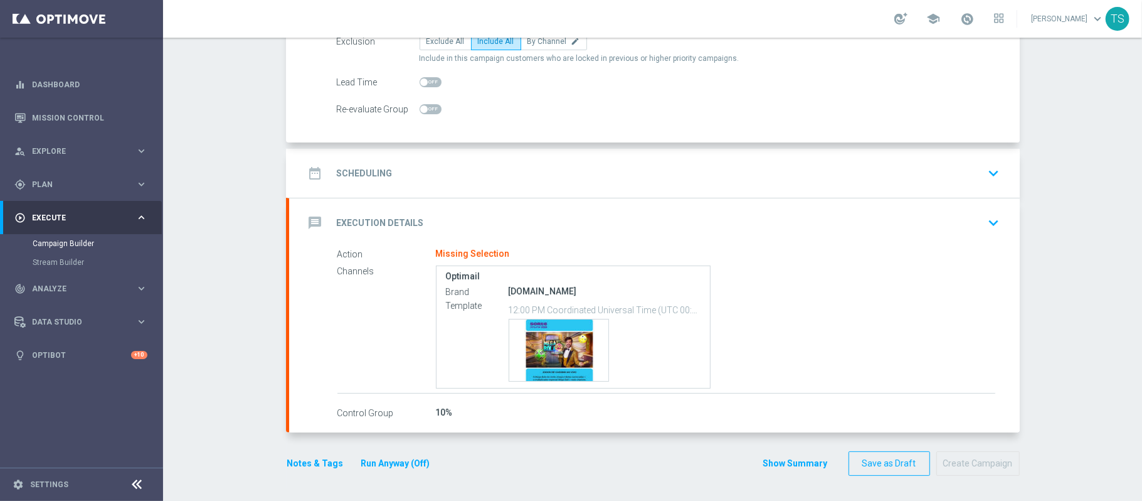
click at [987, 171] on icon "keyboard_arrow_down" at bounding box center [994, 173] width 19 height 19
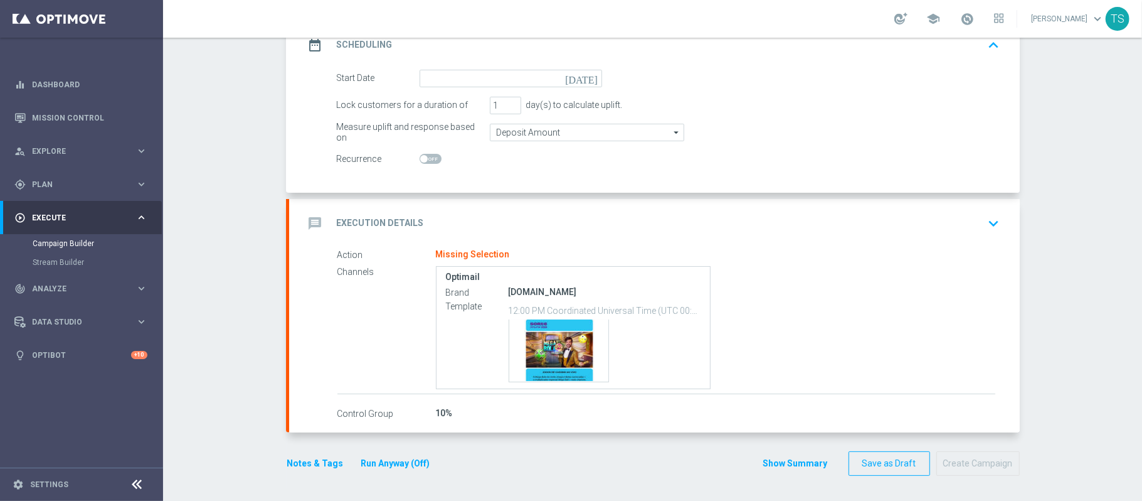
scroll to position [154, 0]
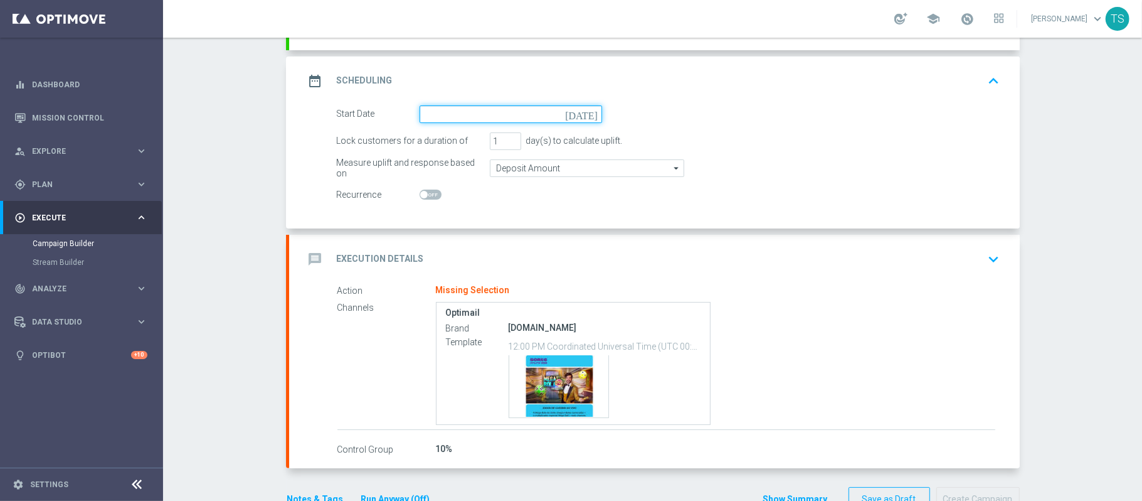
click at [503, 115] on input at bounding box center [511, 114] width 183 height 18
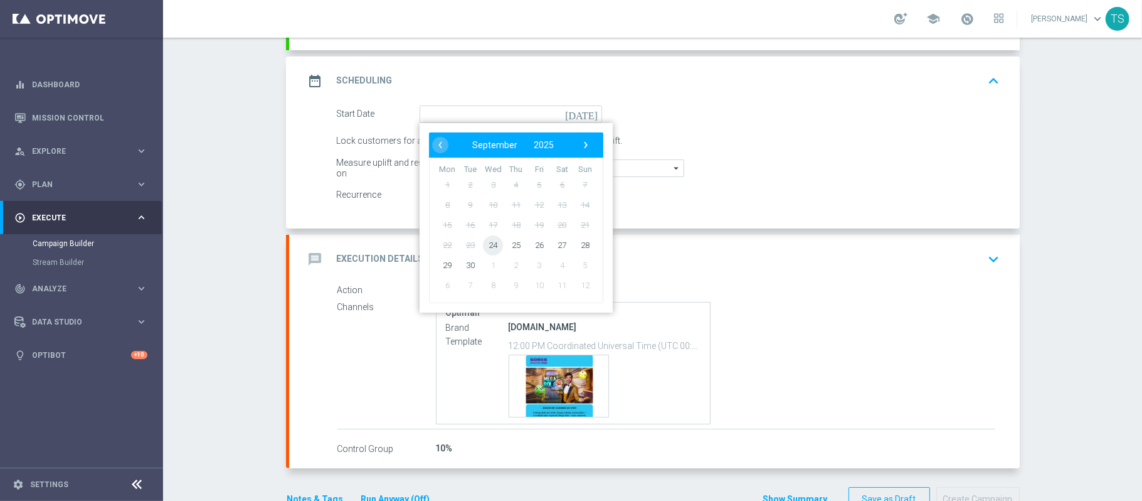
click at [483, 244] on span "24" at bounding box center [493, 245] width 20 height 20
type input "24 Sep 2025"
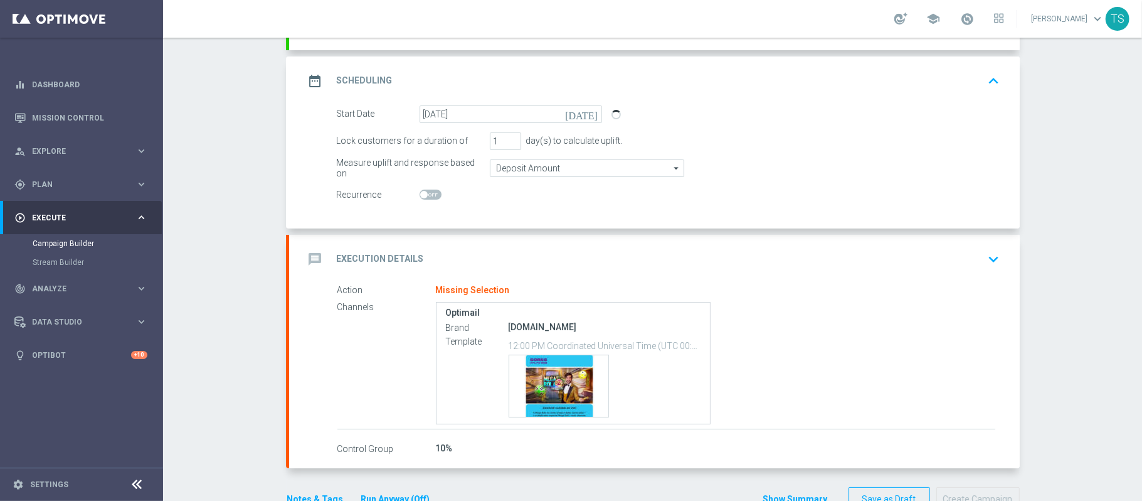
click at [985, 259] on icon "keyboard_arrow_down" at bounding box center [994, 259] width 19 height 19
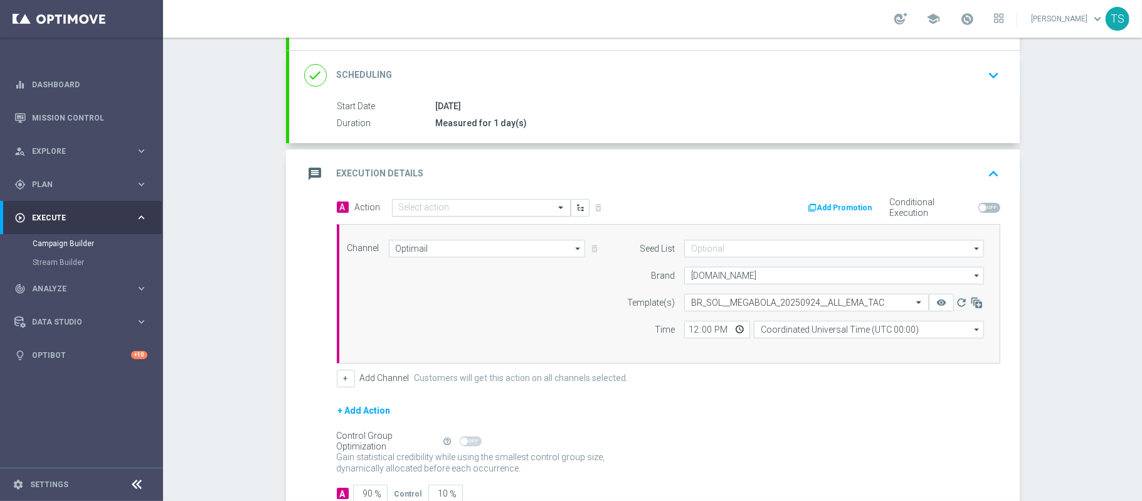
click at [458, 211] on input "text" at bounding box center [469, 208] width 140 height 11
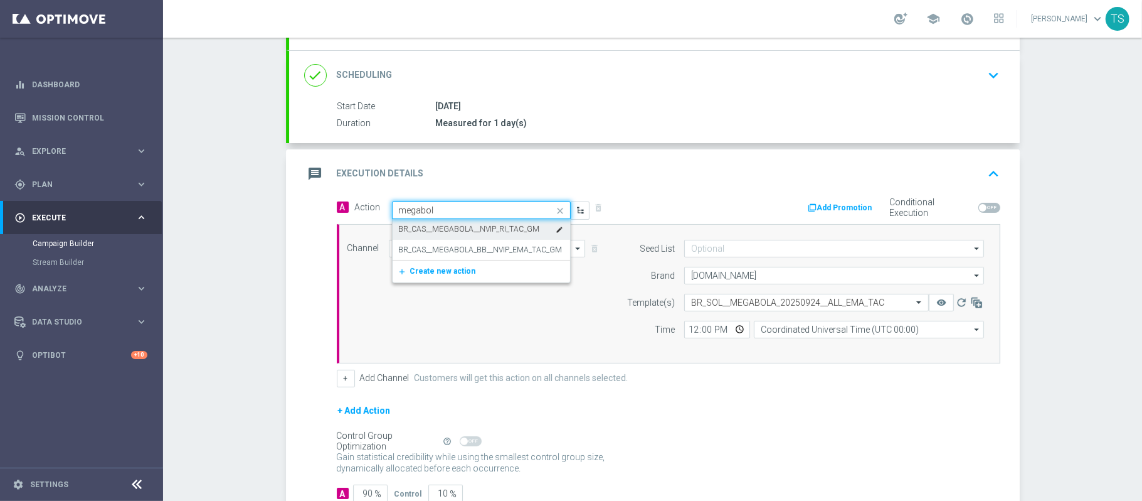
type input "megabola"
click at [501, 247] on label "BR_CAS__MEGABOLA_BB__NVIP_EMA_TAC_GM" at bounding box center [481, 250] width 164 height 11
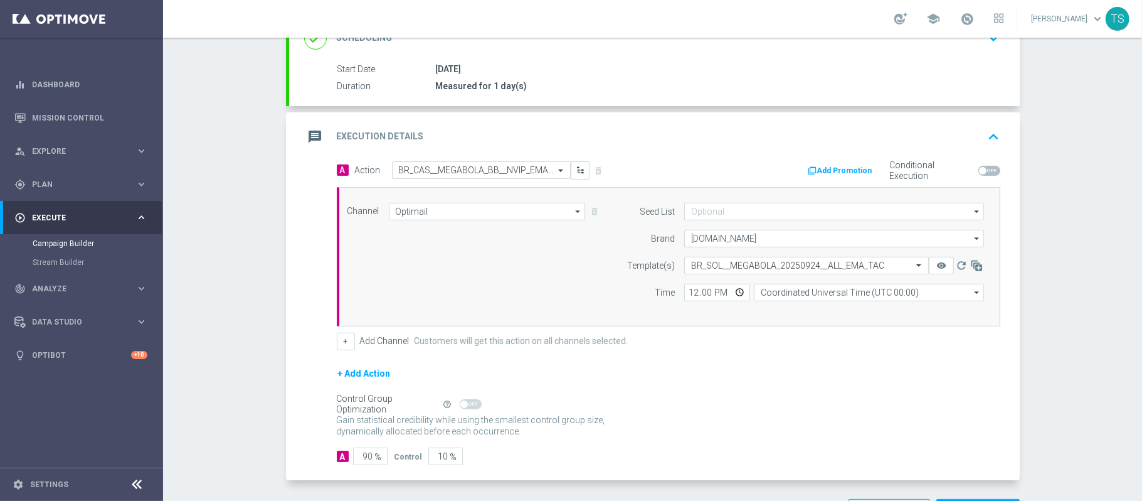
scroll to position [201, 0]
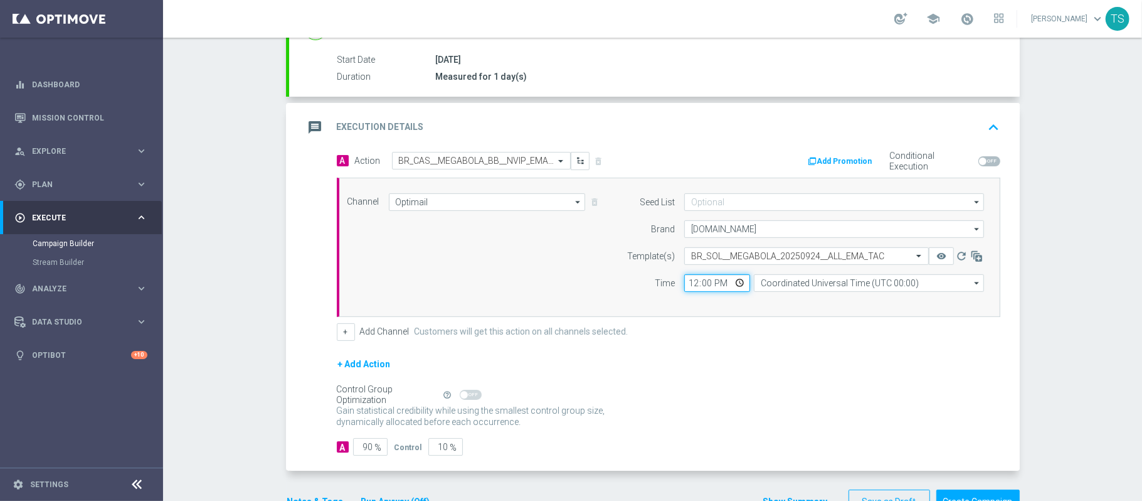
click at [731, 284] on input "12:00" at bounding box center [717, 283] width 66 height 18
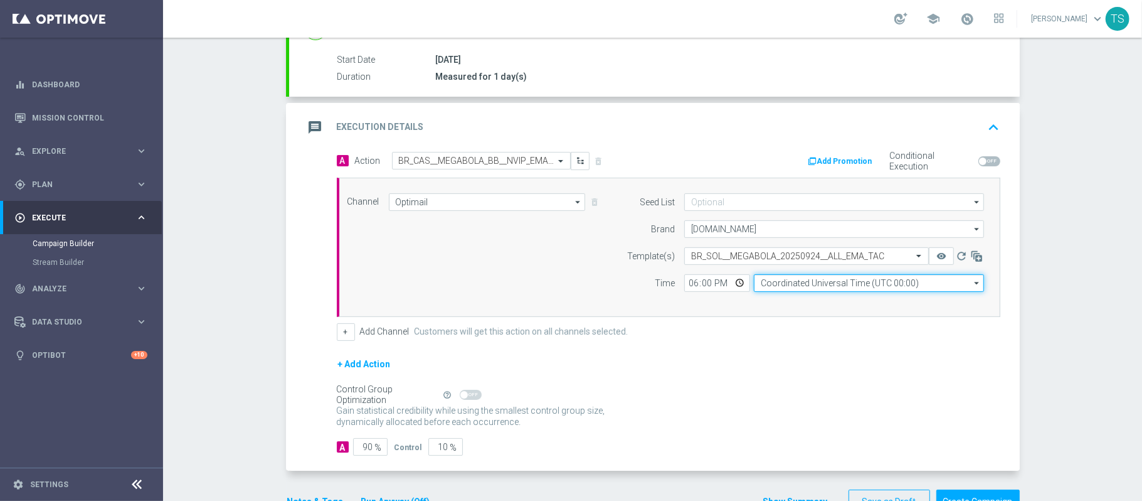
type input "18:00"
click at [886, 289] on input "Coordinated Universal Time (UTC 00:00)" at bounding box center [869, 283] width 230 height 18
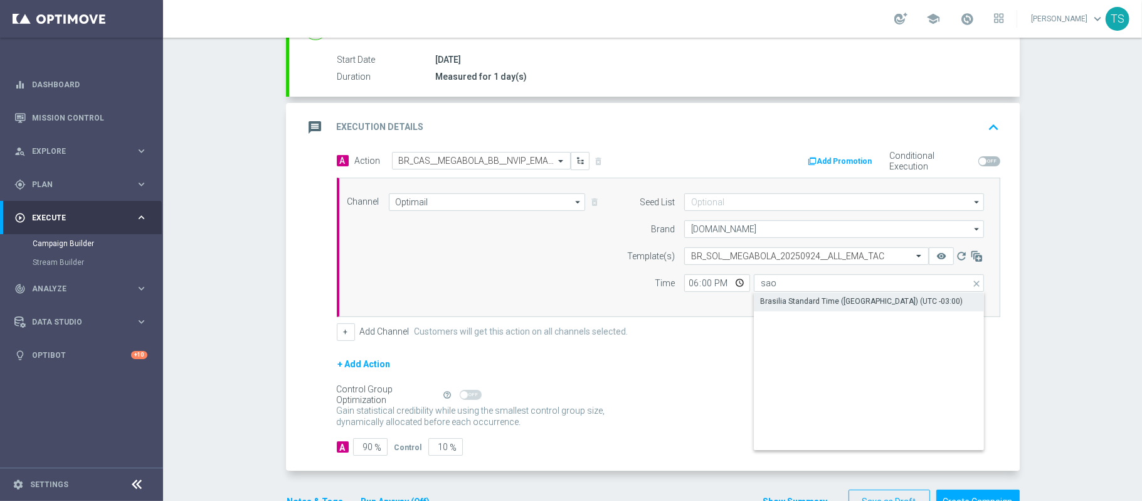
click at [804, 297] on div "Brasilia Standard Time (Sao Paulo) (UTC -03:00)" at bounding box center [869, 301] width 231 height 18
type input "Brasilia Standard Time (Sao Paulo) (UTC -03:00)"
drag, startPoint x: 1085, startPoint y: 274, endPoint x: 1092, endPoint y: 271, distance: 7.3
click at [1083, 274] on div "Campaign Builder Scheduled Campaign Triggered Campaign Status: Draft done Targe…" at bounding box center [652, 269] width 979 height 463
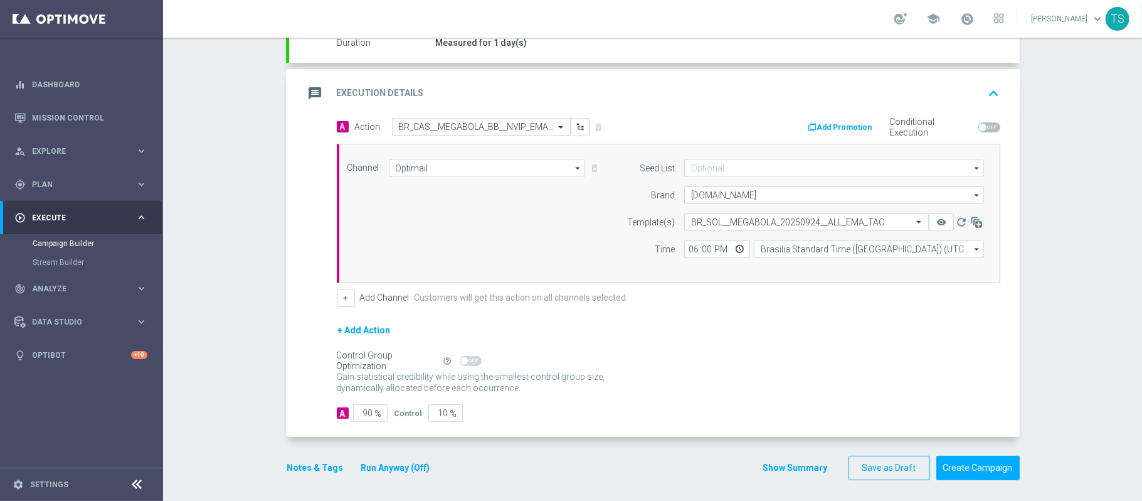
scroll to position [242, 0]
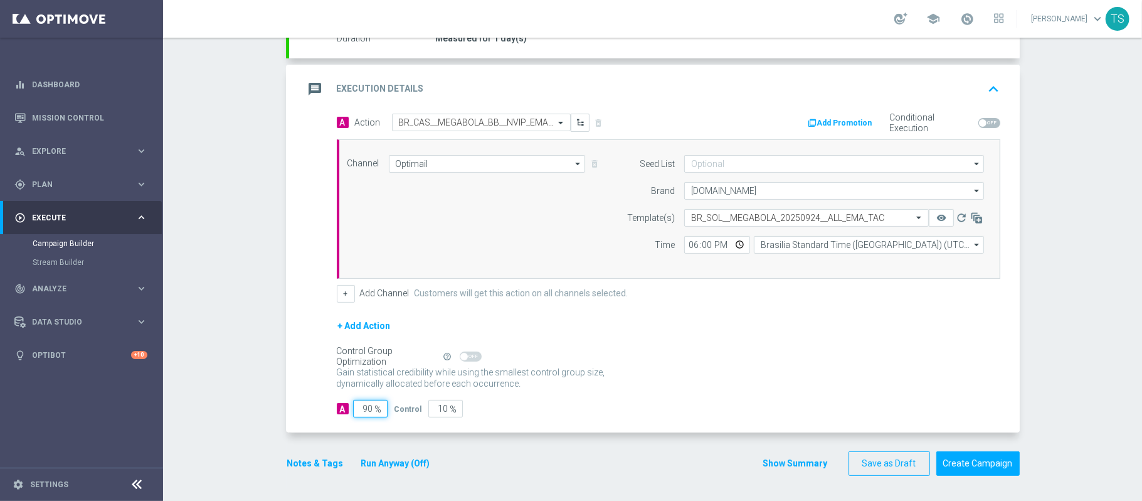
drag, startPoint x: 349, startPoint y: 407, endPoint x: 396, endPoint y: 396, distance: 48.2
click at [400, 407] on div "A 90 % Control 10 %" at bounding box center [669, 409] width 664 height 18
type input "10"
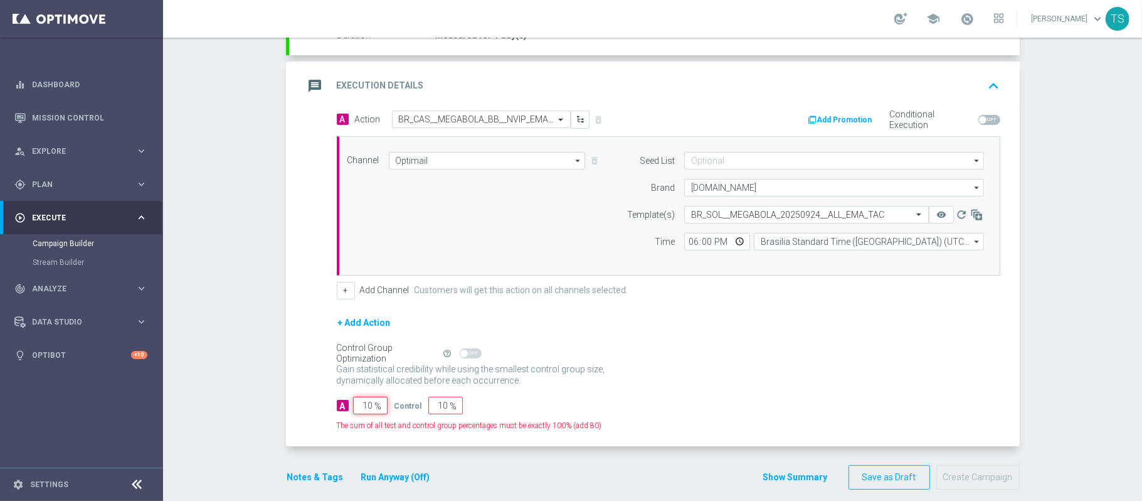
type input "90"
type input "100"
type input "0"
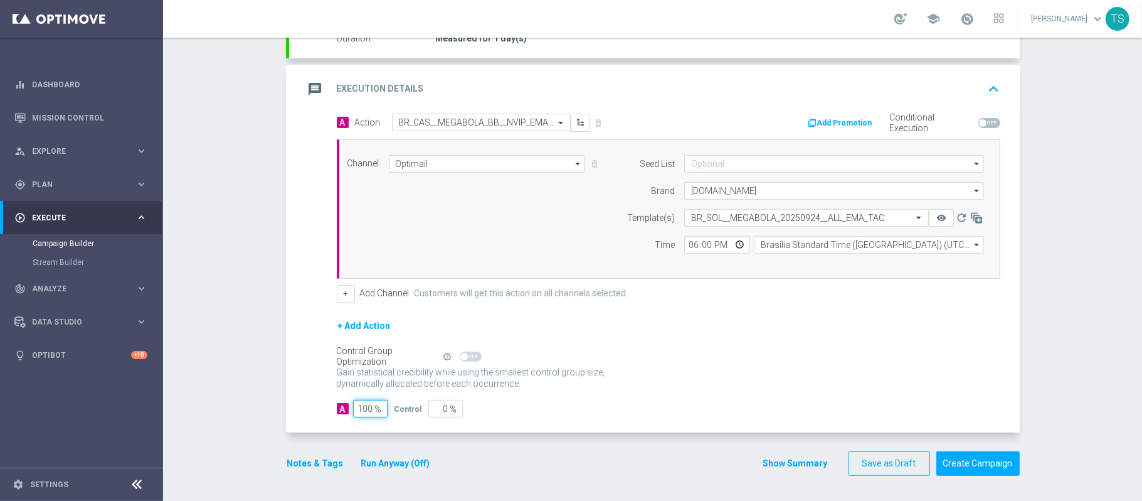
type input "100"
click at [772, 343] on div "+ Add Action" at bounding box center [669, 333] width 664 height 31
click at [761, 216] on input "text" at bounding box center [794, 218] width 206 height 11
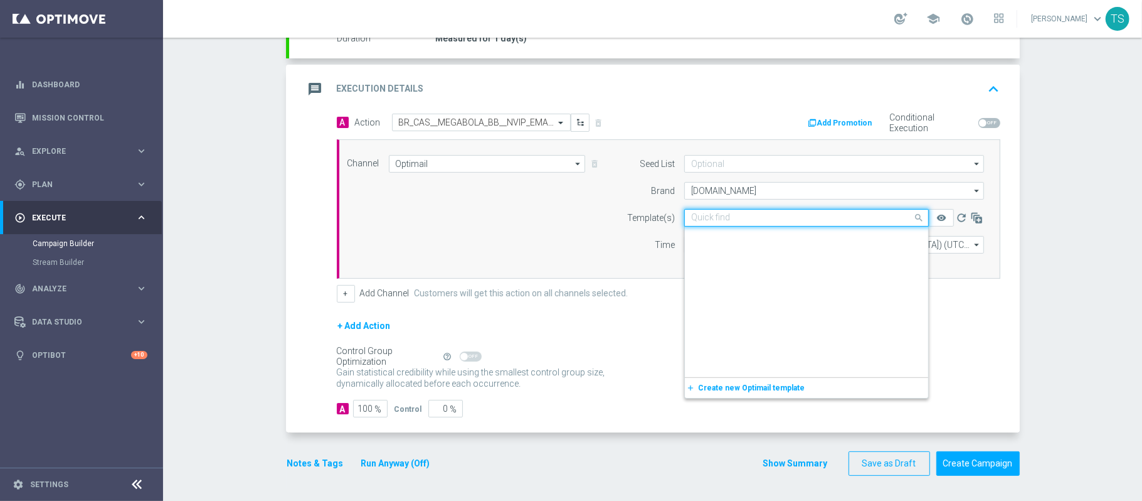
scroll to position [2319, 0]
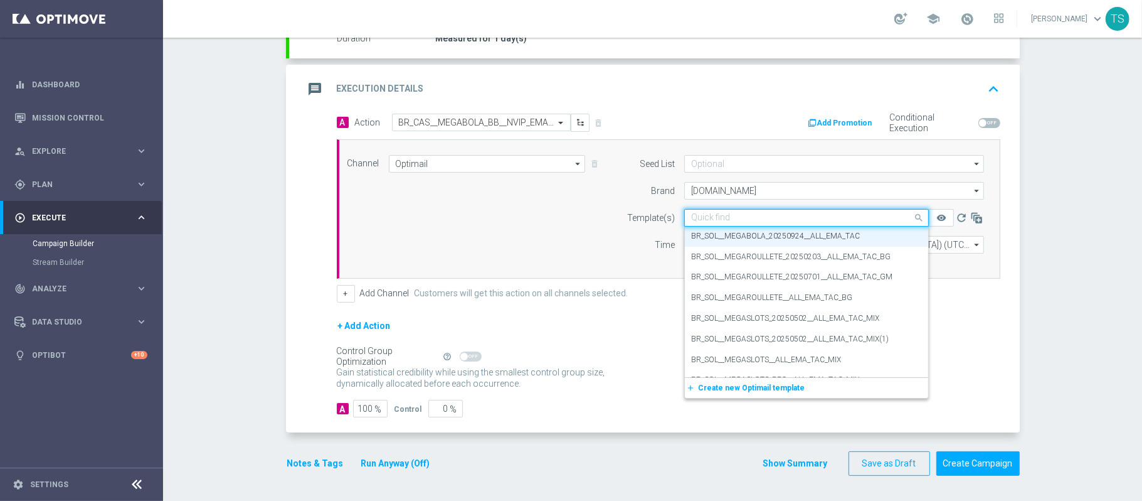
drag, startPoint x: 896, startPoint y: 214, endPoint x: 819, endPoint y: 217, distance: 77.2
click at [818, 217] on div at bounding box center [806, 218] width 243 height 11
click at [1083, 312] on div "Campaign Builder Scheduled Campaign Triggered Campaign Status: Draft done Targe…" at bounding box center [652, 269] width 979 height 463
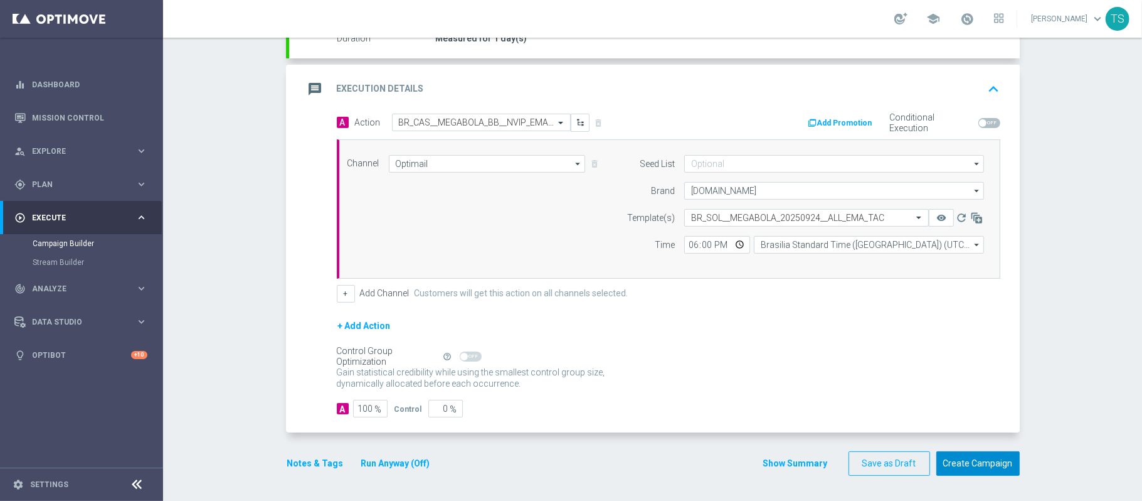
click at [989, 460] on button "Create Campaign" at bounding box center [978, 463] width 83 height 24
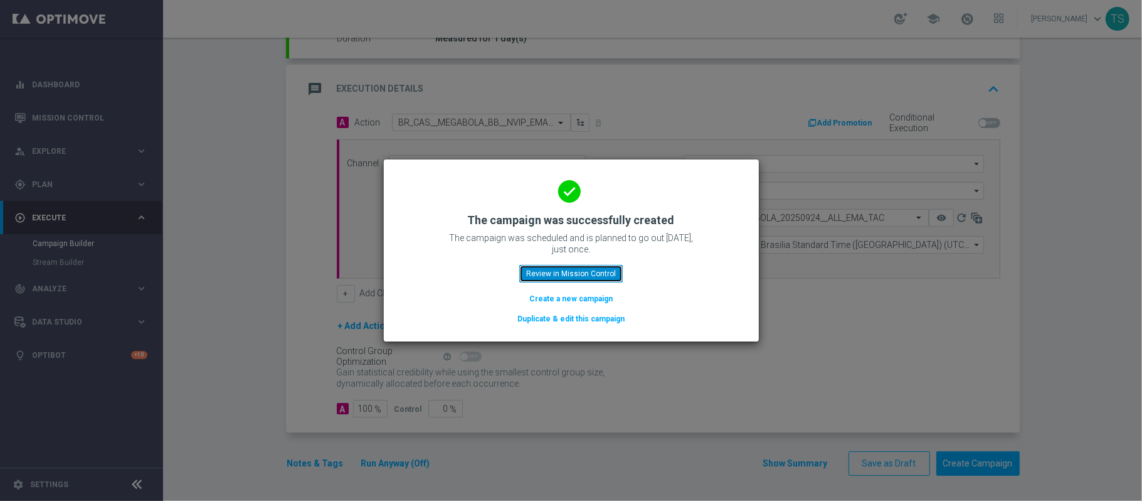
click at [578, 274] on button "Review in Mission Control" at bounding box center [571, 274] width 104 height 18
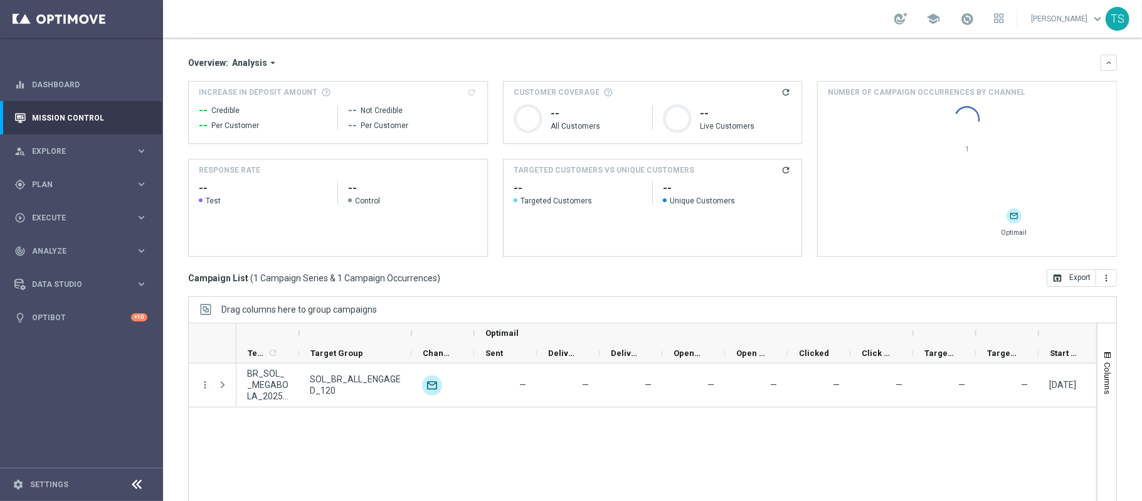
scroll to position [112, 0]
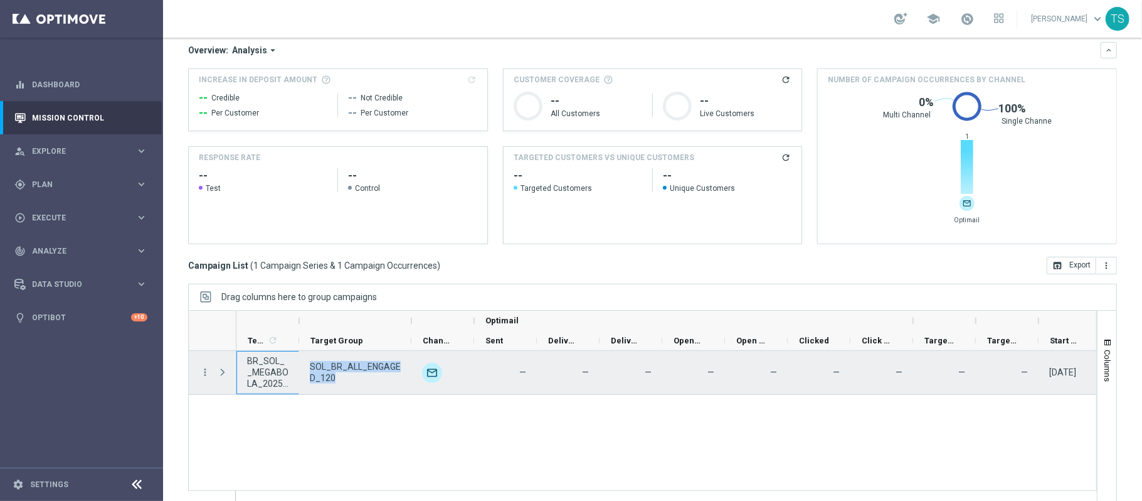
drag, startPoint x: 347, startPoint y: 380, endPoint x: 297, endPoint y: 368, distance: 51.1
click at [299, 368] on div "BR_SOL__MEGABOLA_20250924__ALL_EMA_TAC SOL_BR_ALL_ENGAGED_120 unfold_more — — —…" at bounding box center [669, 373] width 865 height 44
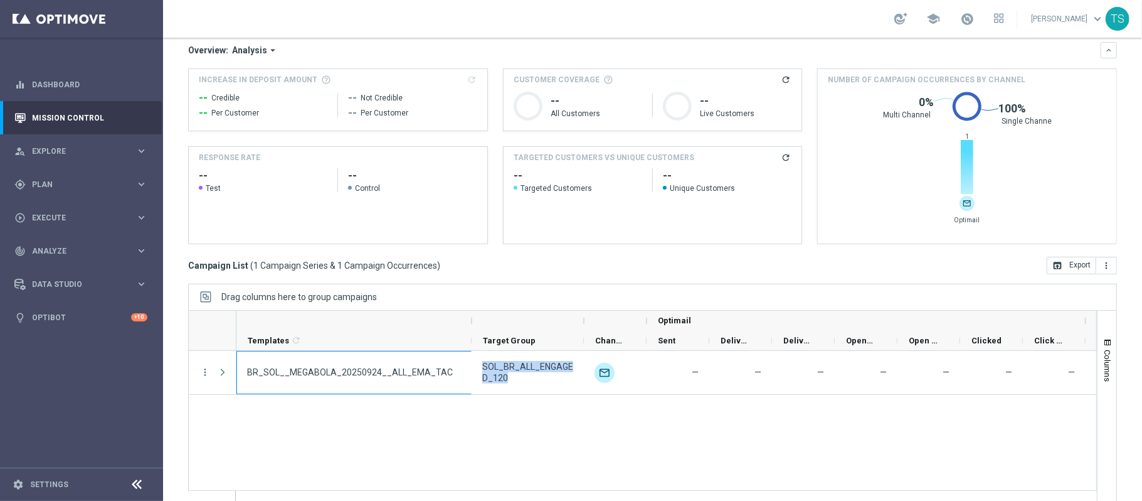
drag, startPoint x: 300, startPoint y: 321, endPoint x: 472, endPoint y: 322, distance: 172.5
click at [472, 322] on div at bounding box center [471, 321] width 5 height 20
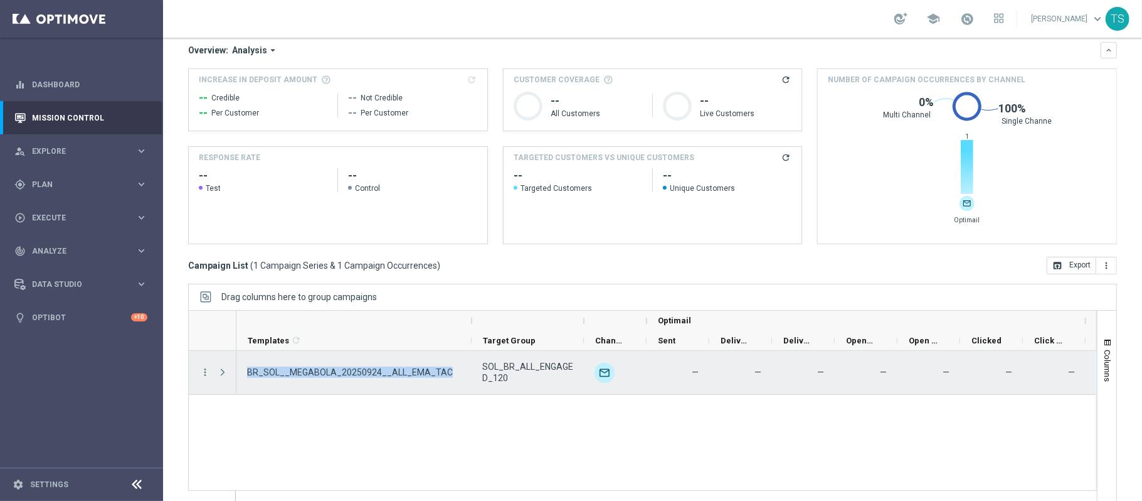
drag, startPoint x: 452, startPoint y: 370, endPoint x: 252, endPoint y: 370, distance: 200.1
click at [243, 372] on div "BR_SOL__MEGABOLA_20250924__ALL_EMA_TAC" at bounding box center [354, 372] width 235 height 43
drag, startPoint x: 520, startPoint y: 380, endPoint x: 482, endPoint y: 368, distance: 40.1
click at [482, 368] on div "SOL_BR_ALL_ENGAGED_120" at bounding box center [528, 372] width 112 height 43
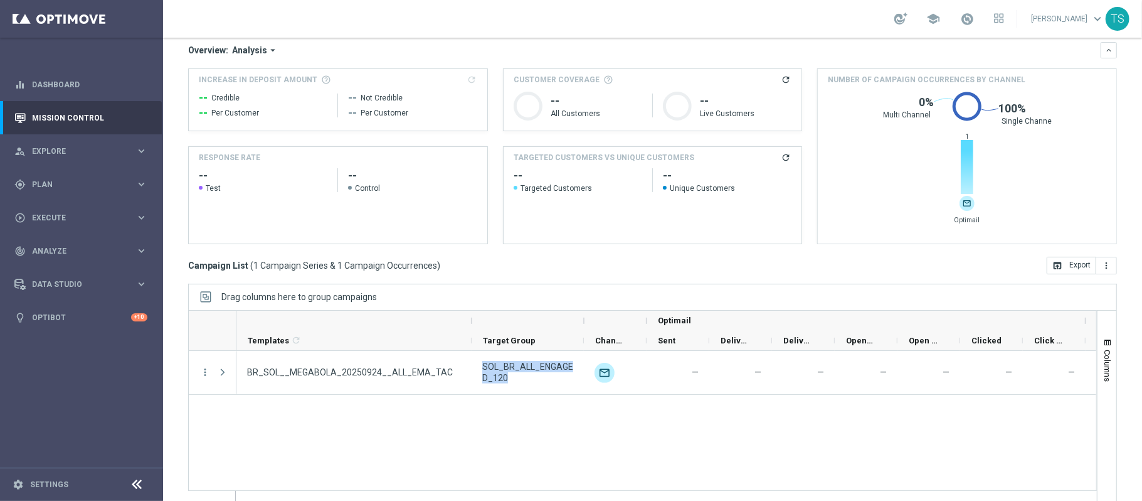
click at [600, 457] on div "BR_SOL__MEGABOLA_20250924__ALL_EMA_TAC SOL_BR_ALL_ENGAGED_120 unfold_more — — —…" at bounding box center [667, 427] width 860 height 152
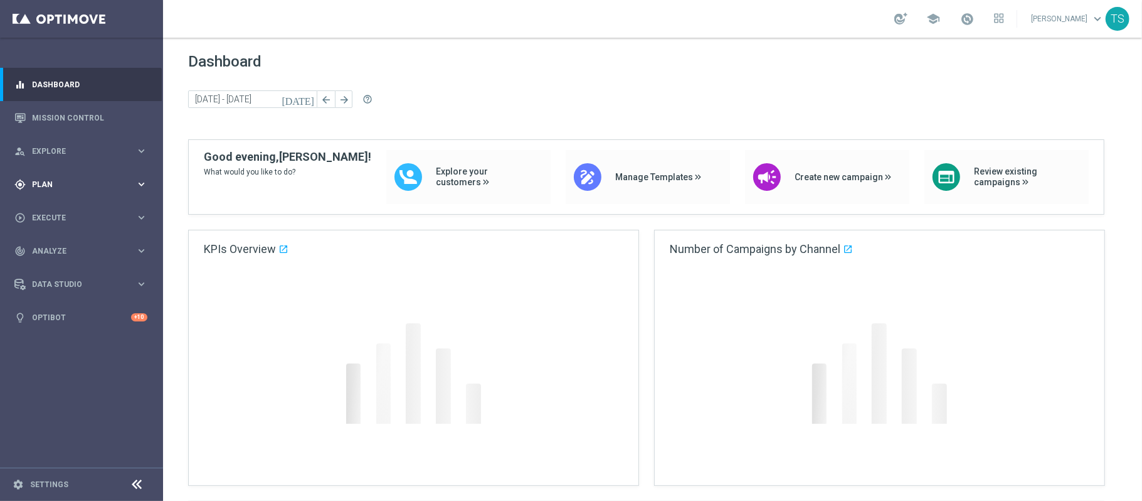
click at [75, 176] on div "gps_fixed Plan keyboard_arrow_right" at bounding box center [81, 184] width 162 height 33
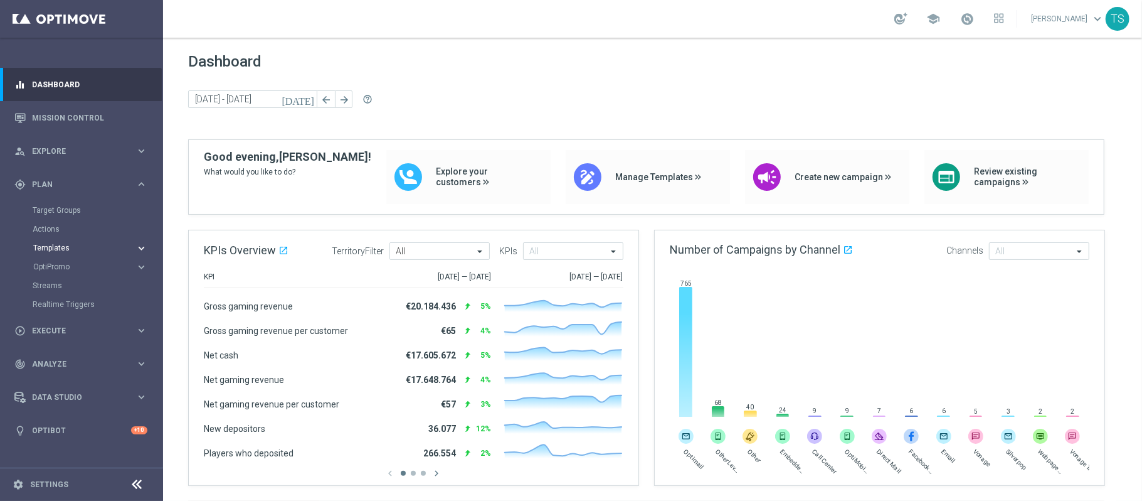
click at [63, 248] on span "Templates" at bounding box center [78, 248] width 90 height 8
click at [60, 266] on link "Optimail" at bounding box center [85, 267] width 92 height 10
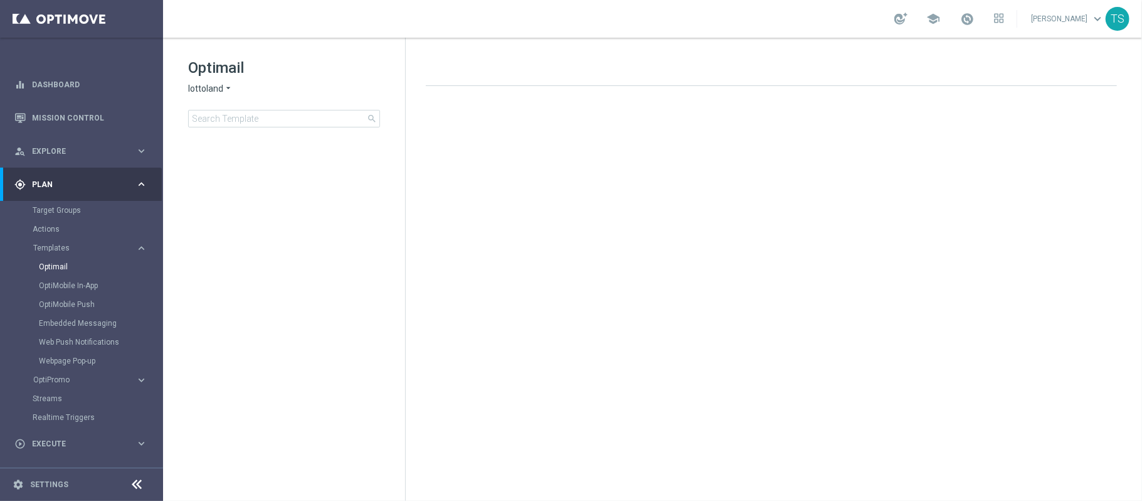
click at [207, 87] on span "lottoland" at bounding box center [205, 89] width 35 height 12
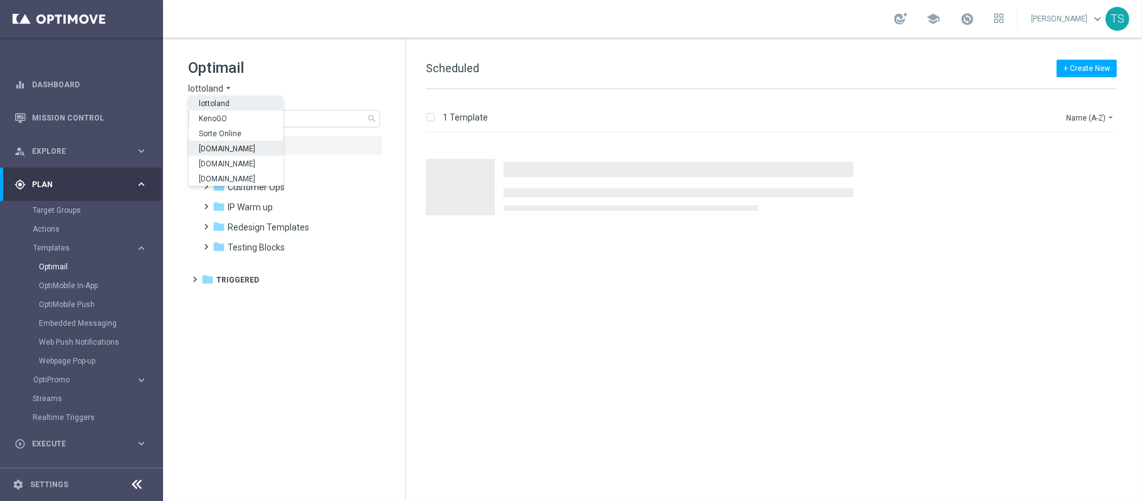
click at [0, 0] on span "[DOMAIN_NAME]" at bounding box center [0, 0] width 0 height 0
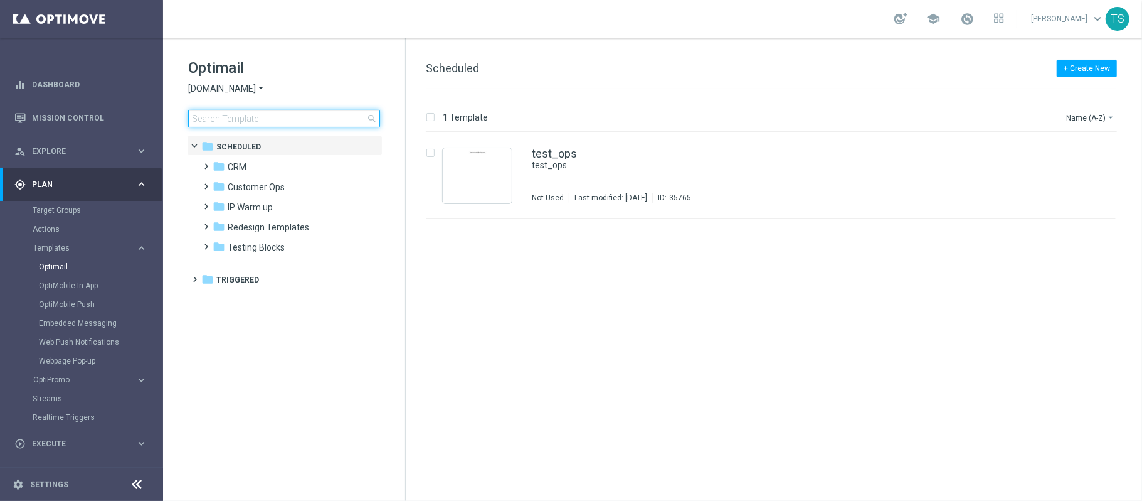
click at [279, 115] on input at bounding box center [284, 119] width 192 height 18
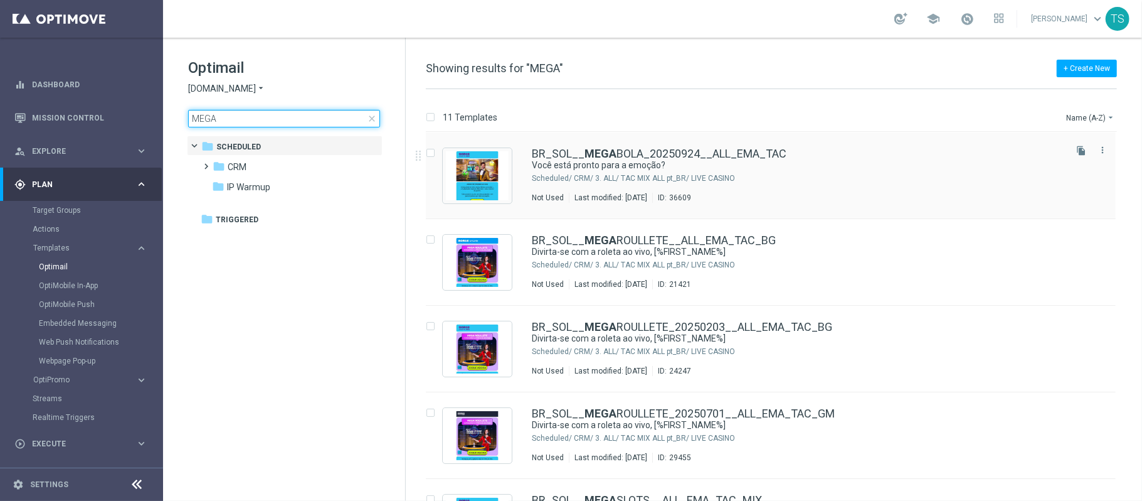
type input "MEGA"
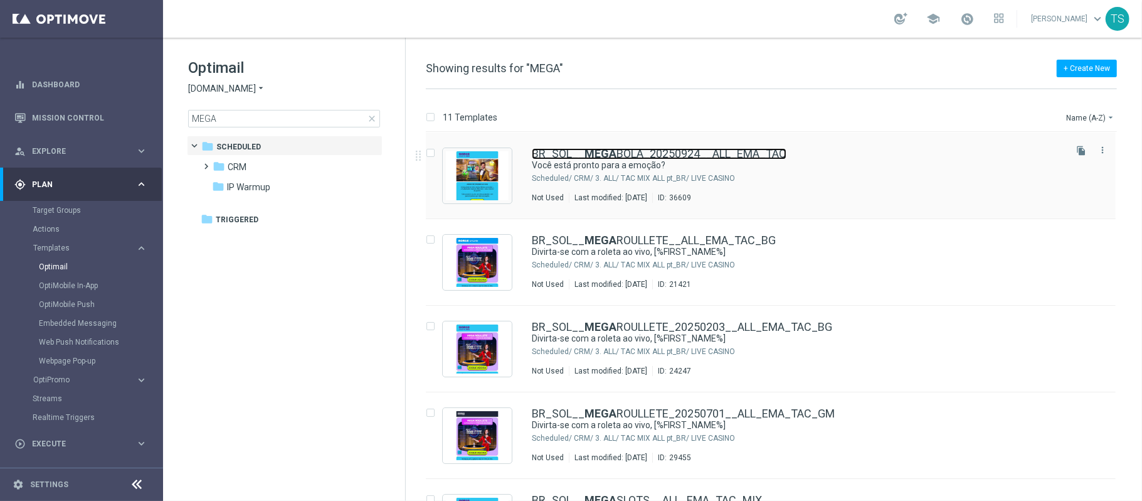
click at [620, 157] on link "BR_SOL__ MEGA BOLA_20250924__ALL_EMA_TAC" at bounding box center [659, 153] width 255 height 11
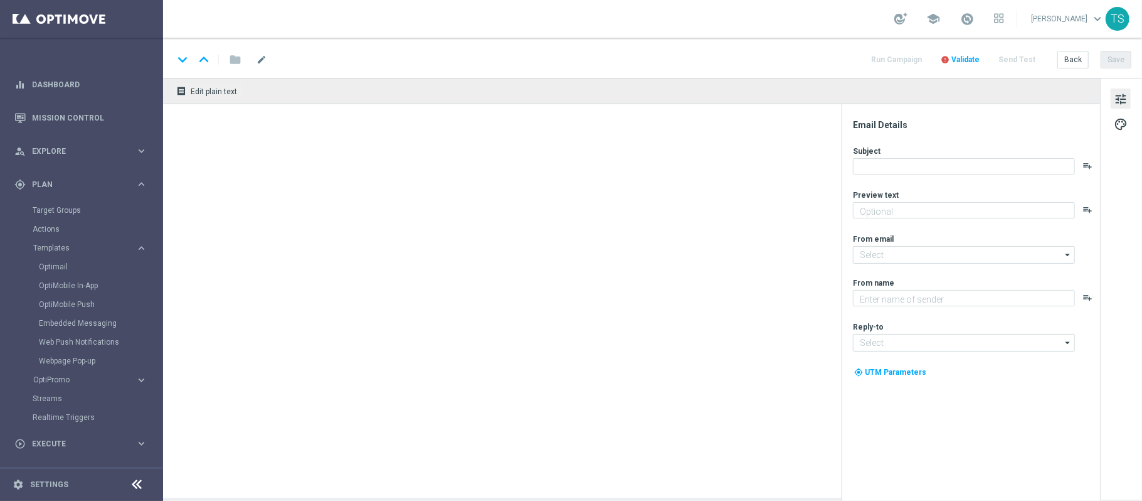
type textarea "Prepare-se para os números e multiplicadores, [%FIRST_NAME%]"
type input "[EMAIL_ADDRESS][DOMAIN_NAME]"
type textarea "Sorte Online [PERSON_NAME]"
type input "[EMAIL_ADDRESS][DOMAIN_NAME]"
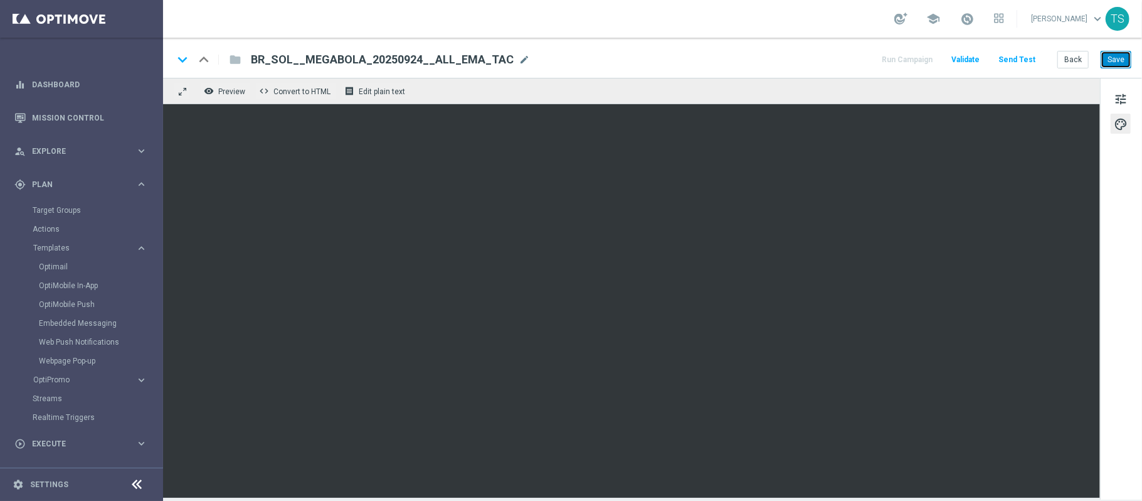
click at [856, 63] on button "Save" at bounding box center [1116, 60] width 31 height 18
click at [74, 87] on link "Dashboard" at bounding box center [89, 84] width 115 height 33
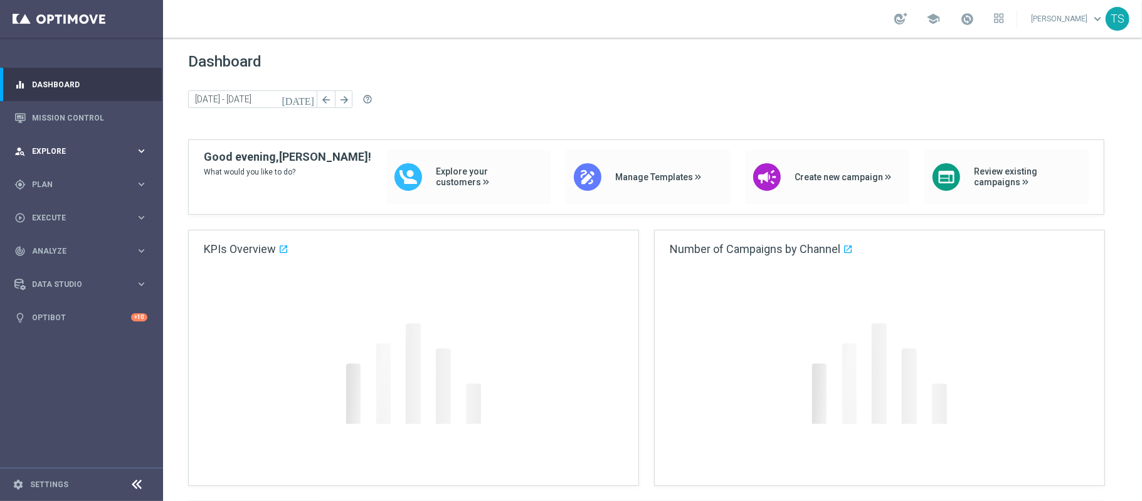
click at [56, 158] on div "person_search Explore keyboard_arrow_right" at bounding box center [81, 150] width 162 height 33
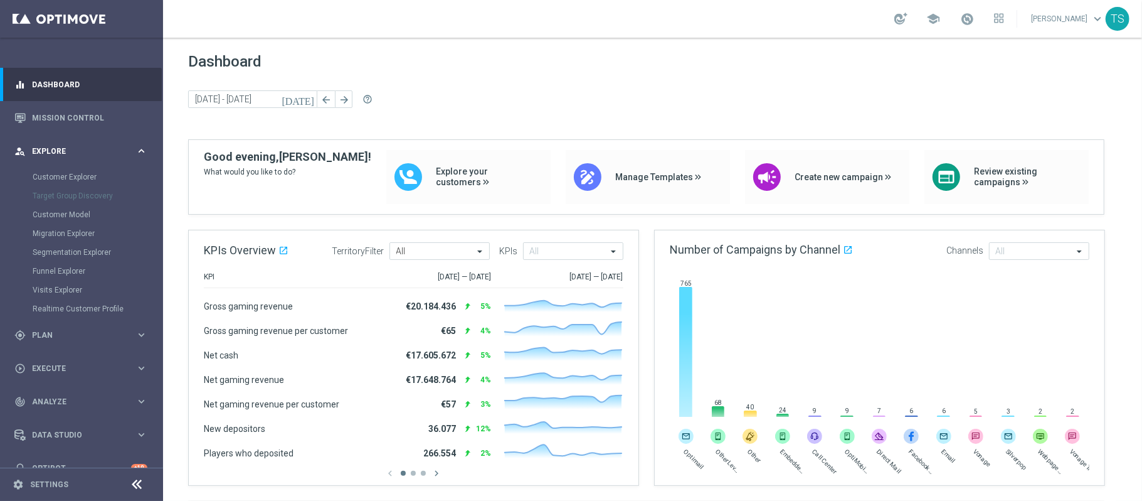
click at [53, 151] on span "Explore" at bounding box center [84, 151] width 104 height 8
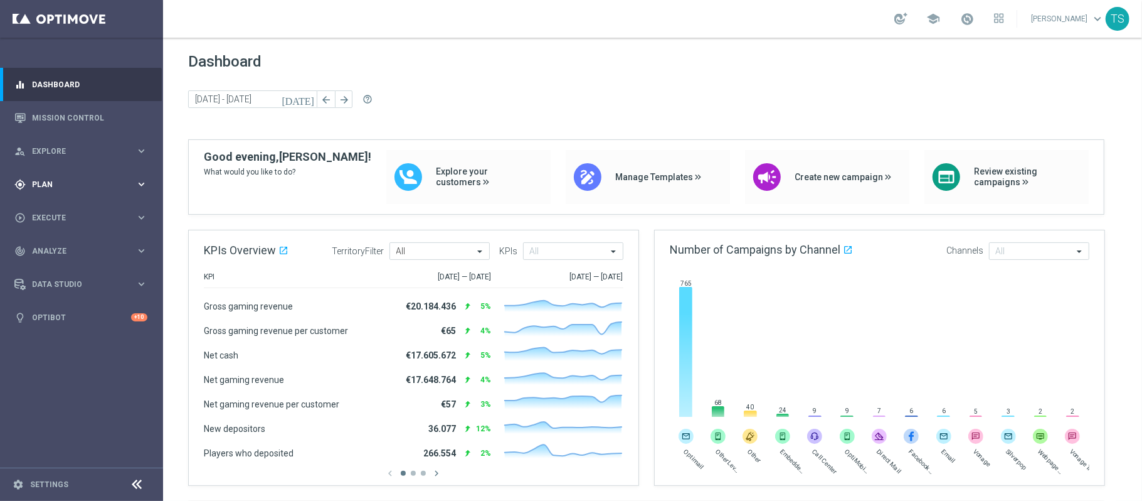
click at [43, 179] on div "gps_fixed Plan" at bounding box center [74, 184] width 121 height 11
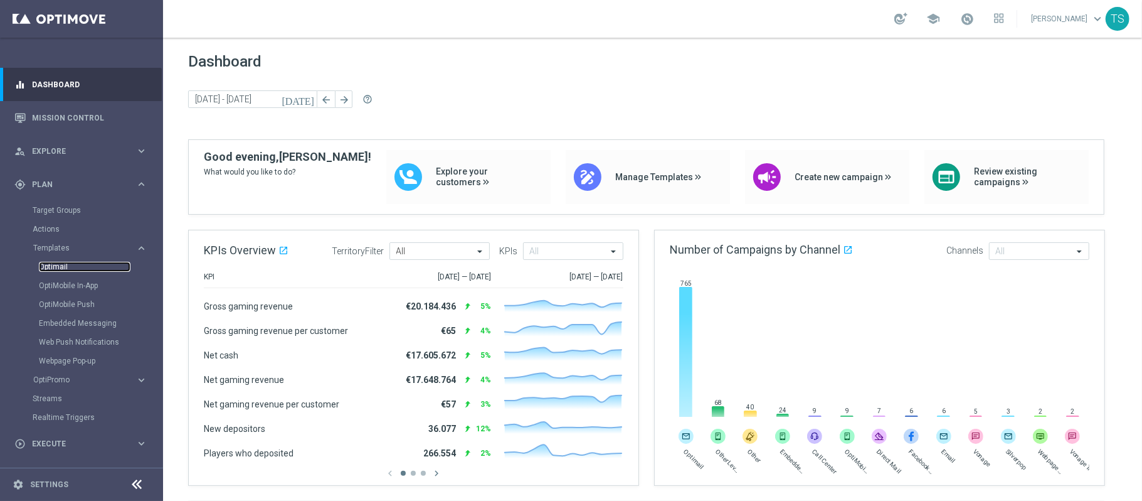
click at [59, 262] on link "Optimail" at bounding box center [85, 267] width 92 height 10
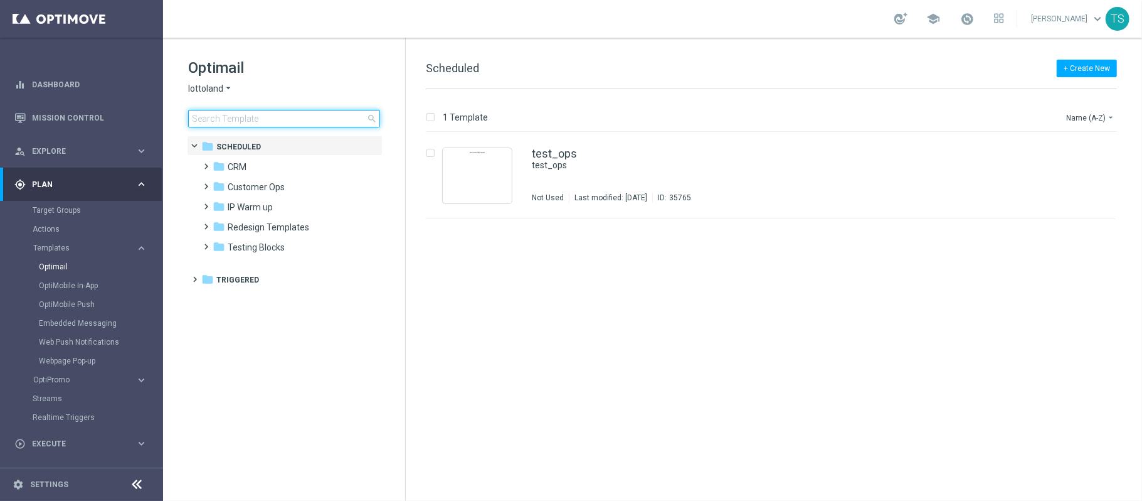
click at [338, 120] on input at bounding box center [284, 119] width 192 height 18
click at [220, 88] on span "lottoland" at bounding box center [205, 89] width 35 height 12
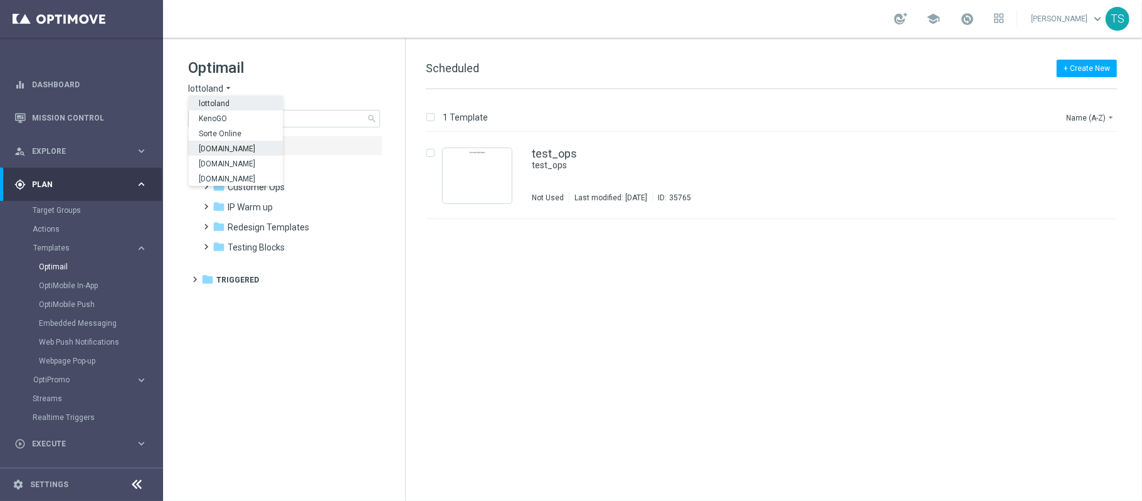
click at [0, 0] on span "[DOMAIN_NAME]" at bounding box center [0, 0] width 0 height 0
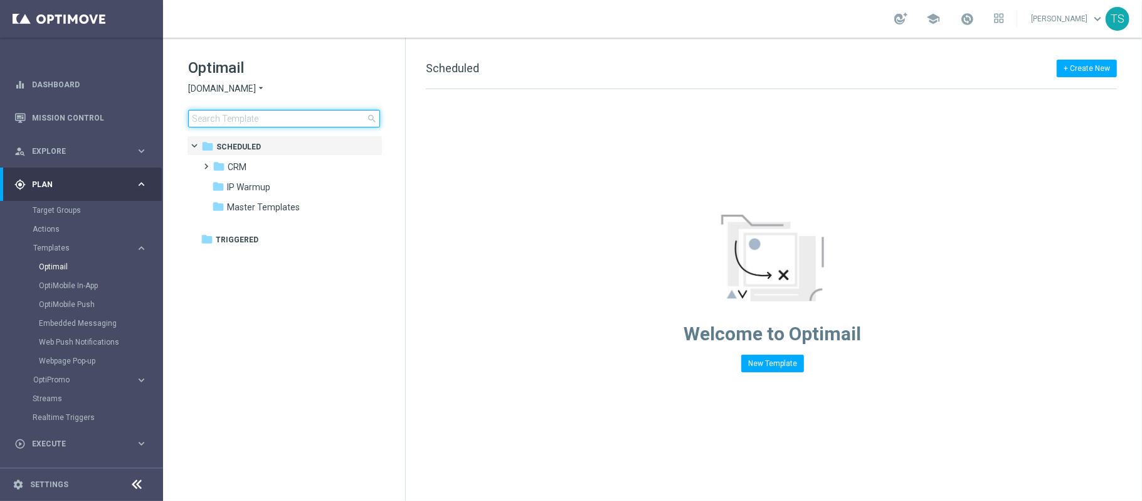
click at [270, 114] on input at bounding box center [284, 119] width 192 height 18
type input "MEGA"
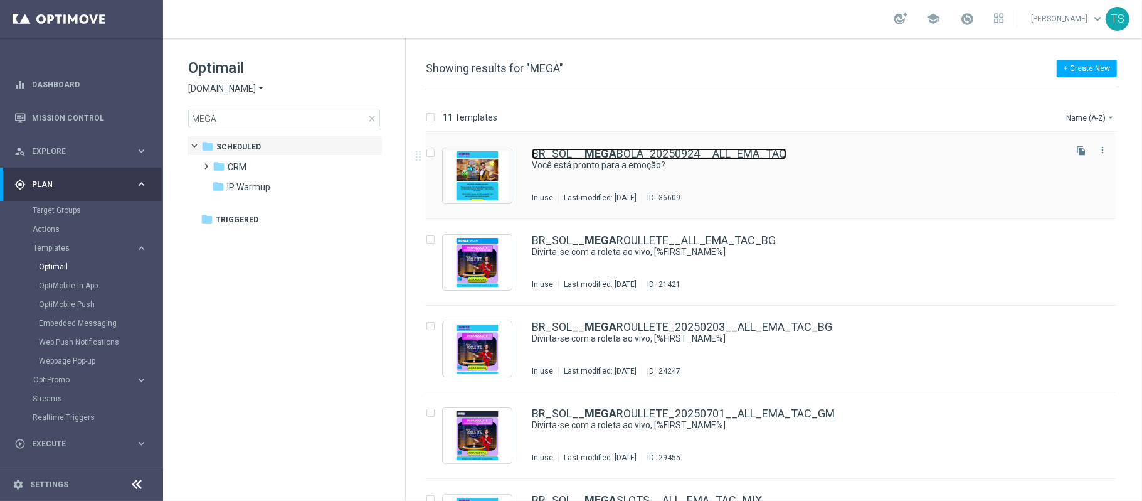
click at [670, 154] on link "BR_SOL__ MEGA BOLA_20250924__ALL_EMA_TAC" at bounding box center [659, 153] width 255 height 11
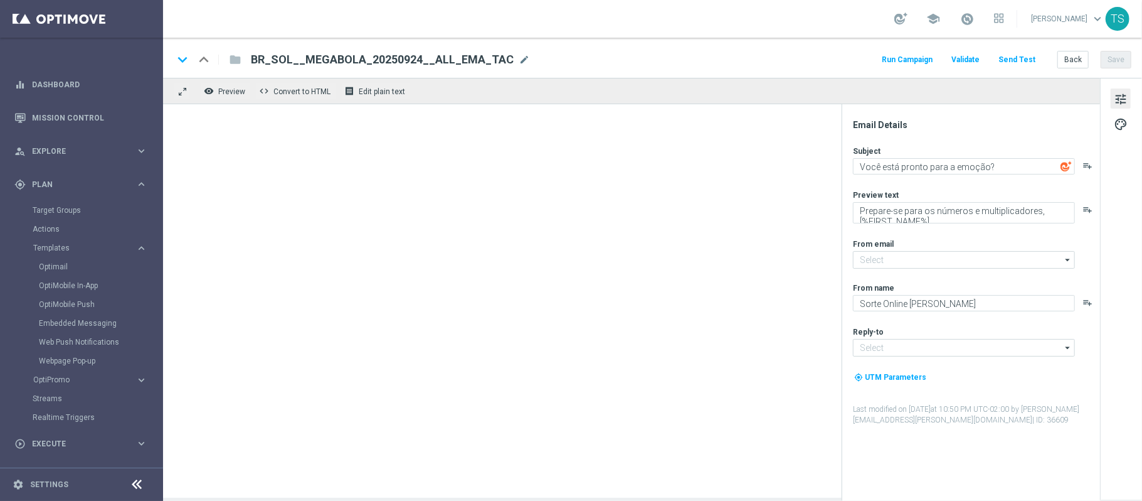
type input "[EMAIL_ADDRESS][DOMAIN_NAME]"
